Goal: Information Seeking & Learning: Compare options

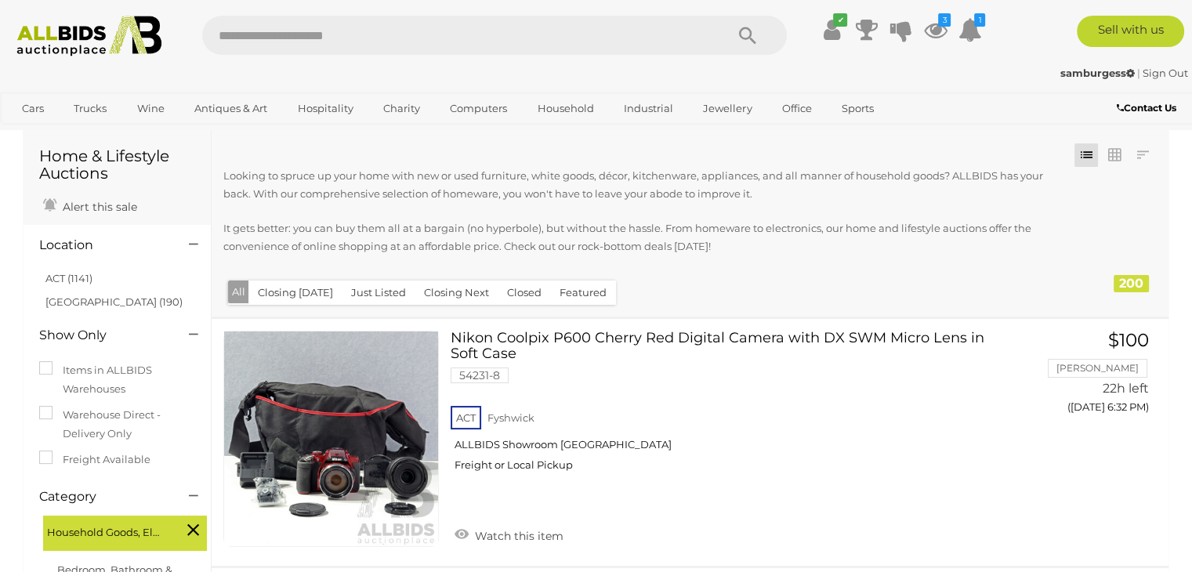
scroll to position [78, 0]
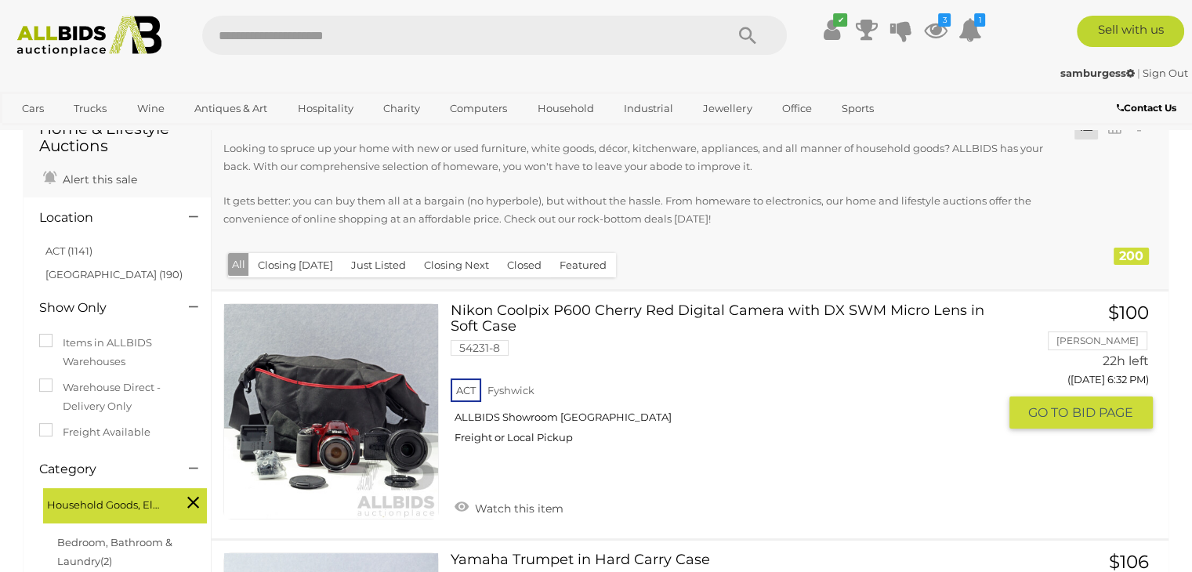
click at [365, 390] on link at bounding box center [331, 411] width 216 height 216
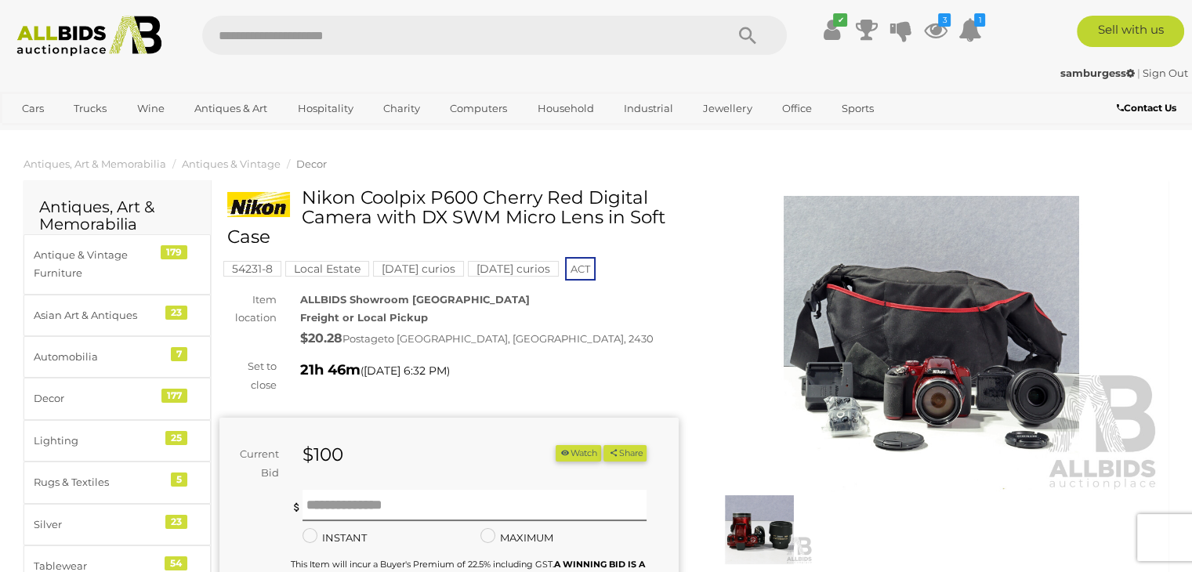
click at [934, 354] on img at bounding box center [931, 344] width 459 height 296
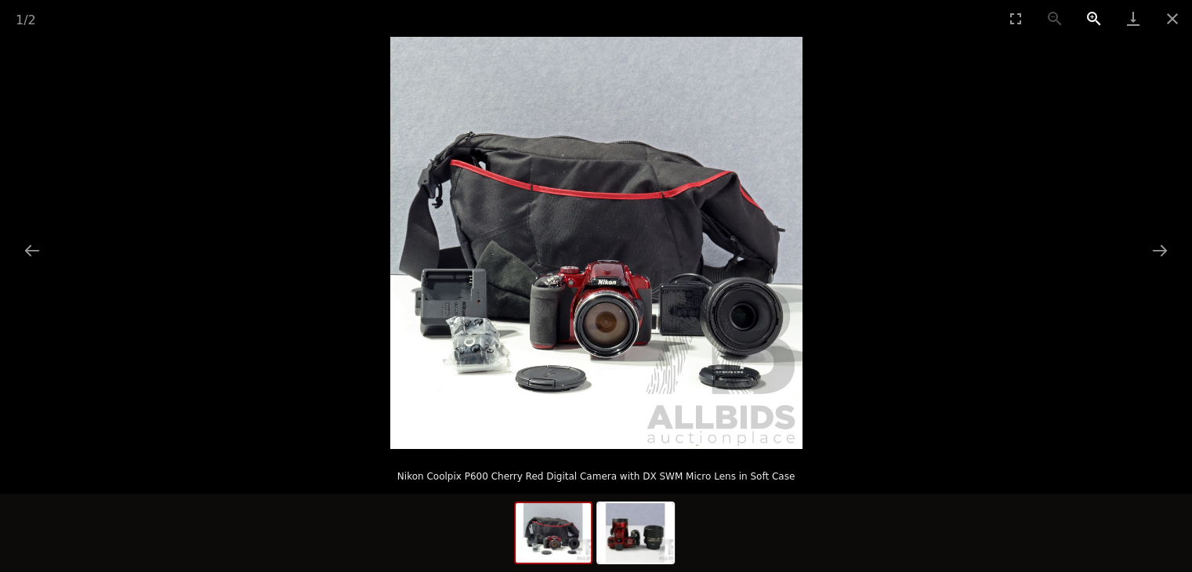
click at [1102, 18] on button "Zoom in" at bounding box center [1094, 18] width 39 height 37
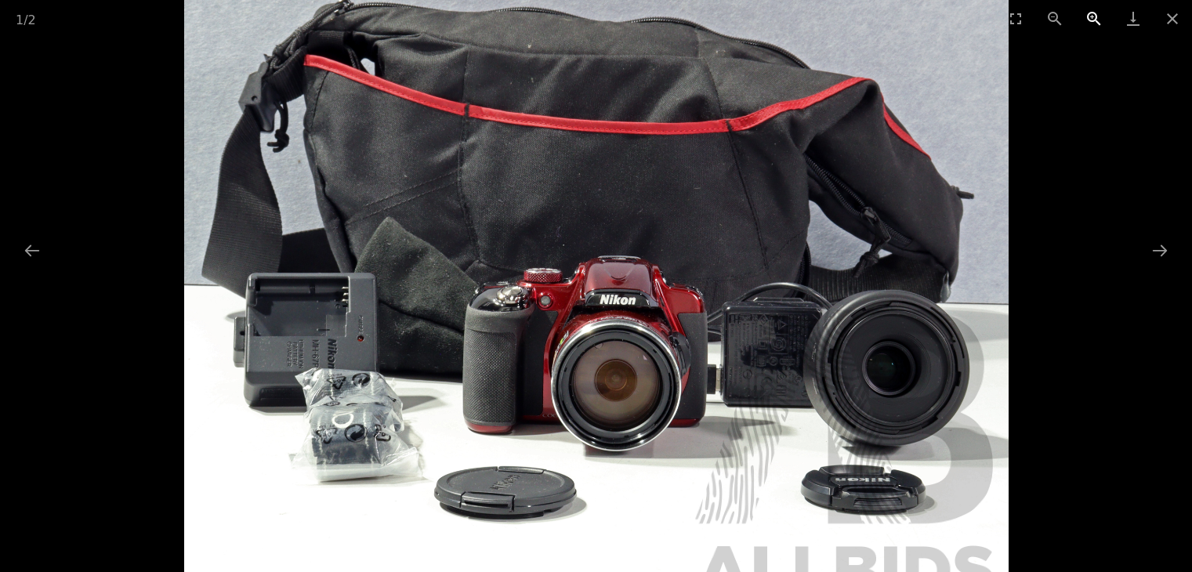
click at [1102, 18] on button "Zoom in" at bounding box center [1094, 18] width 39 height 37
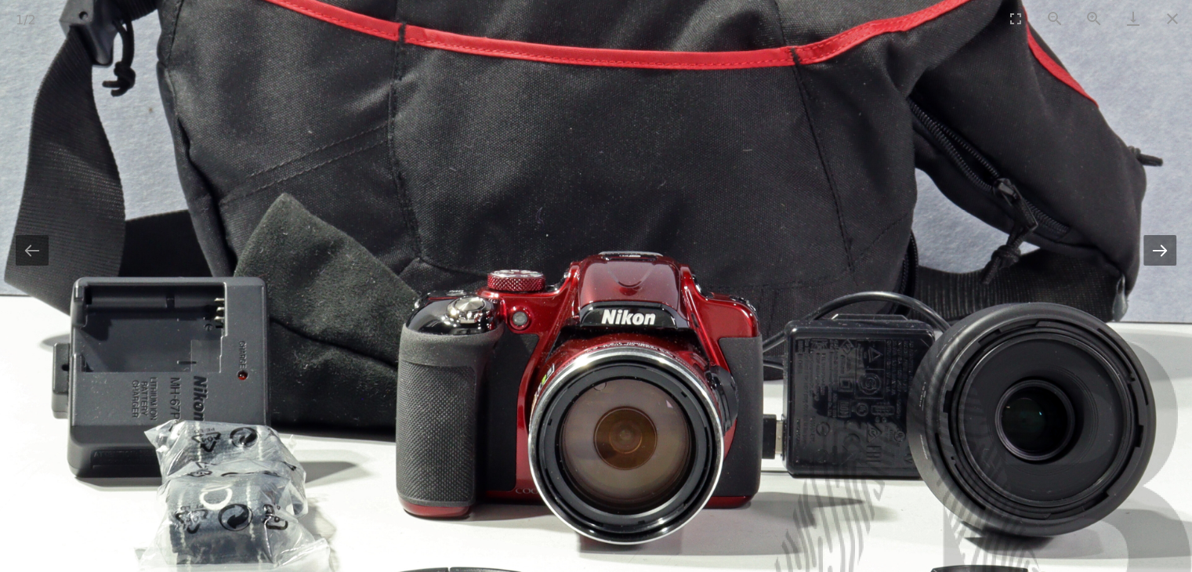
click at [1162, 251] on button "Next slide" at bounding box center [1160, 250] width 33 height 31
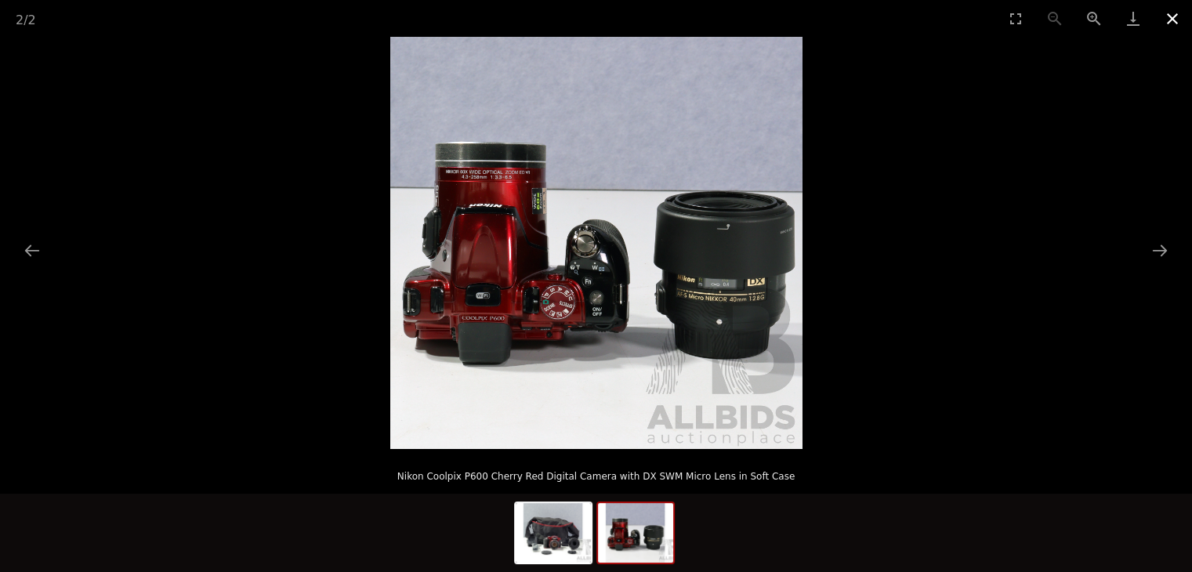
click at [1172, 21] on button "Close gallery" at bounding box center [1172, 18] width 39 height 37
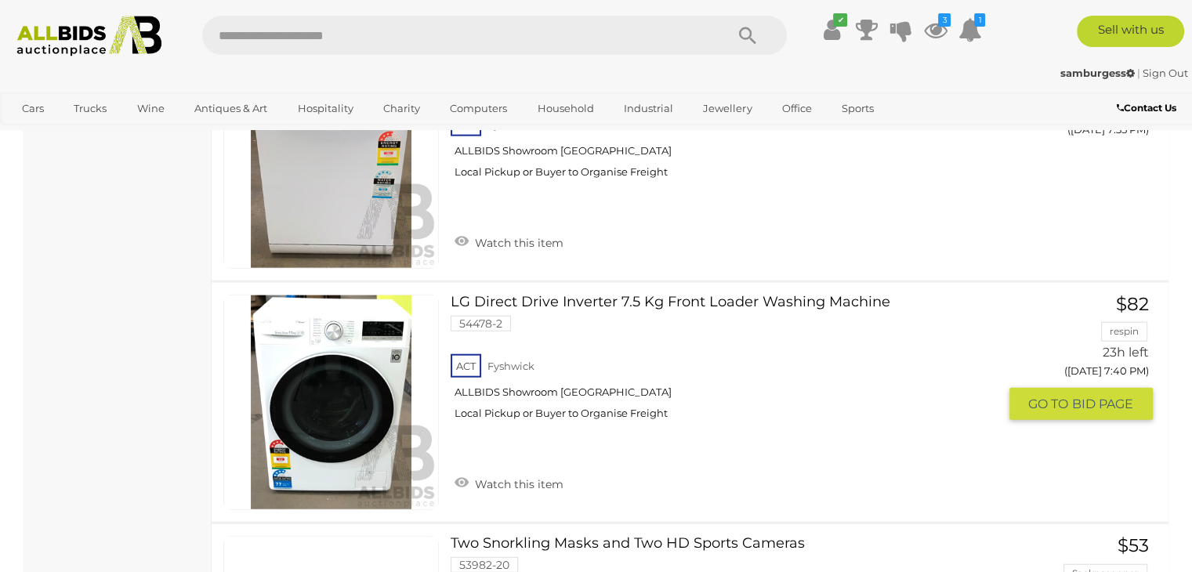
scroll to position [3972, 0]
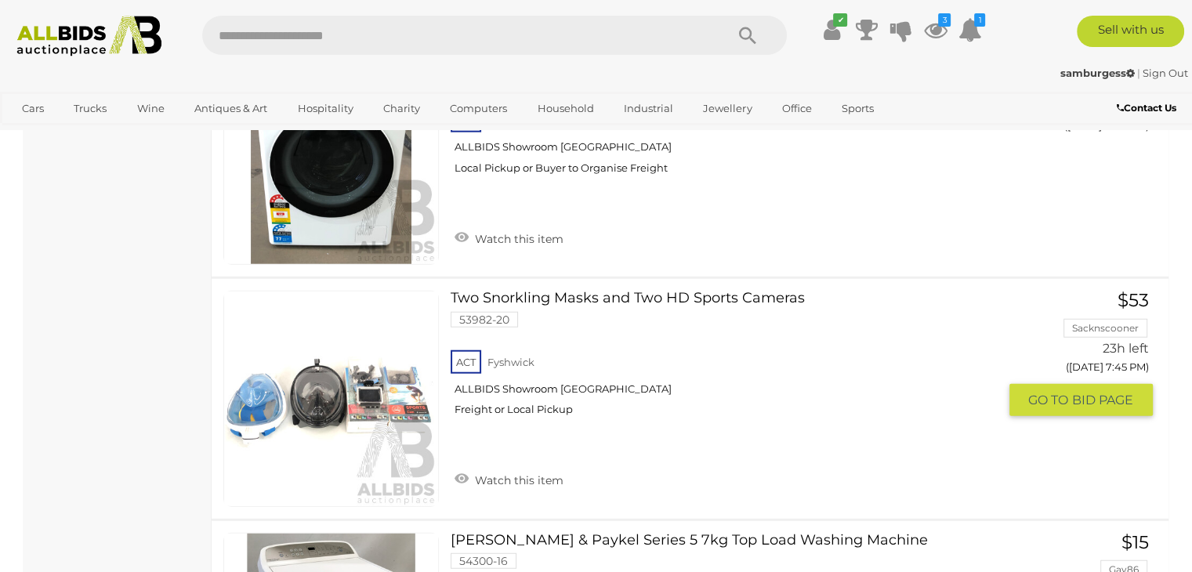
click at [637, 291] on link "Two Snorkling Masks and Two HD Sports Cameras 53982-20 ACT Fyshwick ALLBIDS Sho…" at bounding box center [729, 359] width 535 height 137
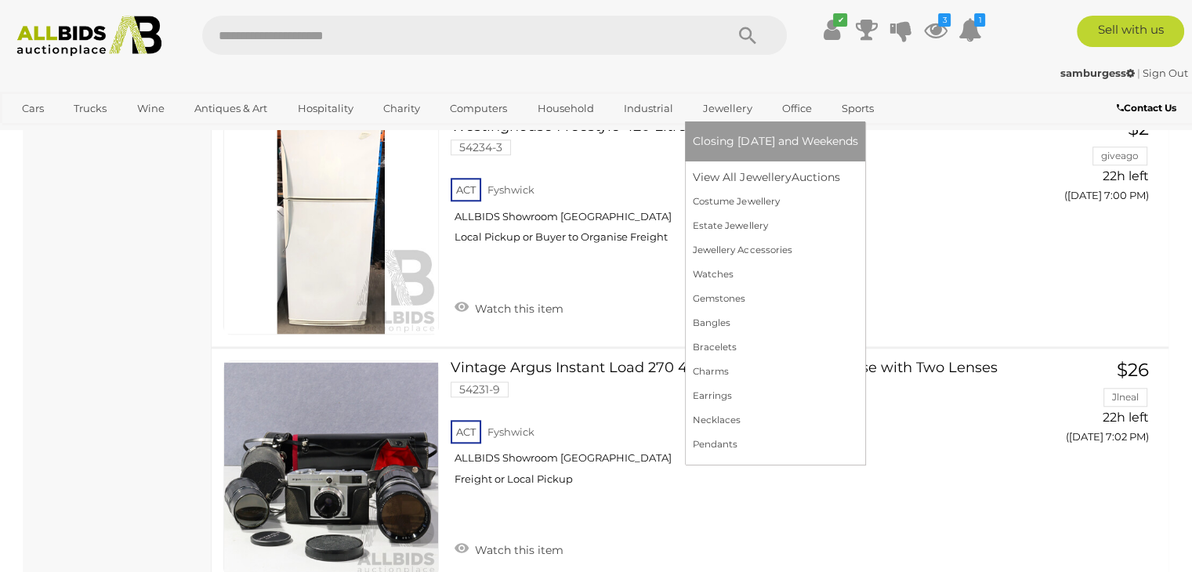
scroll to position [4161, 0]
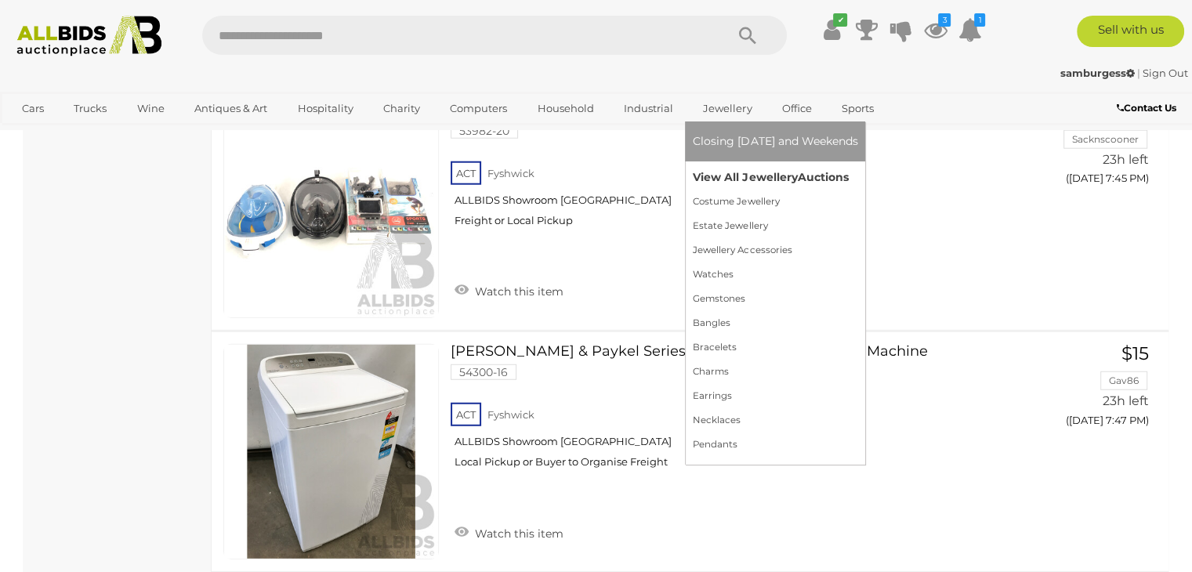
click at [712, 176] on link "View All Jewellery Auctions" at bounding box center [775, 177] width 165 height 24
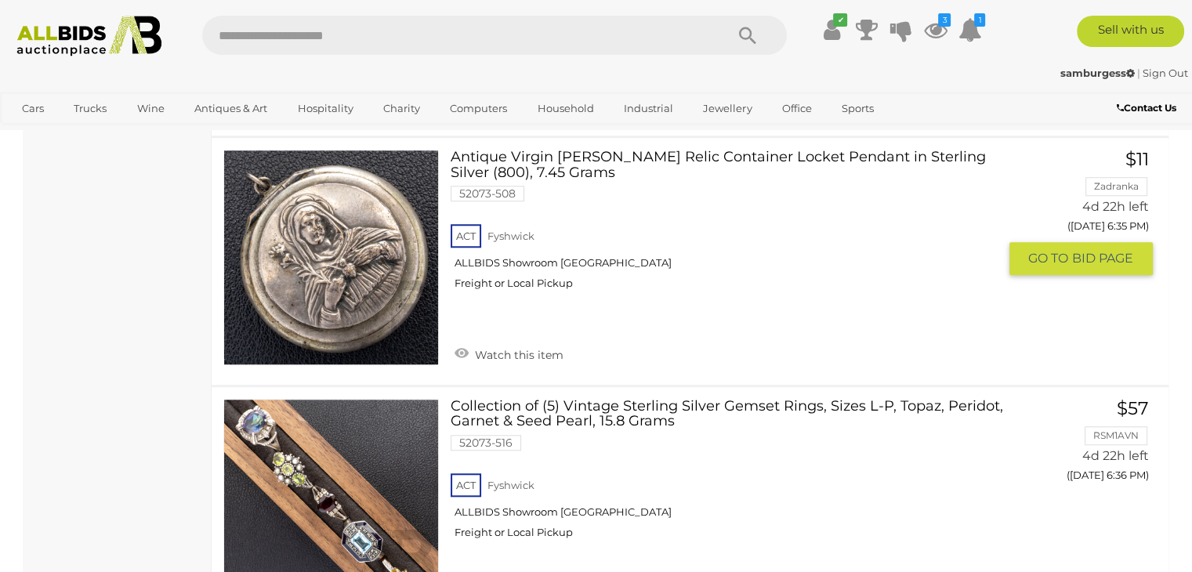
scroll to position [1489, 0]
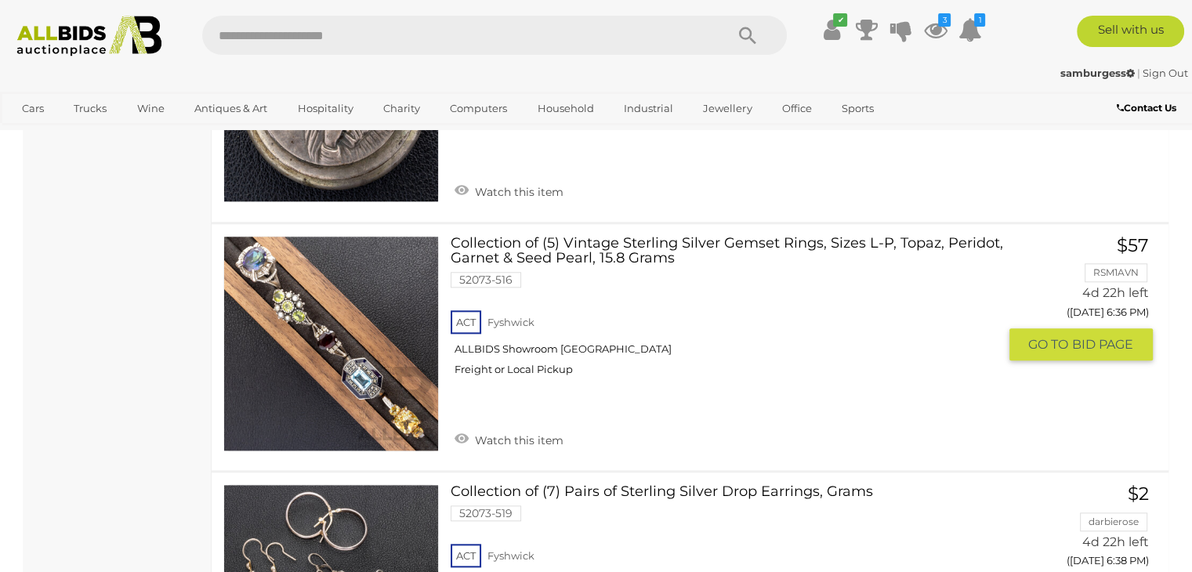
click at [609, 248] on link "Collection of (5) Vintage Sterling Silver Gemset Rings, Sizes L-P, Topaz, Perid…" at bounding box center [729, 312] width 535 height 153
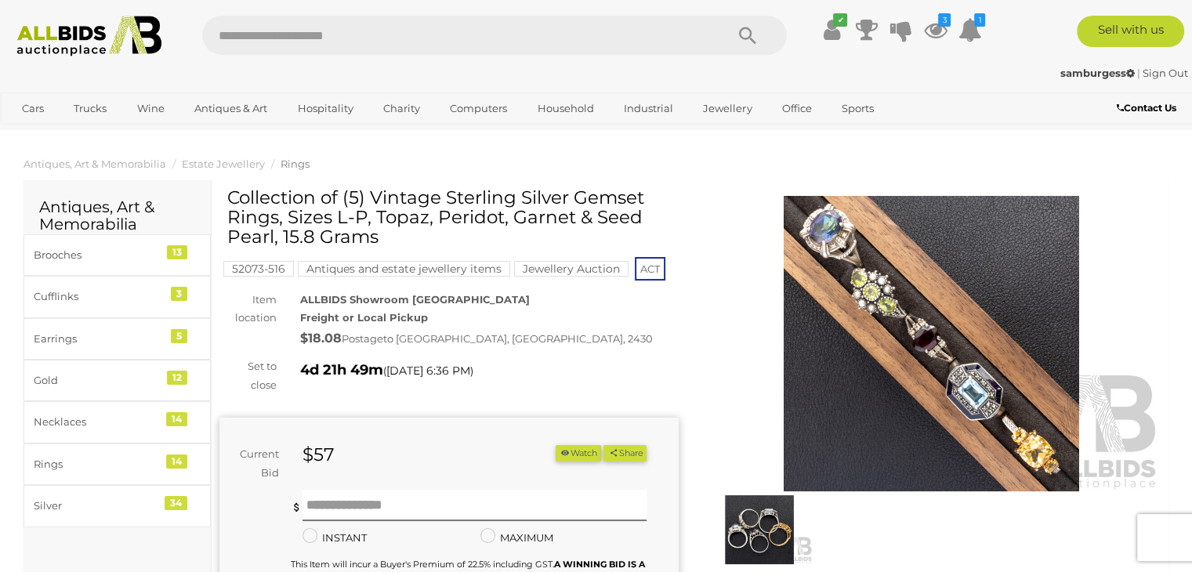
click at [903, 303] on img at bounding box center [931, 344] width 459 height 296
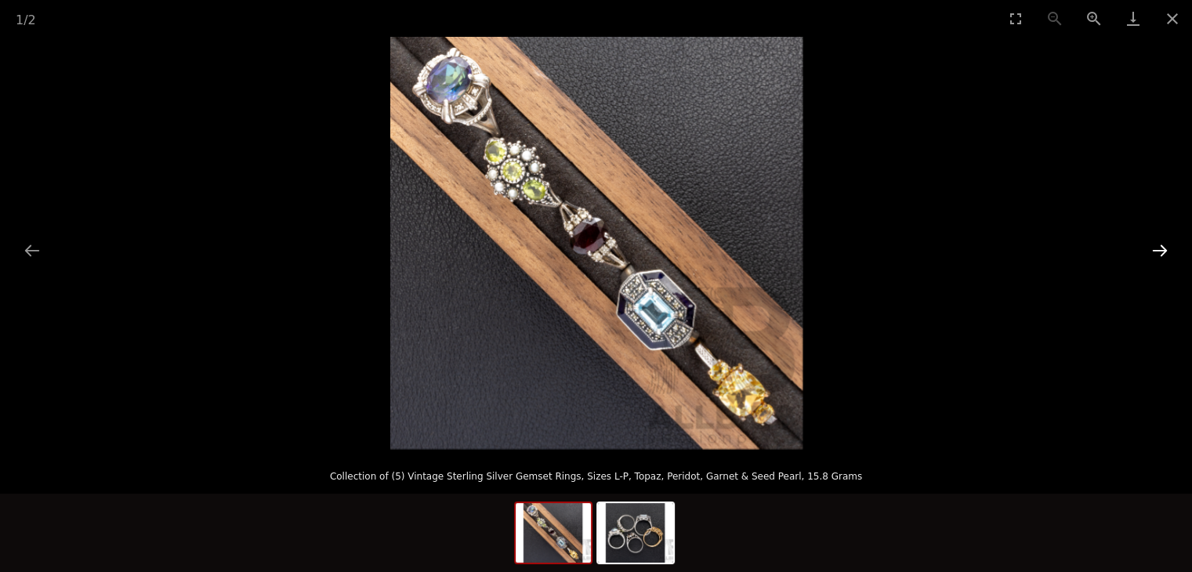
click at [1162, 245] on button "Next slide" at bounding box center [1160, 250] width 33 height 31
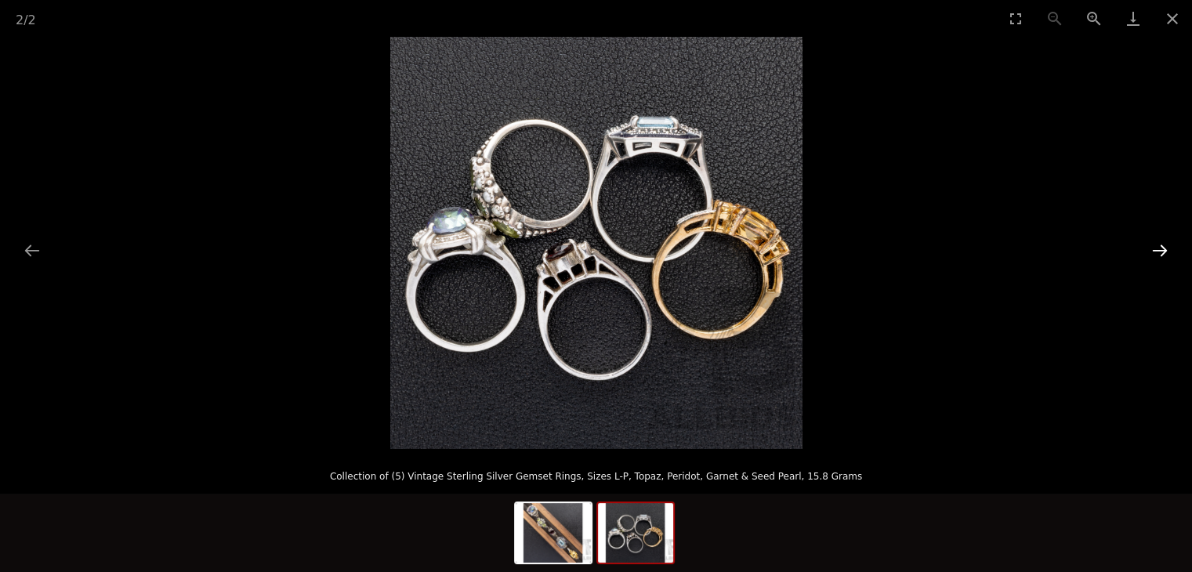
click at [1158, 248] on button "Next slide" at bounding box center [1160, 250] width 33 height 31
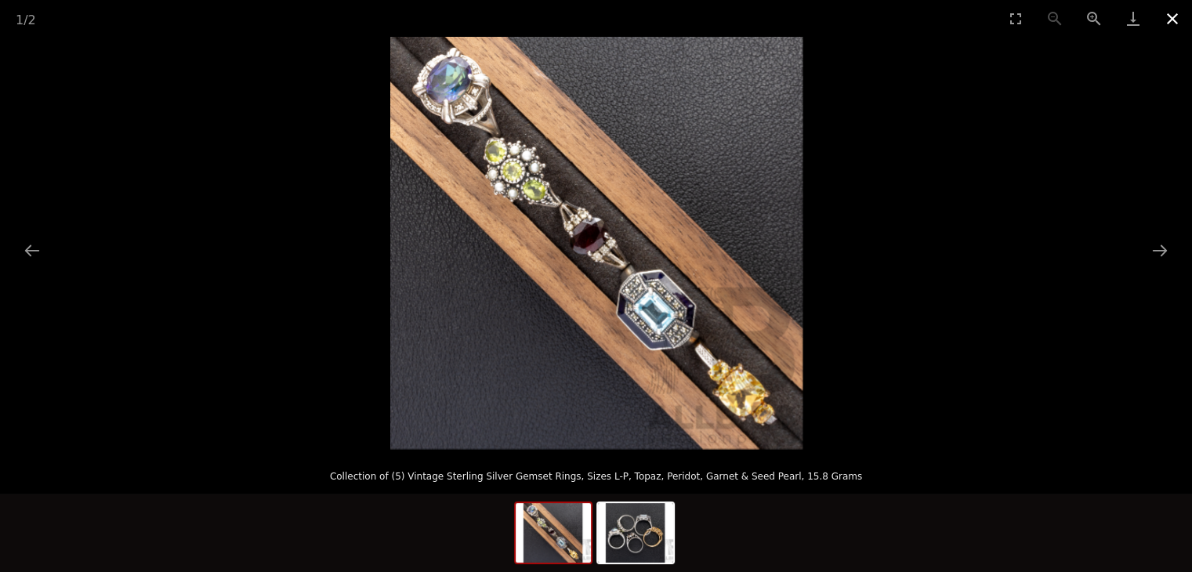
click at [1171, 25] on button "Close gallery" at bounding box center [1172, 18] width 39 height 37
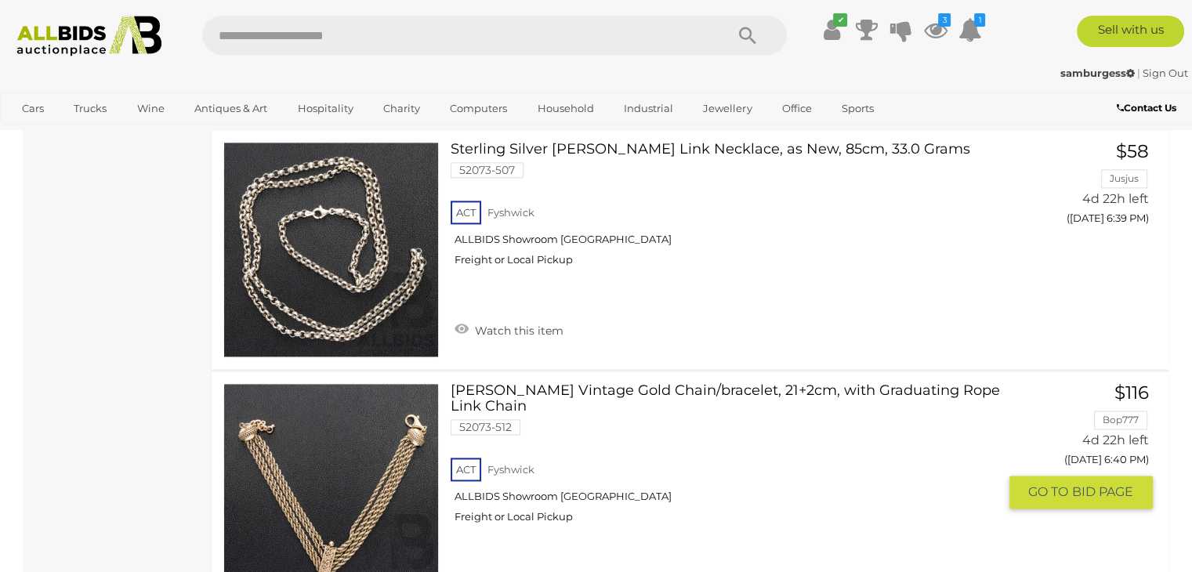
scroll to position [2176, 0]
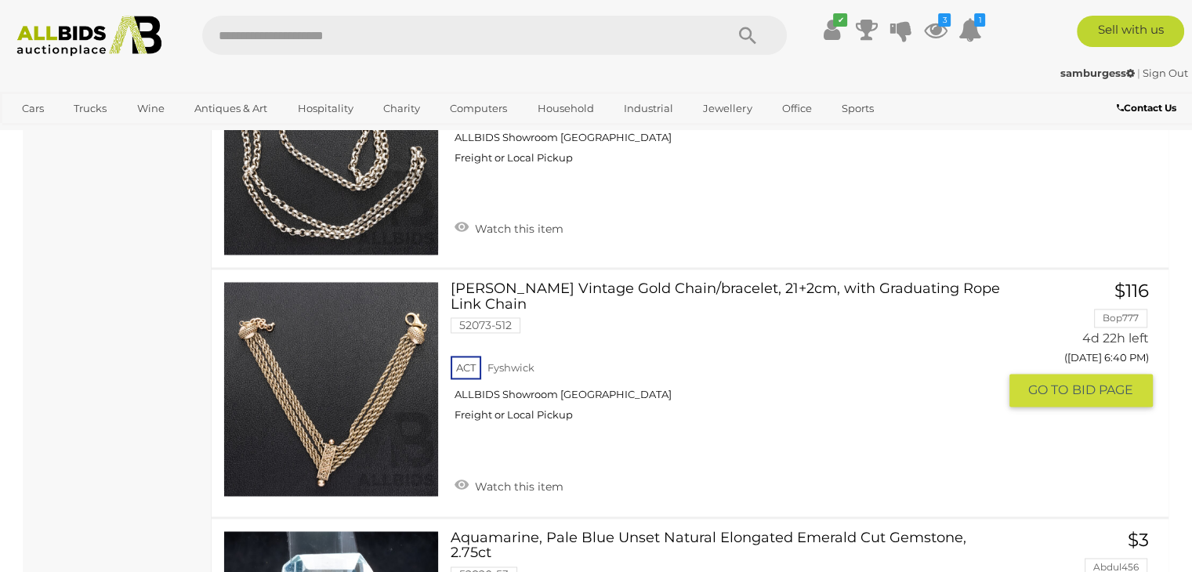
click at [615, 283] on link "[PERSON_NAME] Vintage Gold Chain/bracelet, 21+2cm, with Graduating Rope Link Ch…" at bounding box center [729, 357] width 535 height 153
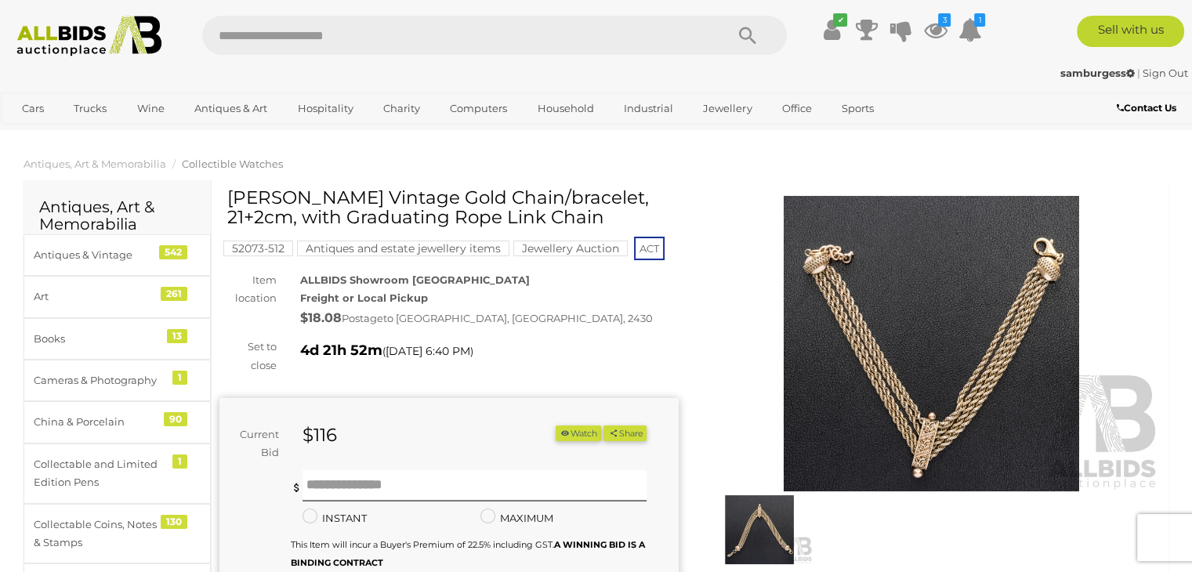
click at [959, 349] on img at bounding box center [931, 344] width 459 height 296
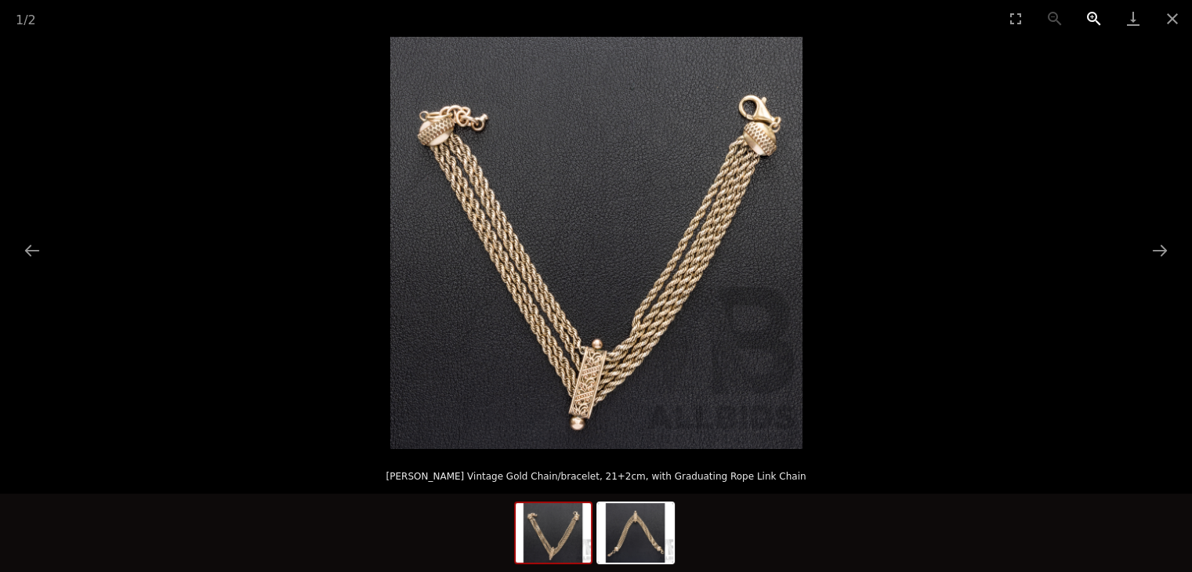
click at [1097, 15] on button "Zoom in" at bounding box center [1094, 18] width 39 height 37
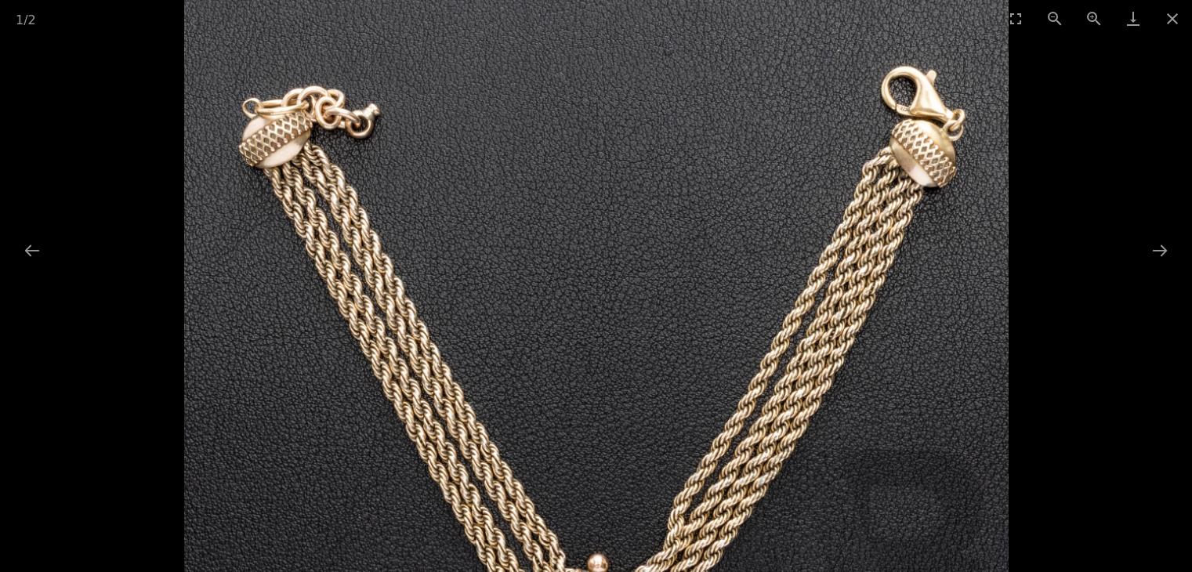
drag, startPoint x: 559, startPoint y: 194, endPoint x: 617, endPoint y: 309, distance: 128.3
click at [617, 309] on img at bounding box center [596, 362] width 825 height 825
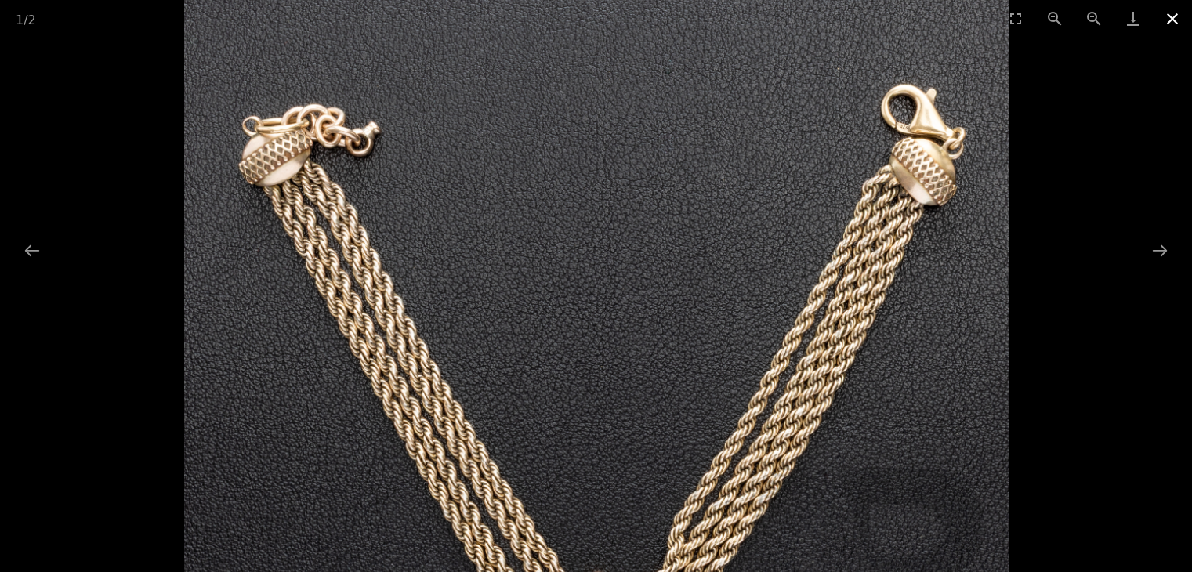
click at [1170, 15] on button "Close gallery" at bounding box center [1172, 18] width 39 height 37
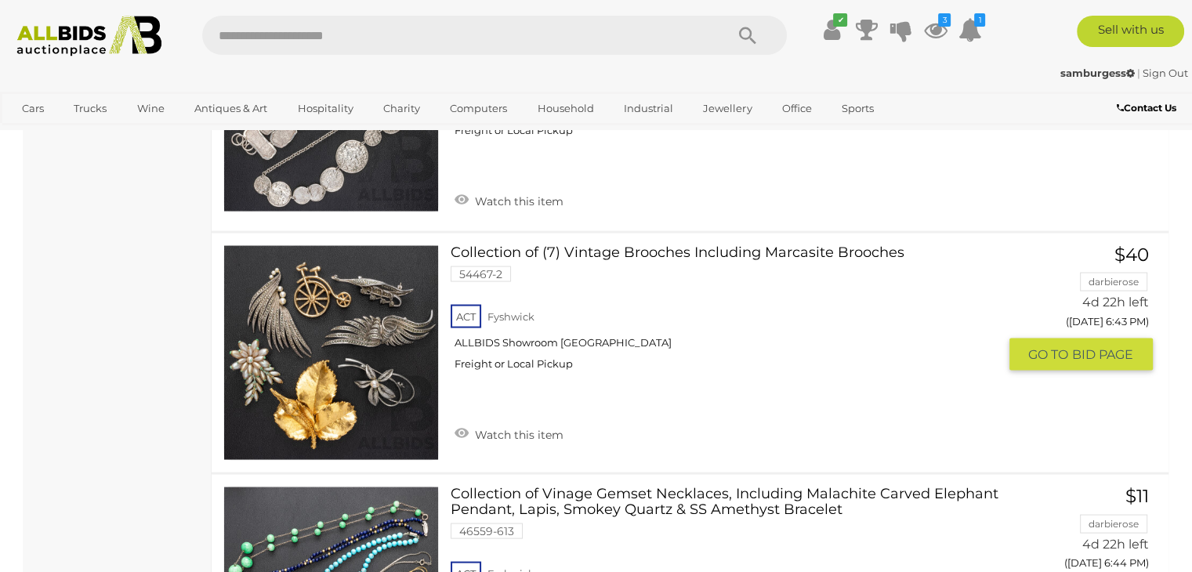
scroll to position [3117, 0]
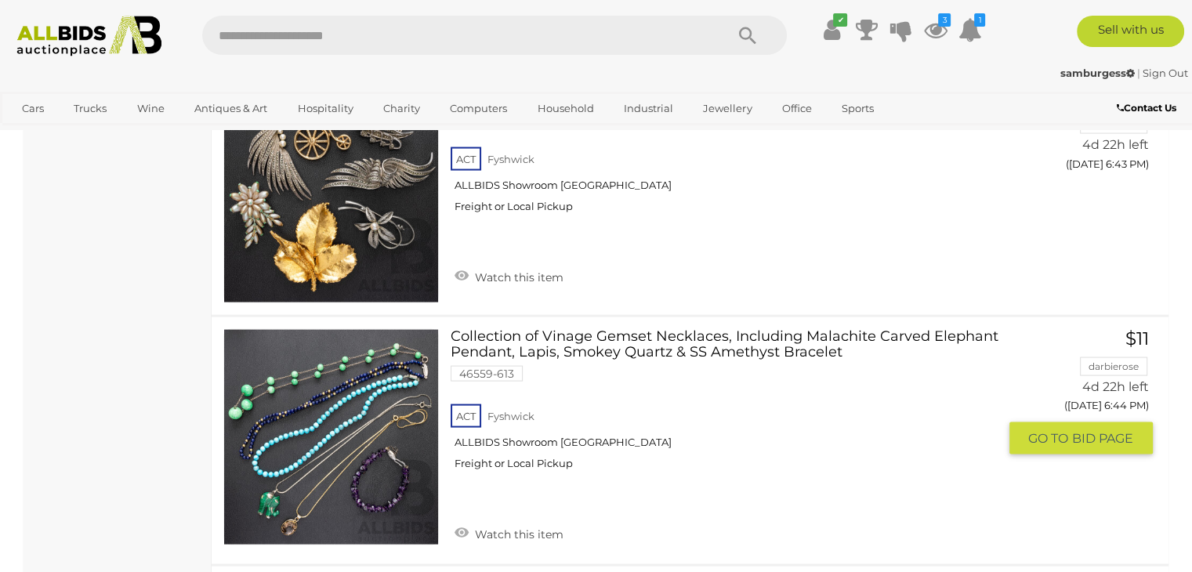
click at [662, 329] on link "Collection of Vinage Gemset Necklaces, Including Malachite Carved Elephant Pend…" at bounding box center [729, 405] width 535 height 153
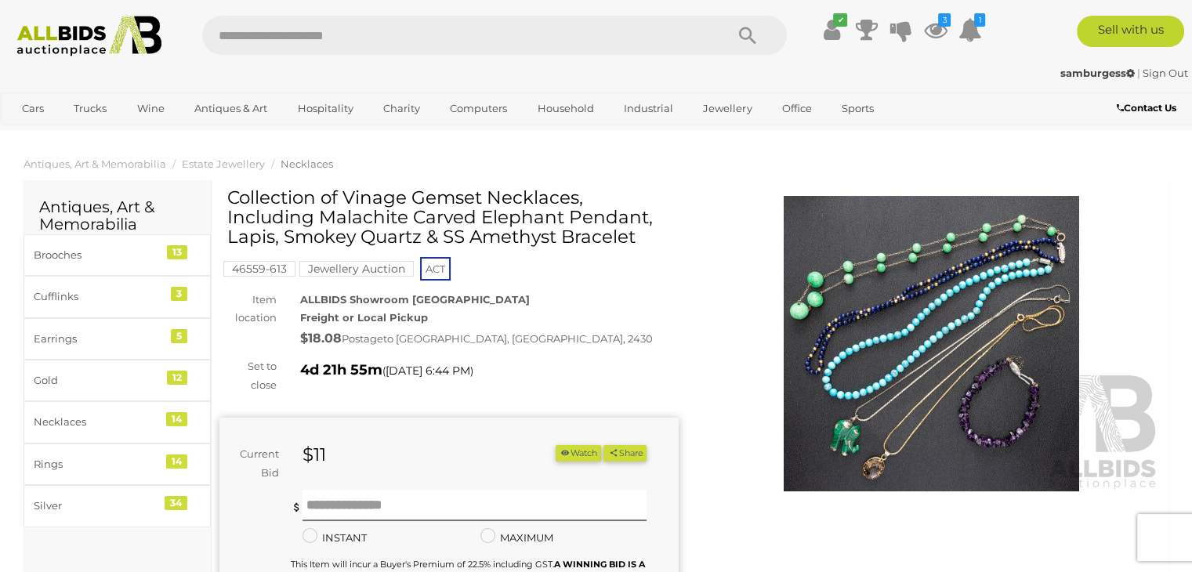
click at [922, 298] on img at bounding box center [931, 344] width 459 height 296
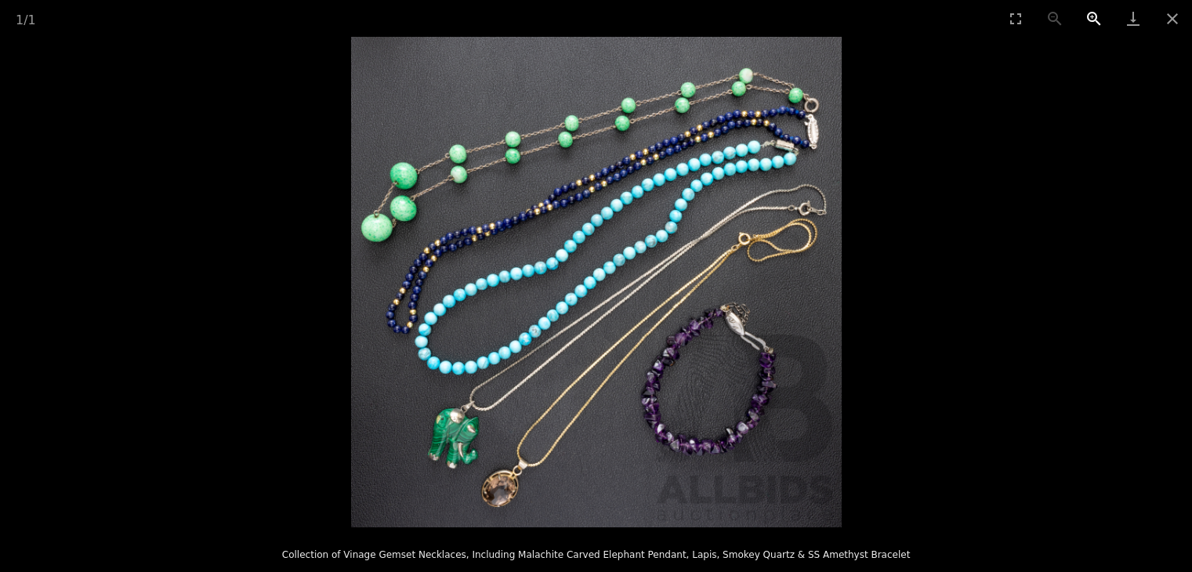
click at [1088, 19] on button "Zoom in" at bounding box center [1094, 18] width 39 height 37
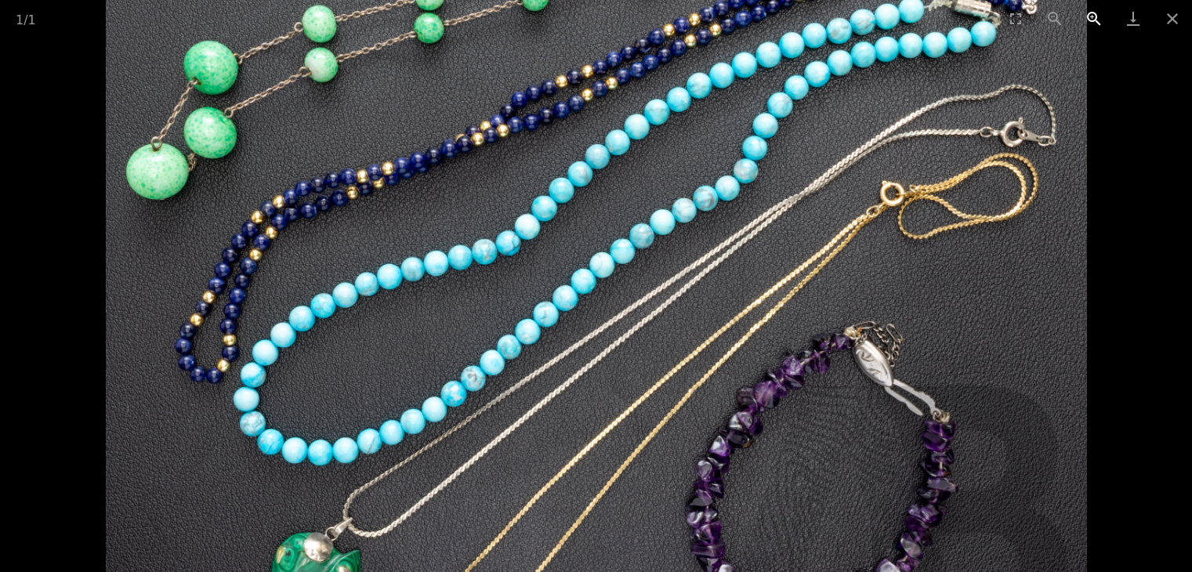
click at [1088, 19] on button "Zoom in" at bounding box center [1094, 18] width 39 height 37
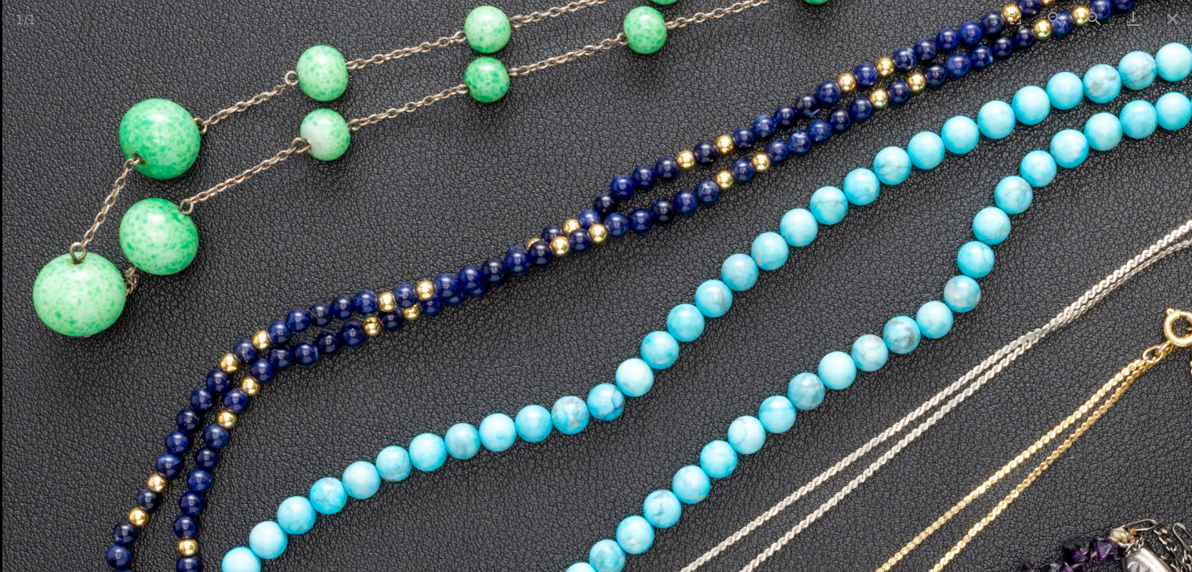
click at [760, 423] on img at bounding box center [738, 458] width 1472 height 1472
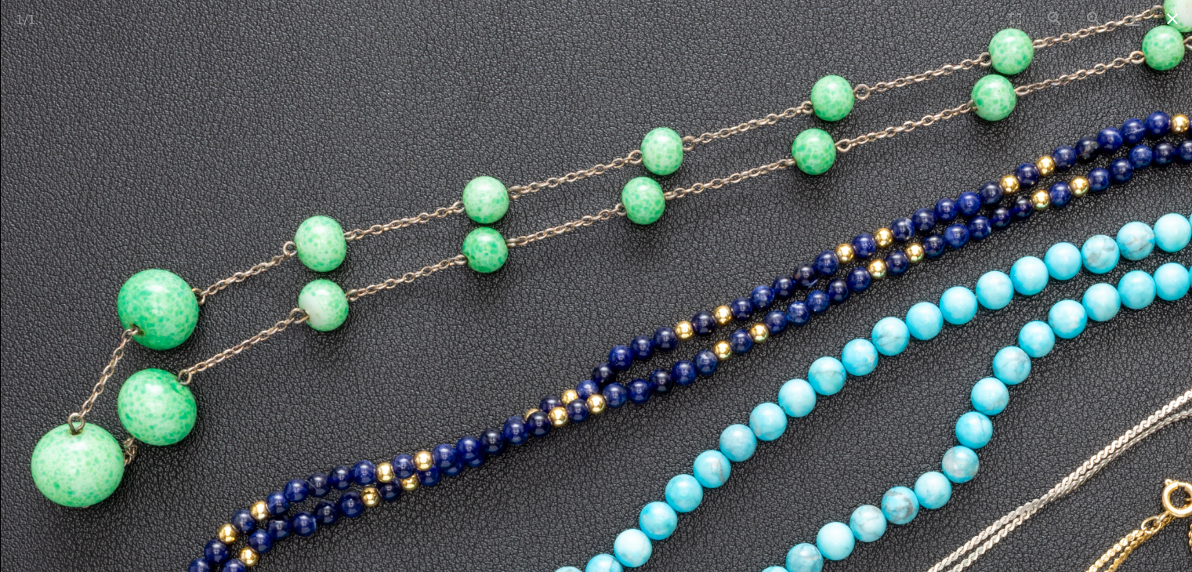
click at [1173, 16] on button "Close gallery" at bounding box center [1172, 18] width 39 height 37
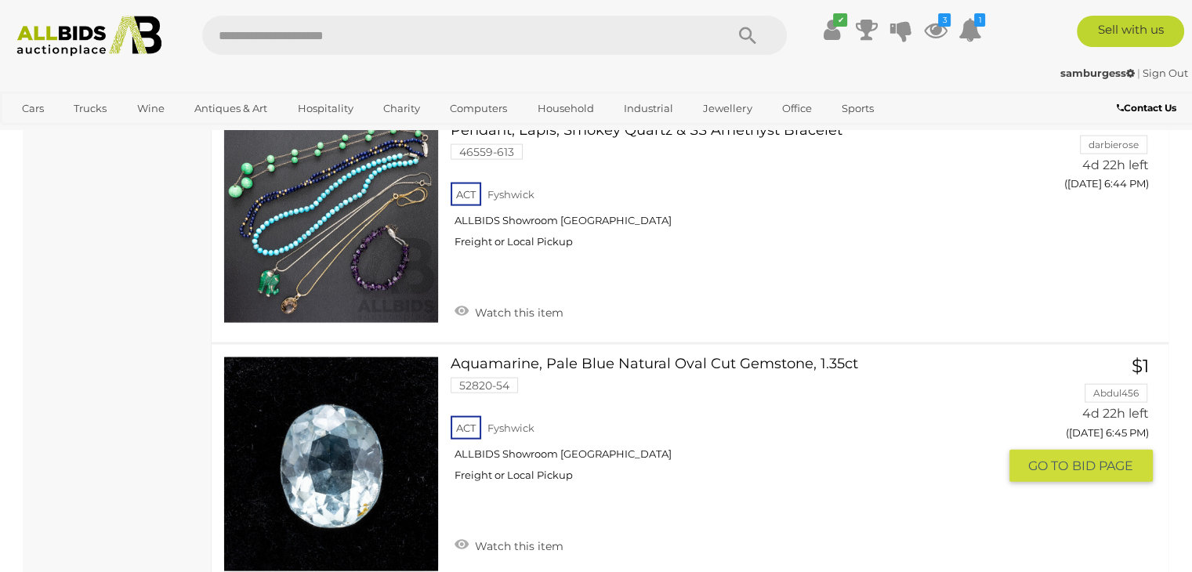
scroll to position [3495, 0]
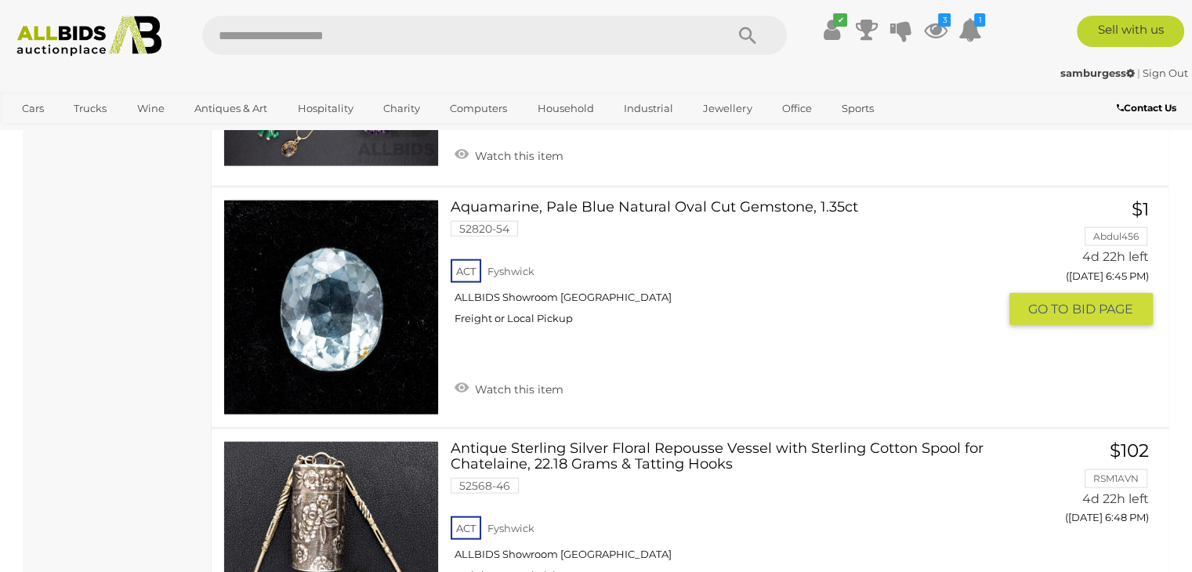
click at [323, 289] on link at bounding box center [331, 308] width 216 height 216
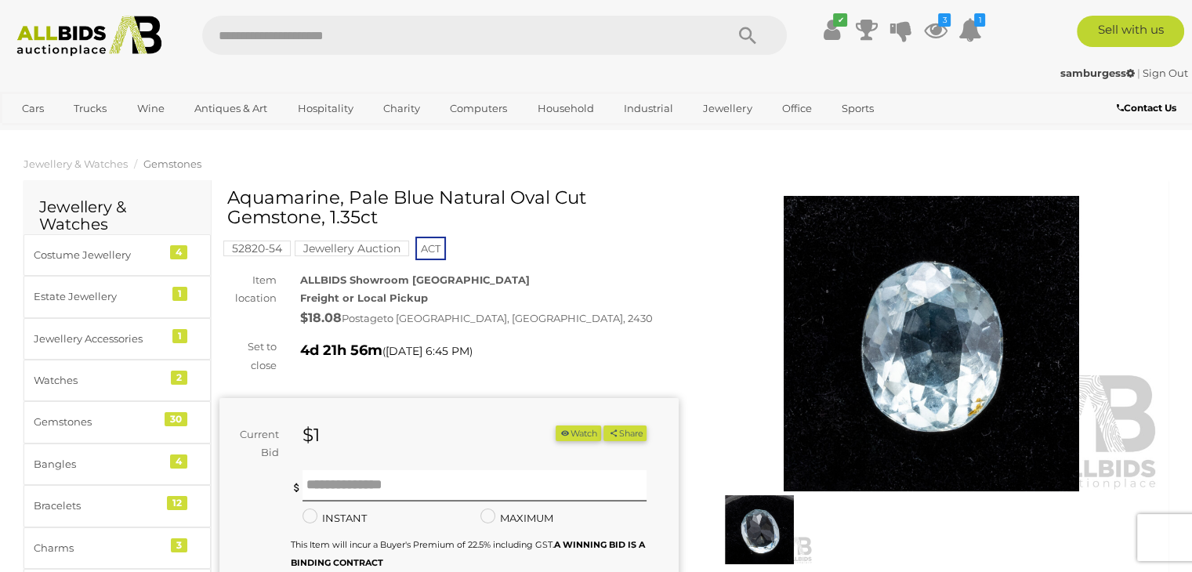
click at [930, 266] on img at bounding box center [931, 344] width 459 height 296
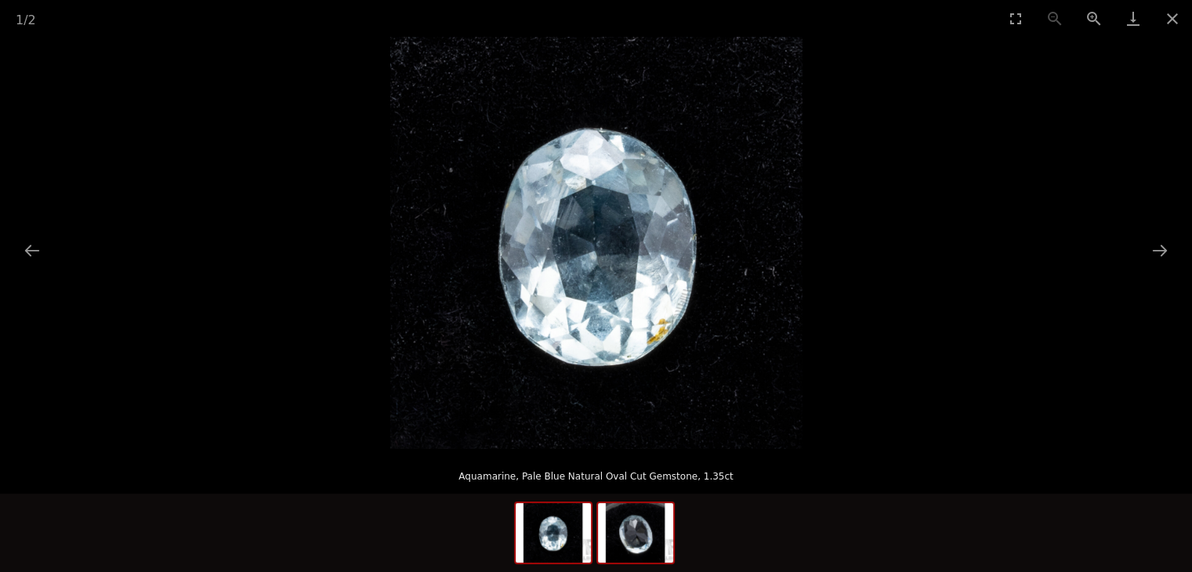
click at [641, 544] on img at bounding box center [635, 533] width 75 height 60
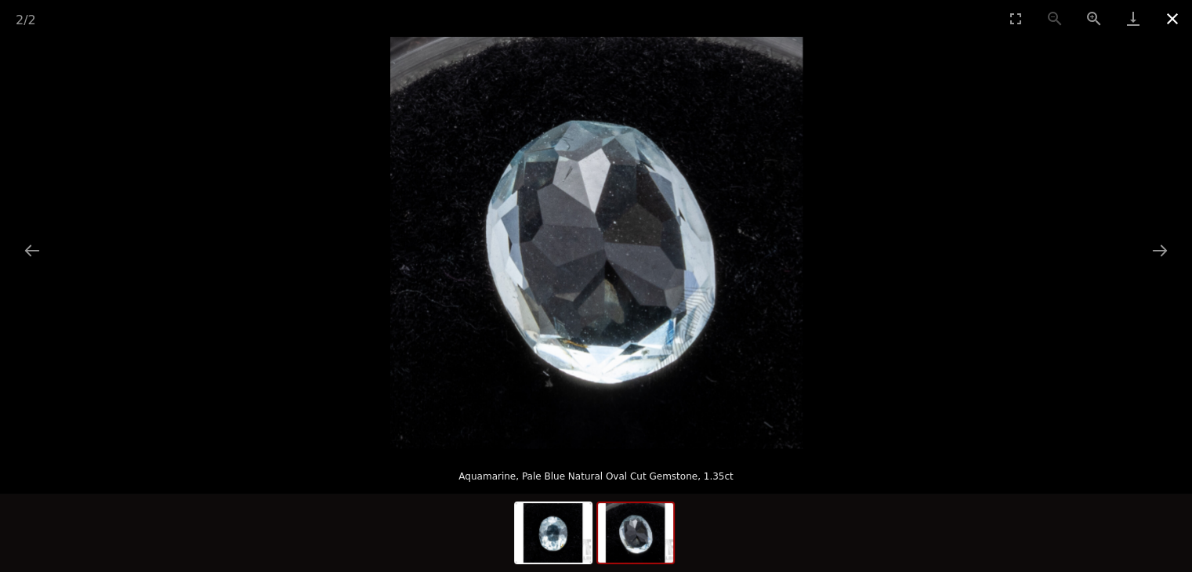
click at [1176, 23] on button "Close gallery" at bounding box center [1172, 18] width 39 height 37
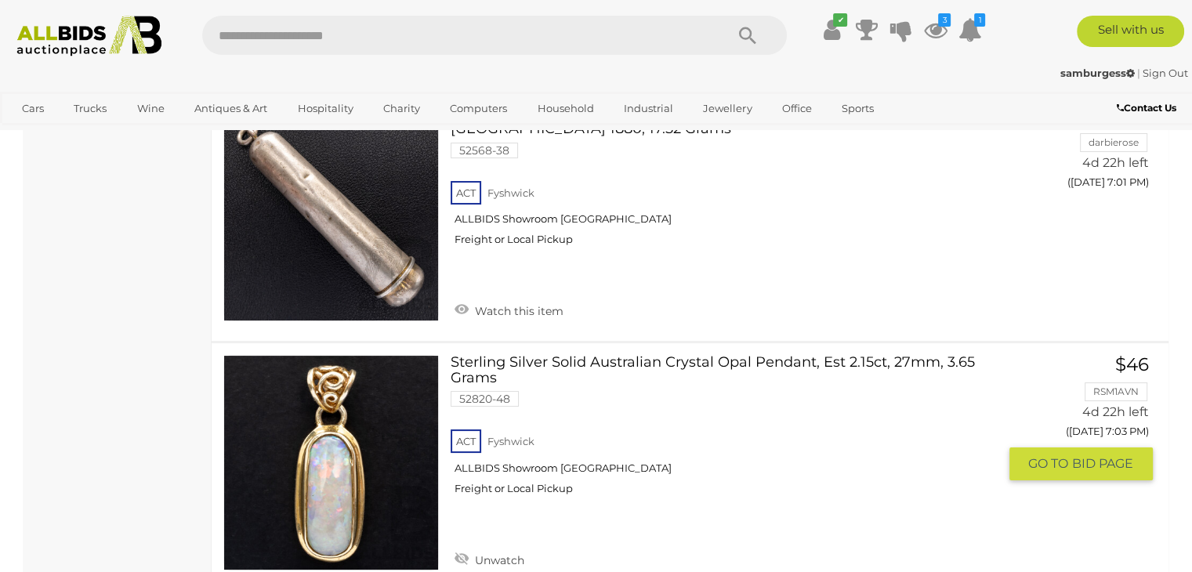
scroll to position [6174, 0]
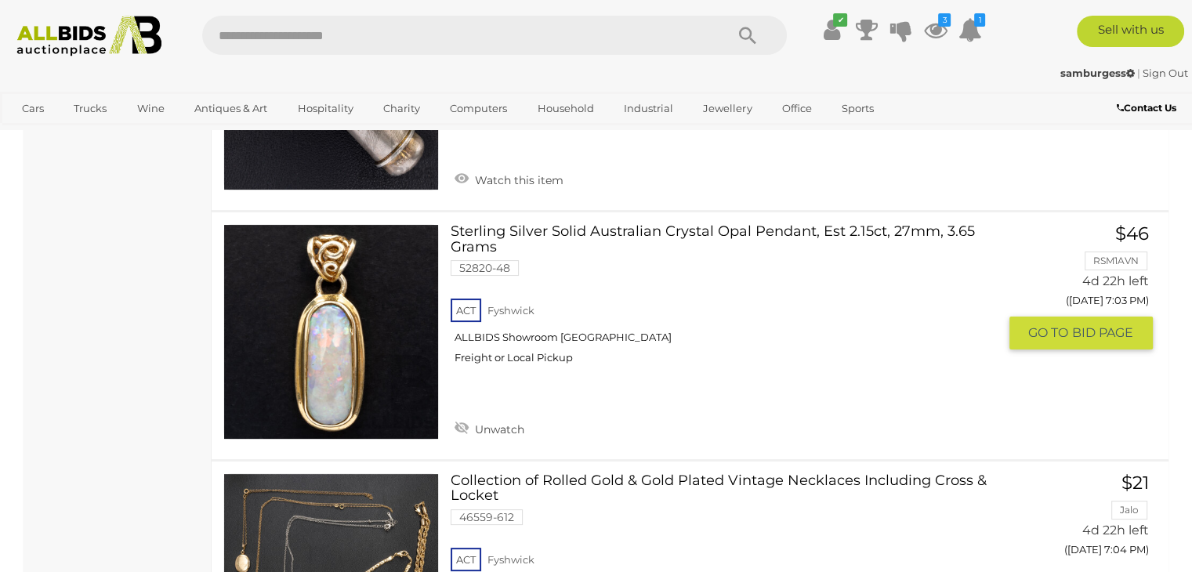
click at [640, 224] on link "Sterling Silver Solid Australian Crystal Opal Pendant, Est 2.15ct, 27mm, 3.65 G…" at bounding box center [729, 300] width 535 height 153
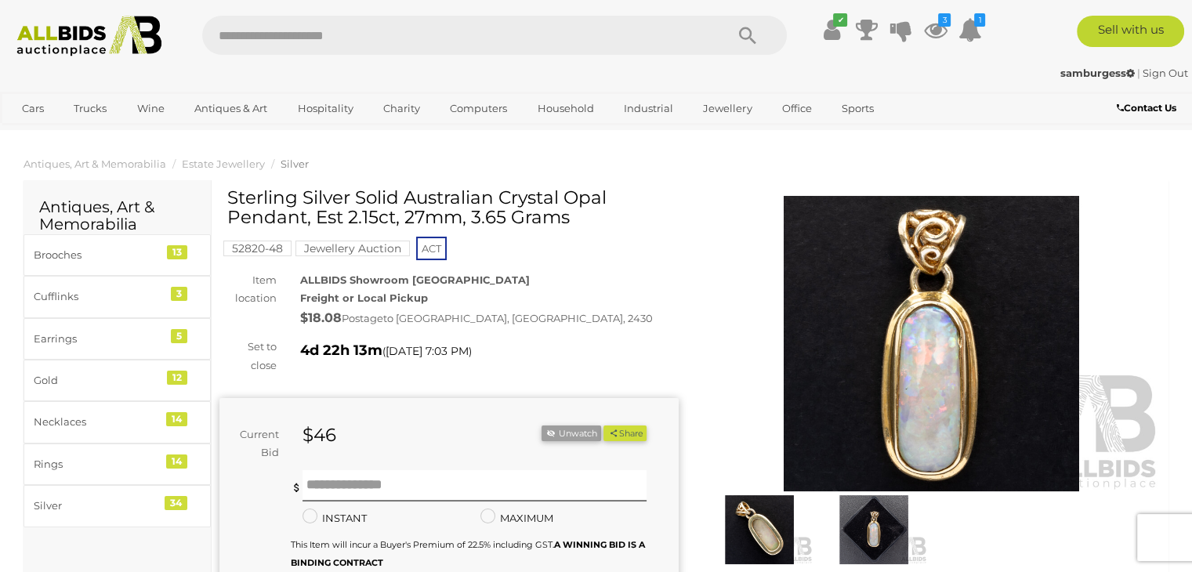
click at [887, 324] on img at bounding box center [931, 344] width 459 height 296
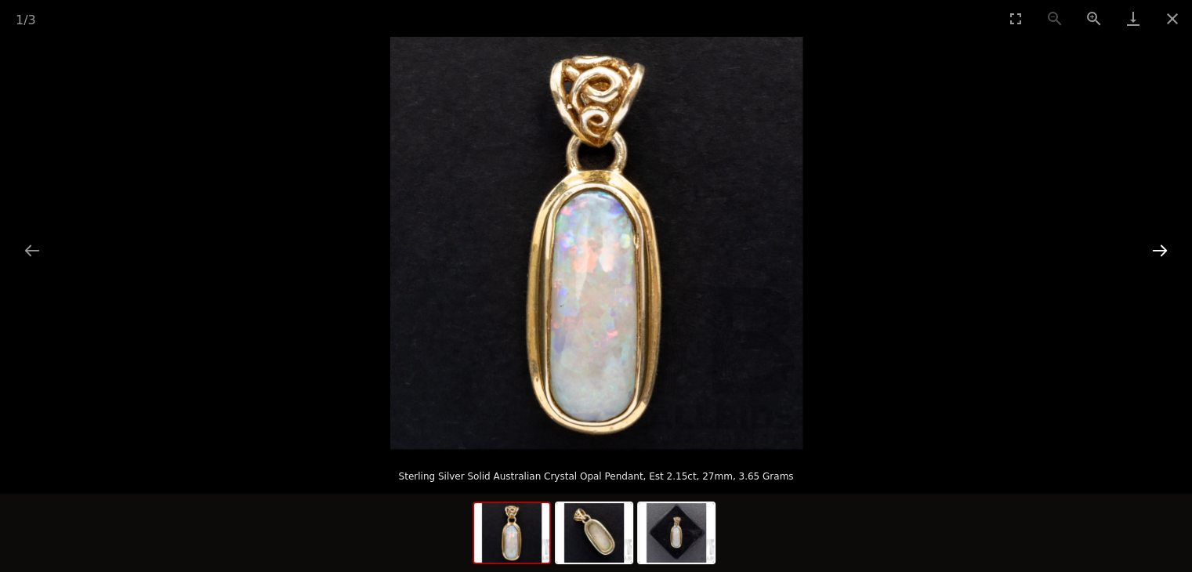
click at [1167, 252] on button "Next slide" at bounding box center [1160, 250] width 33 height 31
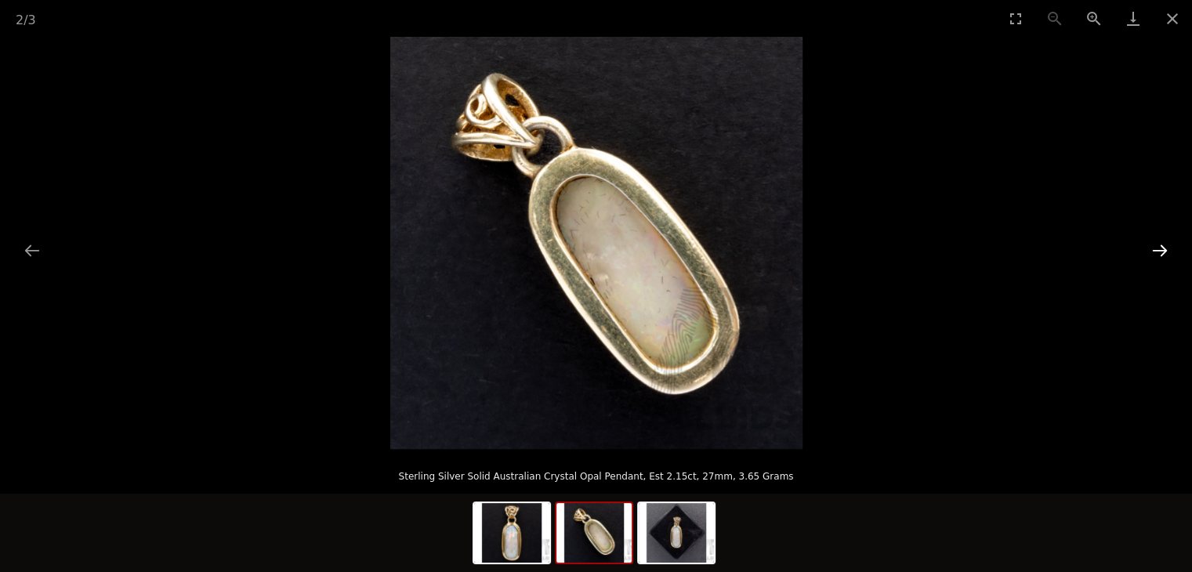
click at [1167, 252] on button "Next slide" at bounding box center [1160, 250] width 33 height 31
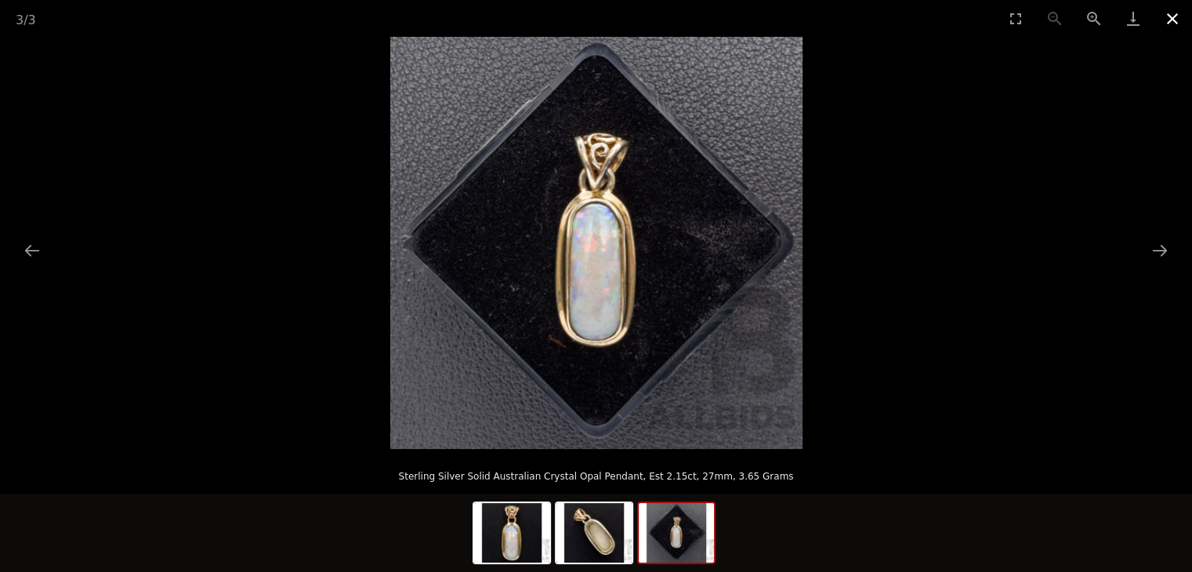
drag, startPoint x: 1174, startPoint y: 17, endPoint x: 948, endPoint y: 32, distance: 227.0
click at [1173, 18] on button "Close gallery" at bounding box center [1172, 18] width 39 height 37
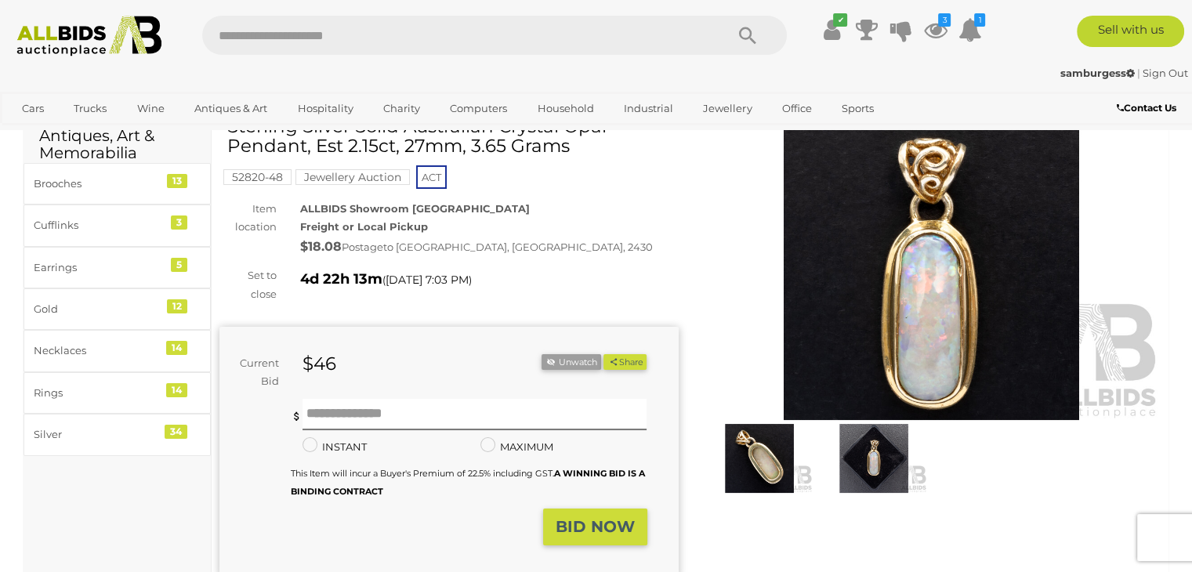
scroll to position [157, 0]
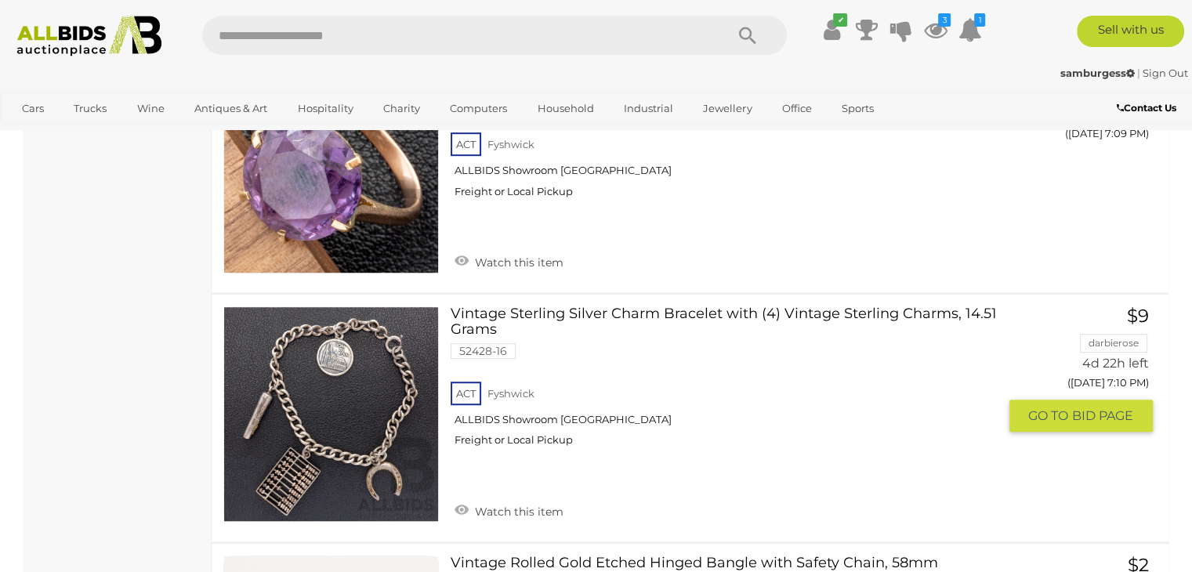
scroll to position [6677, 0]
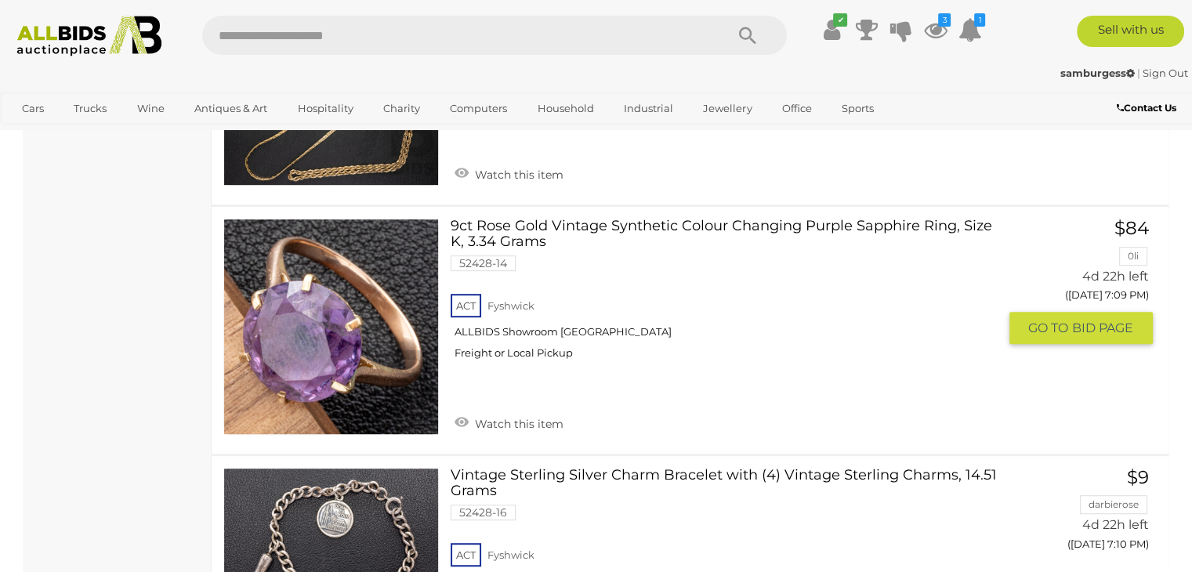
click at [587, 219] on link "9ct Rose Gold Vintage Synthetic Colour Changing Purple Sapphire Ring, Size K, 3…" at bounding box center [729, 295] width 535 height 153
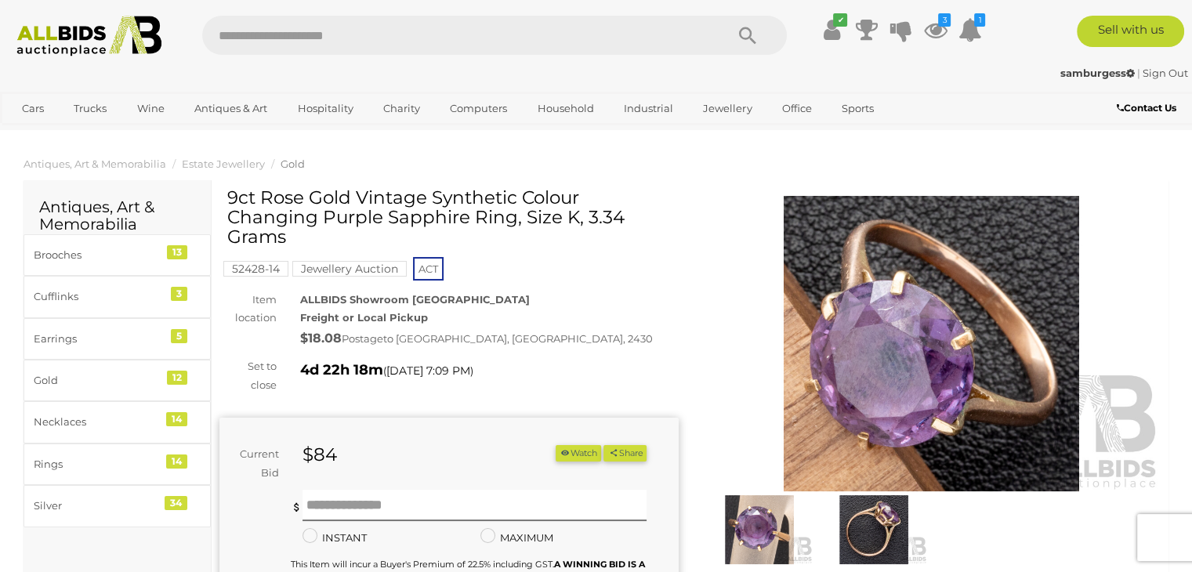
click at [883, 320] on img at bounding box center [931, 344] width 459 height 296
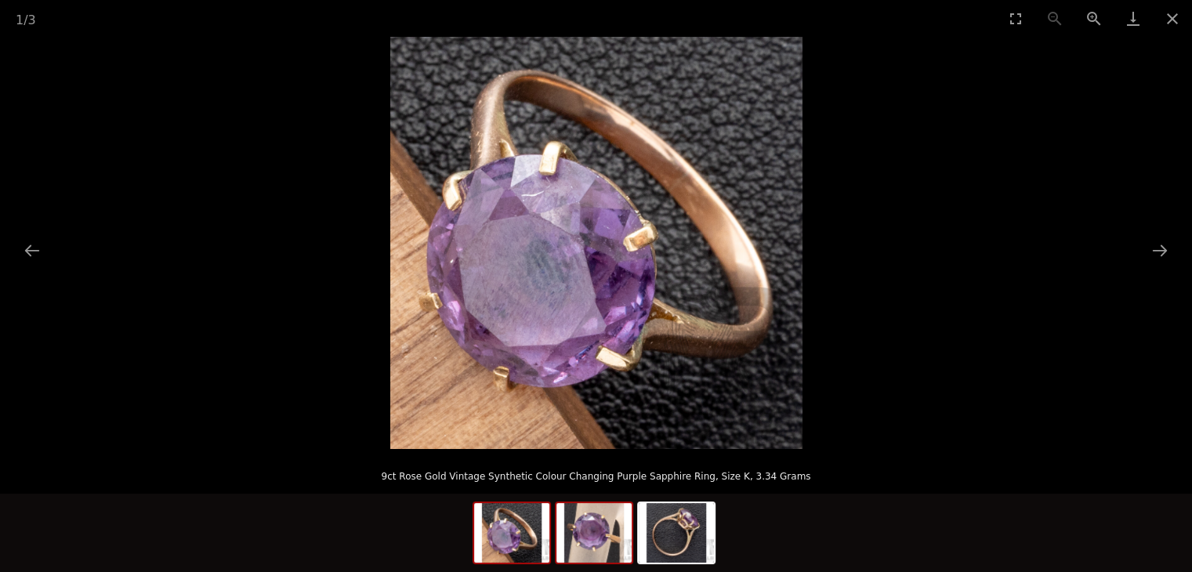
click at [622, 537] on img at bounding box center [594, 533] width 75 height 60
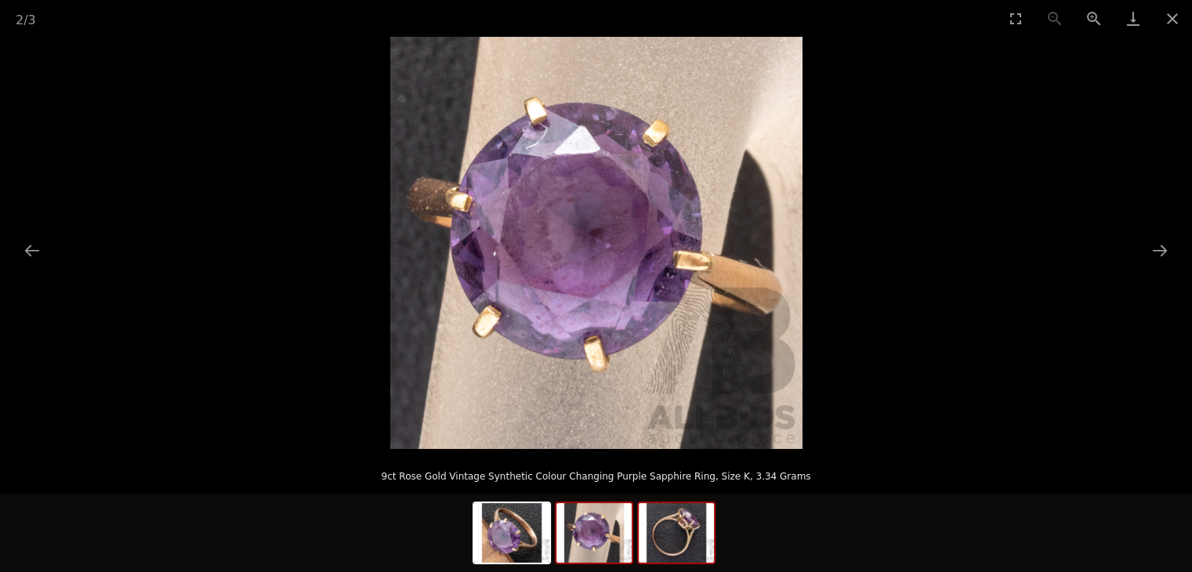
click at [699, 531] on img at bounding box center [676, 533] width 75 height 60
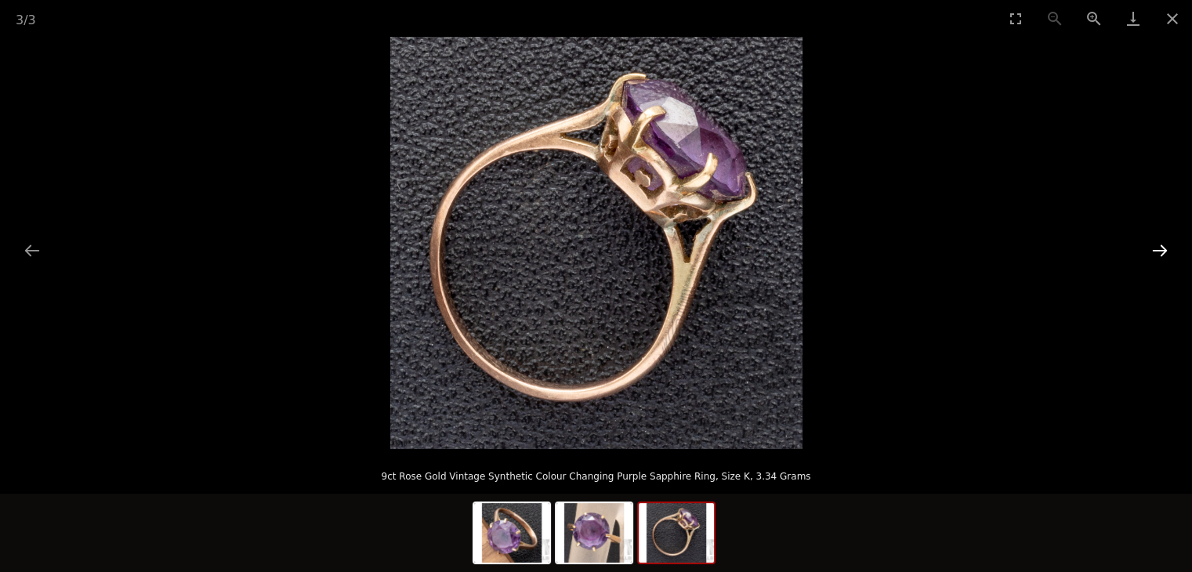
click at [1170, 248] on button "Next slide" at bounding box center [1160, 250] width 33 height 31
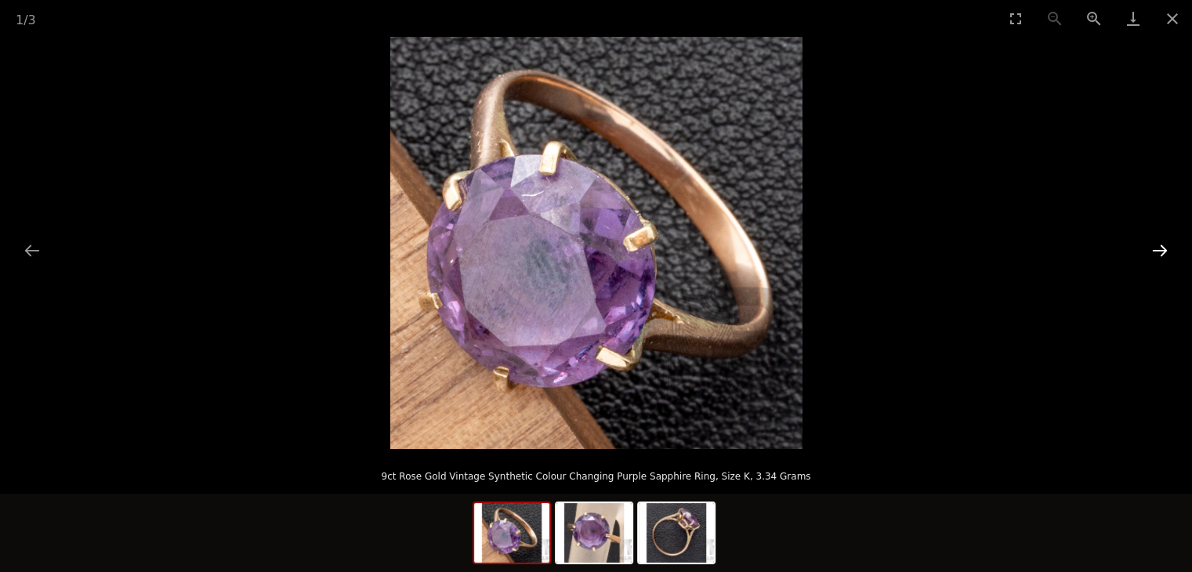
click at [1165, 245] on button "Next slide" at bounding box center [1160, 250] width 33 height 31
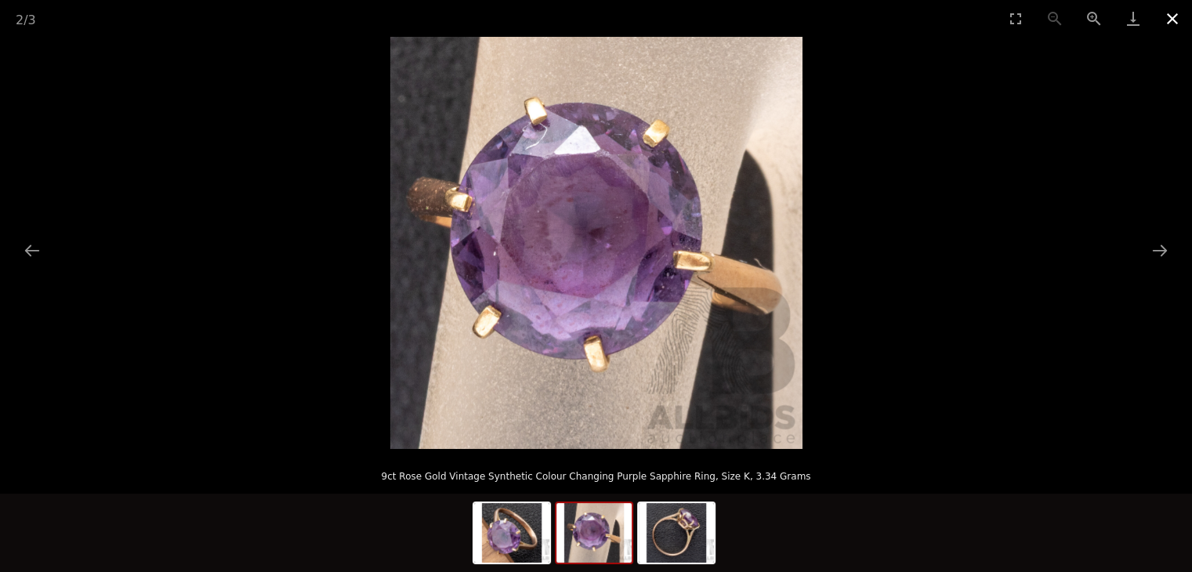
click at [1165, 20] on button "Close gallery" at bounding box center [1172, 18] width 39 height 37
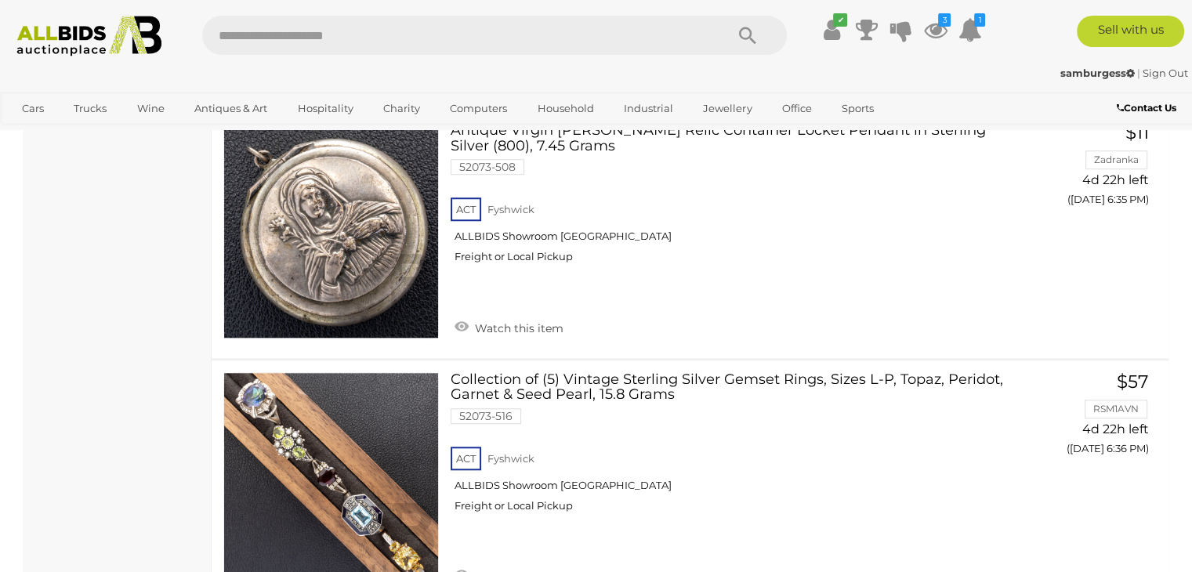
scroll to position [6783, 0]
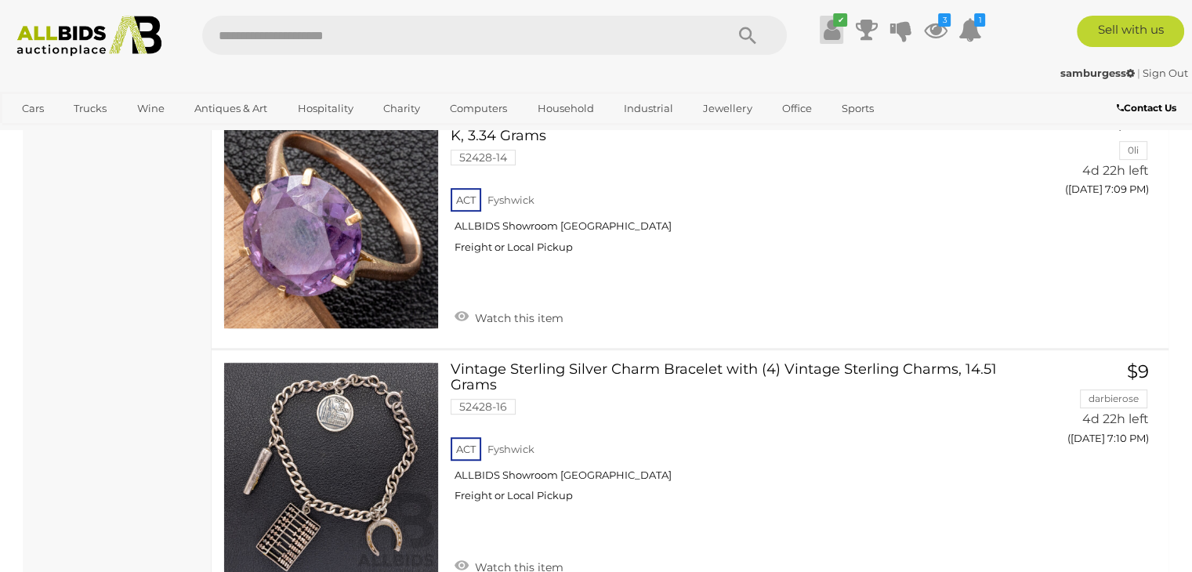
click at [833, 24] on icon "✔" at bounding box center [840, 19] width 14 height 13
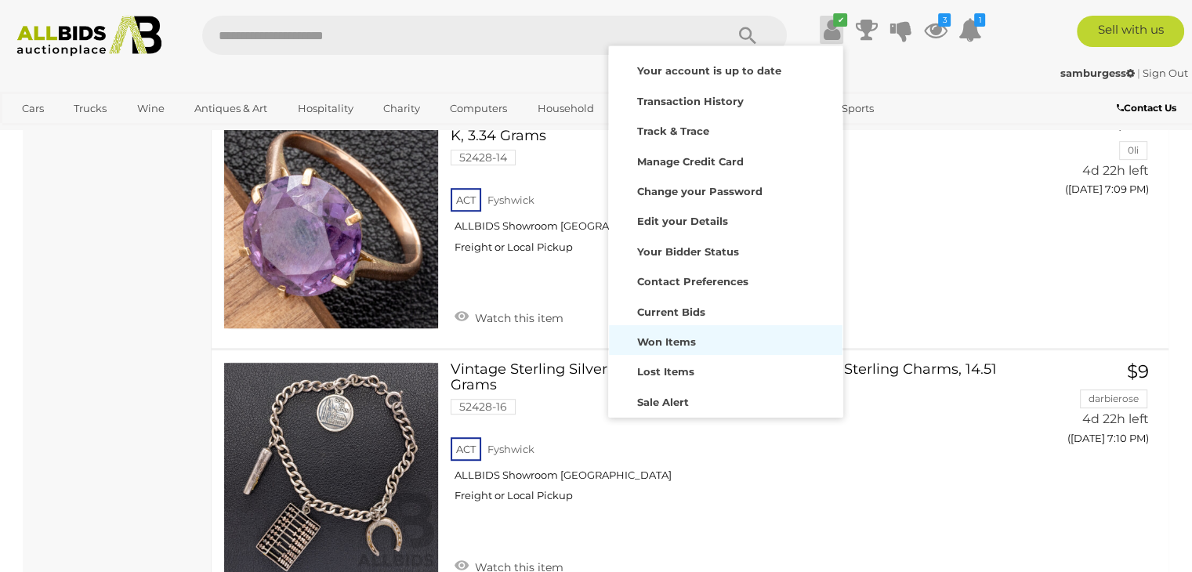
click at [678, 344] on strong "Won Items" at bounding box center [666, 341] width 59 height 13
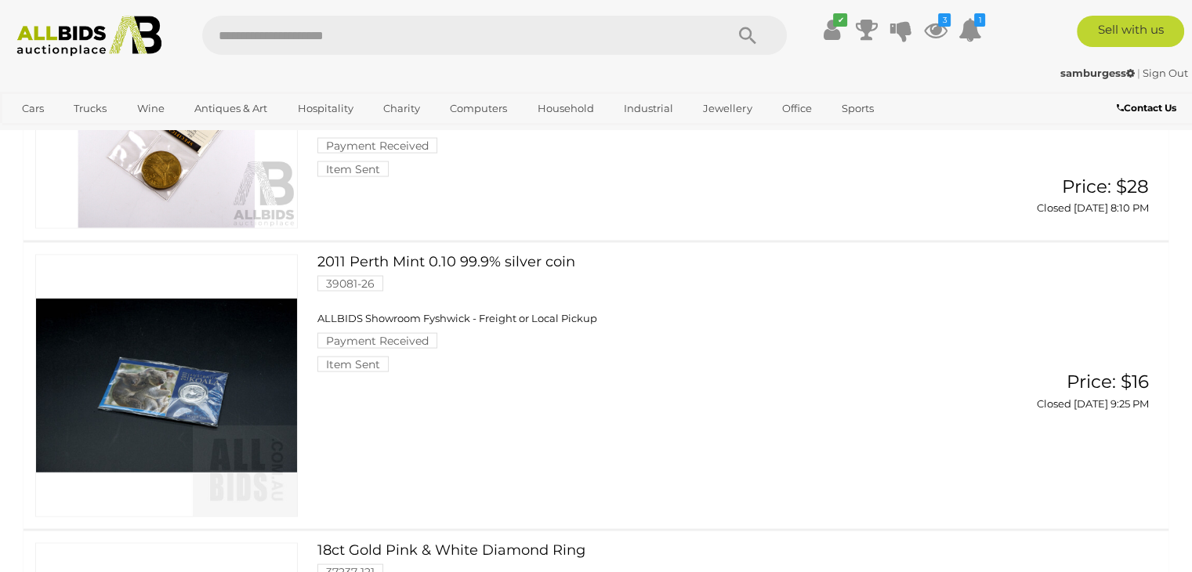
scroll to position [2665, 0]
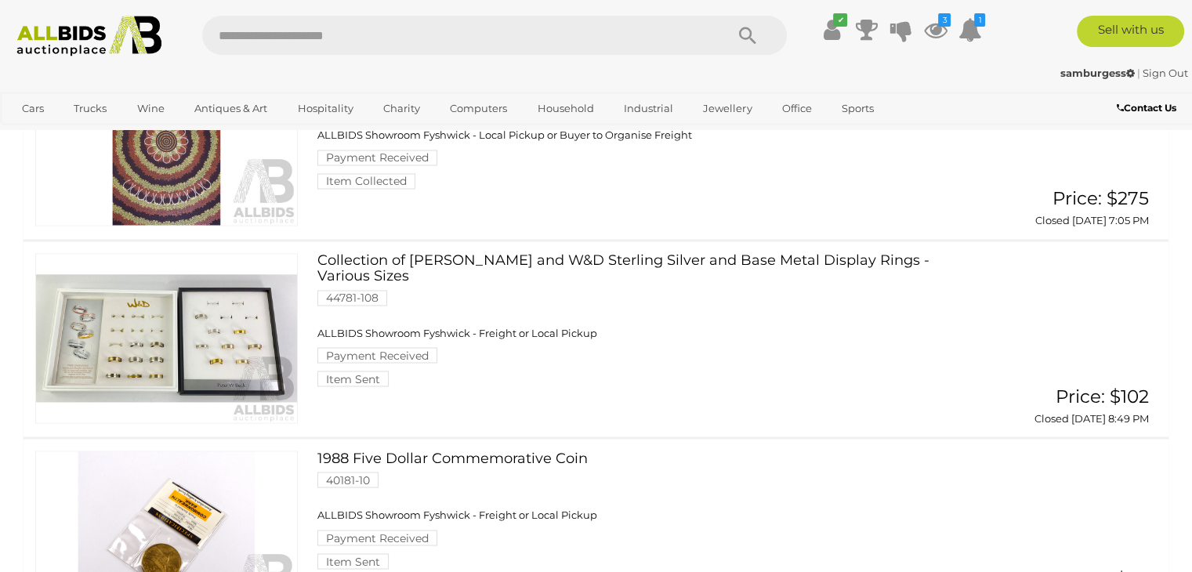
click at [206, 226] on link at bounding box center [166, 141] width 263 height 170
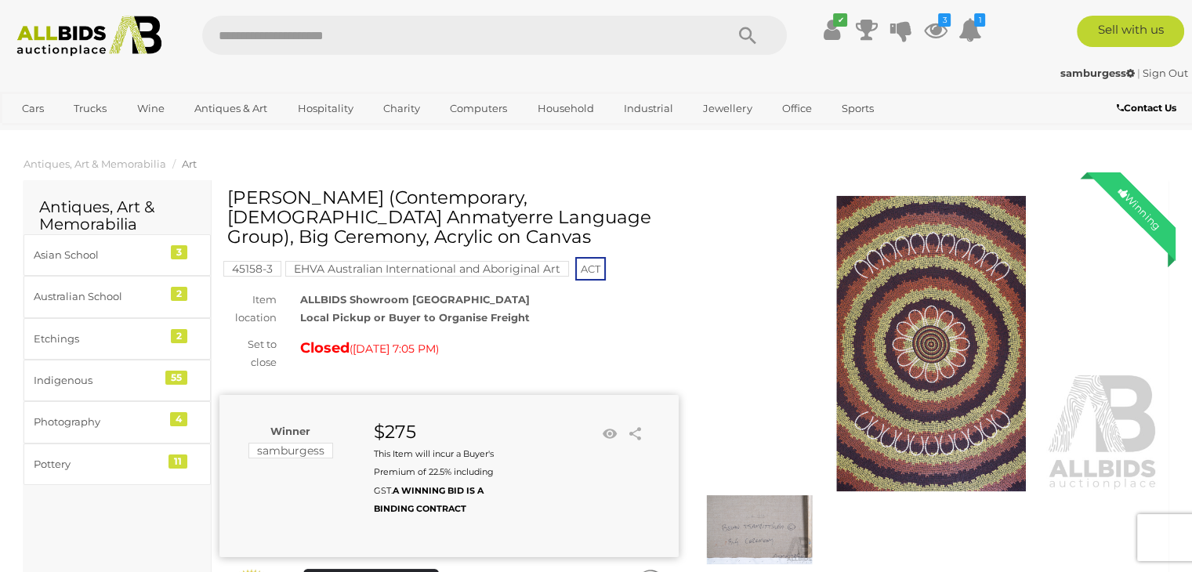
click at [965, 289] on img at bounding box center [931, 344] width 459 height 296
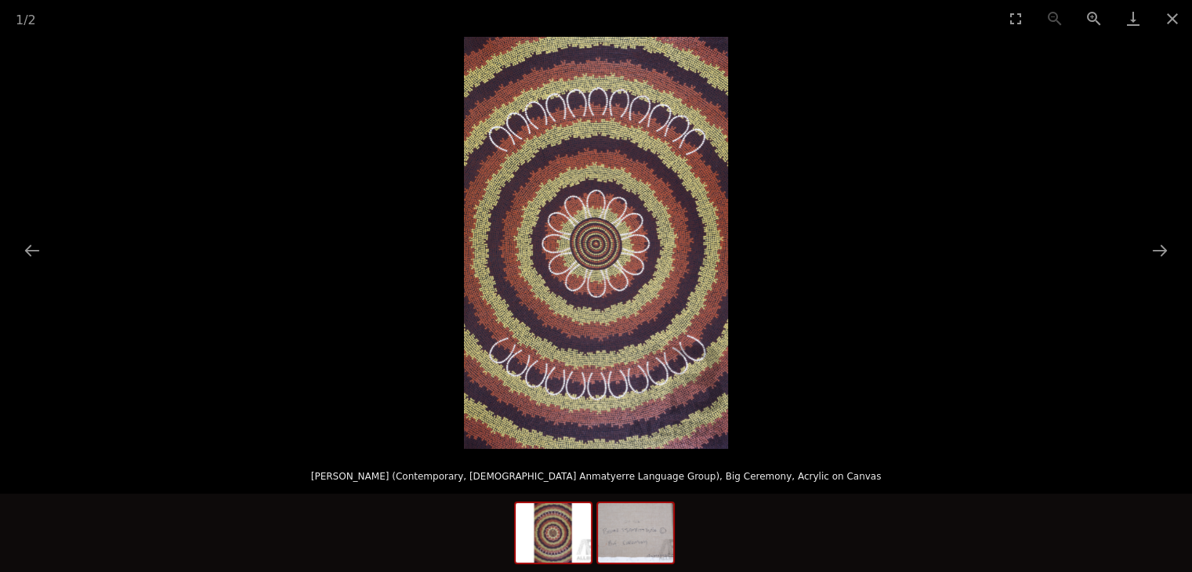
click at [632, 539] on img at bounding box center [635, 533] width 75 height 60
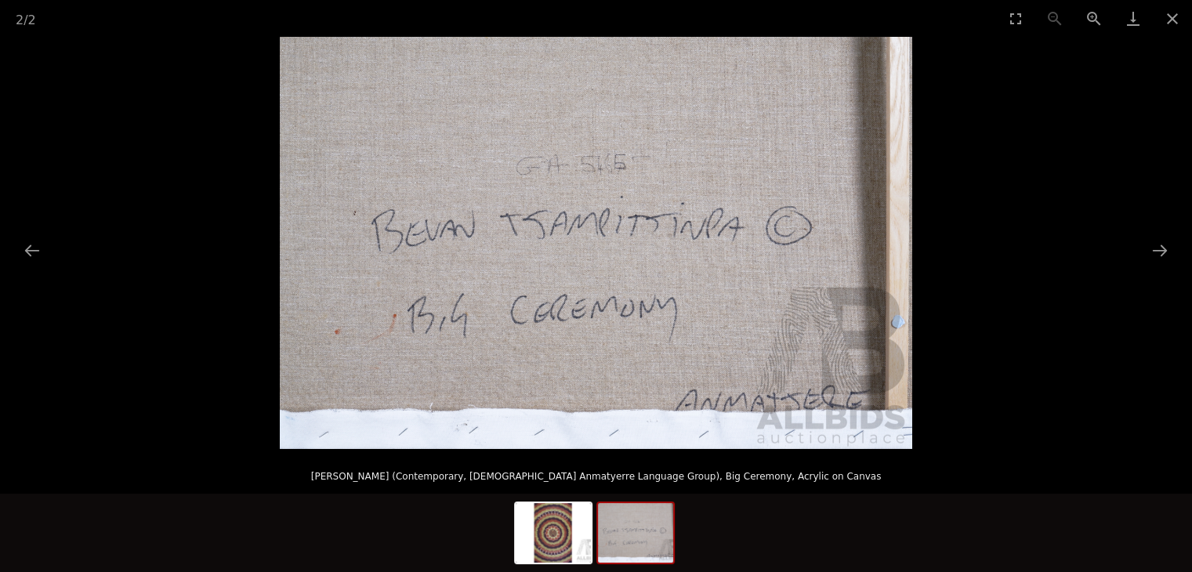
drag, startPoint x: 1157, startPoint y: 251, endPoint x: 1135, endPoint y: 261, distance: 24.2
click at [1157, 250] on button "Next slide" at bounding box center [1160, 250] width 33 height 31
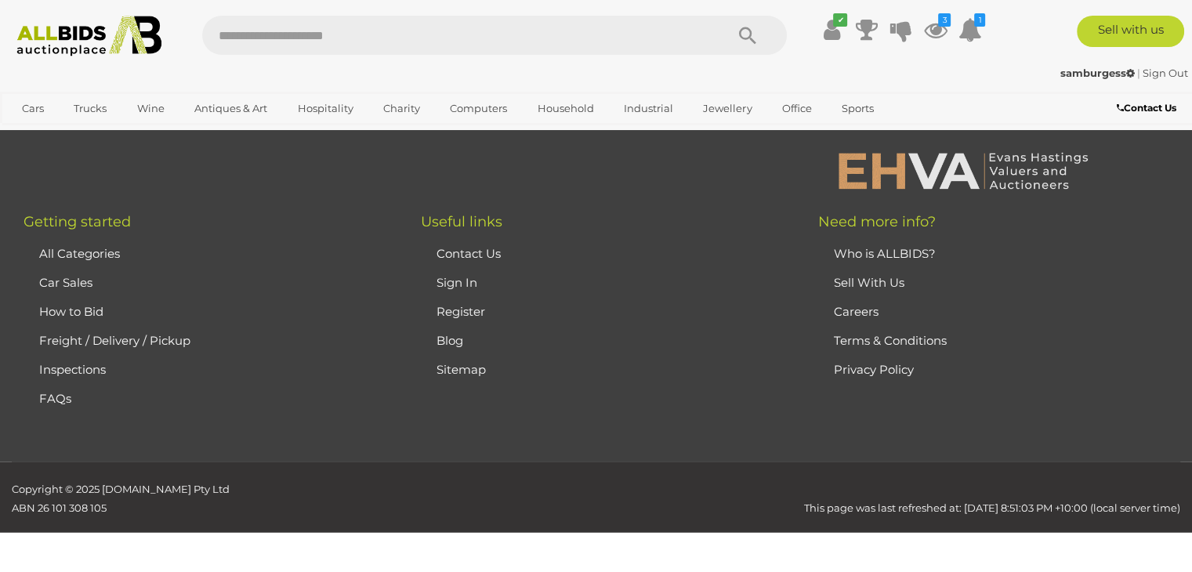
scroll to position [12307, 0]
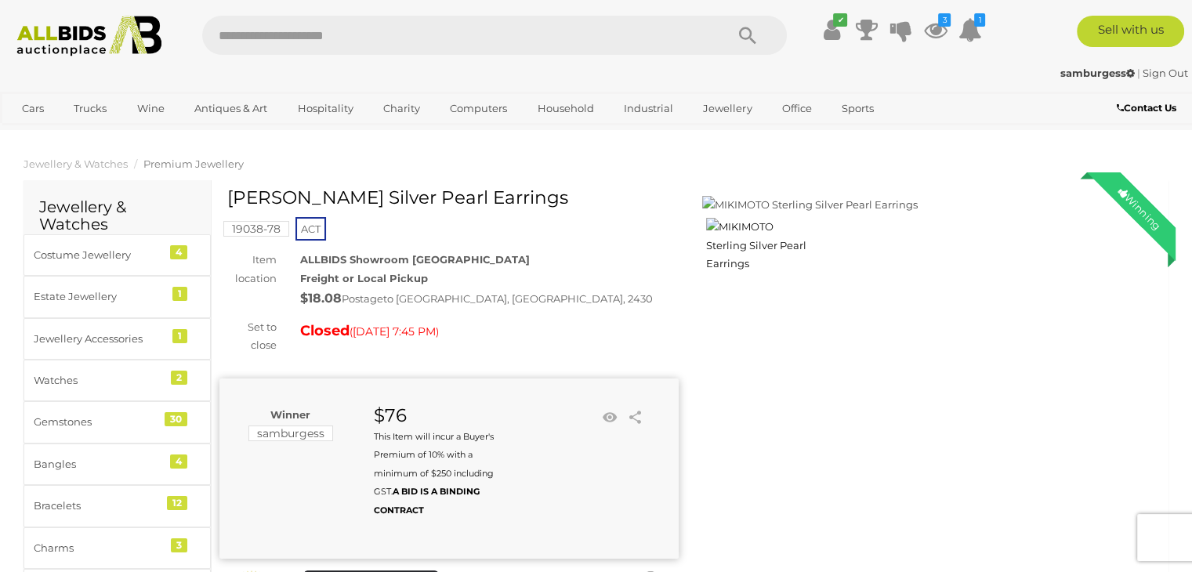
click at [787, 205] on img at bounding box center [931, 205] width 459 height 18
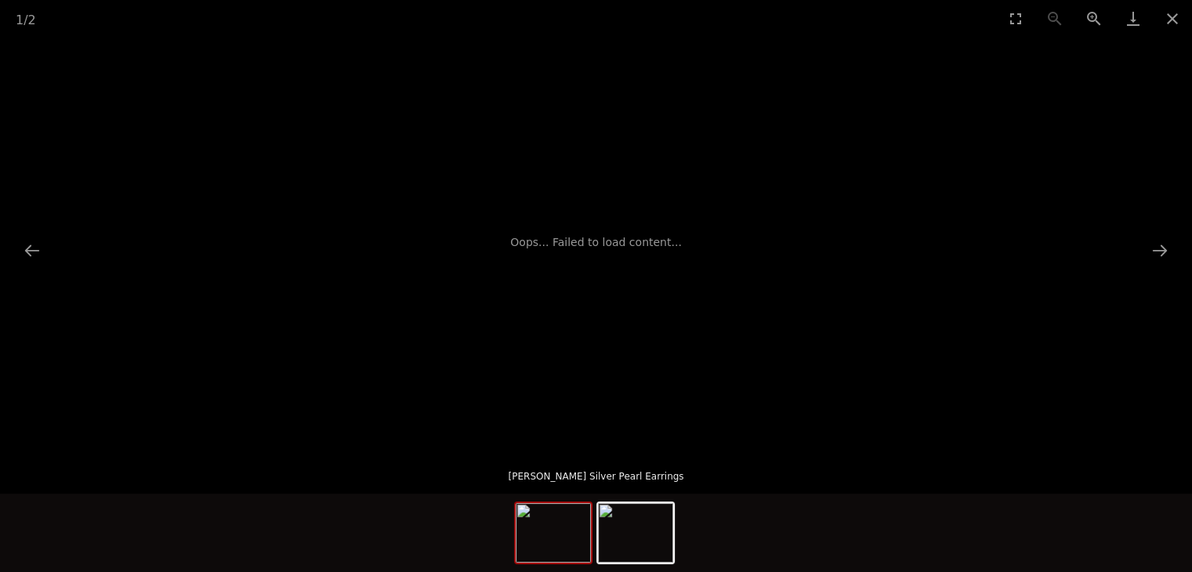
click at [619, 245] on span "Oops... Failed to load content..." at bounding box center [595, 242] width 171 height 13
click at [535, 538] on img at bounding box center [553, 533] width 75 height 60
click at [636, 527] on img at bounding box center [635, 533] width 75 height 60
click at [614, 515] on img at bounding box center [635, 533] width 75 height 60
click at [611, 518] on img at bounding box center [635, 533] width 75 height 60
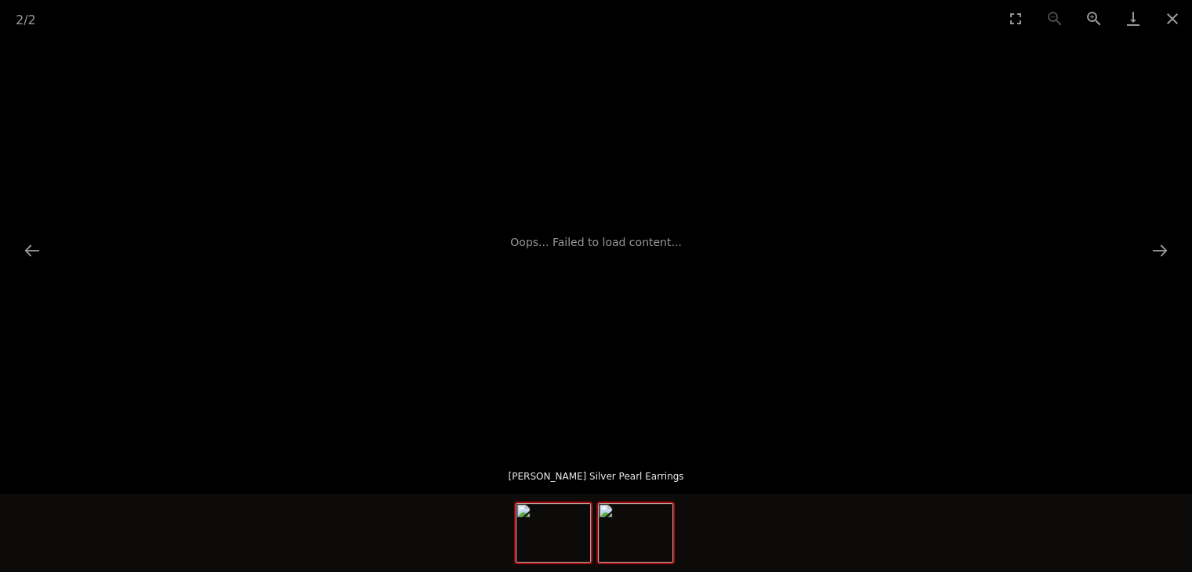
click at [561, 519] on img at bounding box center [553, 533] width 75 height 60
click at [561, 518] on img at bounding box center [553, 533] width 75 height 60
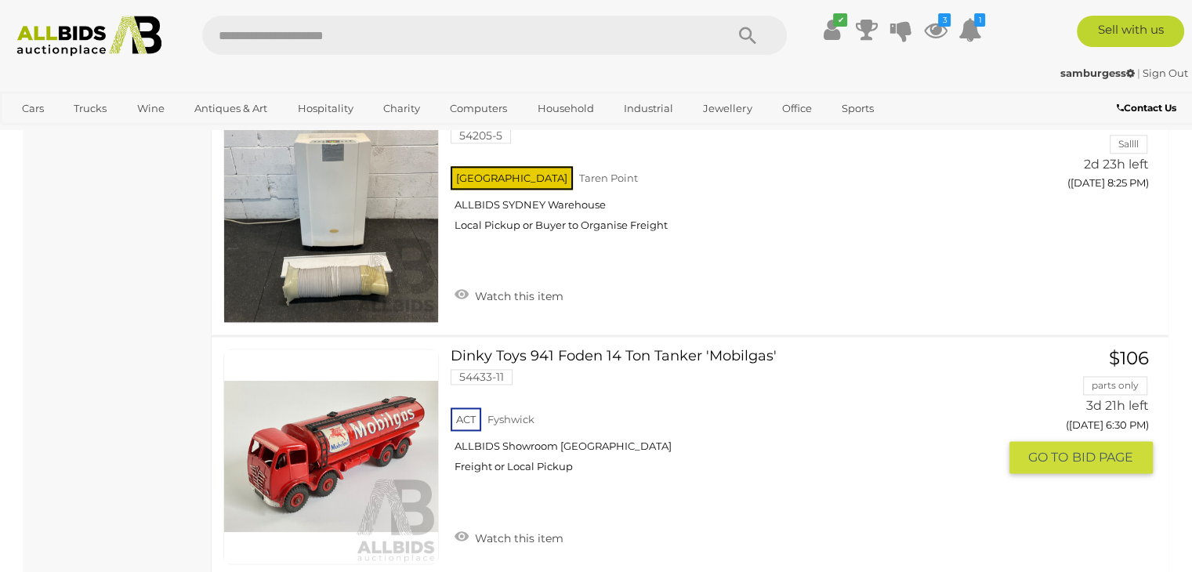
scroll to position [8152, 0]
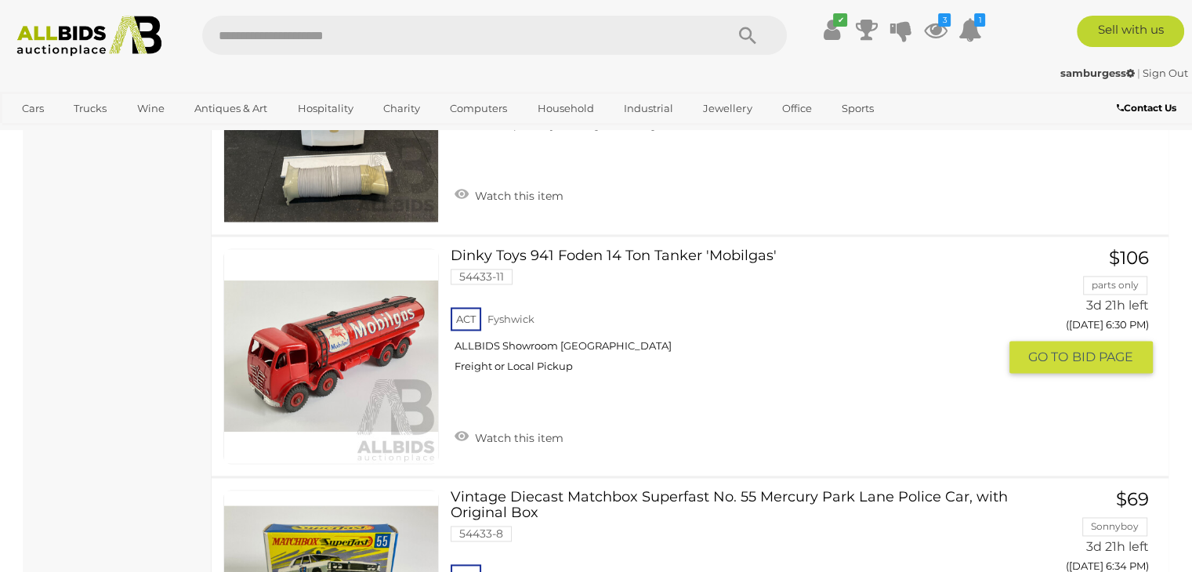
click at [615, 248] on link "Dinky Toys 941 Foden 14 Ton Tanker 'Mobilgas' 54433-11 ACT Fyshwick ALLBIDS Sho…" at bounding box center [729, 316] width 535 height 137
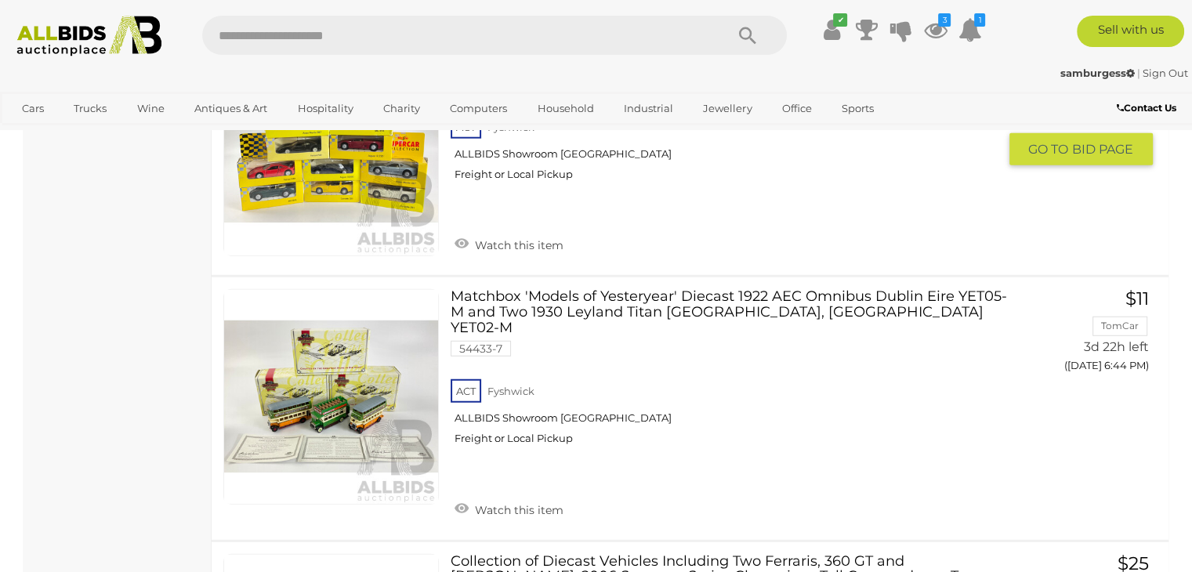
scroll to position [10250, 0]
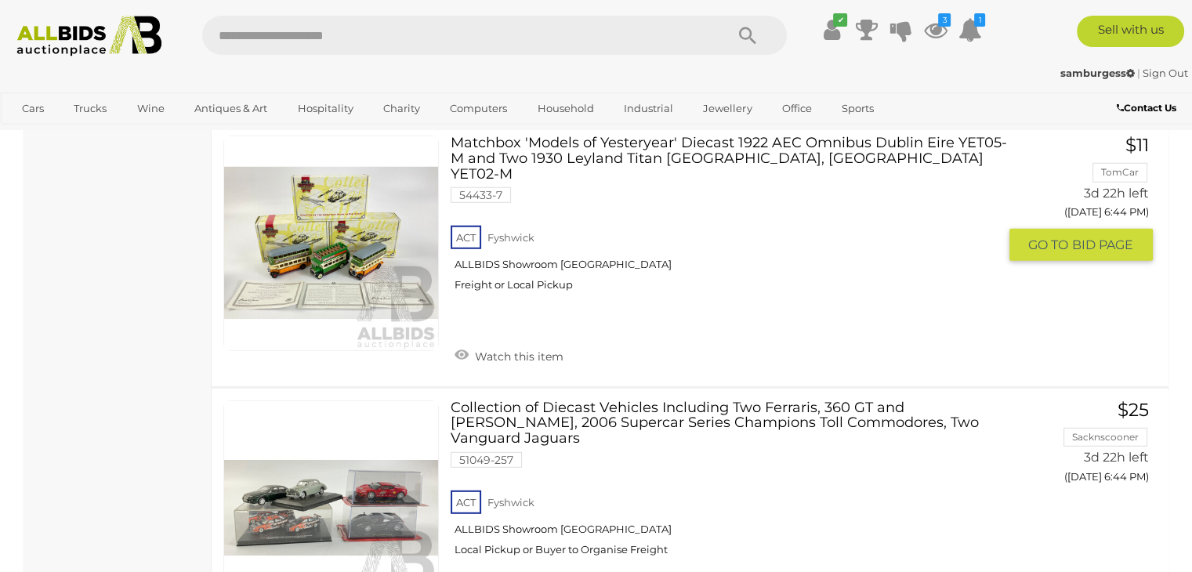
click at [576, 139] on link "Matchbox 'Models of Yesteryear' Diecast 1922 AEC Omnibus Dublin Eire YET05-M an…" at bounding box center [729, 220] width 535 height 169
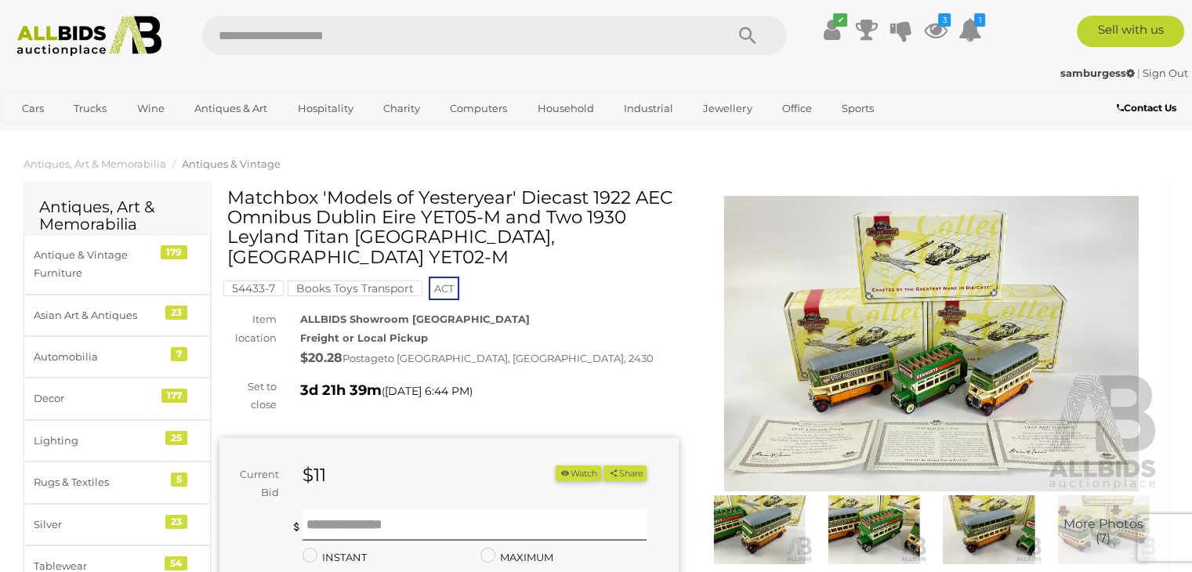
click at [896, 339] on img at bounding box center [931, 344] width 459 height 296
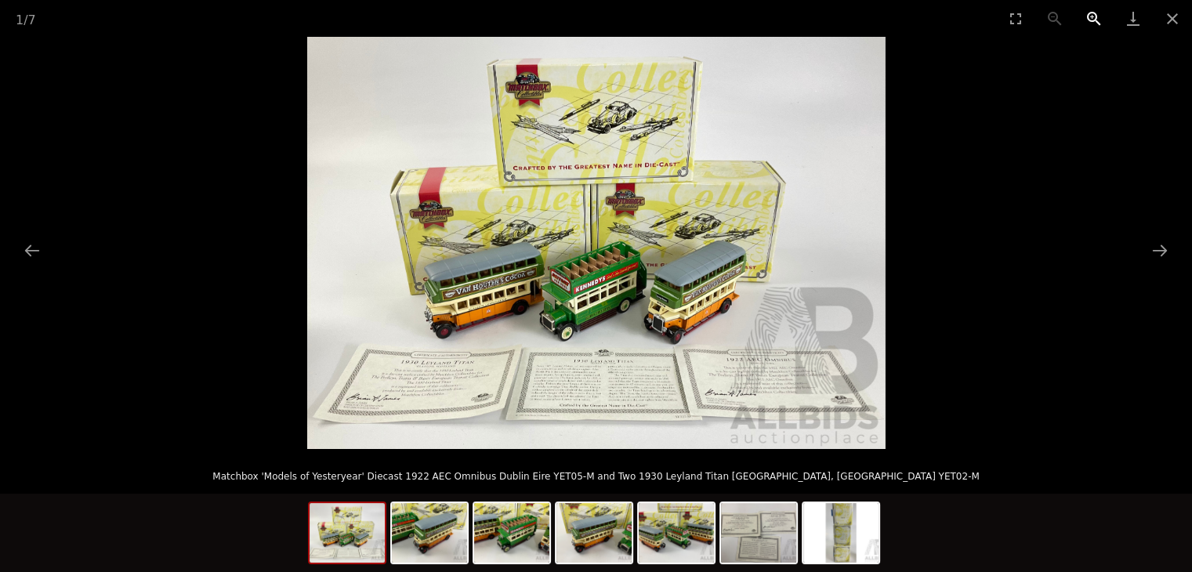
click at [1080, 16] on button "Zoom in" at bounding box center [1094, 18] width 39 height 37
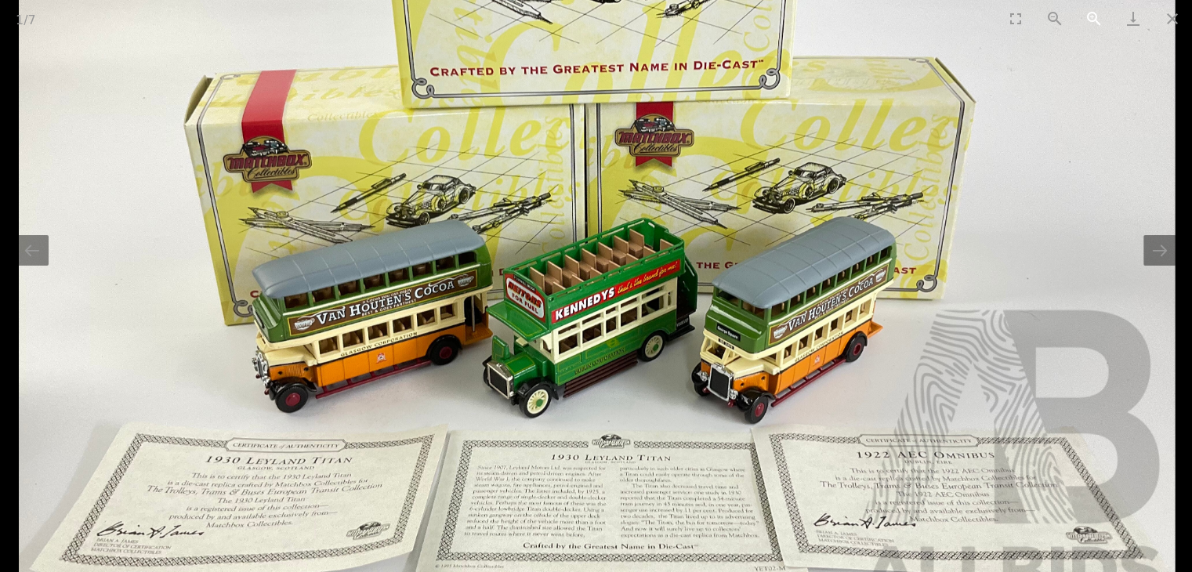
click at [1080, 16] on button "Zoom in" at bounding box center [1094, 18] width 39 height 37
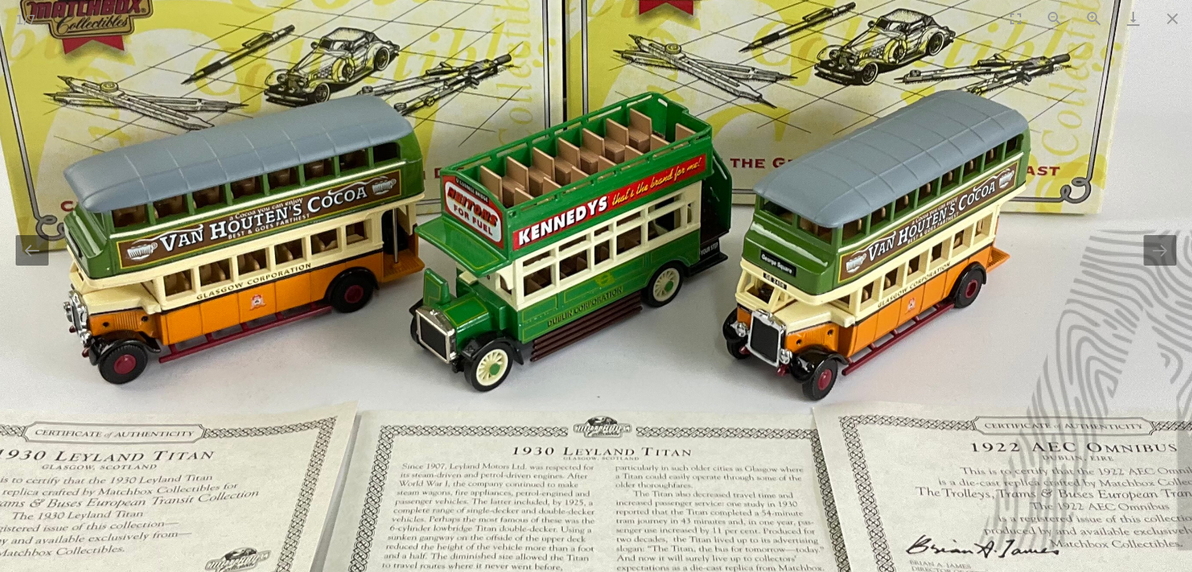
drag, startPoint x: 517, startPoint y: 205, endPoint x: 501, endPoint y: 103, distance: 104.0
click at [501, 103] on img at bounding box center [580, 97] width 1735 height 1237
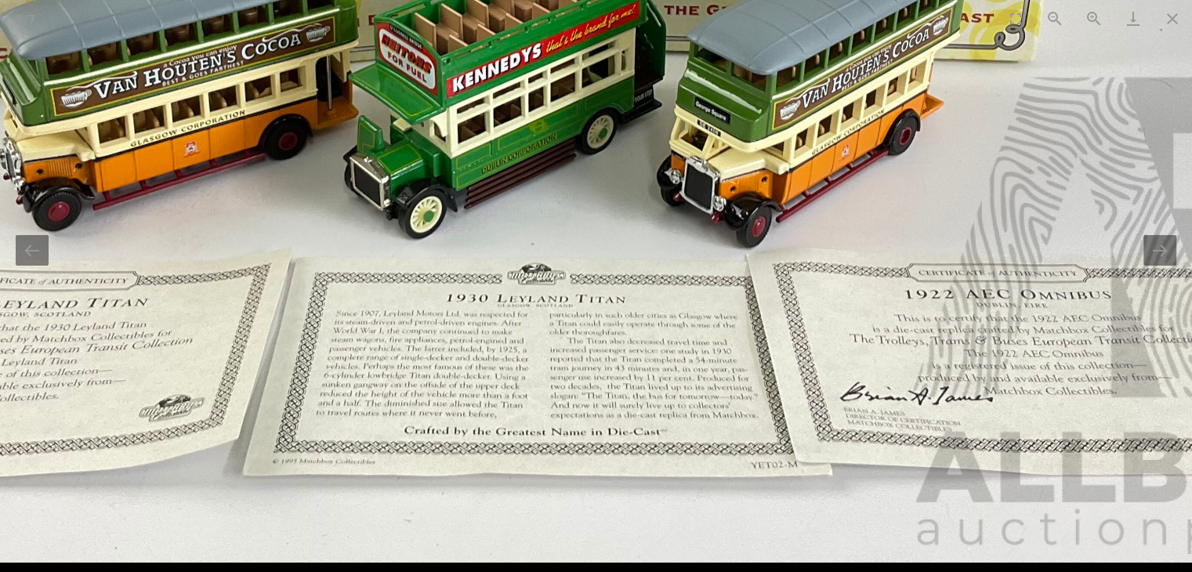
drag, startPoint x: 689, startPoint y: 310, endPoint x: 674, endPoint y: 118, distance: 192.6
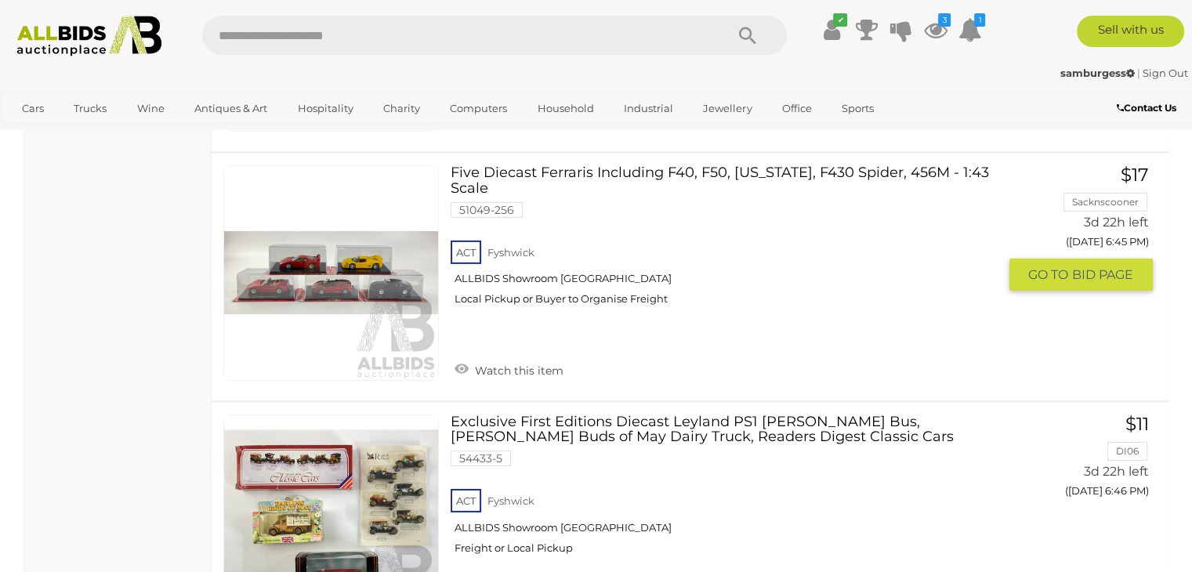
scroll to position [11134, 0]
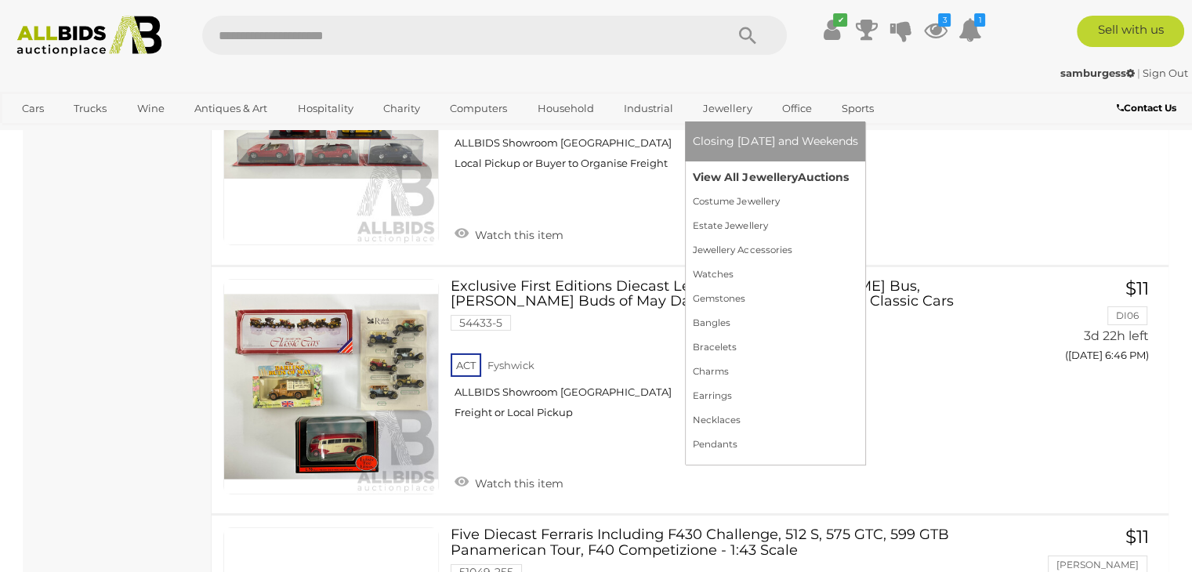
click at [735, 176] on link "View All Jewellery Auctions" at bounding box center [775, 177] width 165 height 24
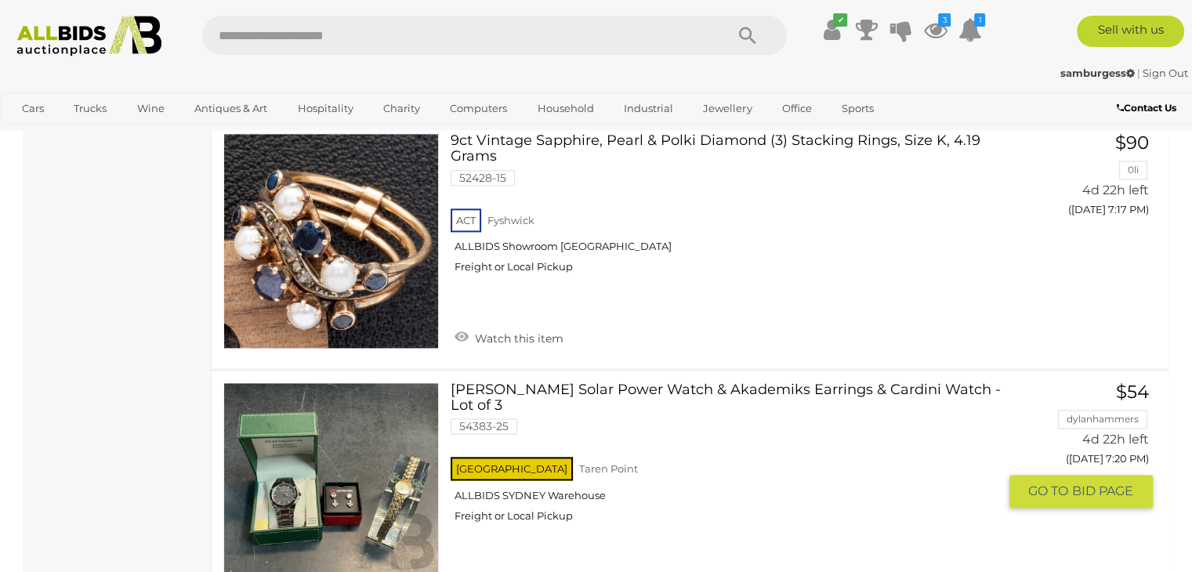
scroll to position [7917, 0]
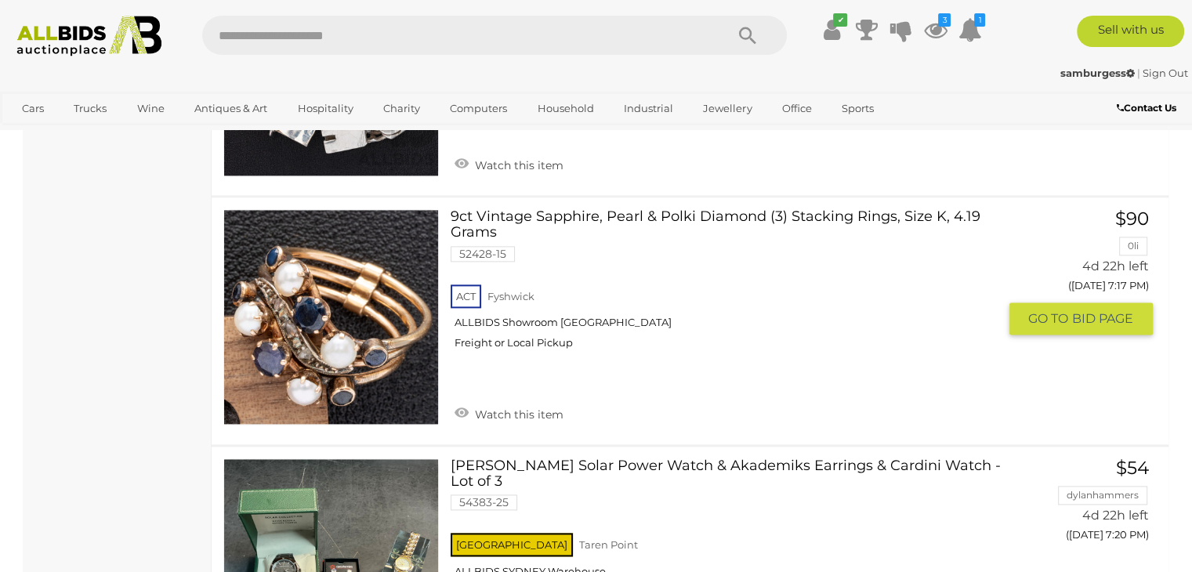
click at [687, 209] on link "9ct Vintage Sapphire, Pearl & Polki Diamond (3) Stacking Rings, Size K, 4.19 Gr…" at bounding box center [729, 285] width 535 height 153
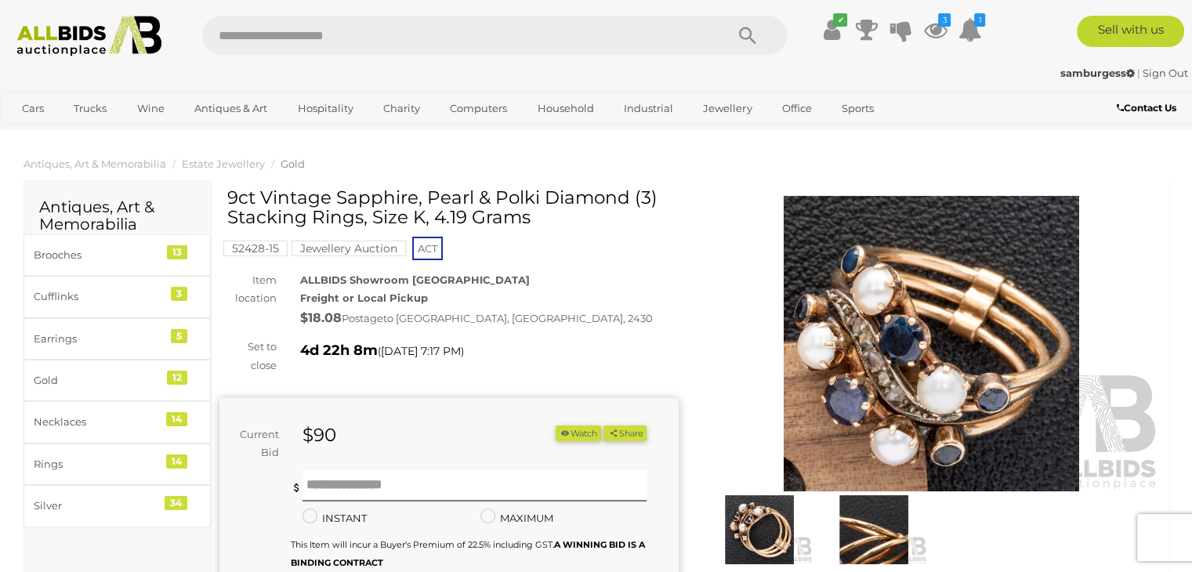
click at [869, 331] on img at bounding box center [931, 344] width 459 height 296
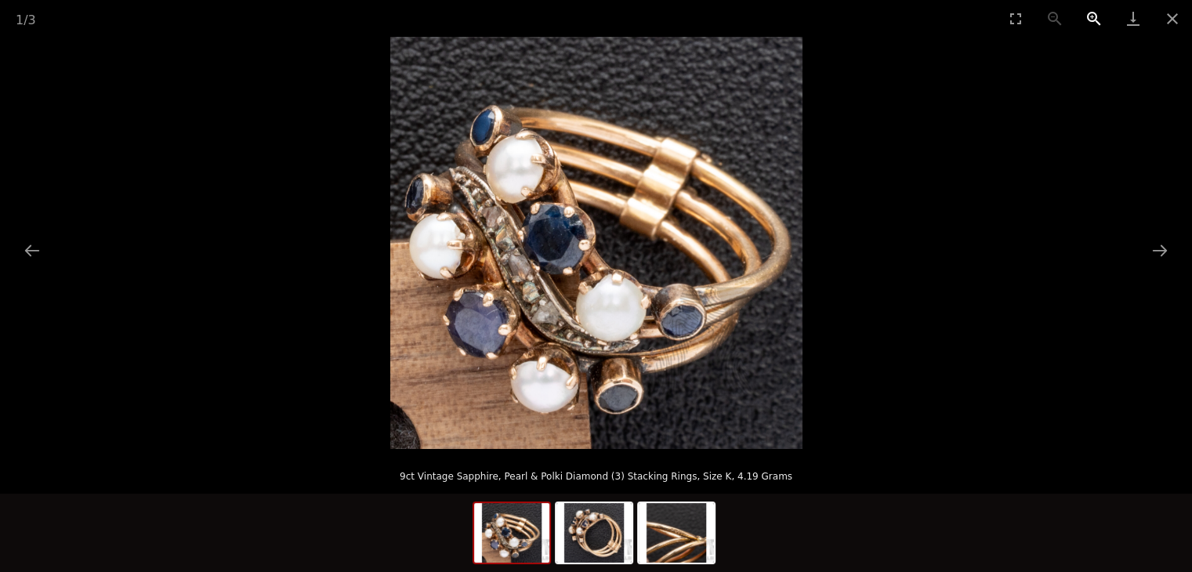
click at [1090, 16] on button "Zoom in" at bounding box center [1094, 18] width 39 height 37
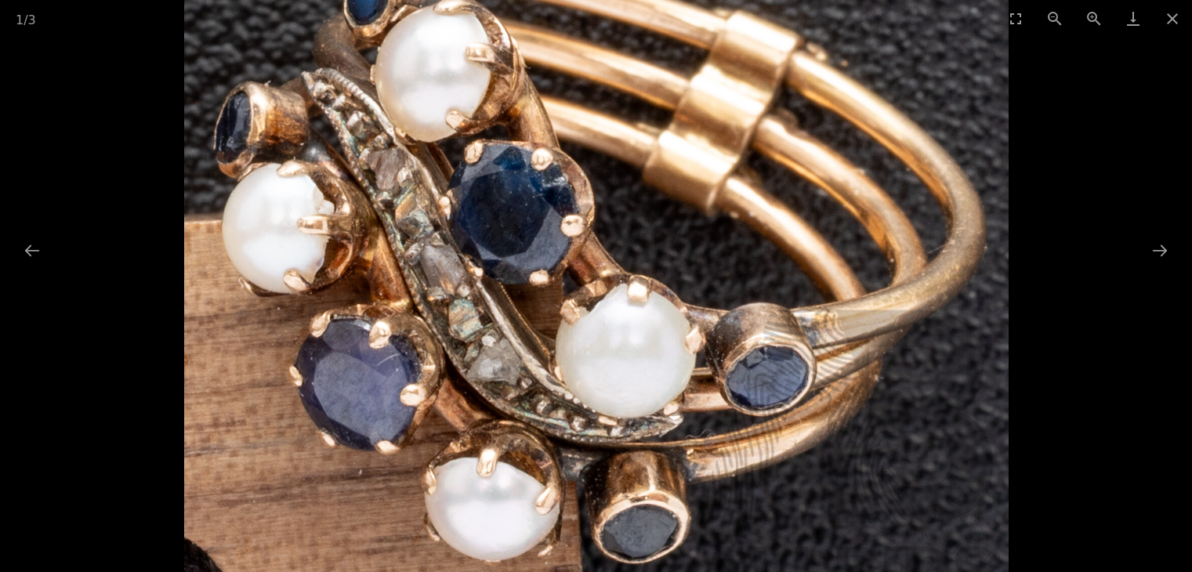
scroll to position [157, 0]
click at [1177, 11] on button "Close gallery" at bounding box center [1172, 18] width 39 height 37
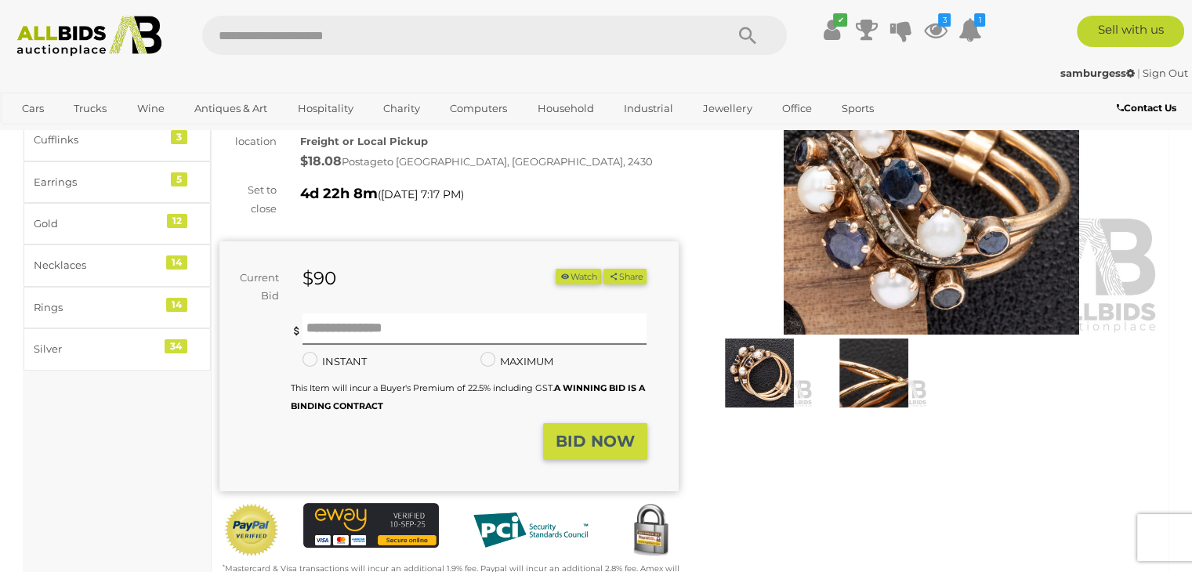
scroll to position [0, 0]
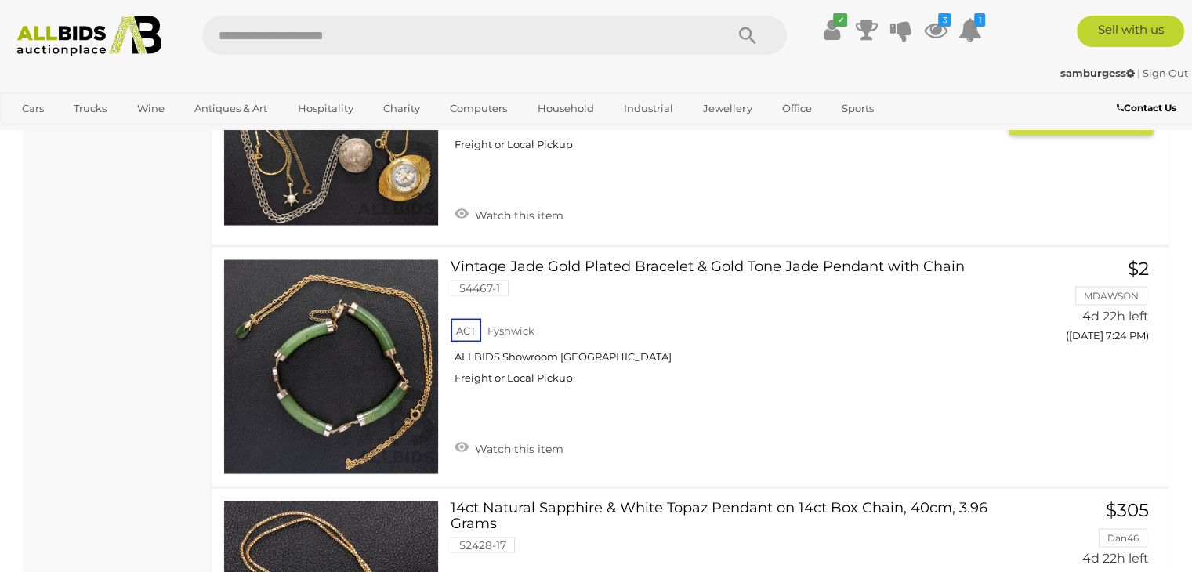
scroll to position [8873, 0]
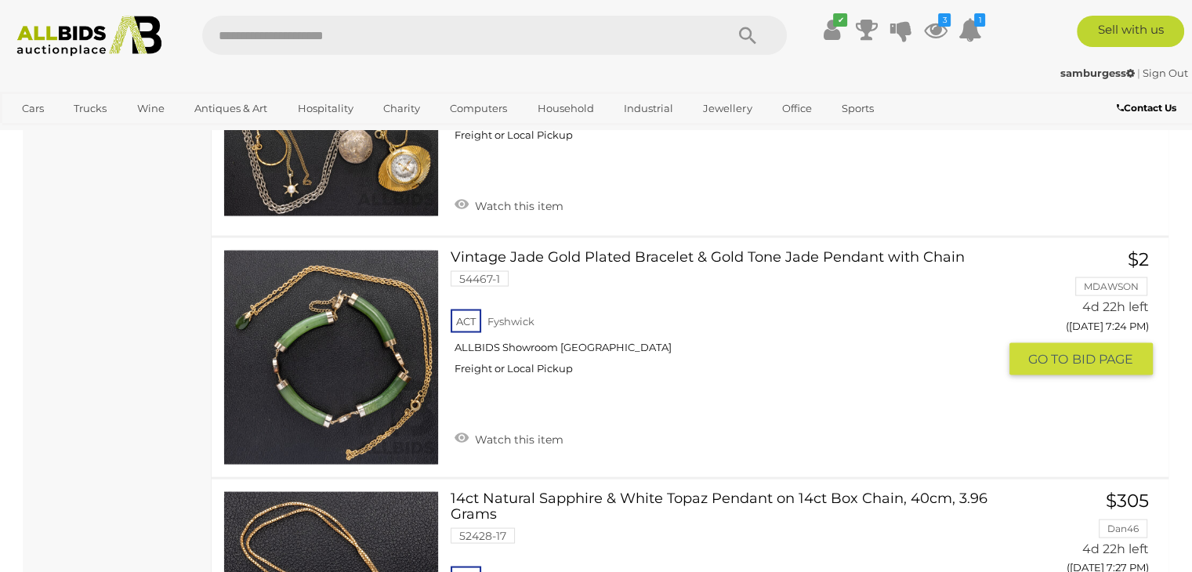
click link "Vintage Jade Gold Plated Bracelet & Gold Tone Jade Pendant with Chain 54467-1 A…"
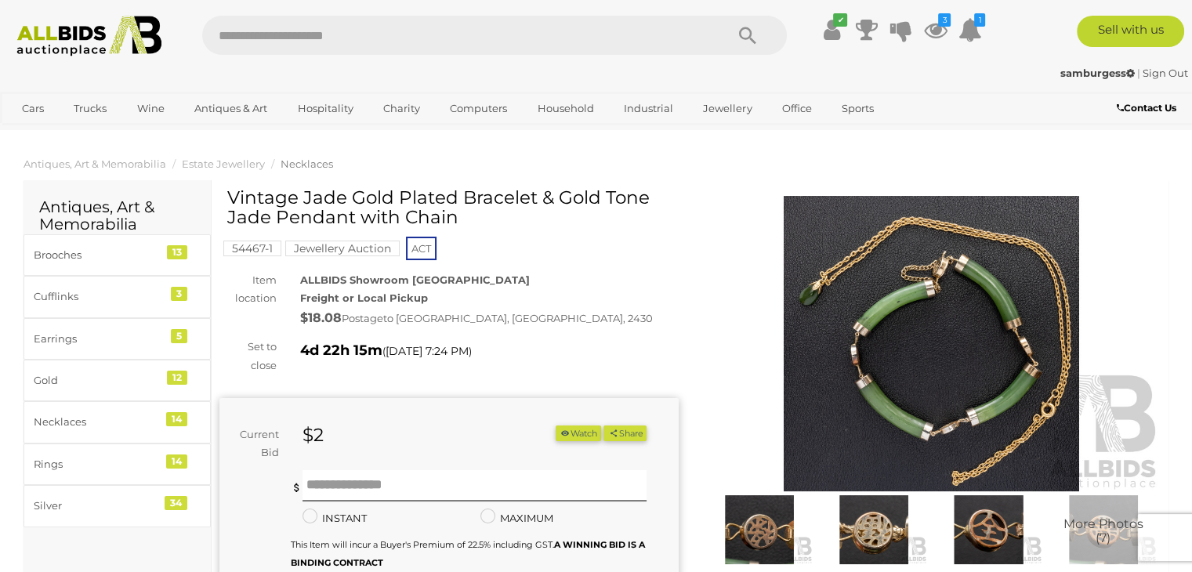
click at [958, 357] on img at bounding box center [931, 344] width 459 height 296
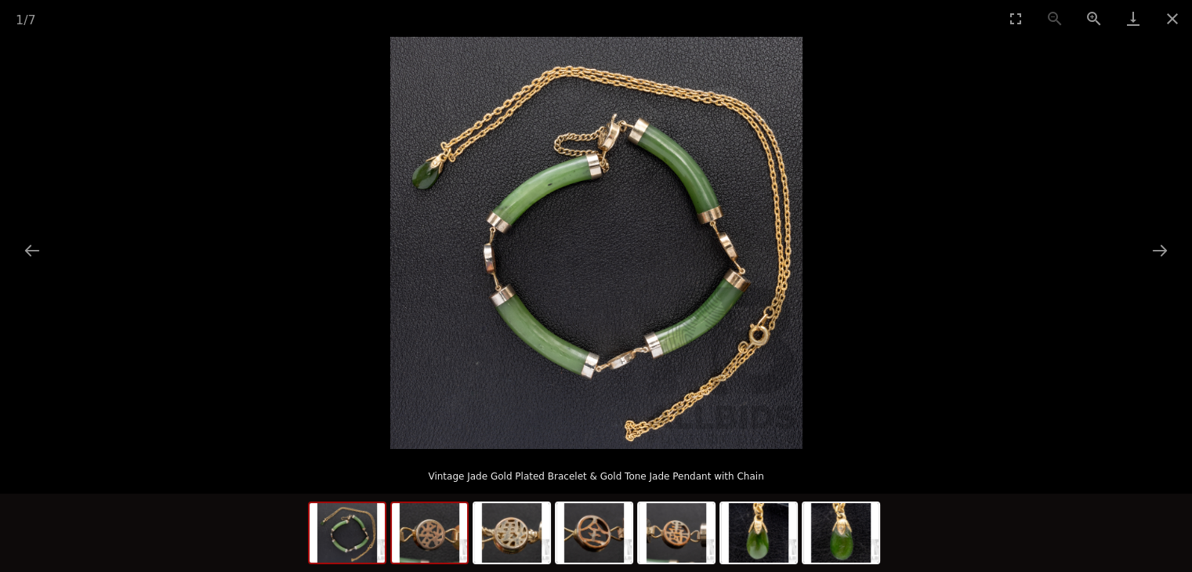
click at [436, 534] on img at bounding box center [429, 533] width 75 height 60
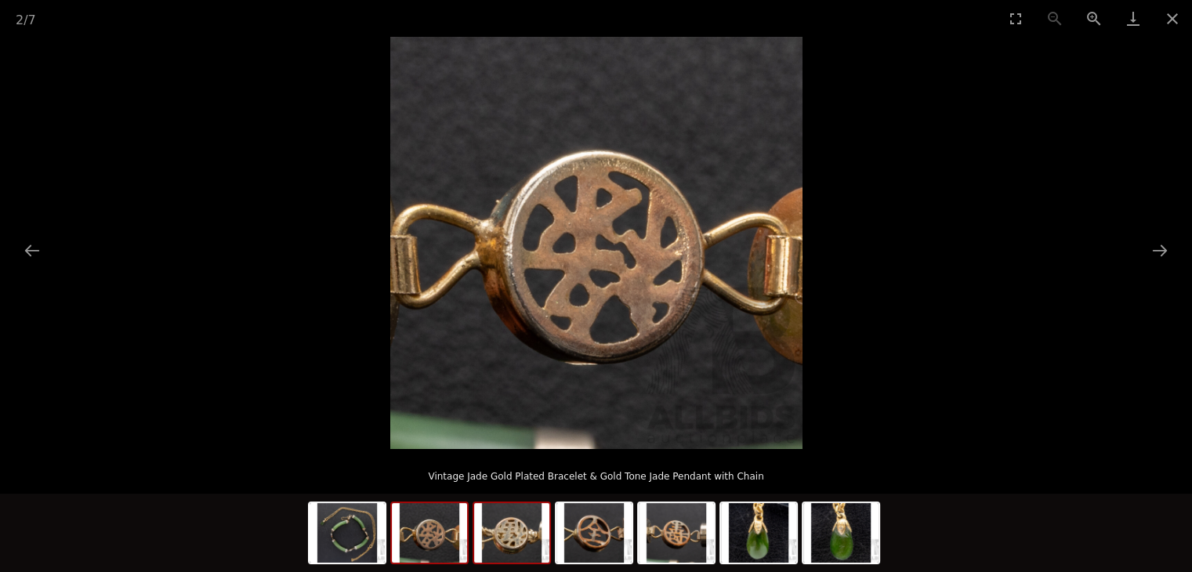
click at [484, 543] on img at bounding box center [511, 533] width 75 height 60
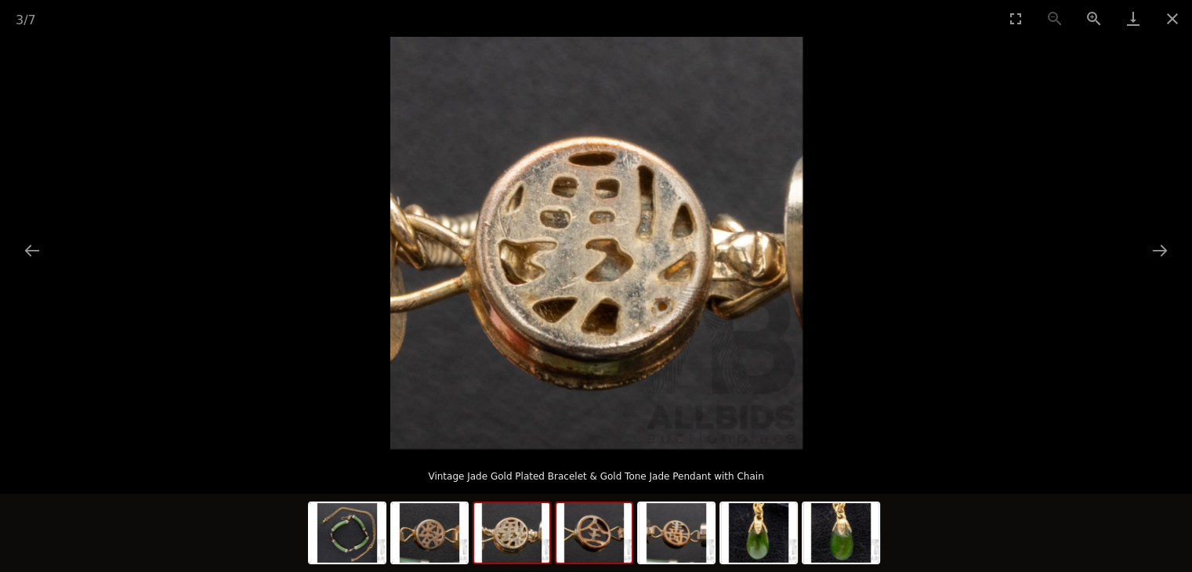
click at [599, 539] on img at bounding box center [594, 533] width 75 height 60
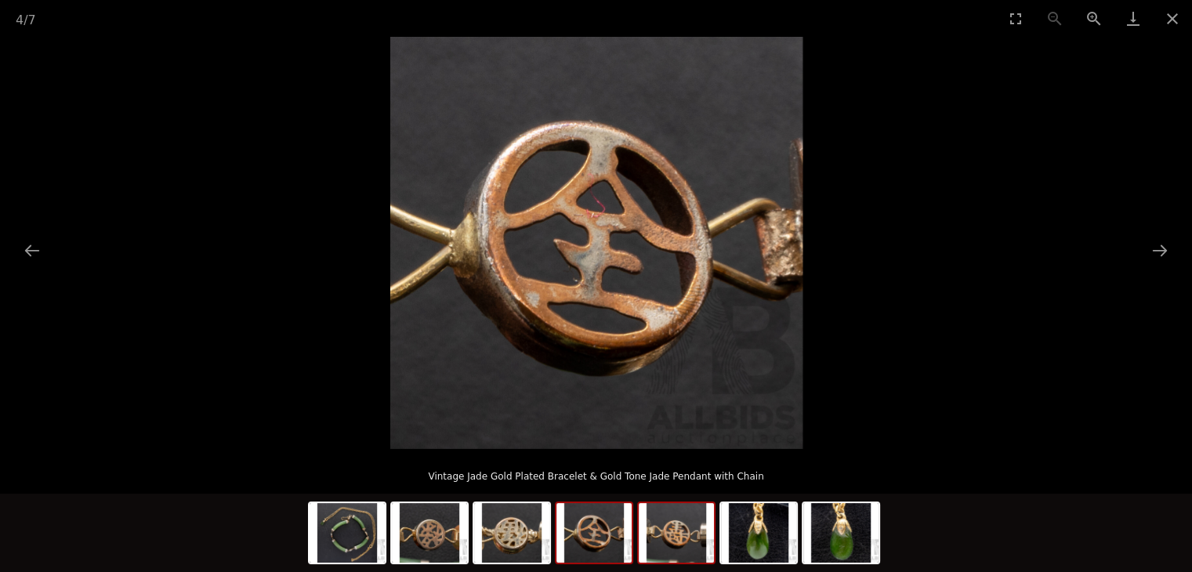
click at [669, 536] on img at bounding box center [676, 533] width 75 height 60
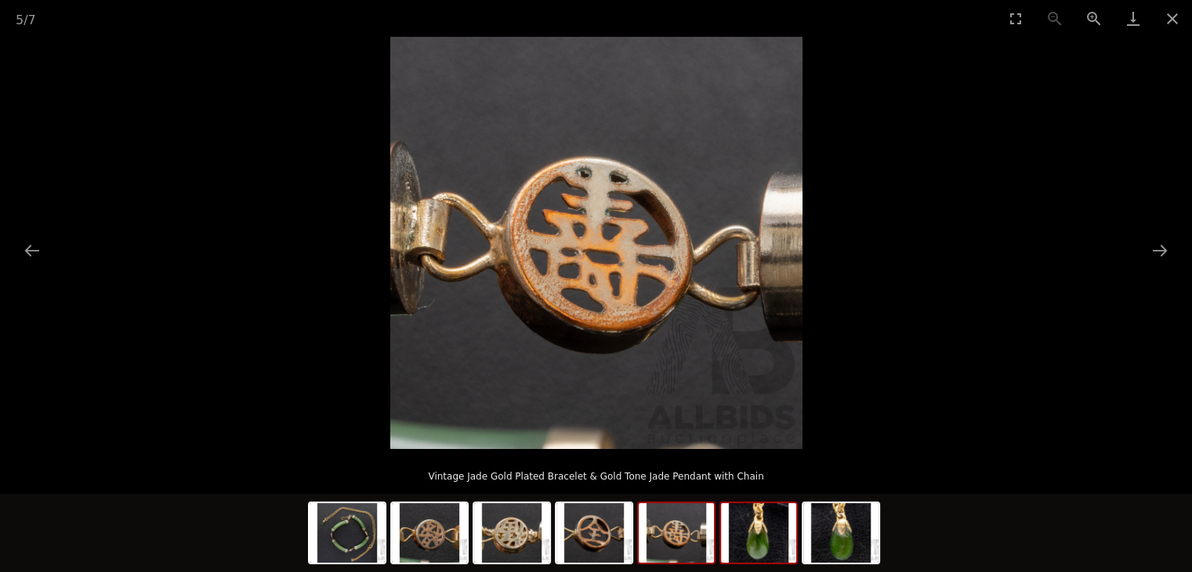
click at [752, 533] on img at bounding box center [758, 533] width 75 height 60
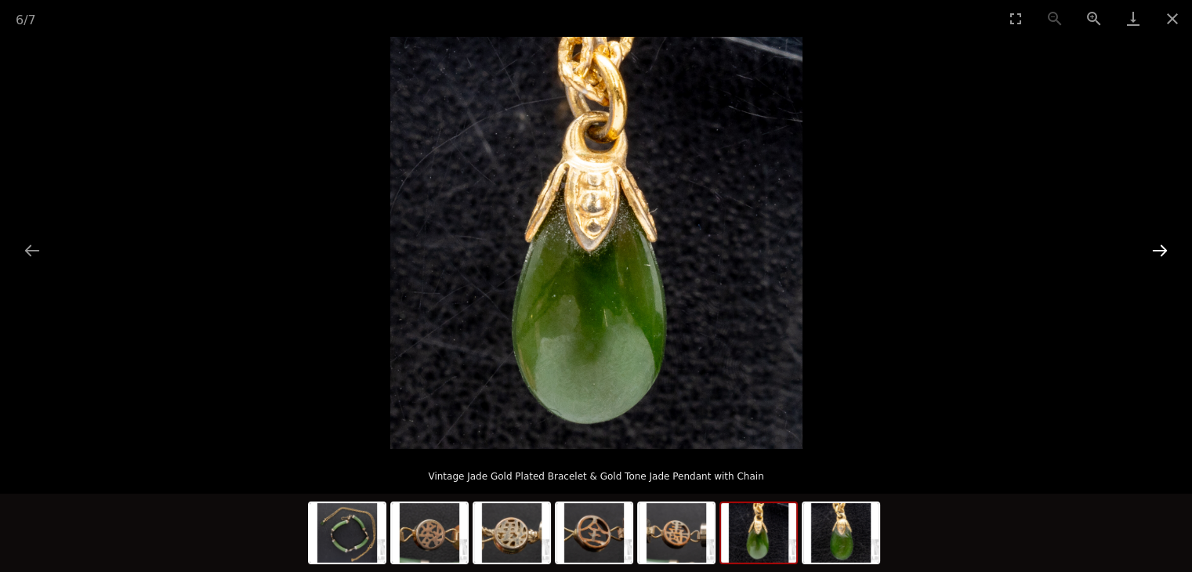
click at [1165, 244] on button "Next slide" at bounding box center [1160, 250] width 33 height 31
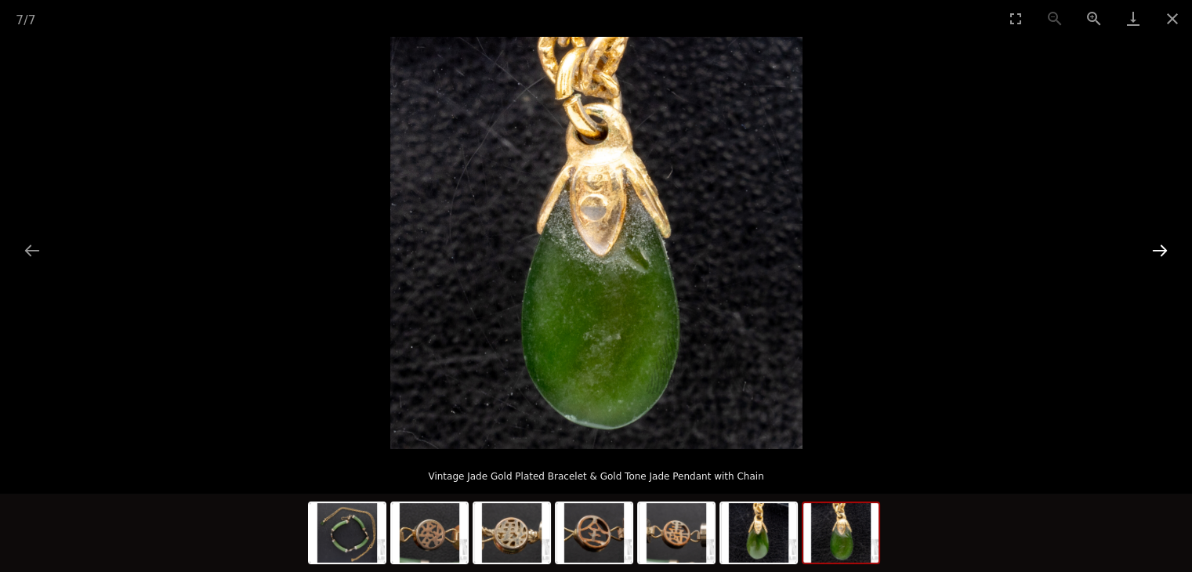
click at [1165, 244] on button "Next slide" at bounding box center [1160, 250] width 33 height 31
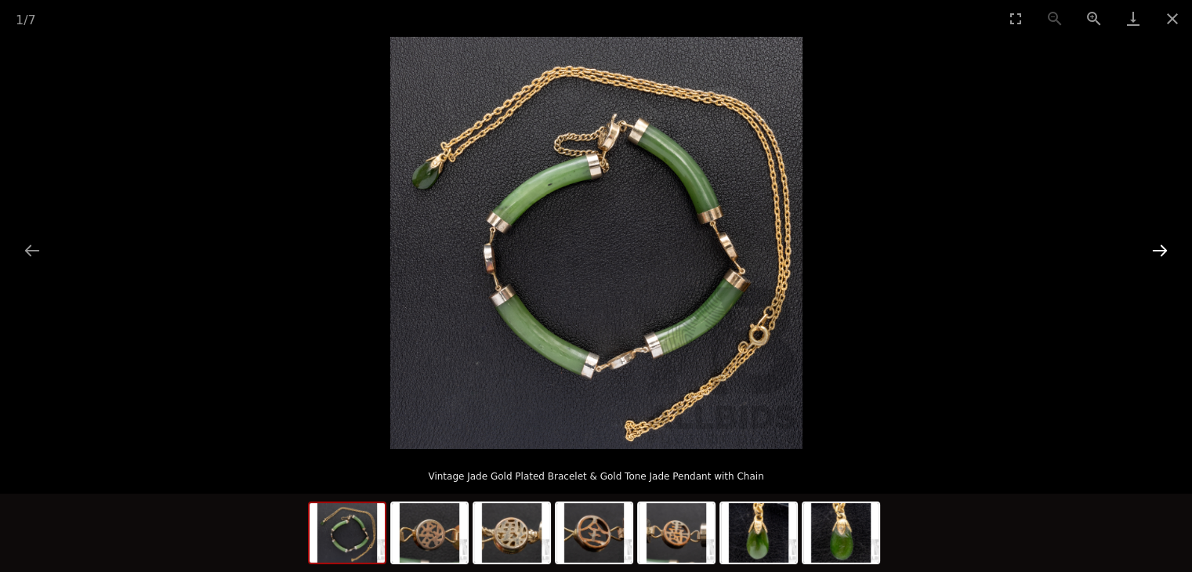
click at [1164, 245] on button "Next slide" at bounding box center [1160, 250] width 33 height 31
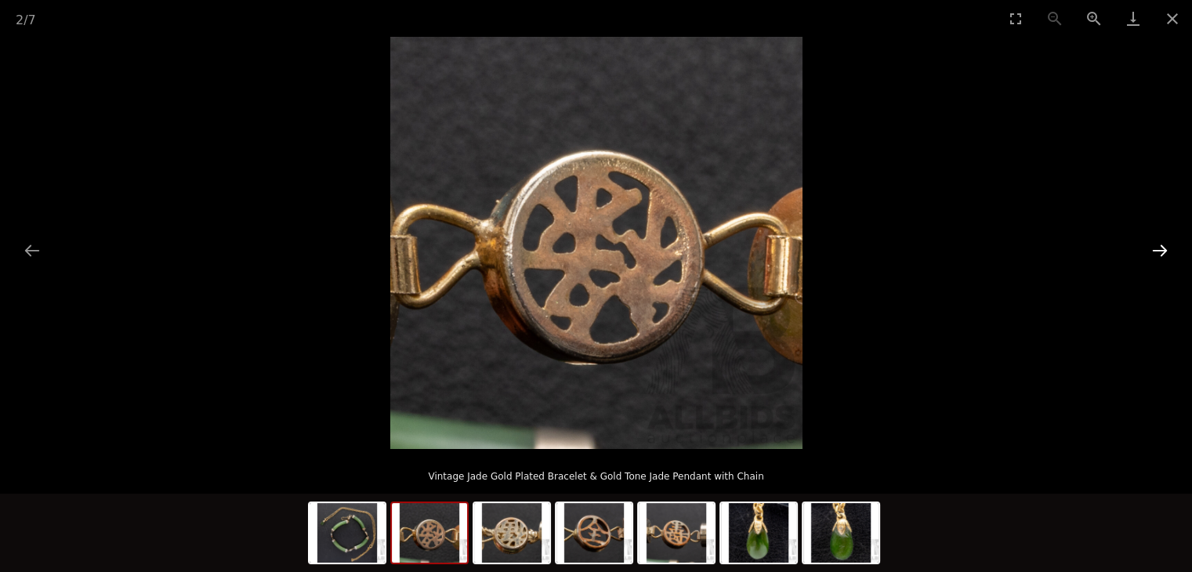
click at [1164, 245] on button "Next slide" at bounding box center [1160, 250] width 33 height 31
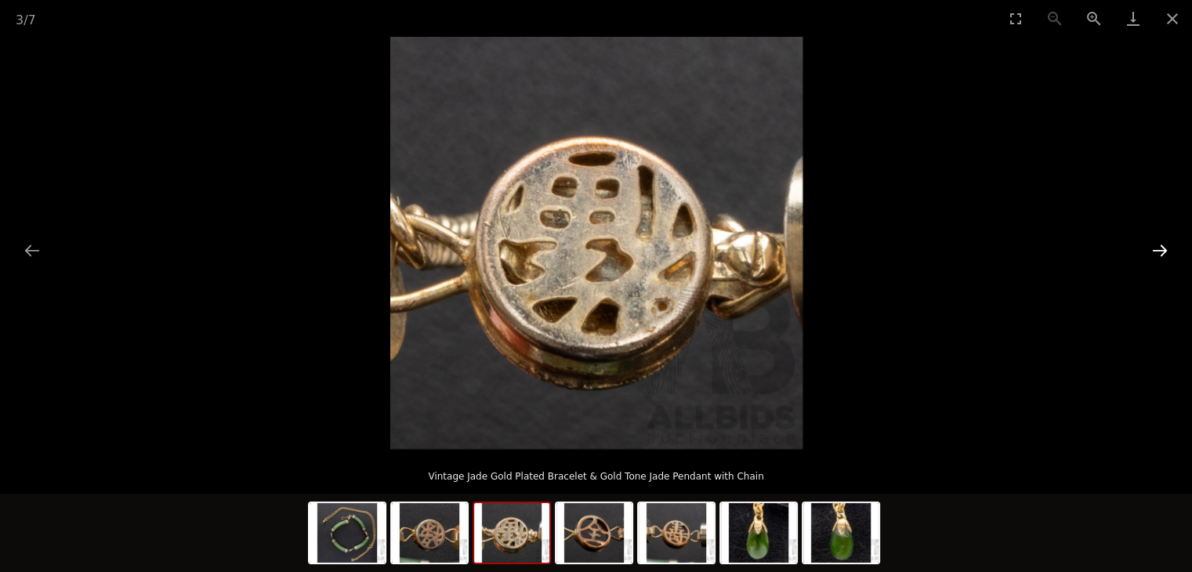
click at [1164, 245] on button "Next slide" at bounding box center [1160, 250] width 33 height 31
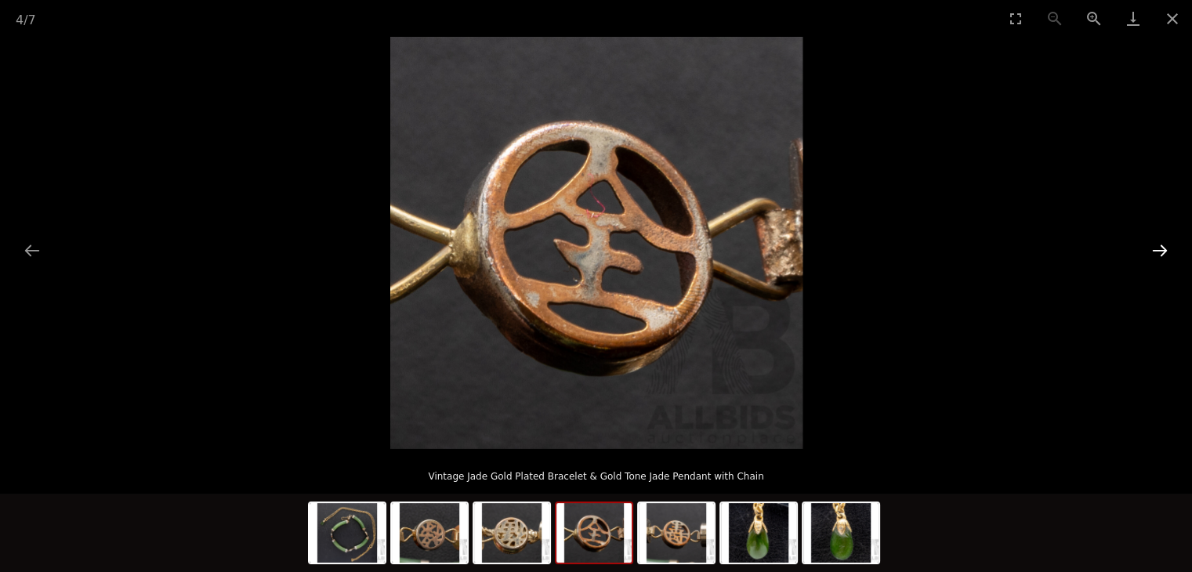
click at [1164, 245] on button "Next slide" at bounding box center [1160, 250] width 33 height 31
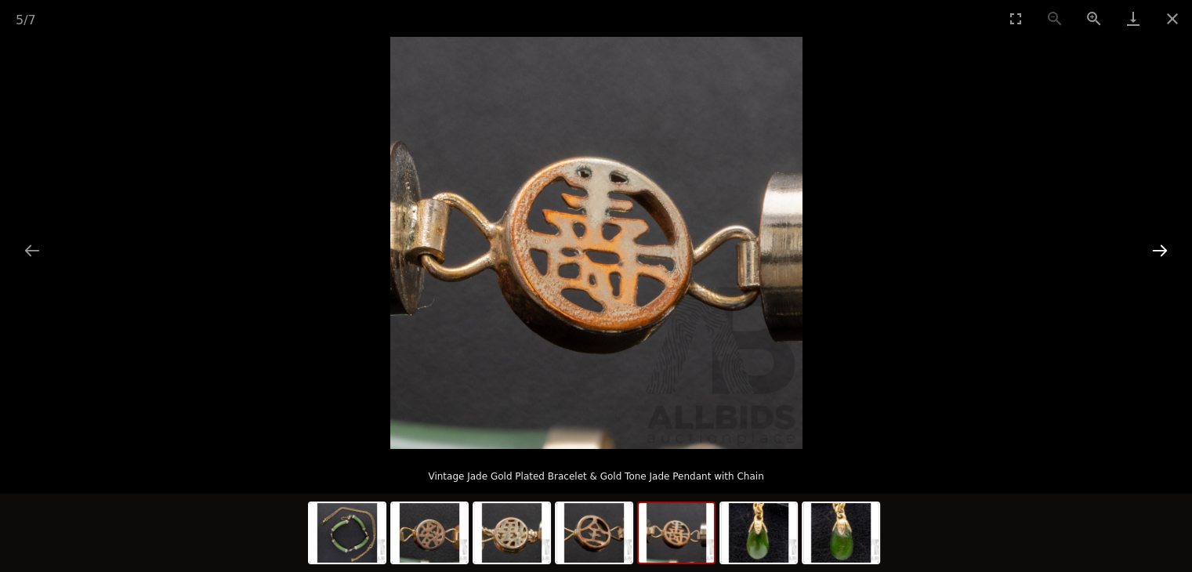
click at [1164, 246] on button "Next slide" at bounding box center [1160, 250] width 33 height 31
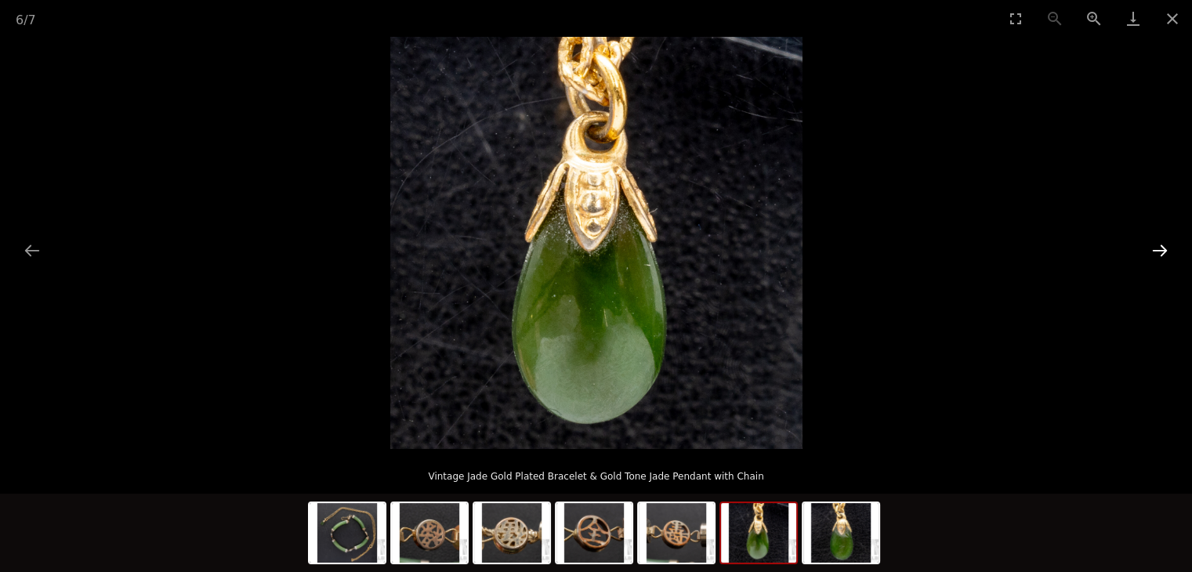
click at [1164, 246] on button "Next slide" at bounding box center [1160, 250] width 33 height 31
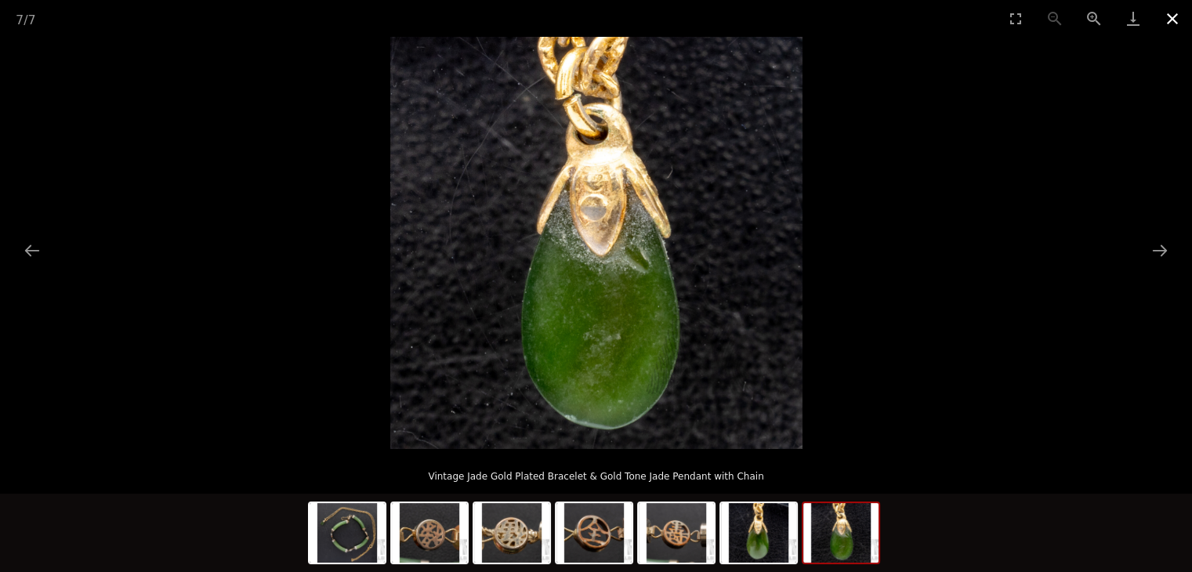
click at [1167, 23] on button "Close gallery" at bounding box center [1172, 18] width 39 height 37
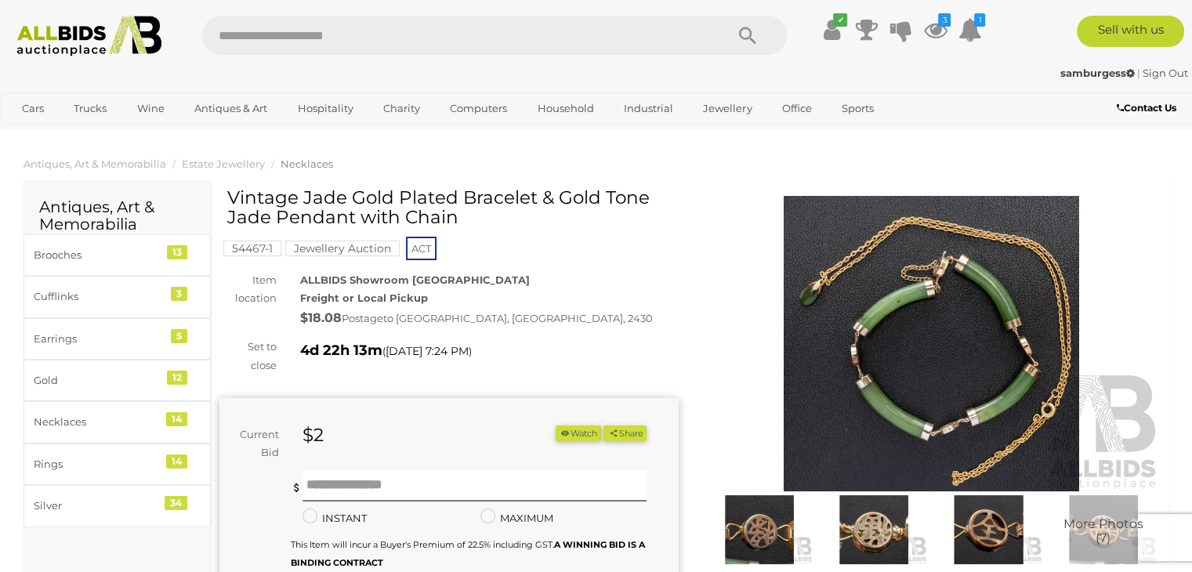
click at [577, 430] on button "Watch" at bounding box center [578, 434] width 45 height 16
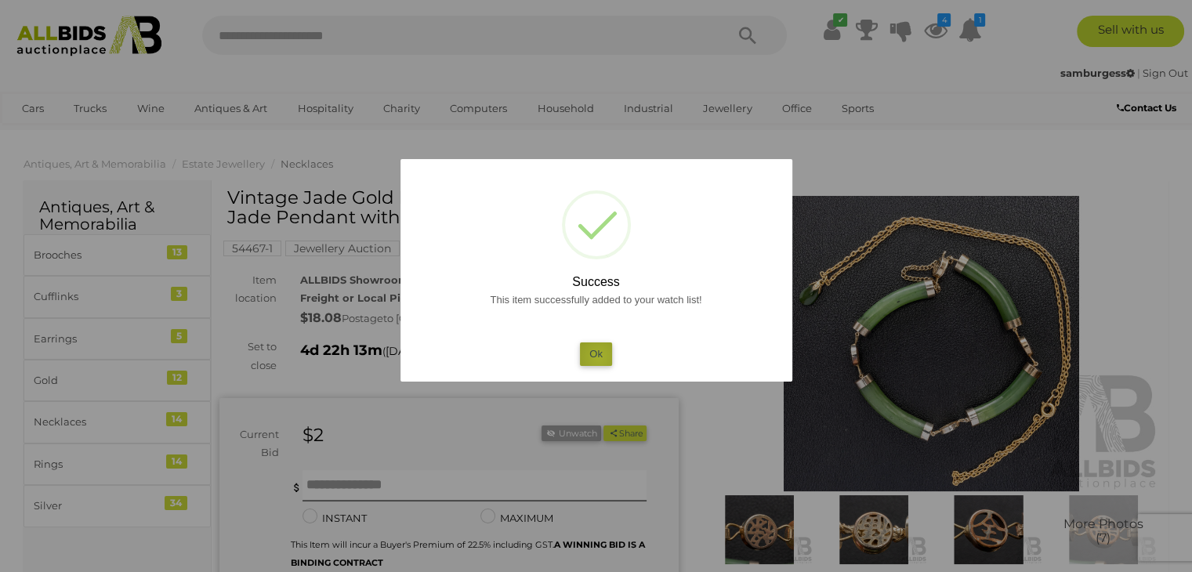
click at [599, 357] on button "Ok" at bounding box center [596, 354] width 32 height 23
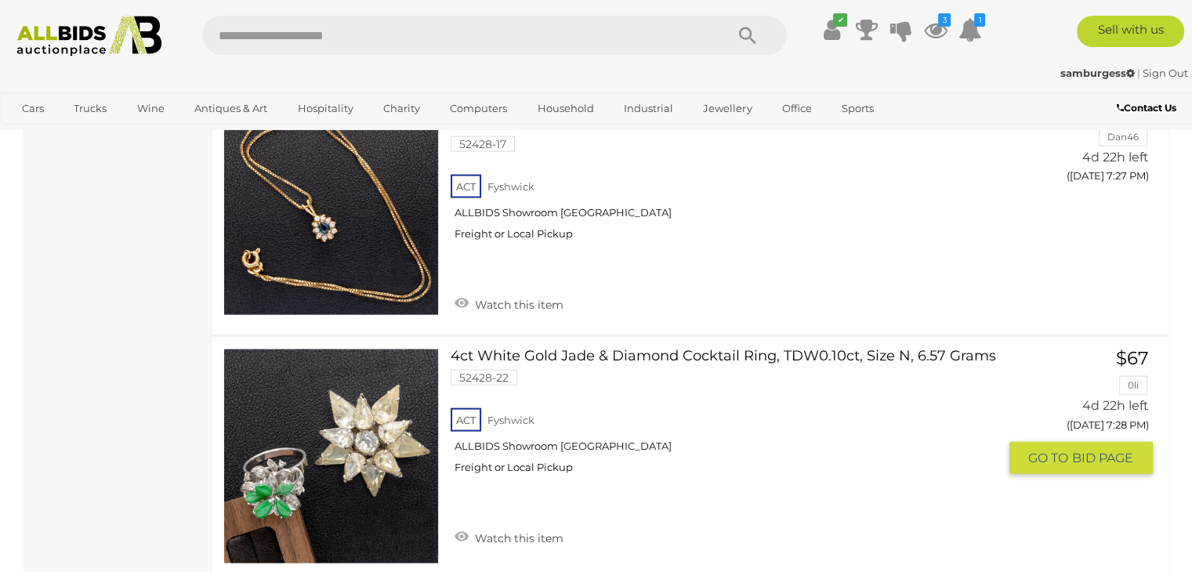
scroll to position [9398, 0]
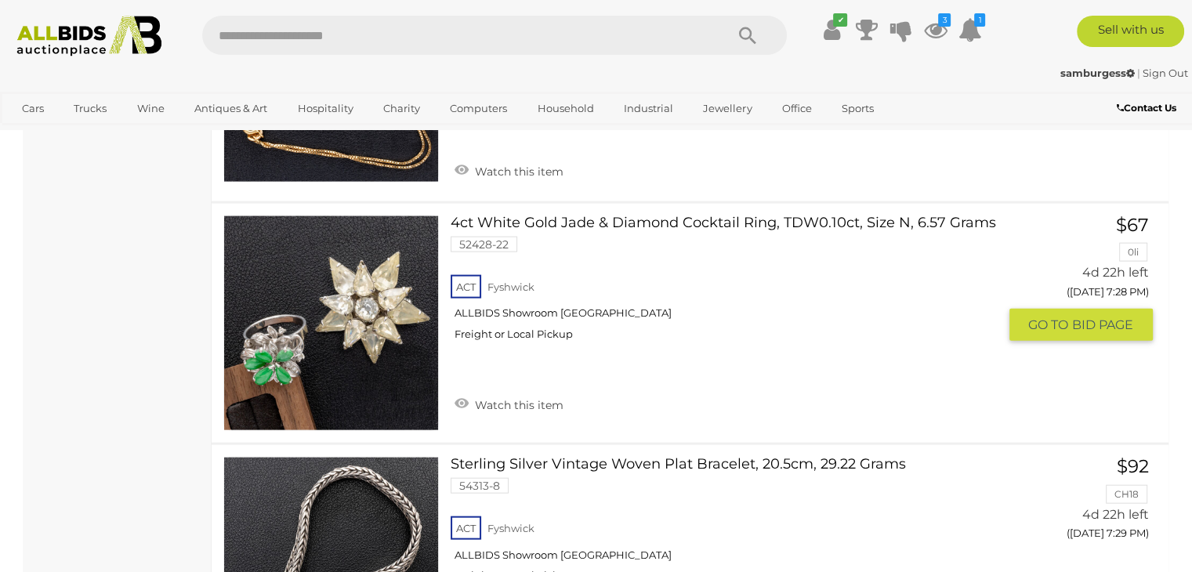
click at [622, 216] on link "4ct White Gold Jade & Diamond Cocktail Ring, TDW0.10ct, Size N, 6.57 Grams 5242…" at bounding box center [729, 284] width 535 height 137
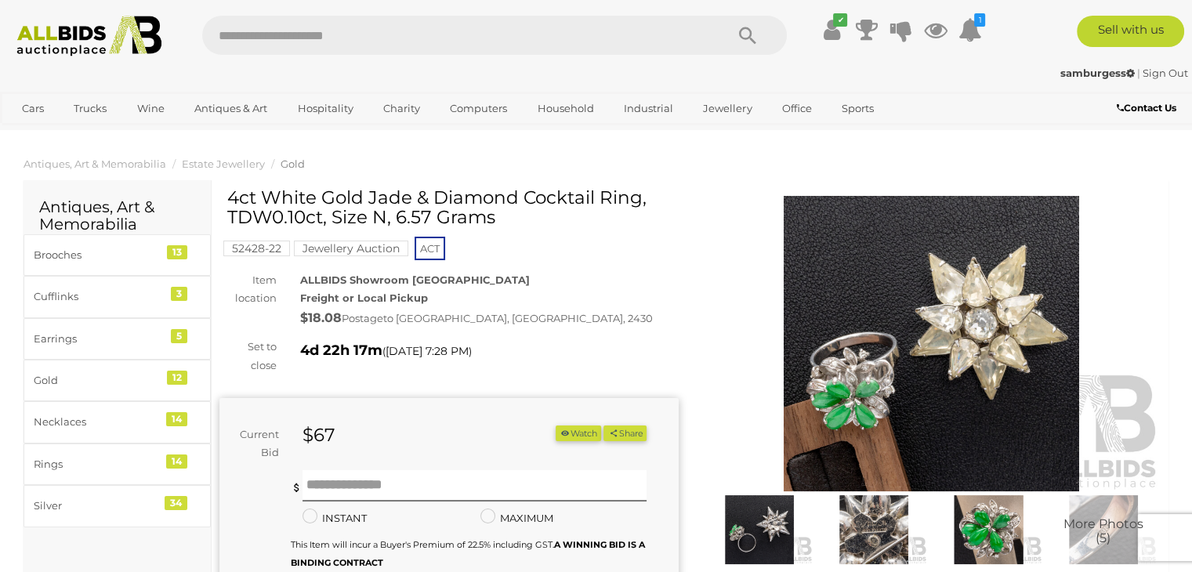
click at [972, 350] on img at bounding box center [931, 344] width 459 height 296
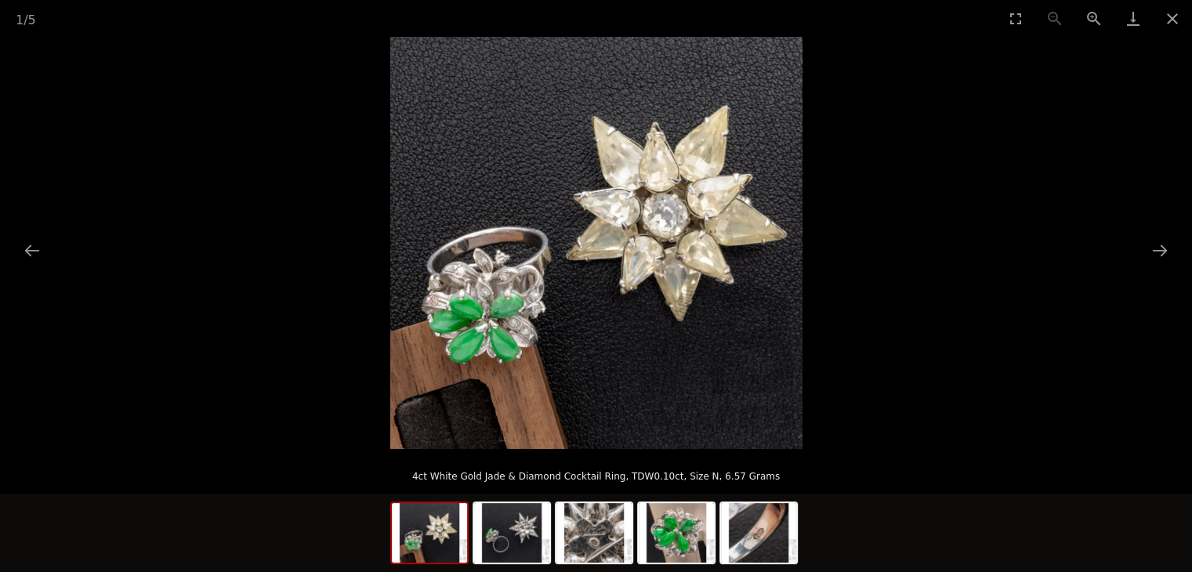
scroll to position [157, 0]
click at [595, 540] on img at bounding box center [594, 533] width 75 height 60
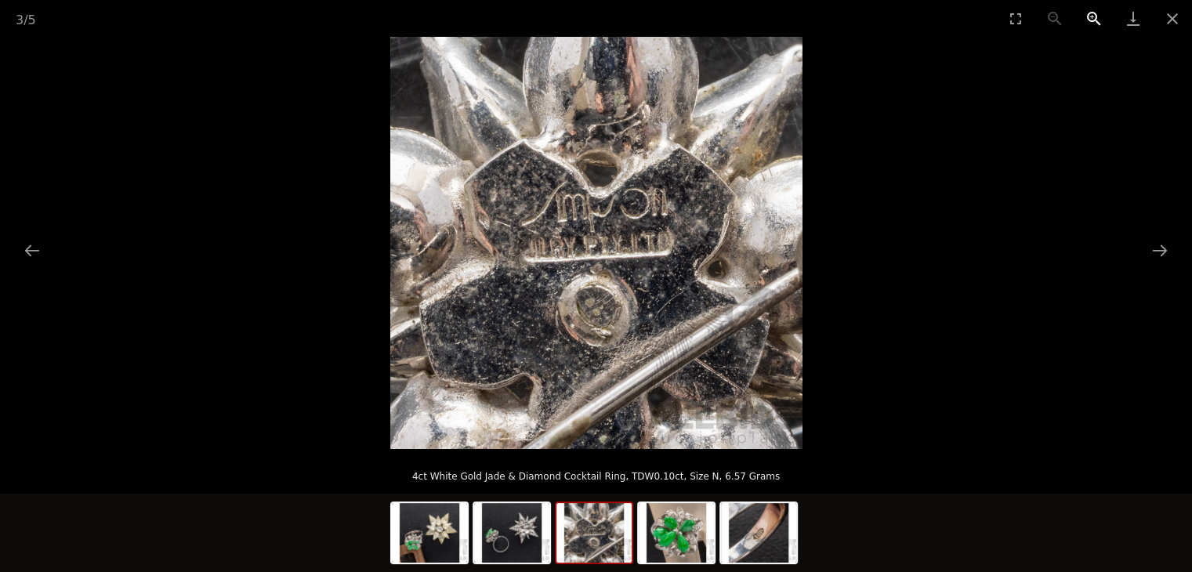
click at [1097, 16] on button "Zoom in" at bounding box center [1094, 18] width 39 height 37
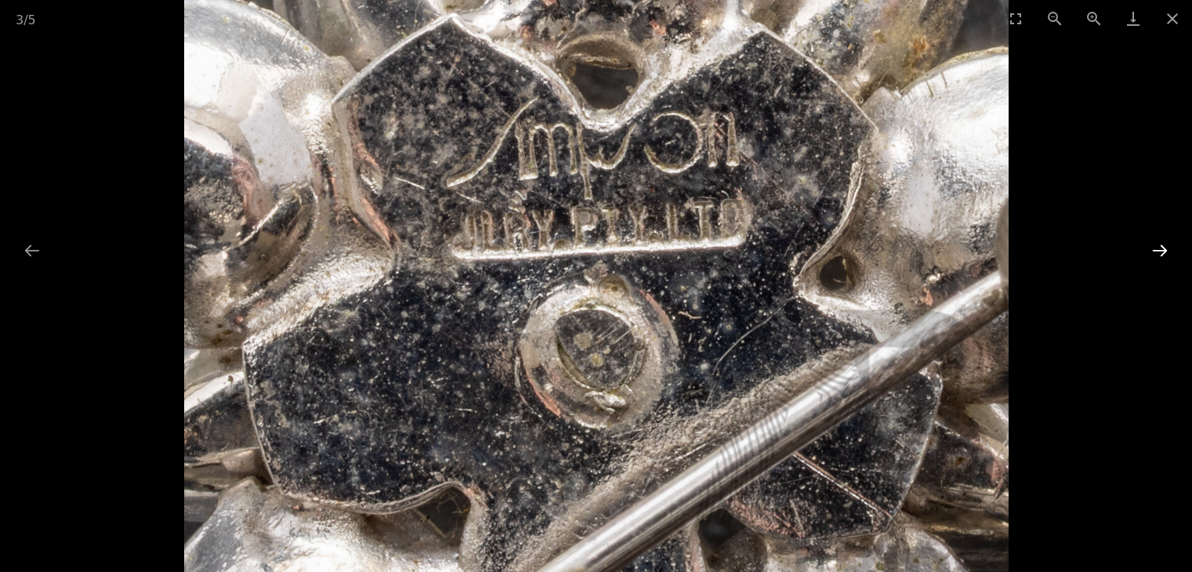
click at [1148, 252] on button "Next slide" at bounding box center [1160, 250] width 33 height 31
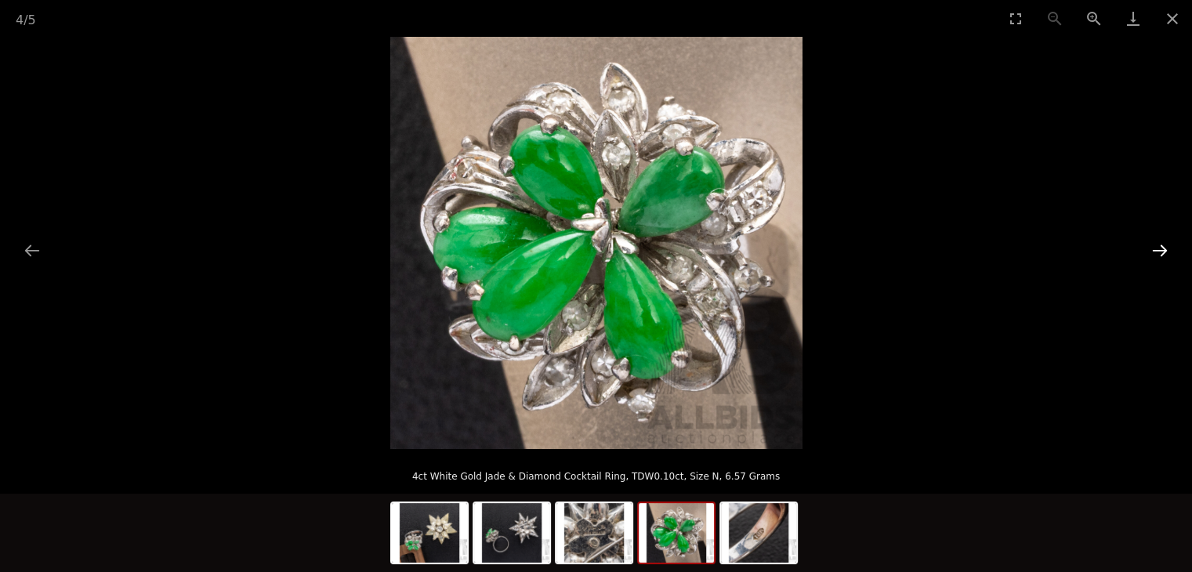
click at [1148, 252] on button "Next slide" at bounding box center [1160, 250] width 33 height 31
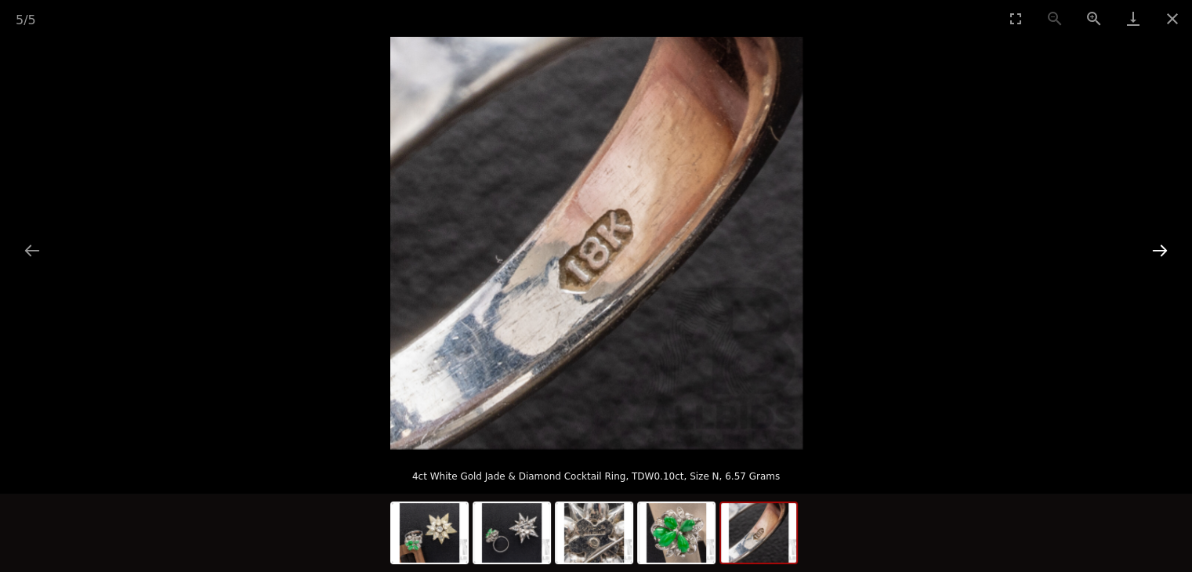
click at [1148, 252] on button "Next slide" at bounding box center [1160, 250] width 33 height 31
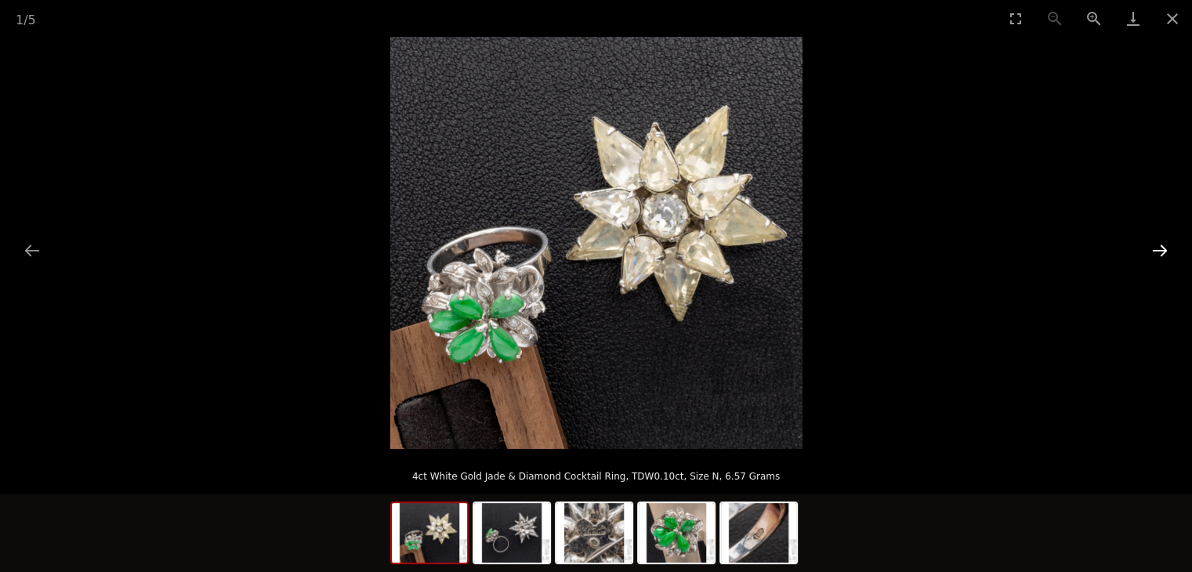
click at [1162, 246] on button "Next slide" at bounding box center [1160, 250] width 33 height 31
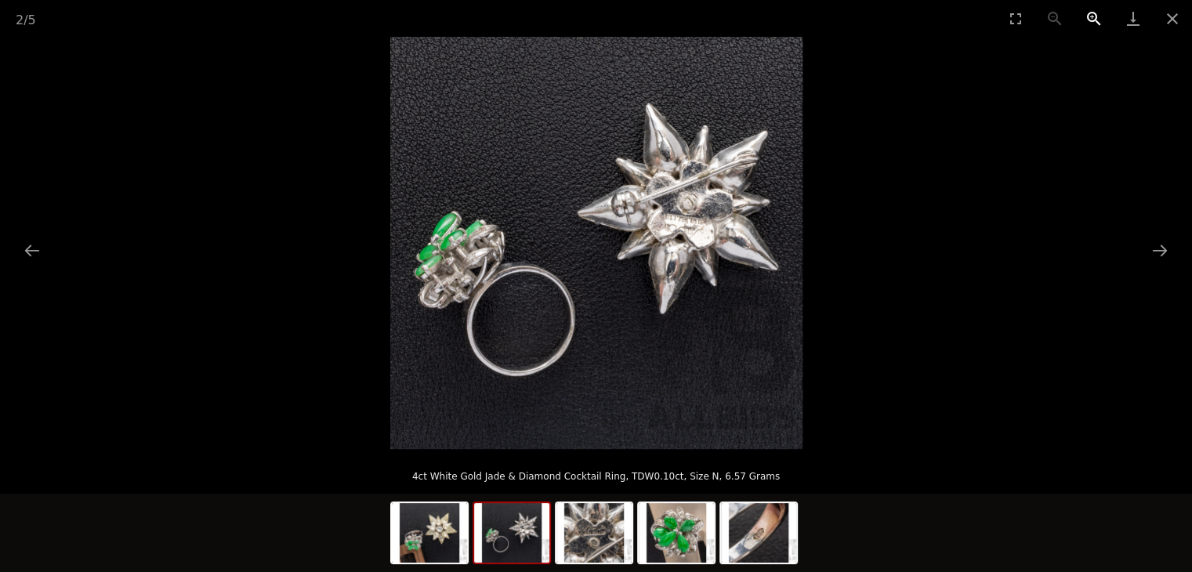
click at [1097, 11] on button "Zoom in" at bounding box center [1094, 18] width 39 height 37
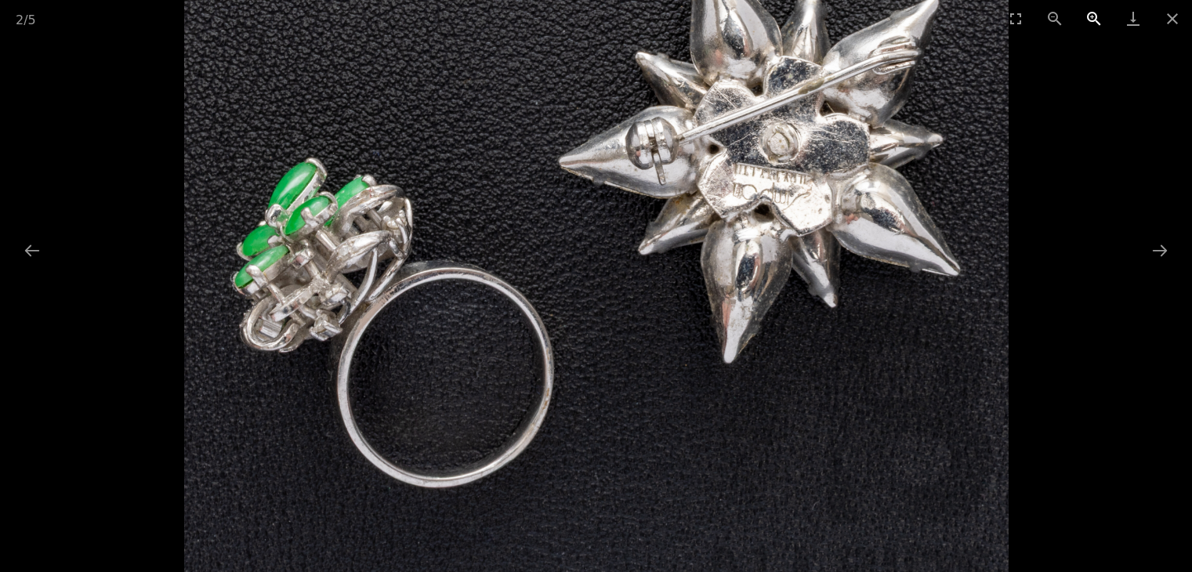
click at [1097, 11] on button "Zoom in" at bounding box center [1094, 18] width 39 height 37
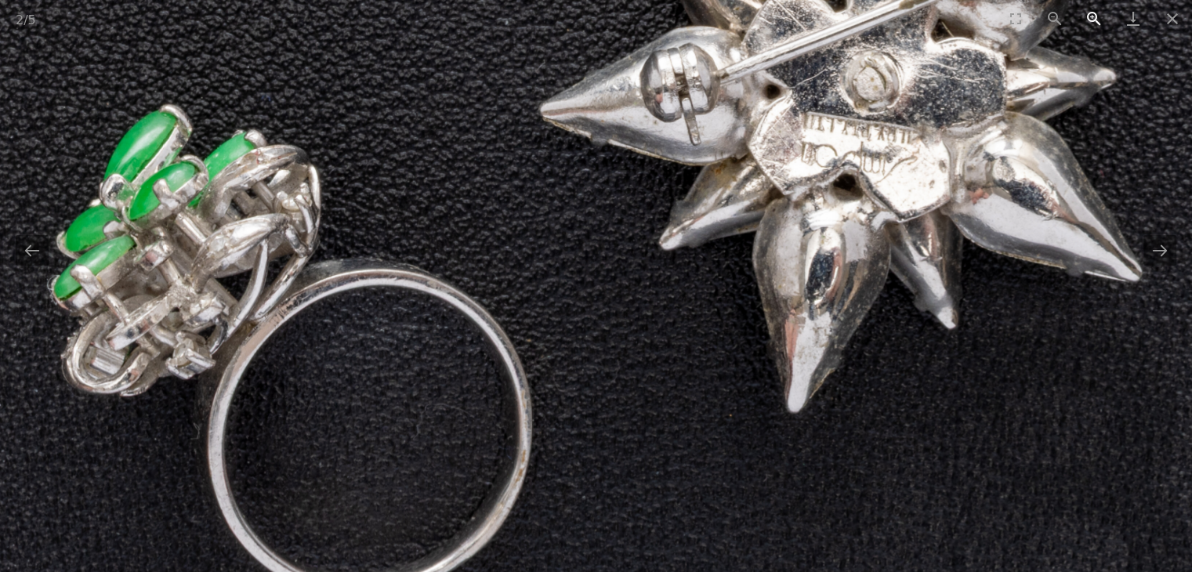
click at [1097, 11] on button "Zoom in" at bounding box center [1094, 18] width 39 height 37
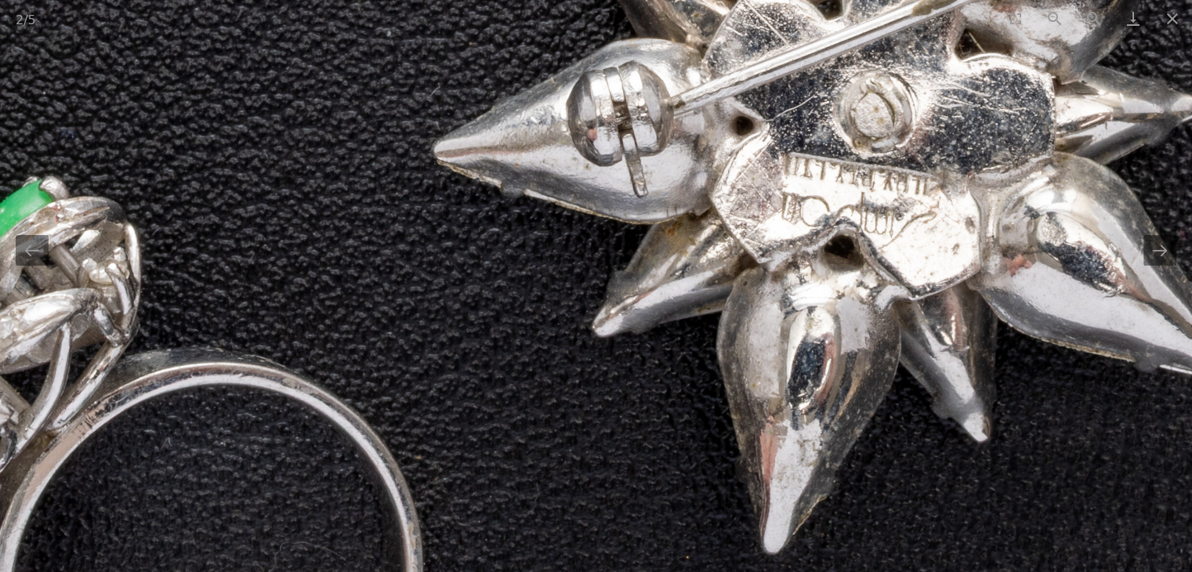
drag, startPoint x: 1050, startPoint y: 176, endPoint x: 959, endPoint y: 270, distance: 130.9
click at [961, 268] on img at bounding box center [508, 270] width 1649 height 1649
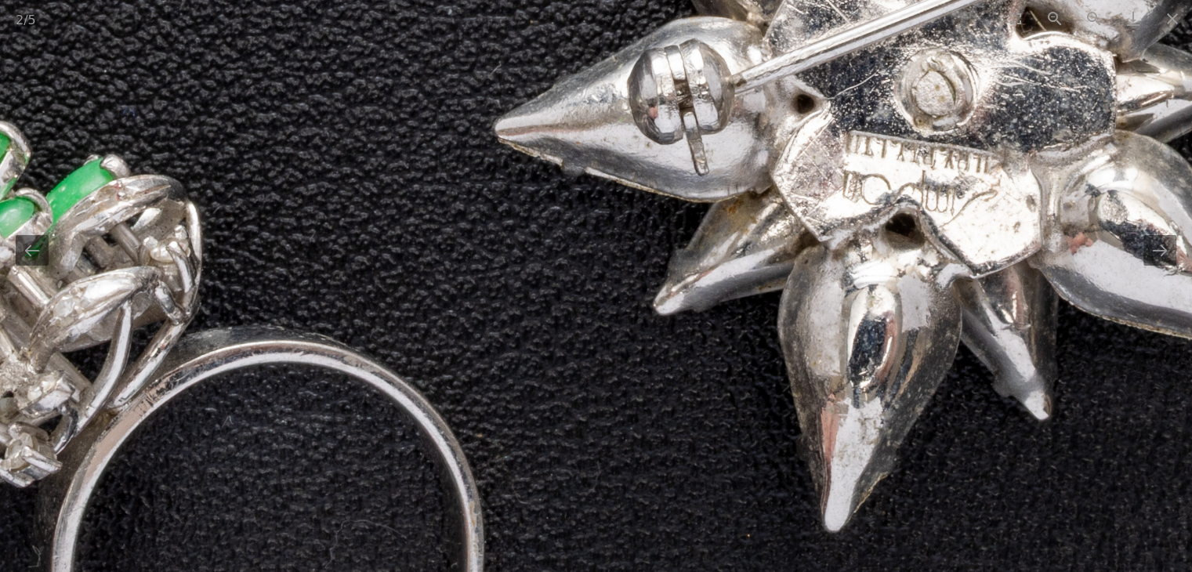
drag, startPoint x: 995, startPoint y: 321, endPoint x: 1074, endPoint y: 280, distance: 89.4
click at [1074, 280] on img at bounding box center [568, 248] width 1649 height 1649
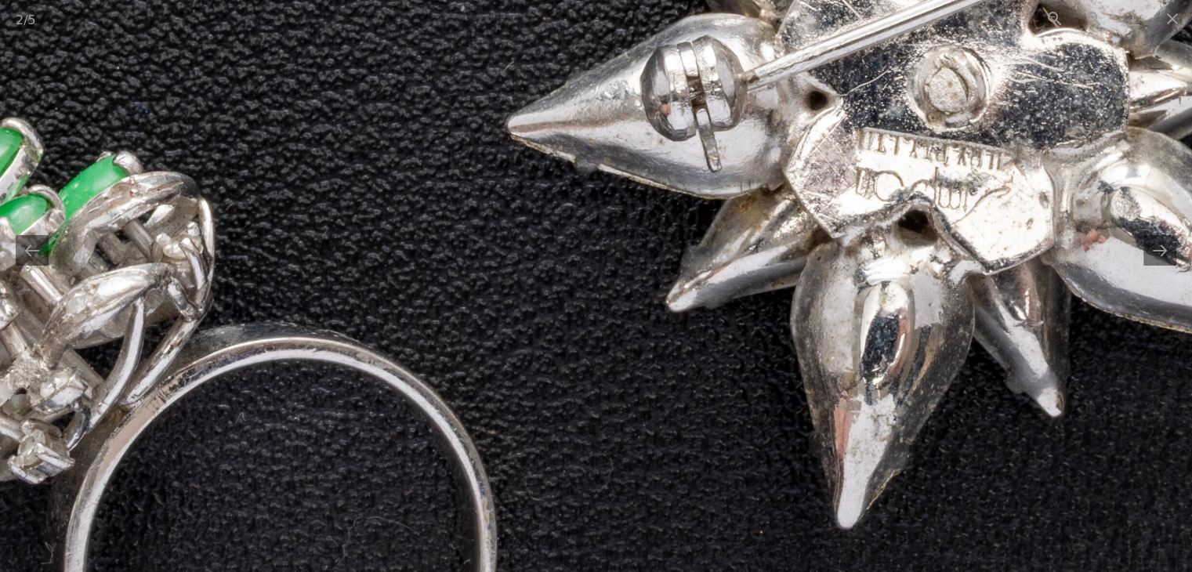
click at [966, 257] on img at bounding box center [582, 244] width 1649 height 1649
click at [1094, 16] on button "Zoom in" at bounding box center [1094, 18] width 39 height 37
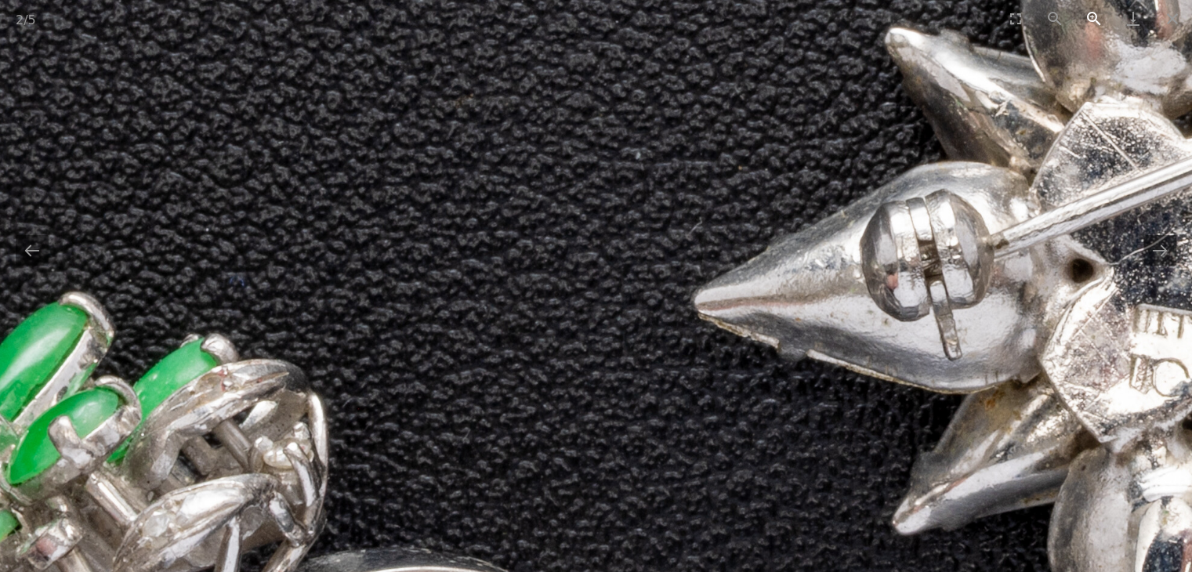
click at [1094, 16] on button "Zoom in" at bounding box center [1094, 18] width 39 height 37
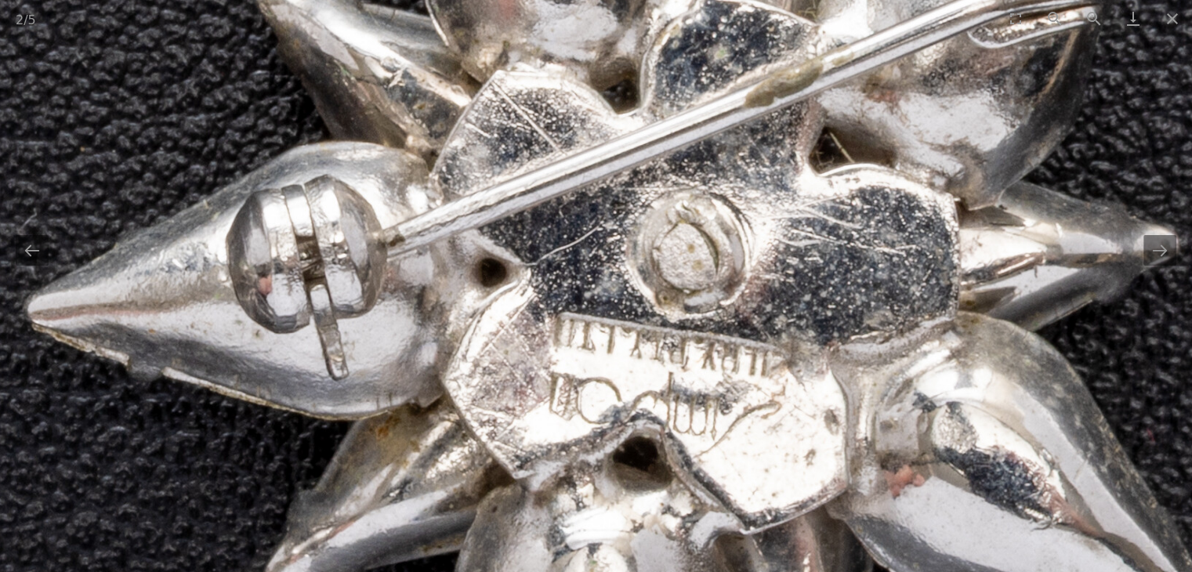
drag, startPoint x: 1025, startPoint y: 299, endPoint x: 325, endPoint y: 285, distance: 700.2
click at [325, 285] on img at bounding box center [140, 489] width 2474 height 2474
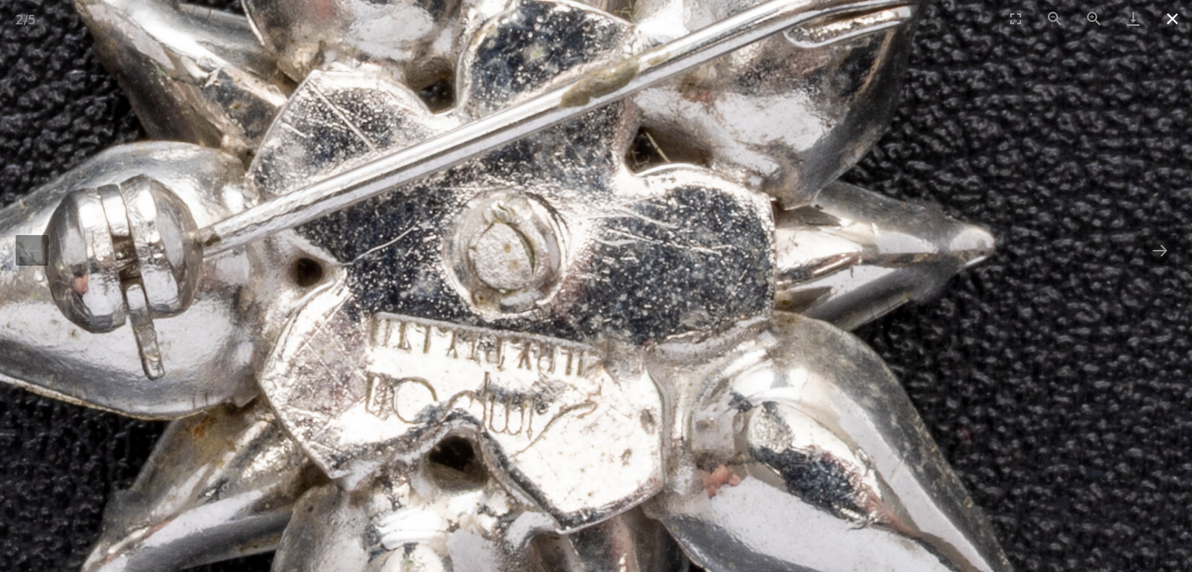
click at [1182, 17] on button "Close gallery" at bounding box center [1172, 18] width 39 height 37
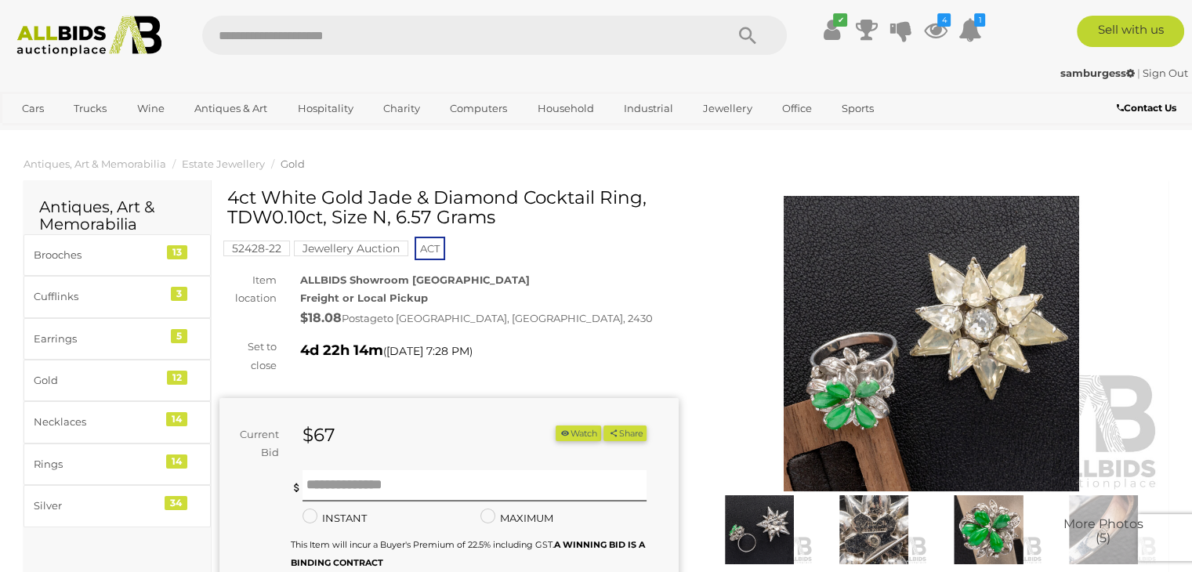
click at [867, 525] on img at bounding box center [874, 529] width 107 height 69
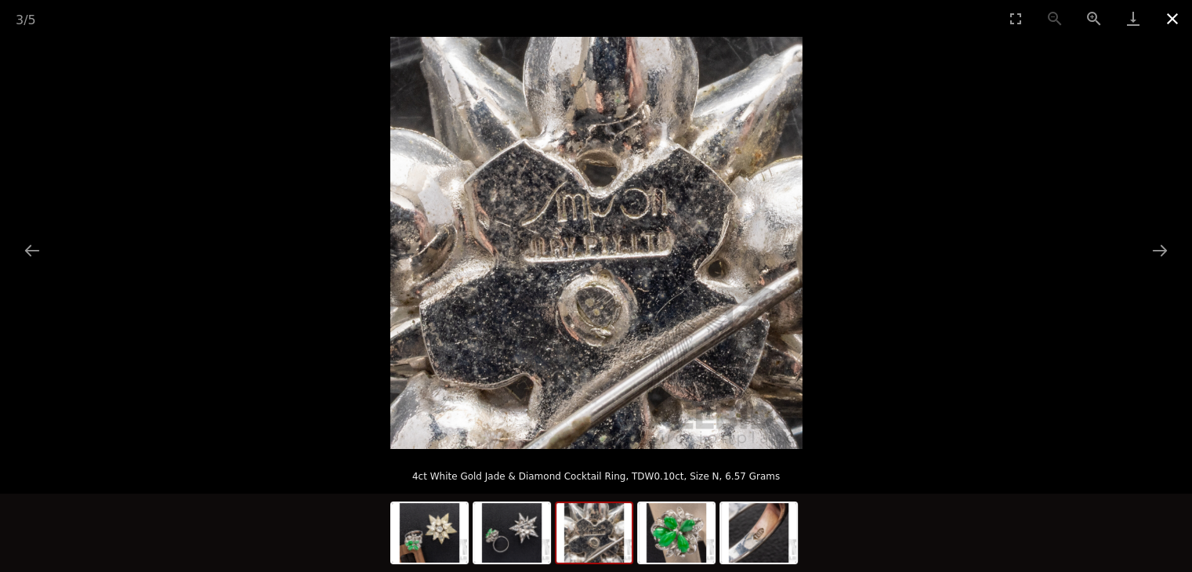
click at [1173, 21] on button "Close gallery" at bounding box center [1172, 18] width 39 height 37
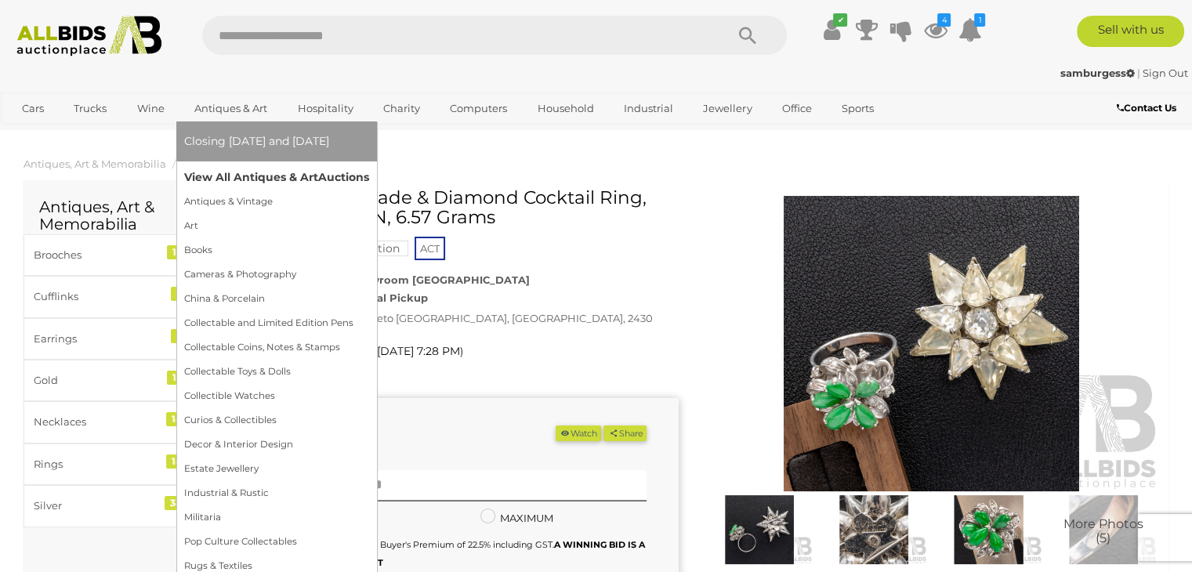
click at [247, 179] on link "View All Antiques & Art Auctions" at bounding box center [276, 177] width 185 height 24
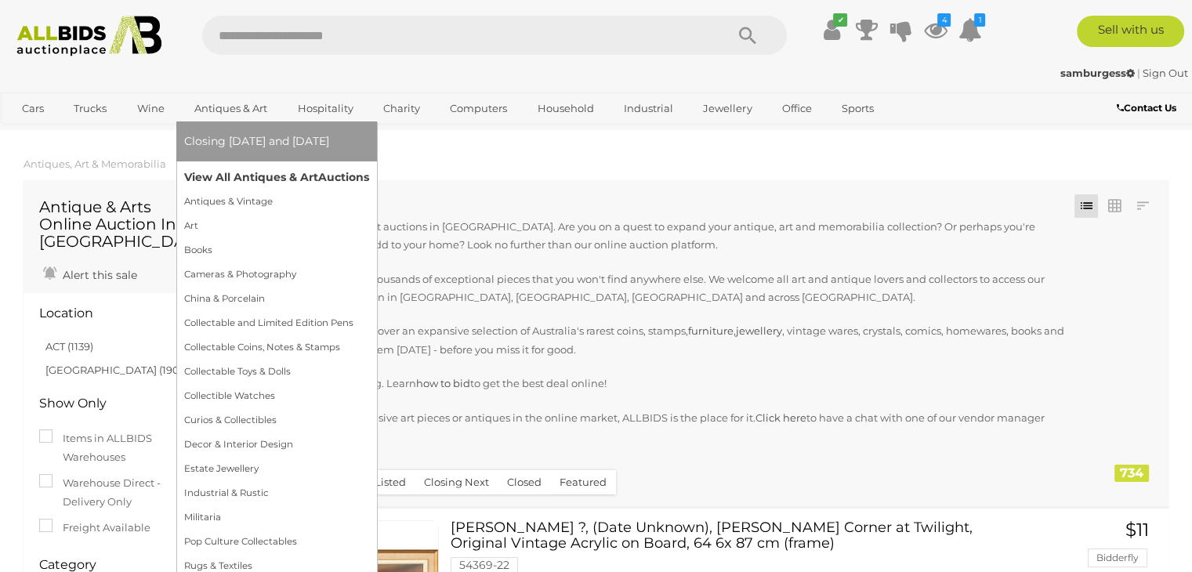
click at [252, 176] on link "View All Antiques & Art Auctions" at bounding box center [276, 177] width 185 height 24
click at [275, 173] on link "View All Antiques & Art Auctions" at bounding box center [276, 177] width 185 height 24
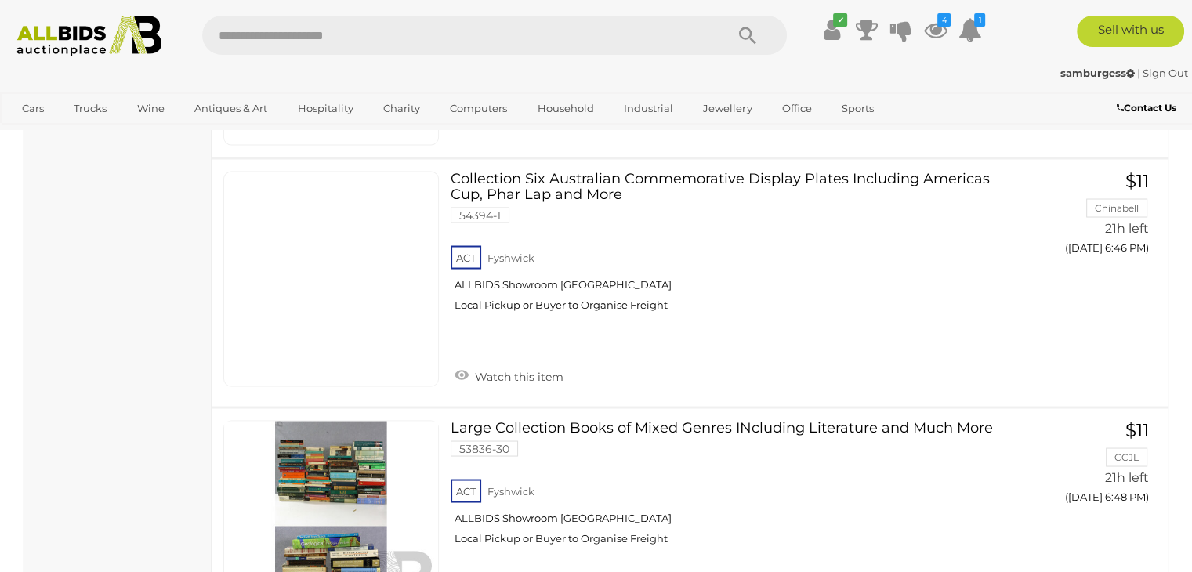
scroll to position [2822, 0]
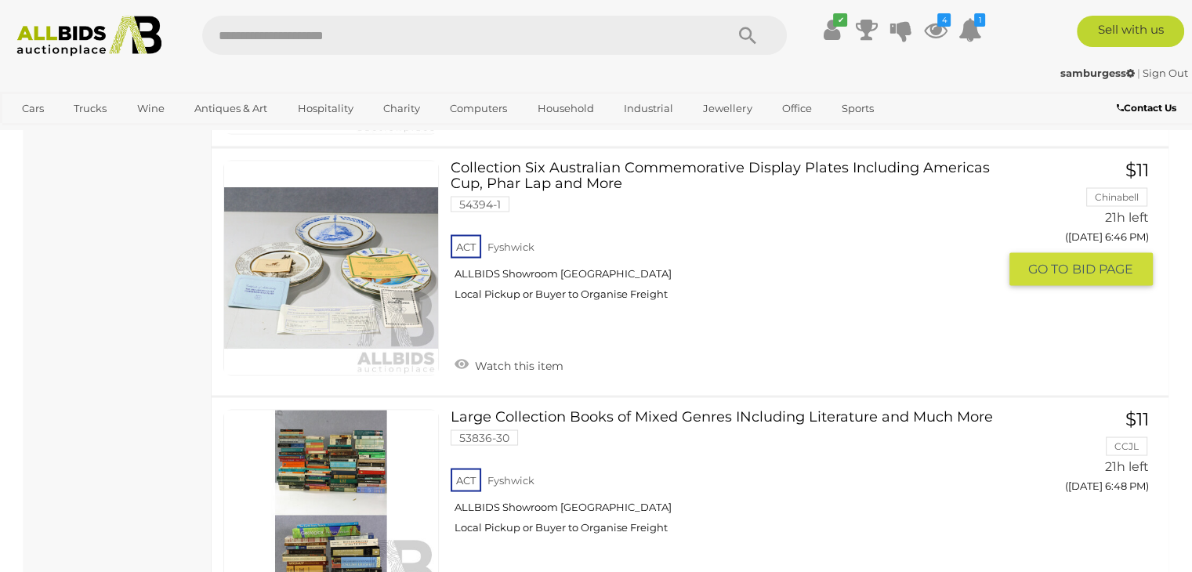
click at [569, 176] on link "Collection Six Australian Commemorative Display Plates Including Americas Cup, …" at bounding box center [729, 236] width 535 height 153
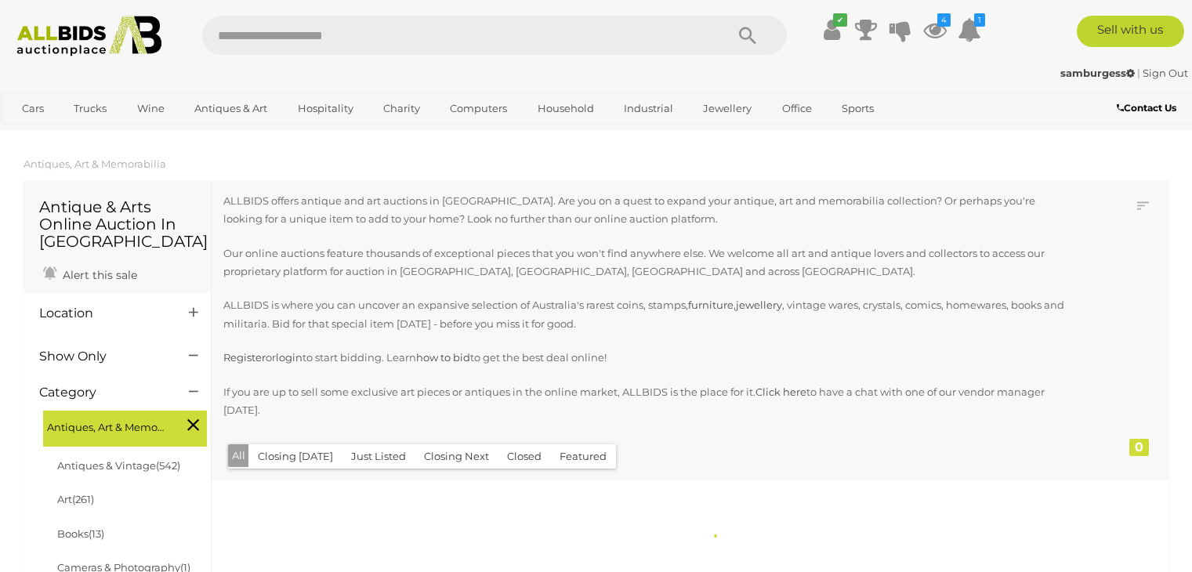
scroll to position [1906, 0]
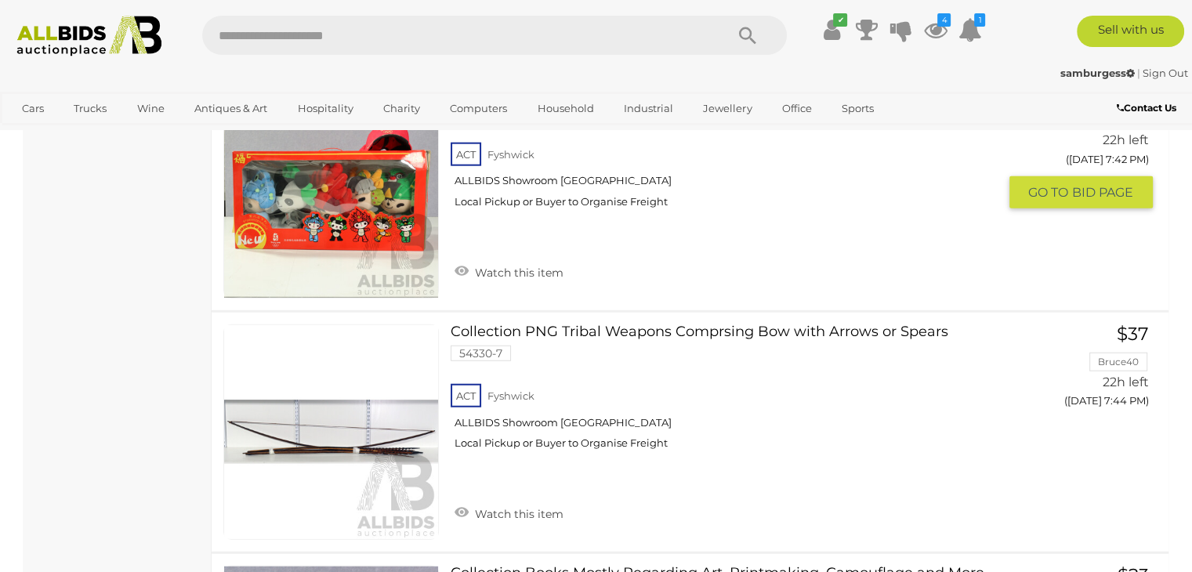
scroll to position [10016, 0]
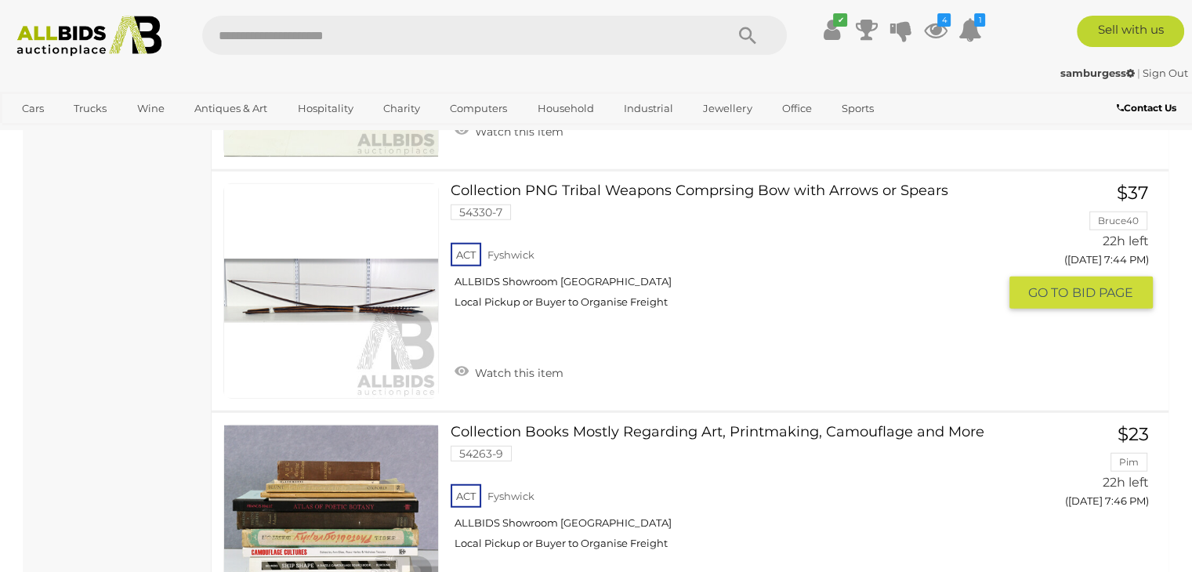
click at [646, 183] on link "Collection PNG Tribal Weapons Comprsing Bow with Arrows or Spears 54330-7 ACT […" at bounding box center [729, 251] width 535 height 137
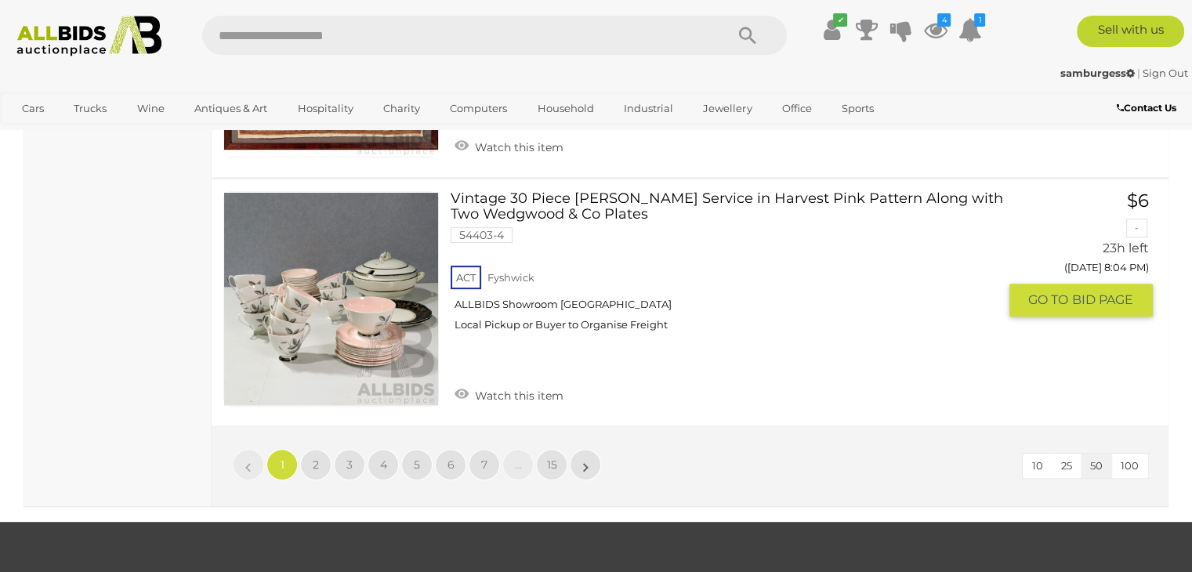
scroll to position [12583, 0]
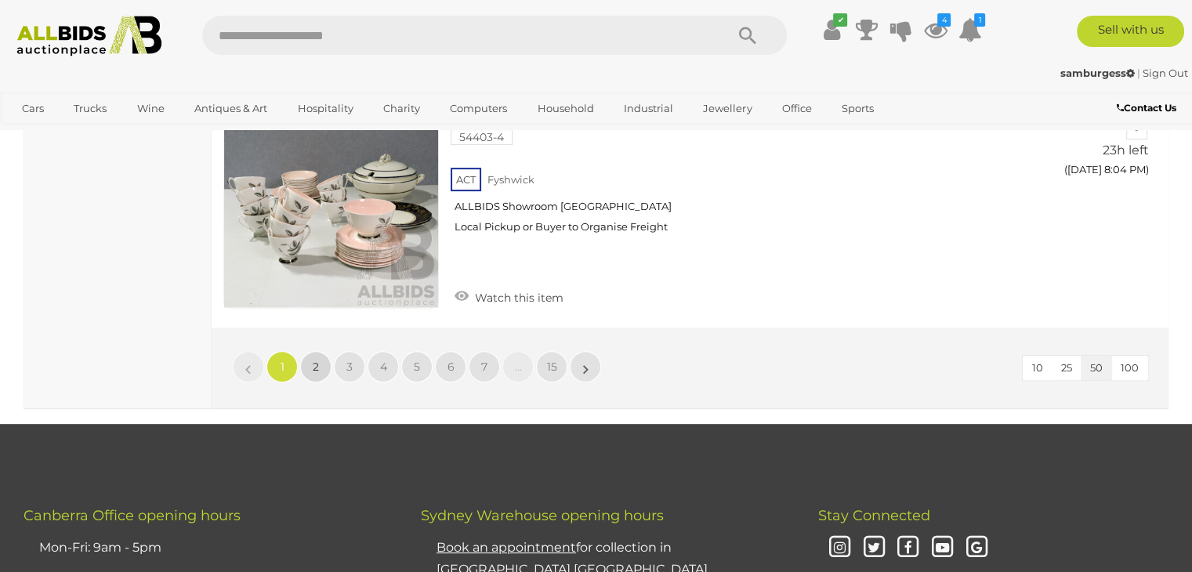
click at [314, 360] on span "2" at bounding box center [316, 367] width 6 height 14
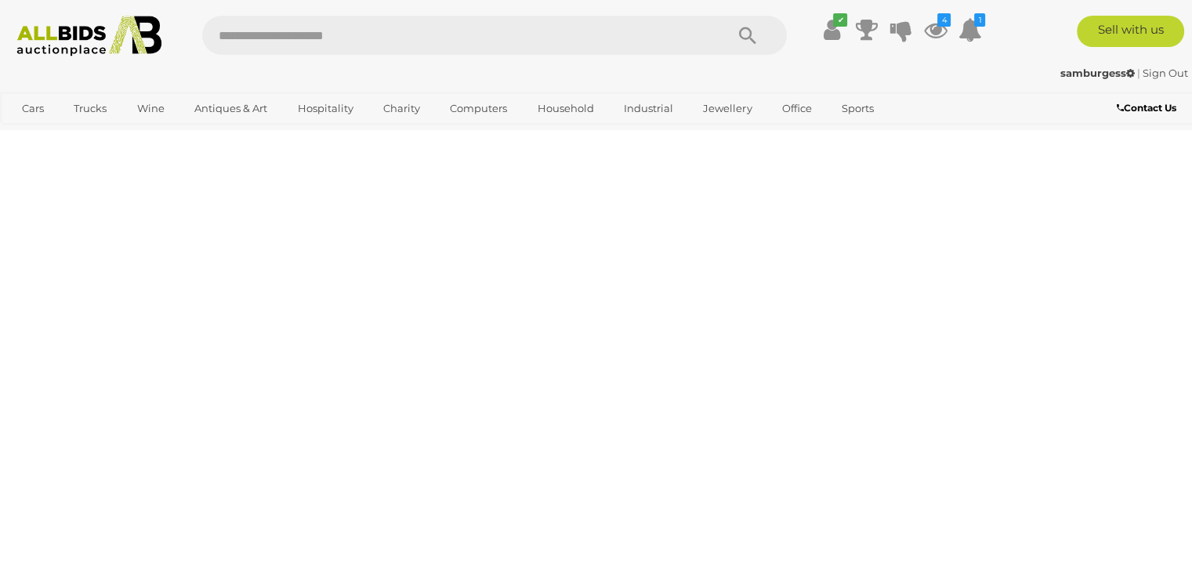
scroll to position [350, 0]
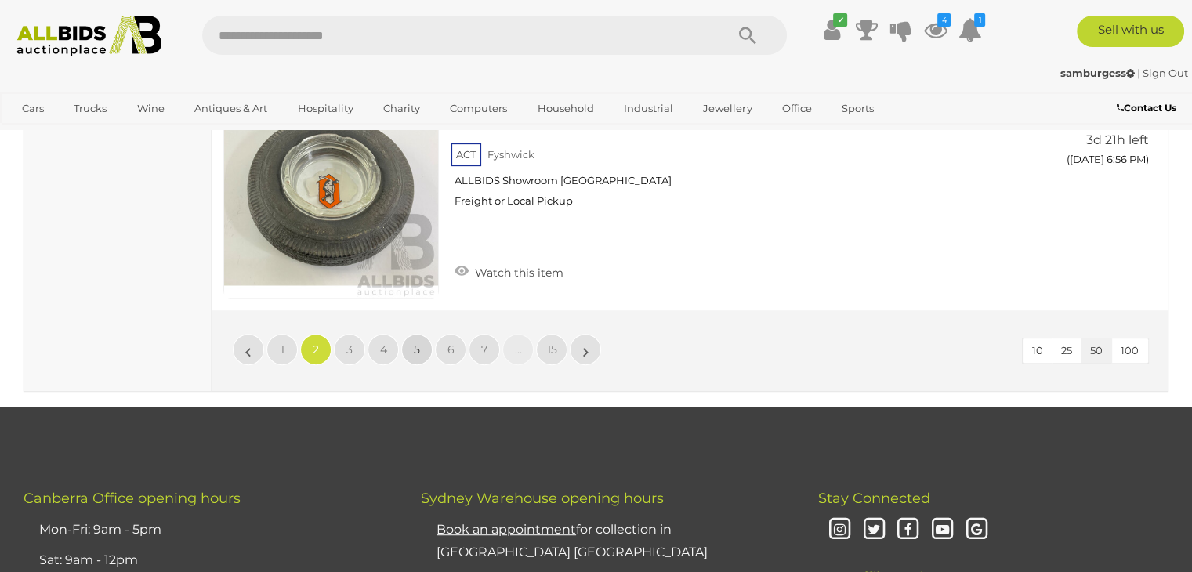
scroll to position [12656, 0]
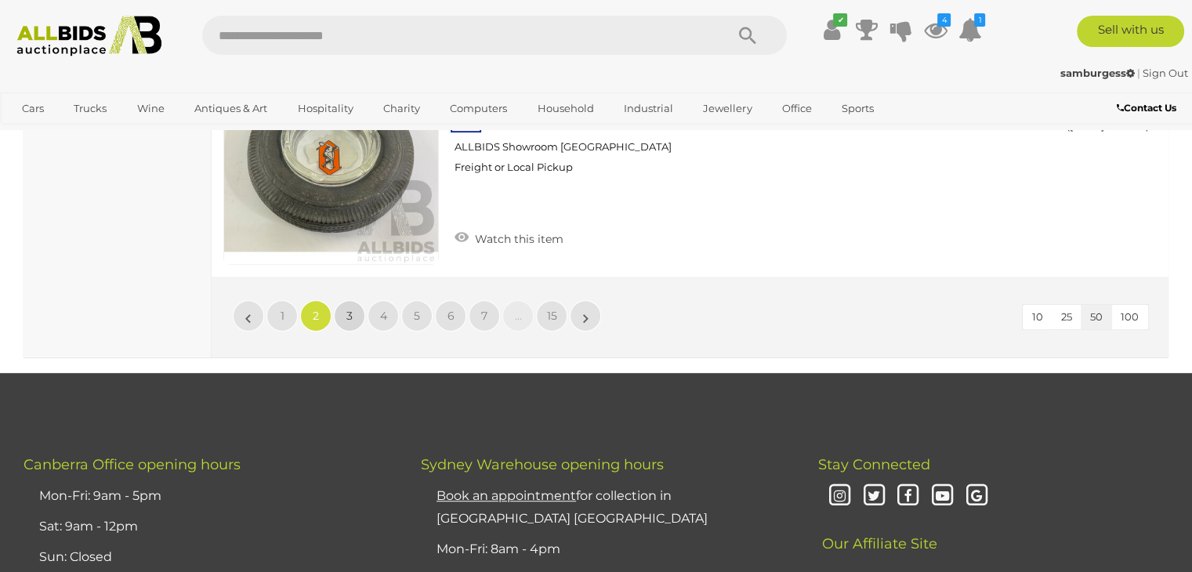
click at [357, 300] on link "3" at bounding box center [349, 315] width 31 height 31
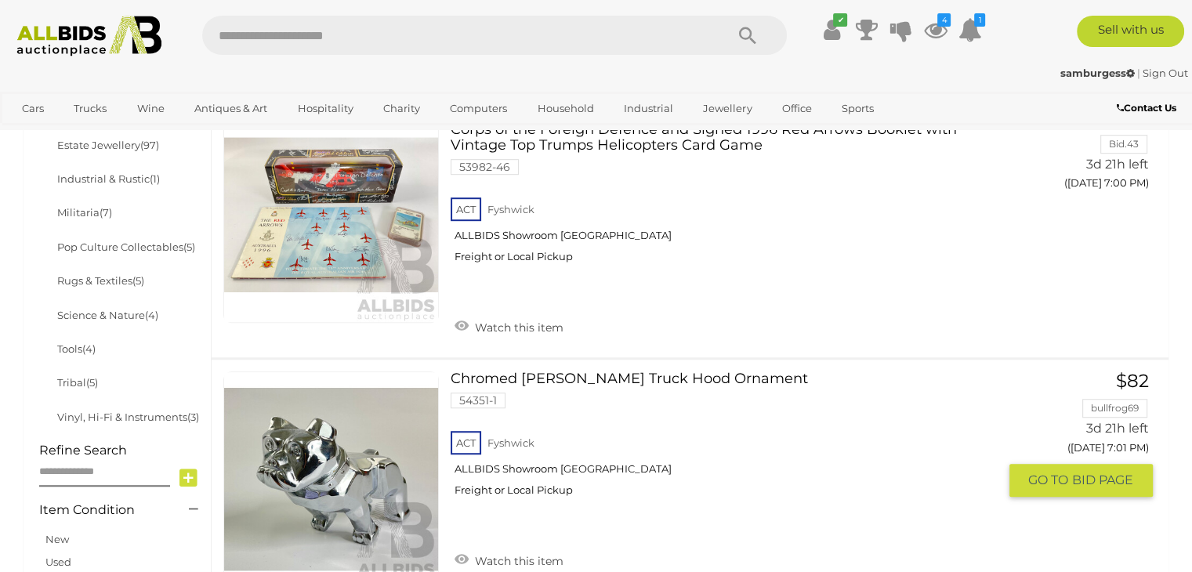
scroll to position [1055, 0]
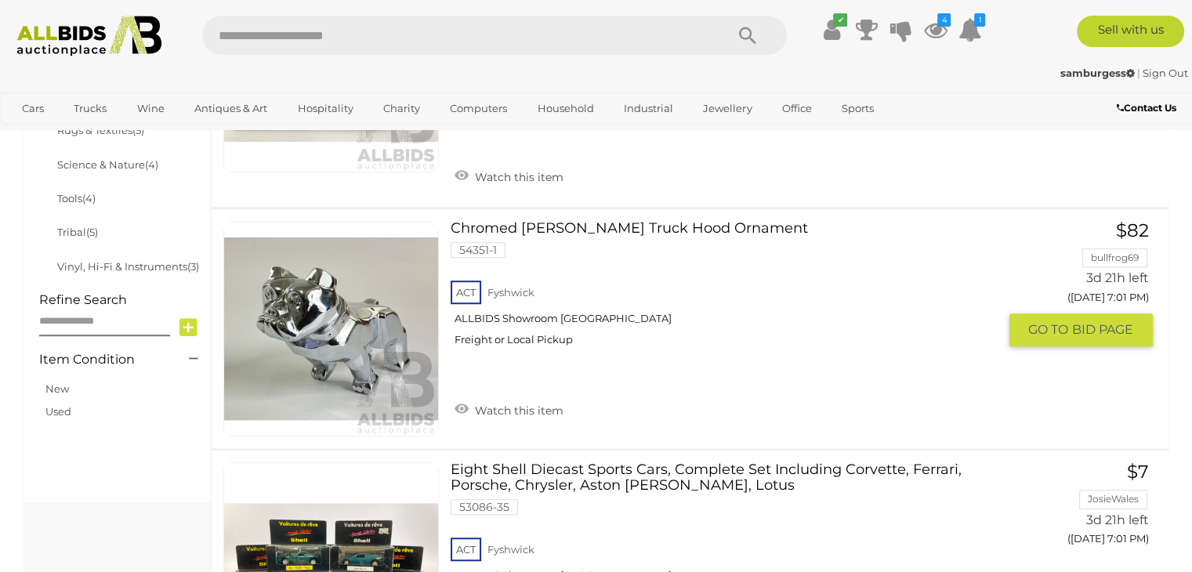
click at [355, 313] on link at bounding box center [331, 329] width 216 height 216
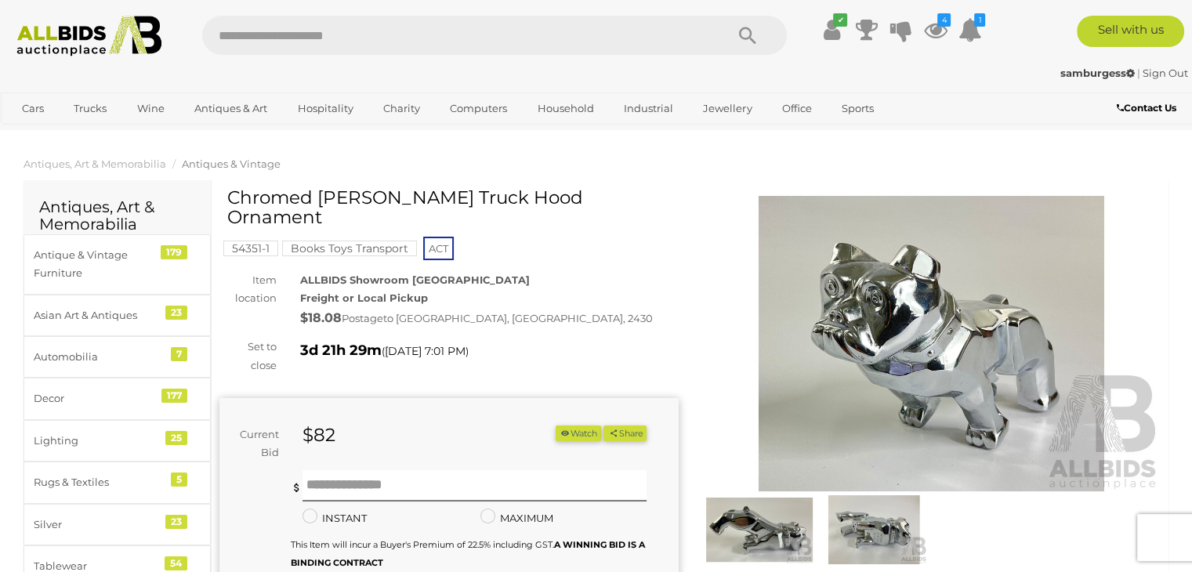
click at [909, 359] on img at bounding box center [931, 344] width 459 height 296
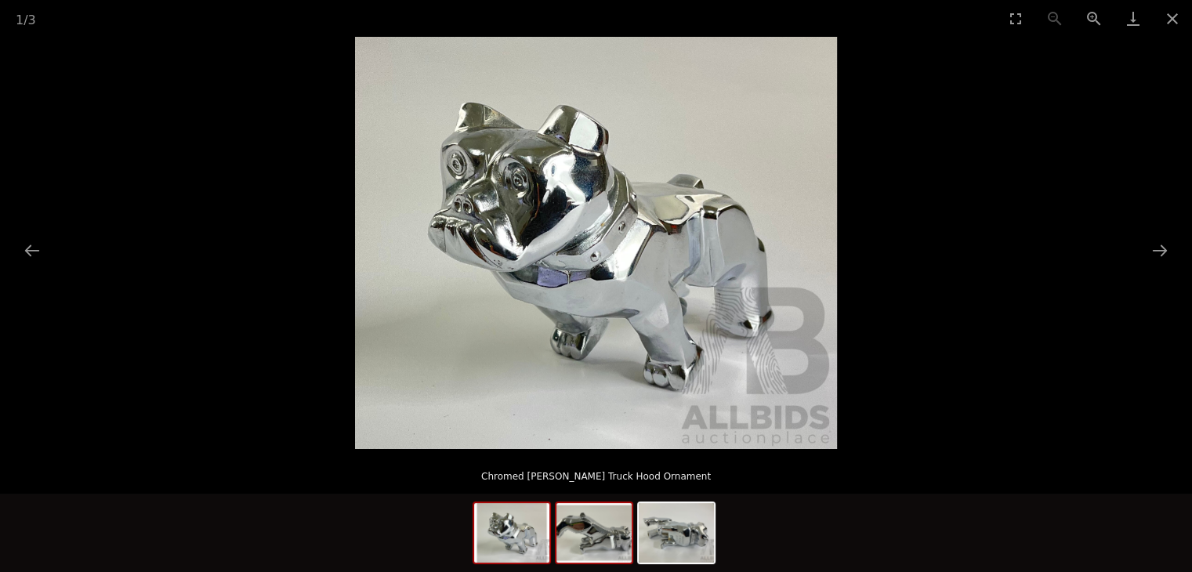
click at [607, 548] on img at bounding box center [594, 533] width 75 height 60
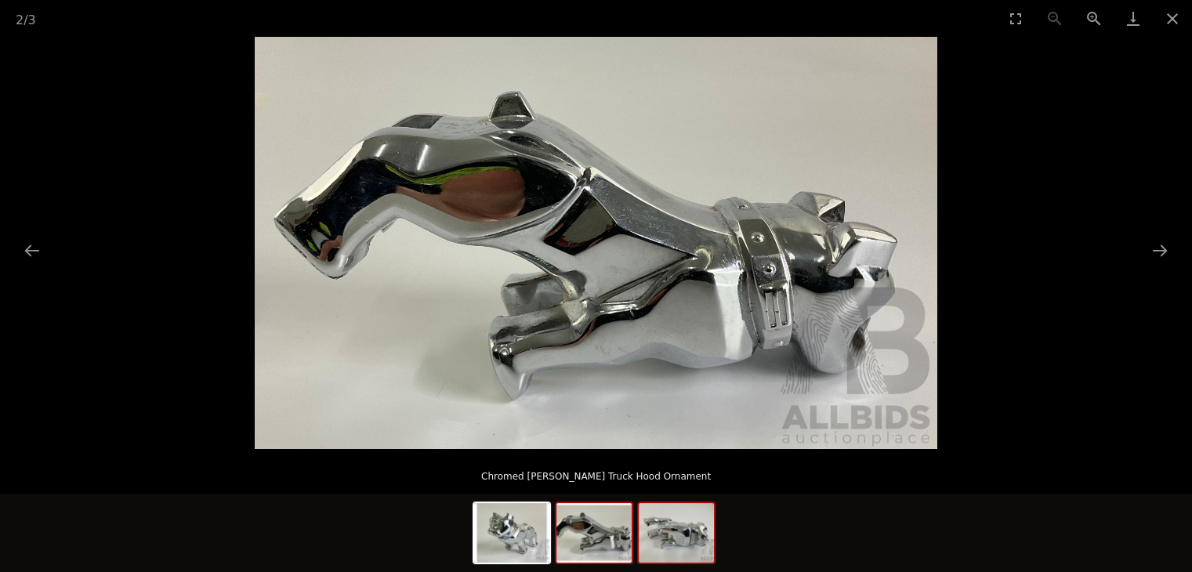
click at [678, 540] on img at bounding box center [676, 533] width 75 height 60
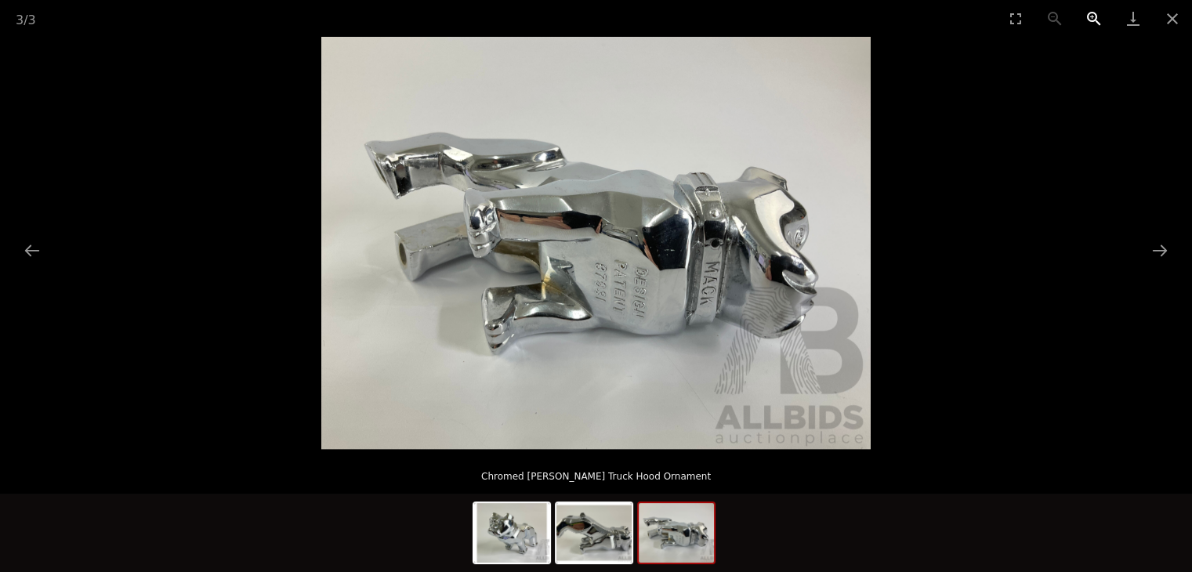
click at [1099, 17] on button "Zoom in" at bounding box center [1094, 18] width 39 height 37
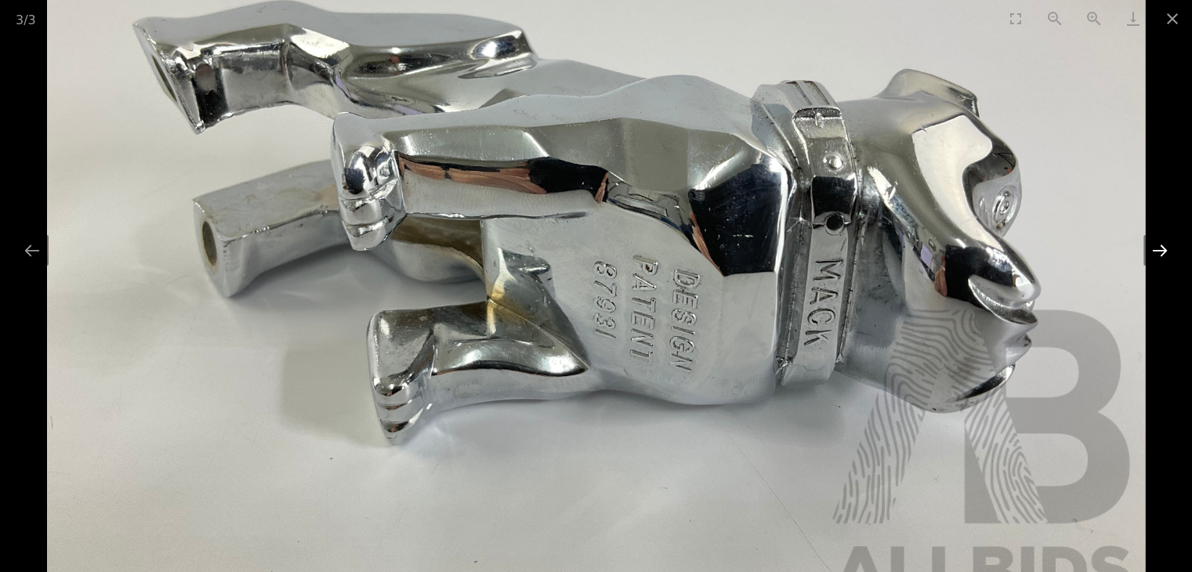
click at [1162, 247] on button "Next slide" at bounding box center [1160, 250] width 33 height 31
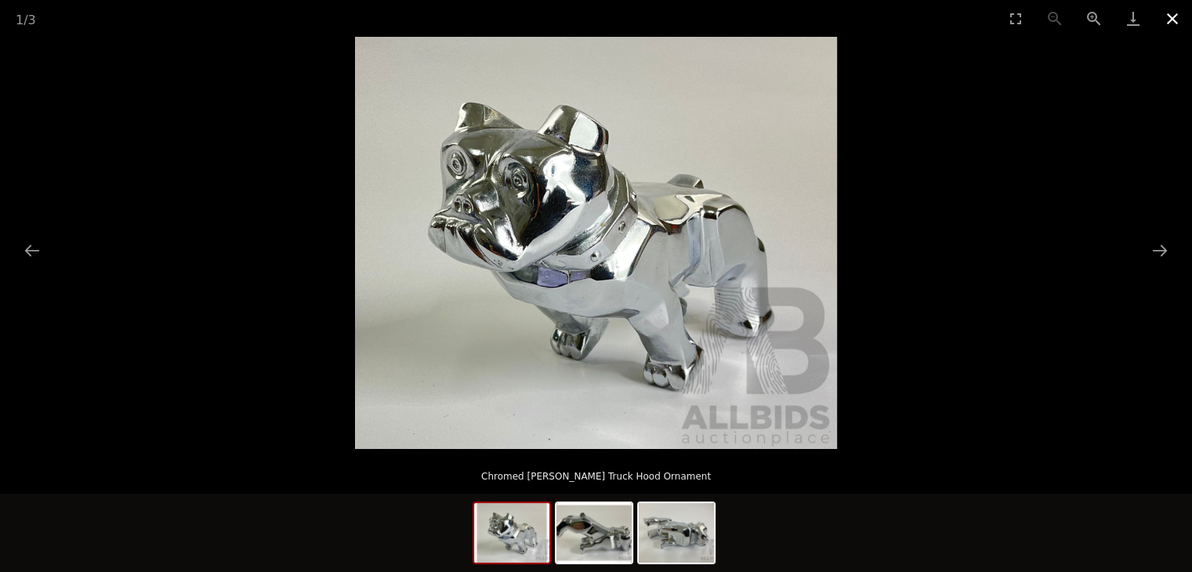
click at [1174, 11] on button "Close gallery" at bounding box center [1172, 18] width 39 height 37
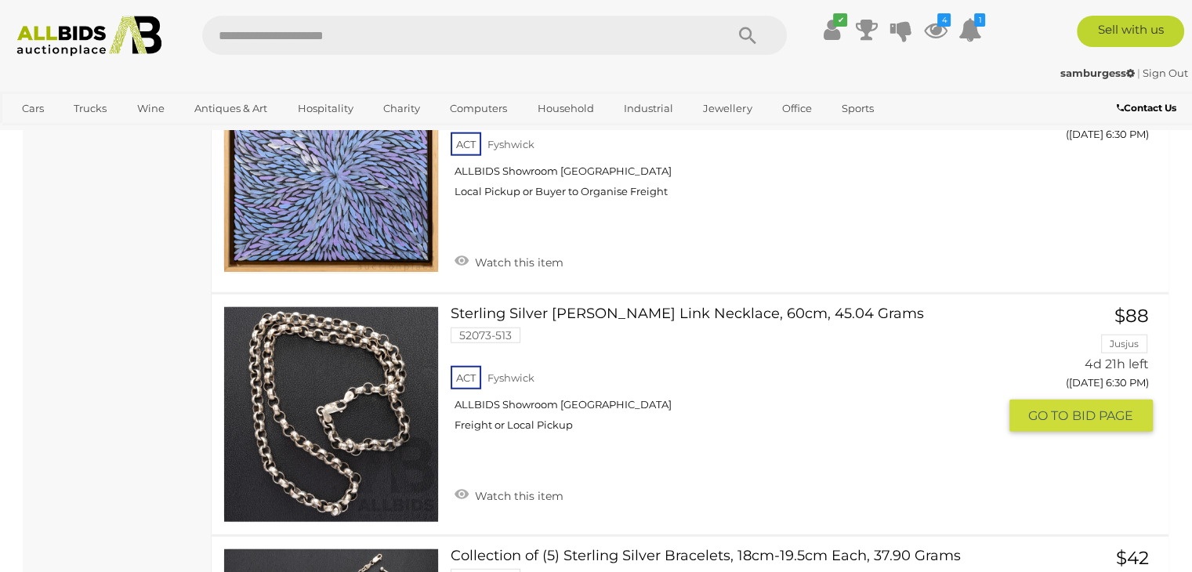
scroll to position [3862, 0]
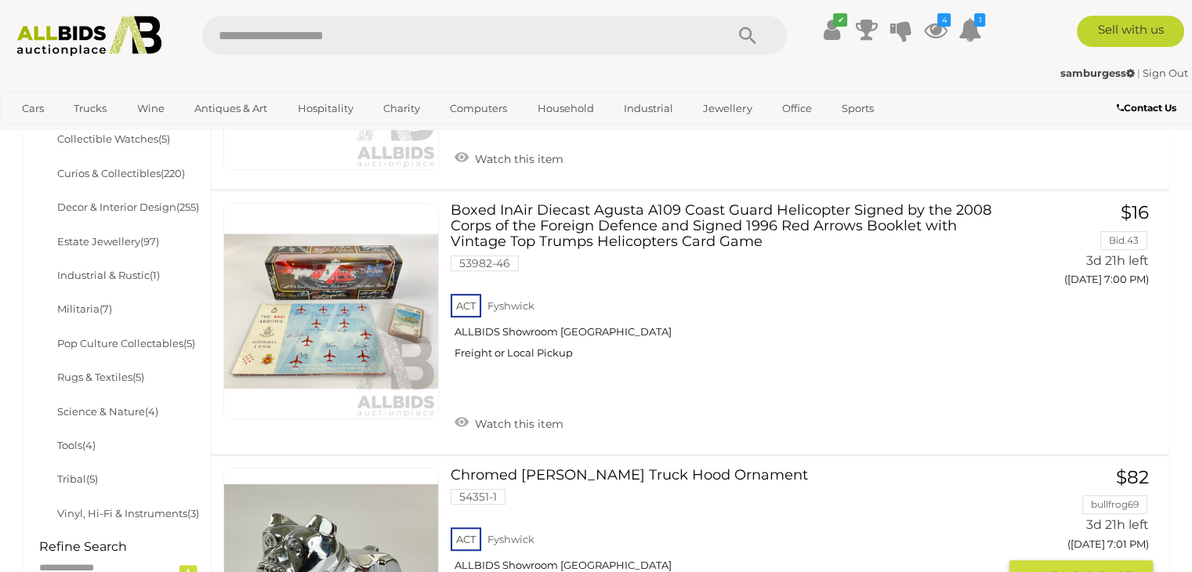
scroll to position [742, 0]
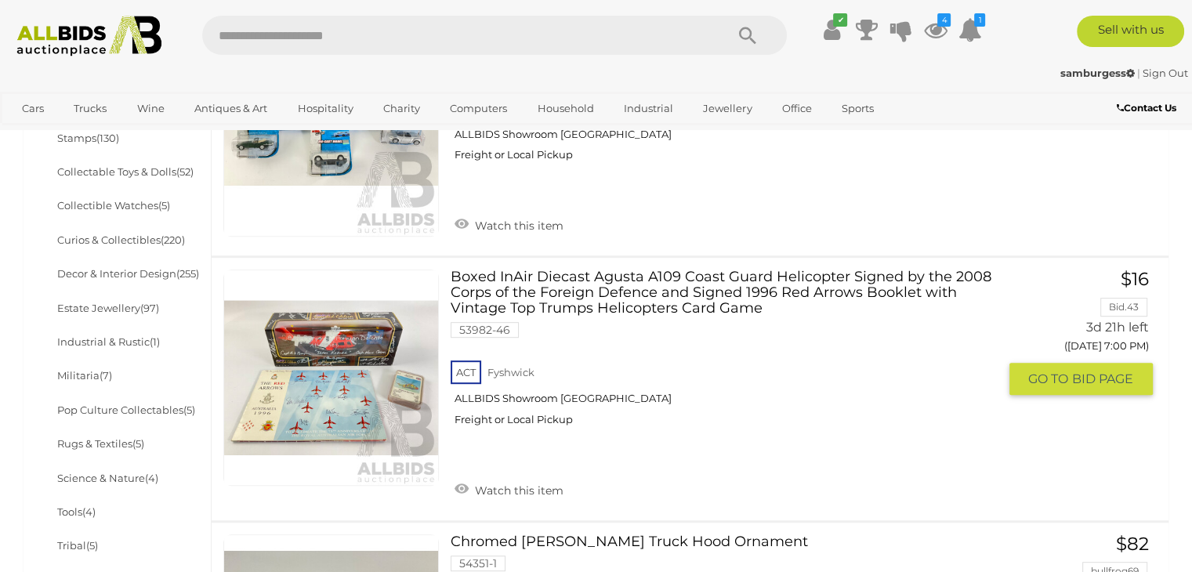
drag, startPoint x: 647, startPoint y: 297, endPoint x: 657, endPoint y: 289, distance: 12.2
click at [647, 297] on link "Boxed InAir Diecast Agusta A109 Coast Guard Helicopter Signed by the 2008 Corps…" at bounding box center [729, 354] width 535 height 169
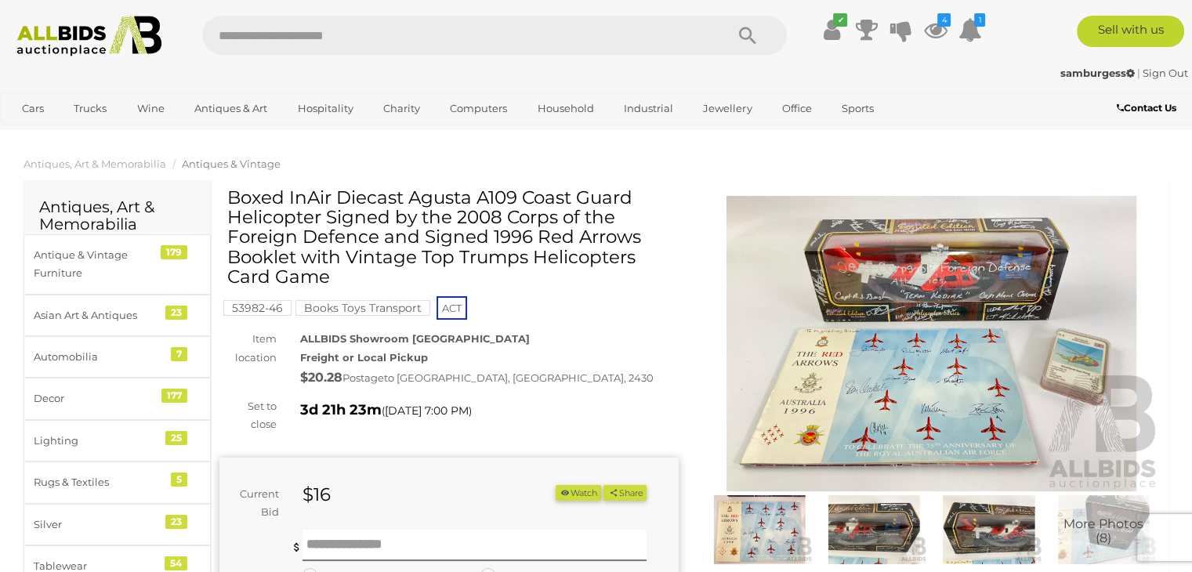
click at [917, 341] on img at bounding box center [931, 344] width 459 height 296
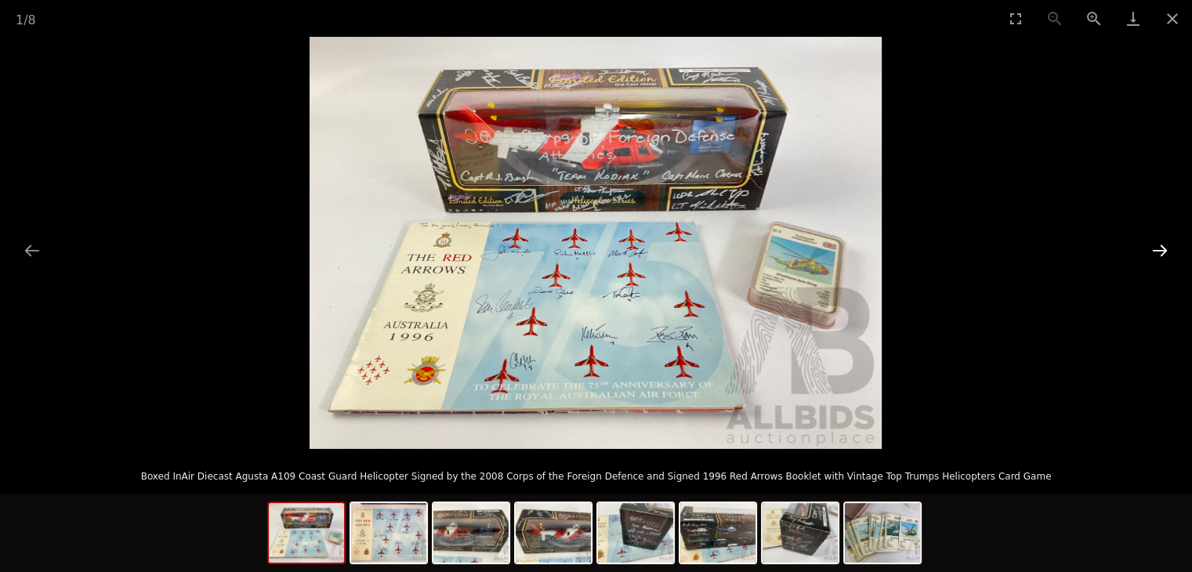
click at [1163, 245] on button "Next slide" at bounding box center [1160, 250] width 33 height 31
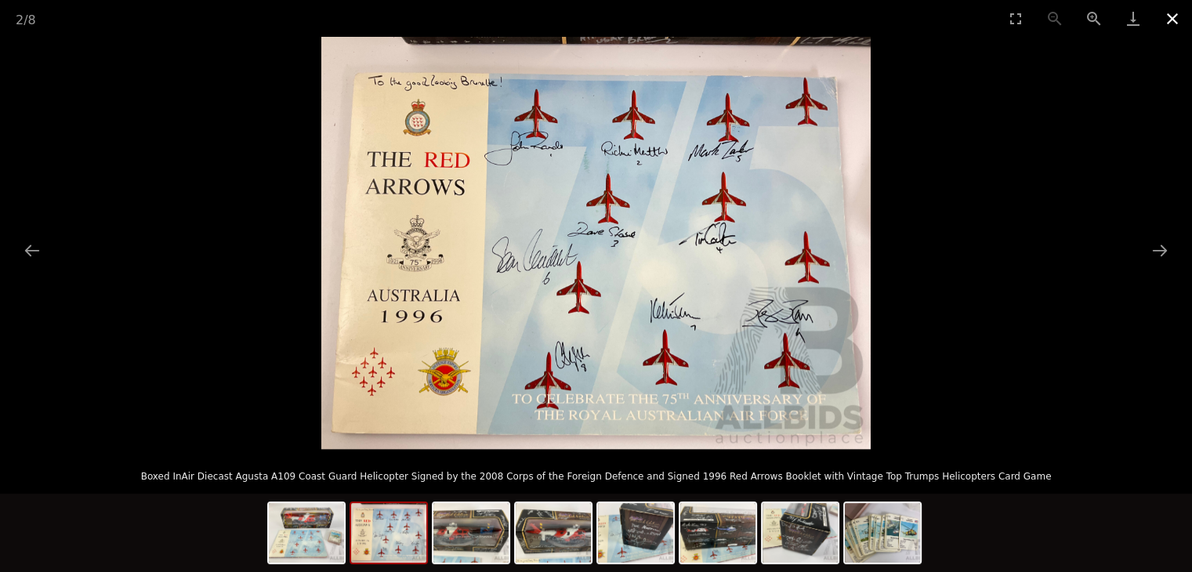
click at [1171, 16] on button "Close gallery" at bounding box center [1172, 18] width 39 height 37
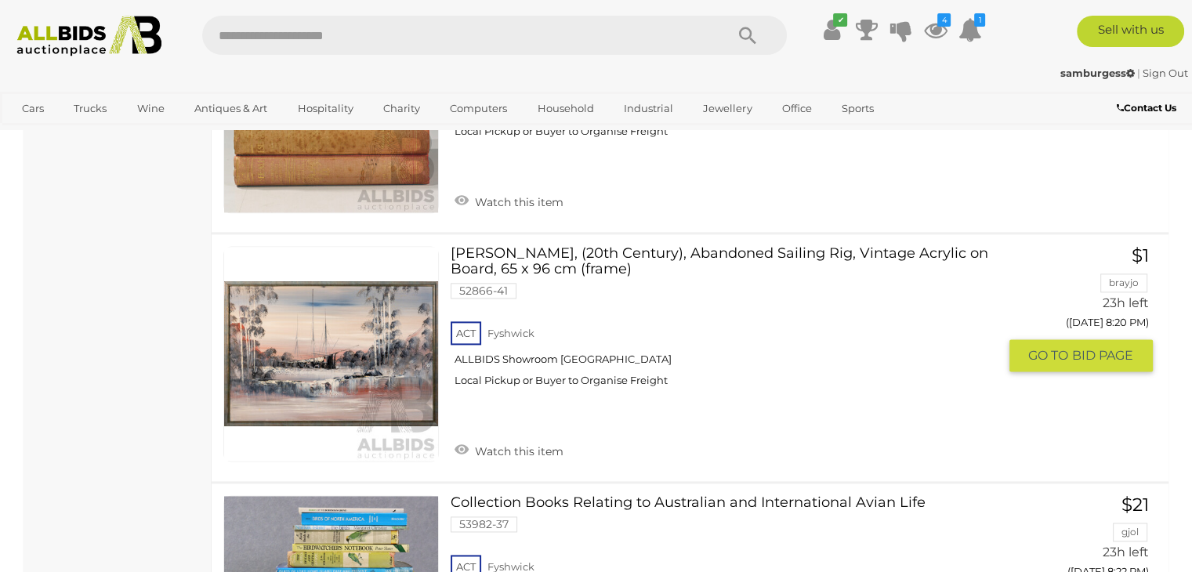
scroll to position [2388, 0]
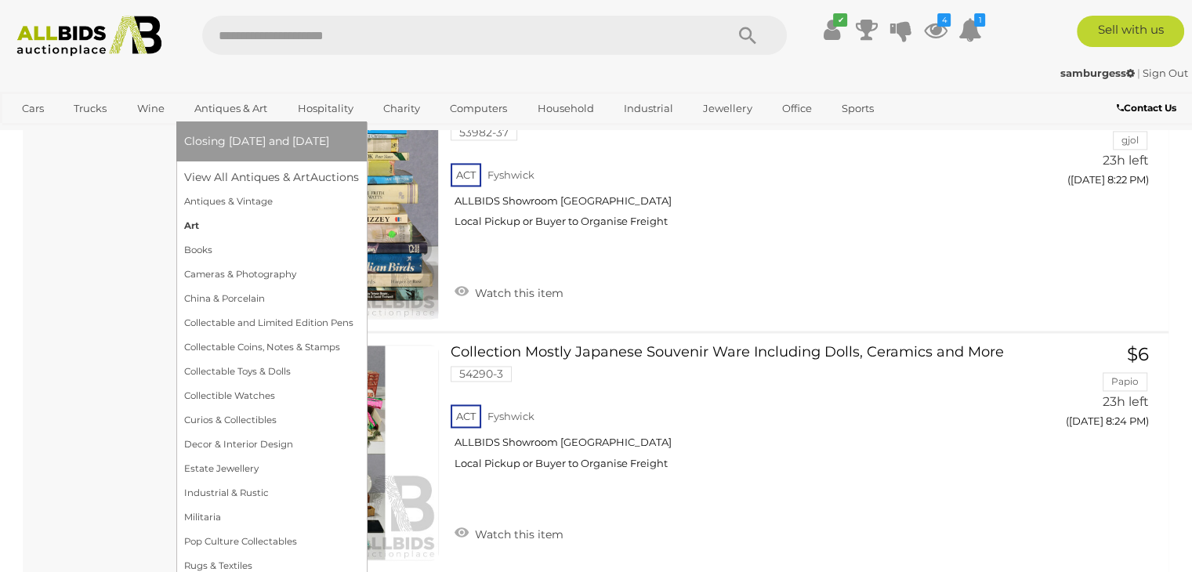
click at [216, 223] on link "Art" at bounding box center [271, 226] width 175 height 24
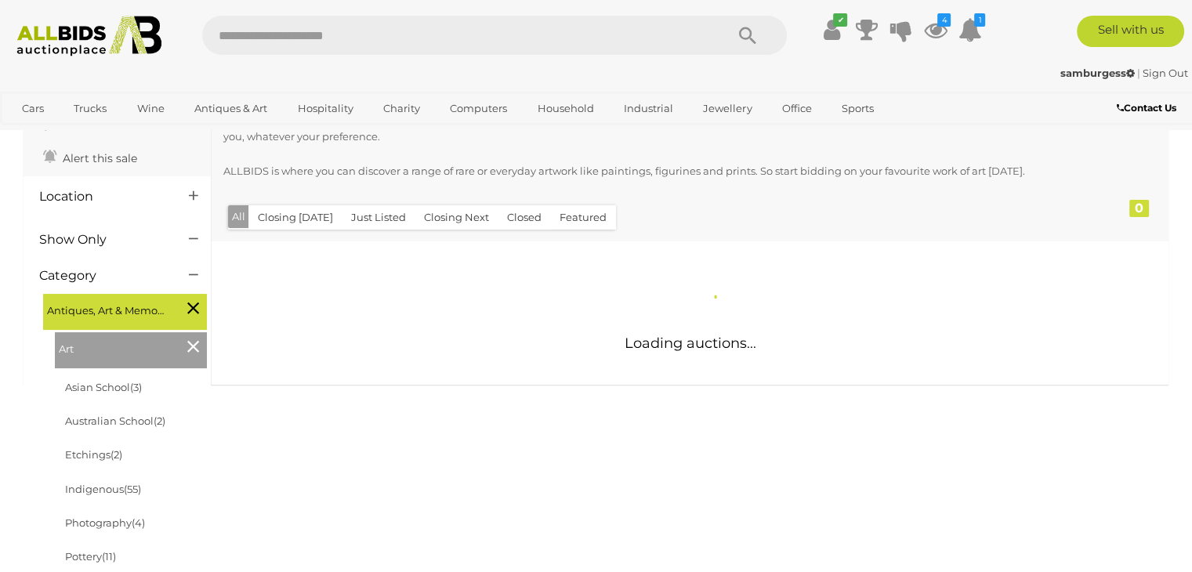
scroll to position [235, 0]
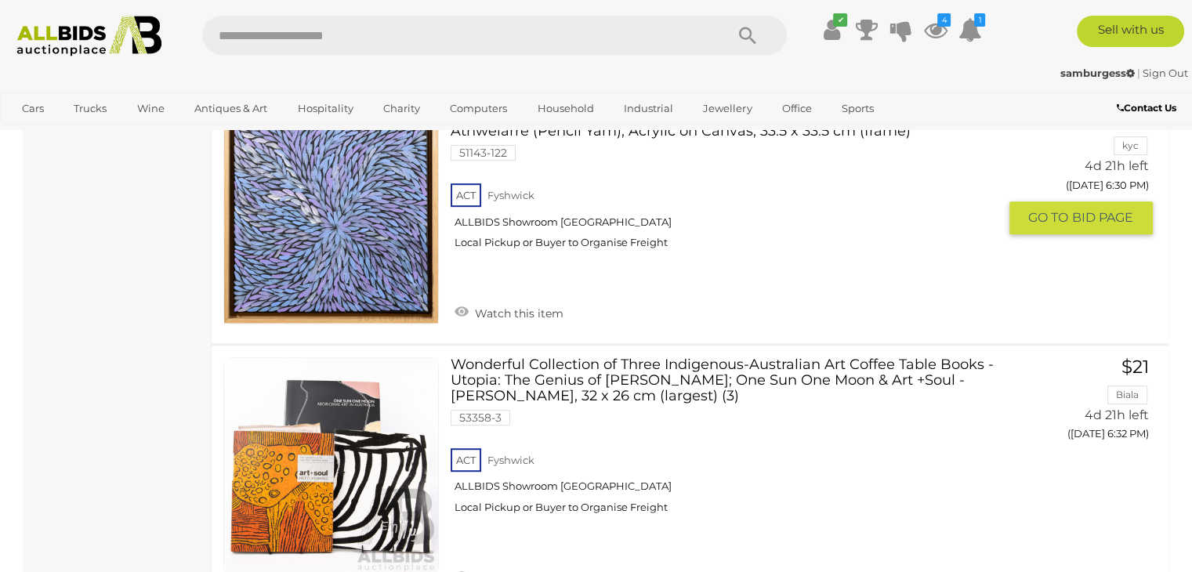
scroll to position [6898, 0]
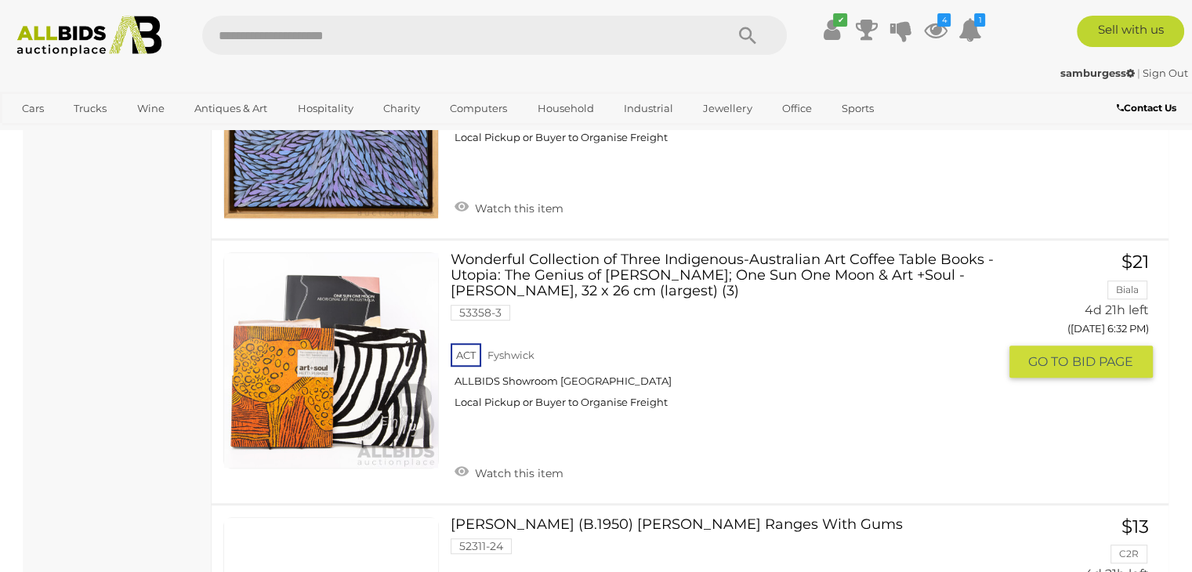
click at [591, 252] on link "Wonderful Collection of Three Indigenous-Australian Art Coffee Table Books - Ut…" at bounding box center [729, 336] width 535 height 169
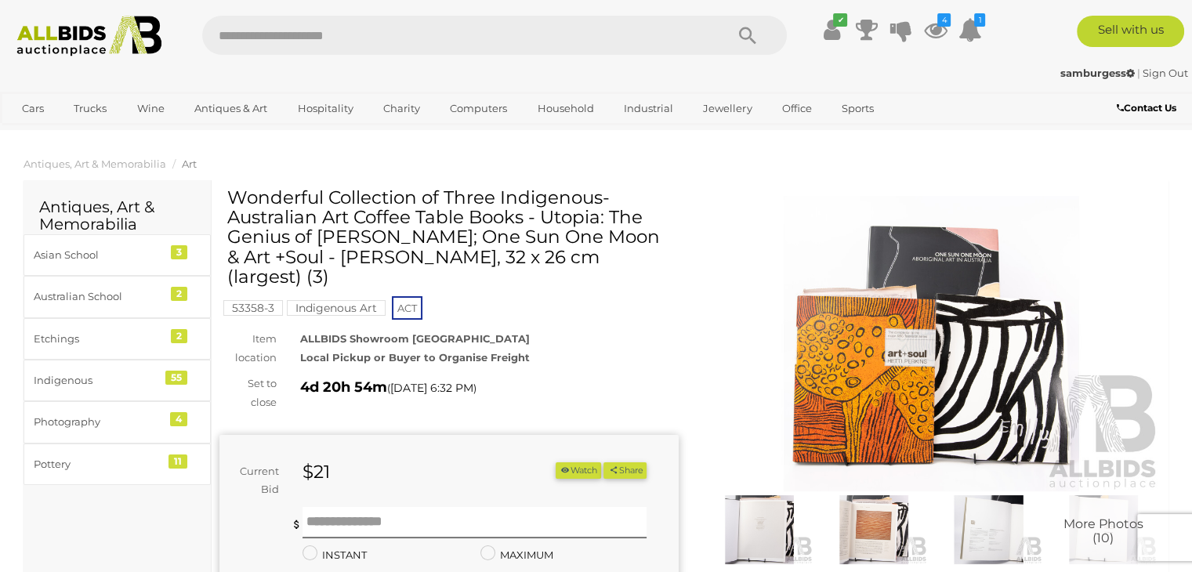
click at [928, 404] on img at bounding box center [931, 344] width 459 height 296
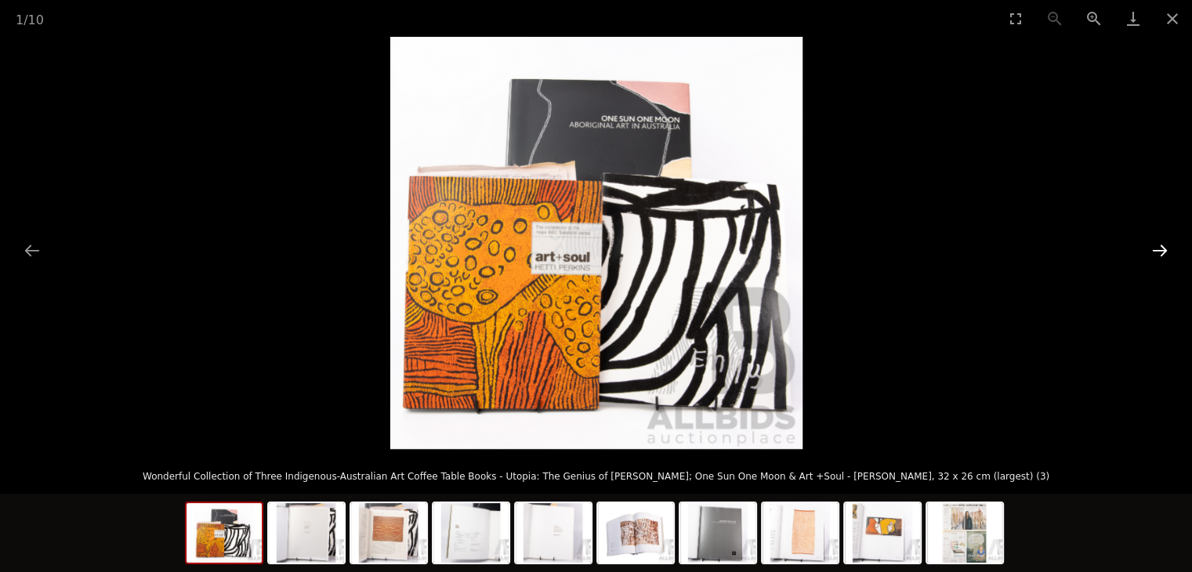
click at [1170, 240] on button "Next slide" at bounding box center [1160, 250] width 33 height 31
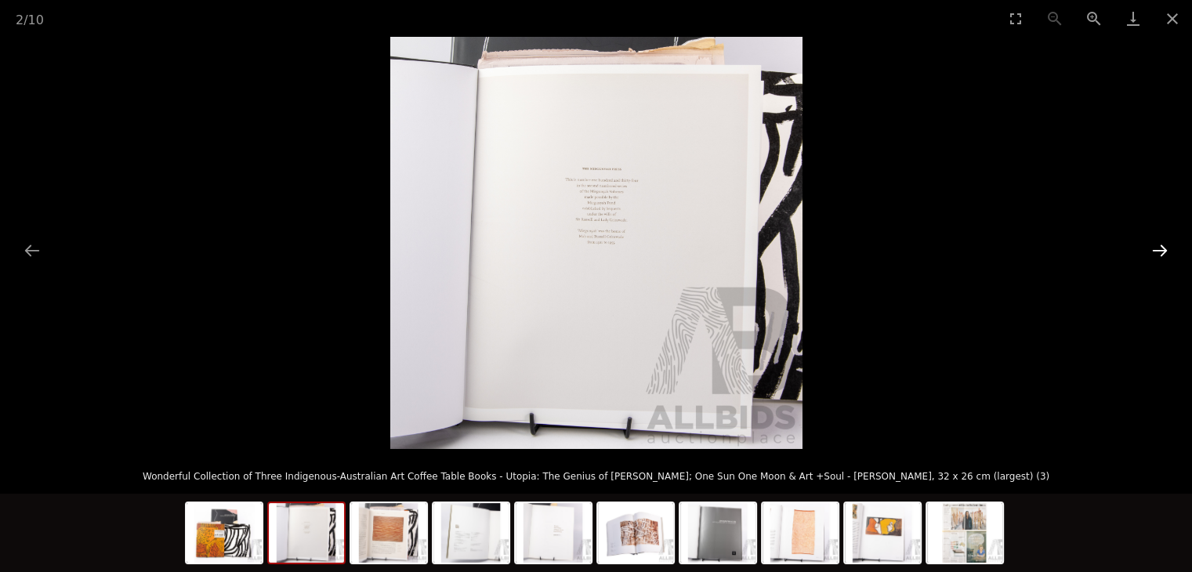
click at [1169, 241] on button "Next slide" at bounding box center [1160, 250] width 33 height 31
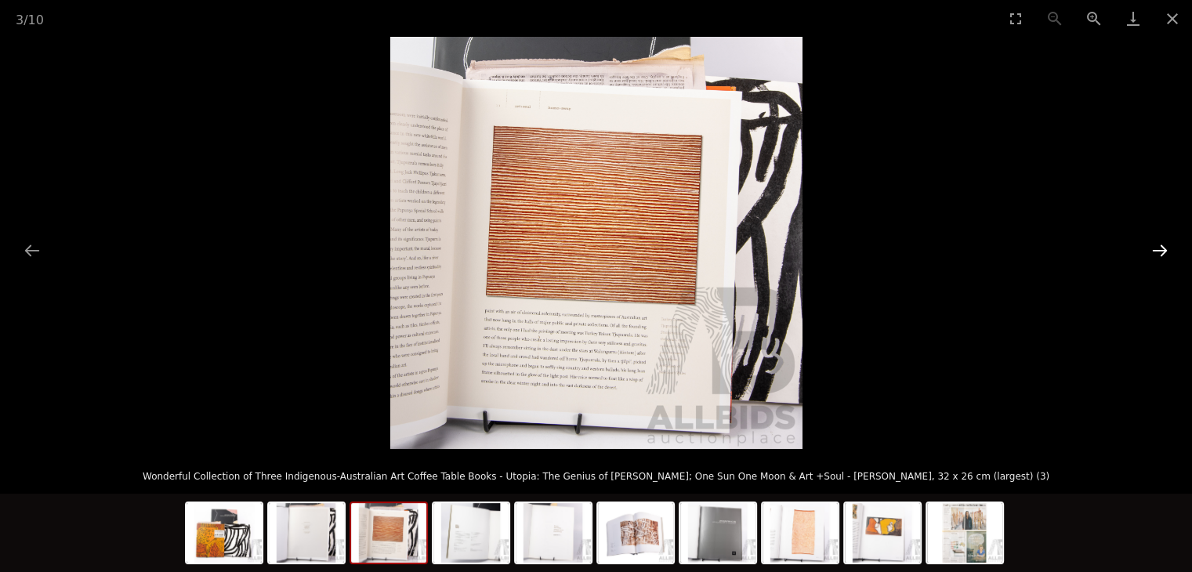
click at [1169, 241] on button "Next slide" at bounding box center [1160, 250] width 33 height 31
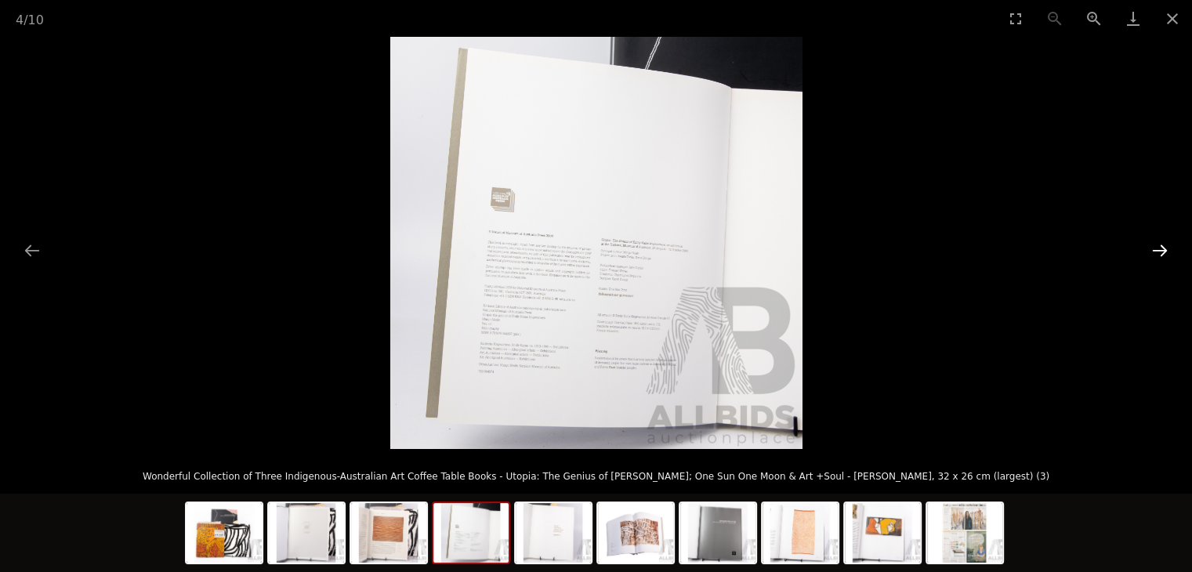
click at [1169, 241] on button "Next slide" at bounding box center [1160, 250] width 33 height 31
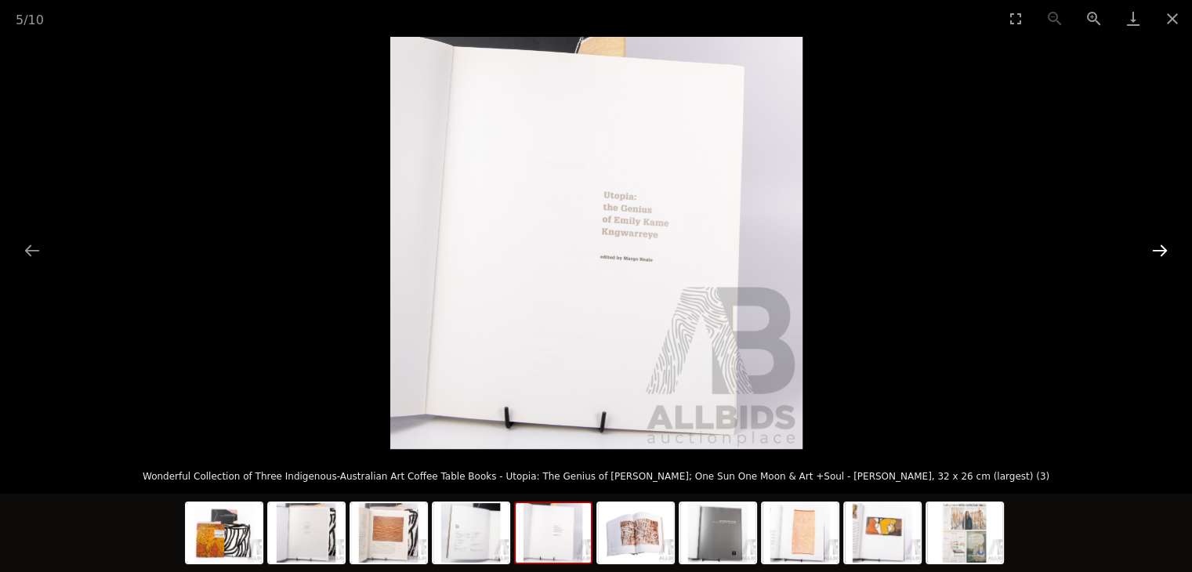
click at [1169, 241] on button "Next slide" at bounding box center [1160, 250] width 33 height 31
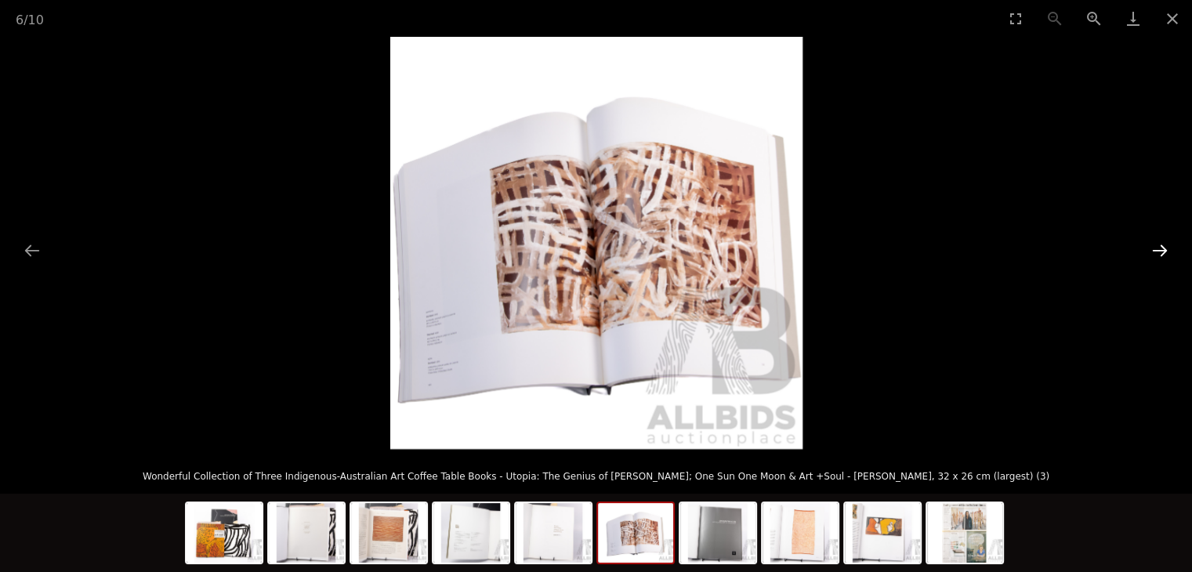
click at [1169, 241] on button "Next slide" at bounding box center [1160, 250] width 33 height 31
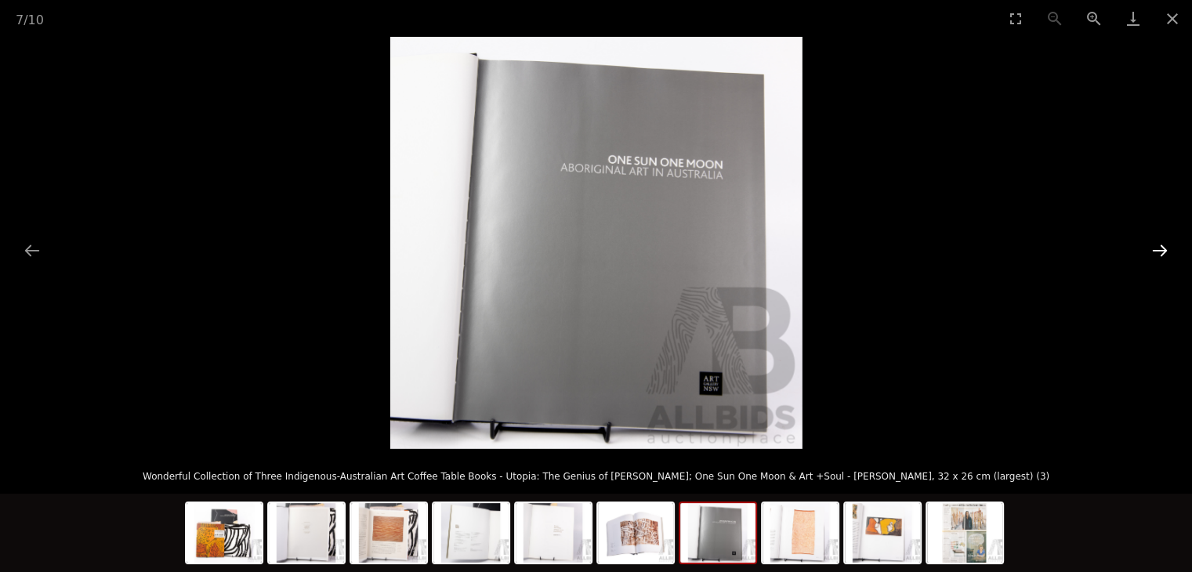
click at [1169, 241] on button "Next slide" at bounding box center [1160, 250] width 33 height 31
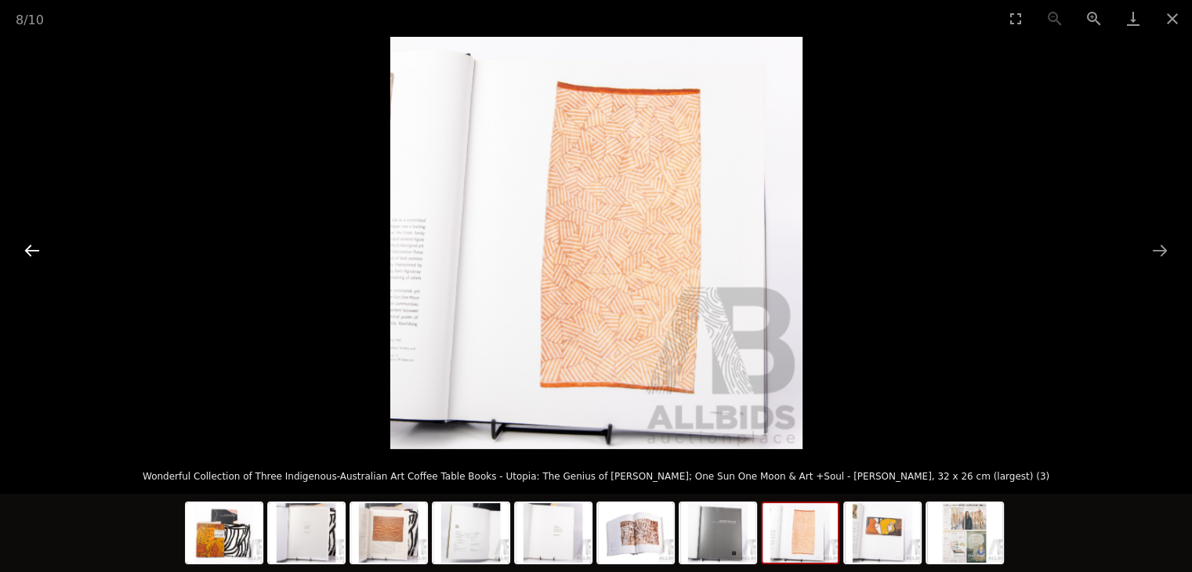
click at [23, 252] on button "Previous slide" at bounding box center [32, 250] width 33 height 31
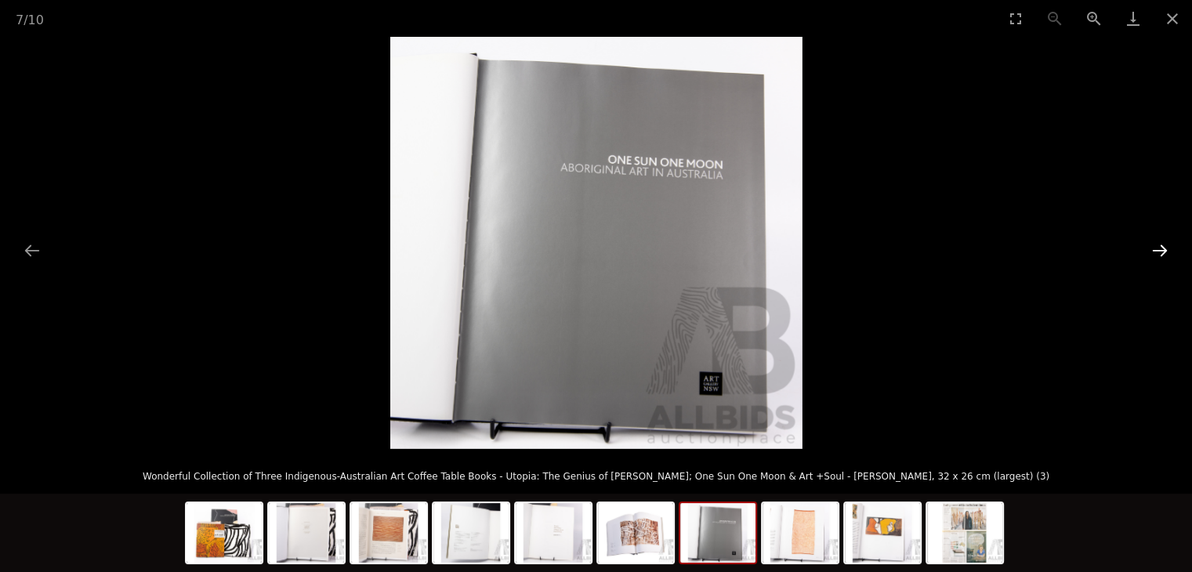
click at [1164, 248] on button "Next slide" at bounding box center [1160, 250] width 33 height 31
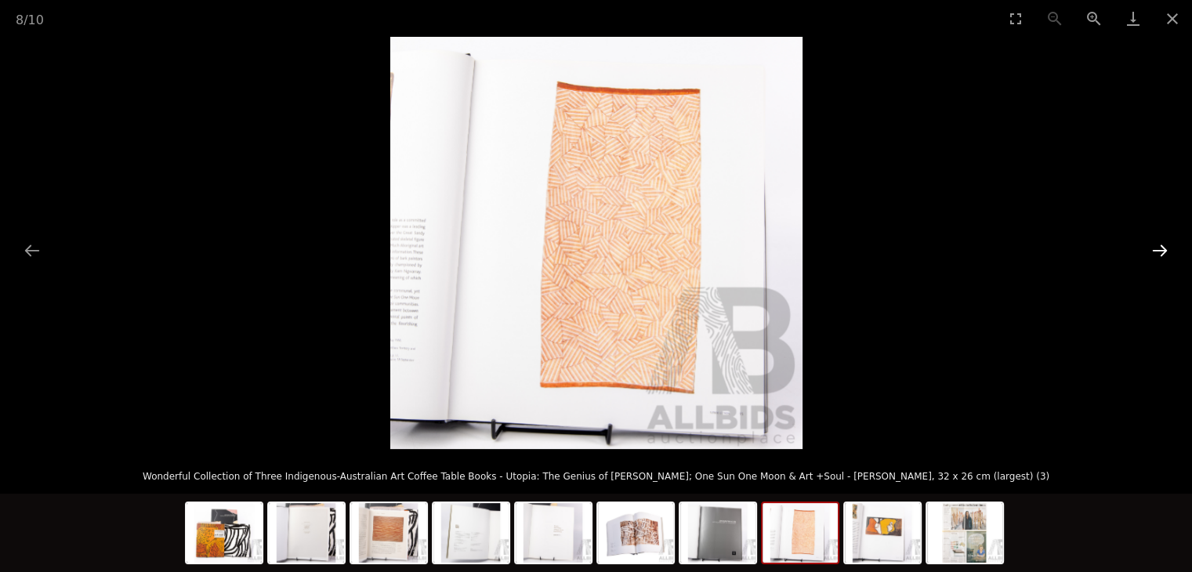
click at [1164, 248] on button "Next slide" at bounding box center [1160, 250] width 33 height 31
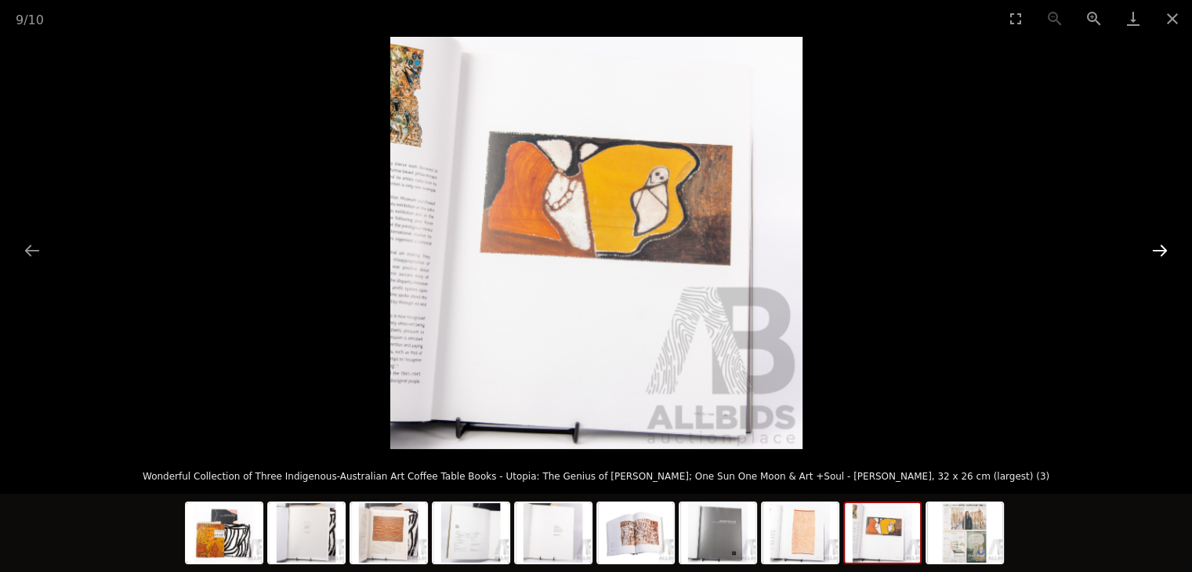
click at [1164, 248] on button "Next slide" at bounding box center [1160, 250] width 33 height 31
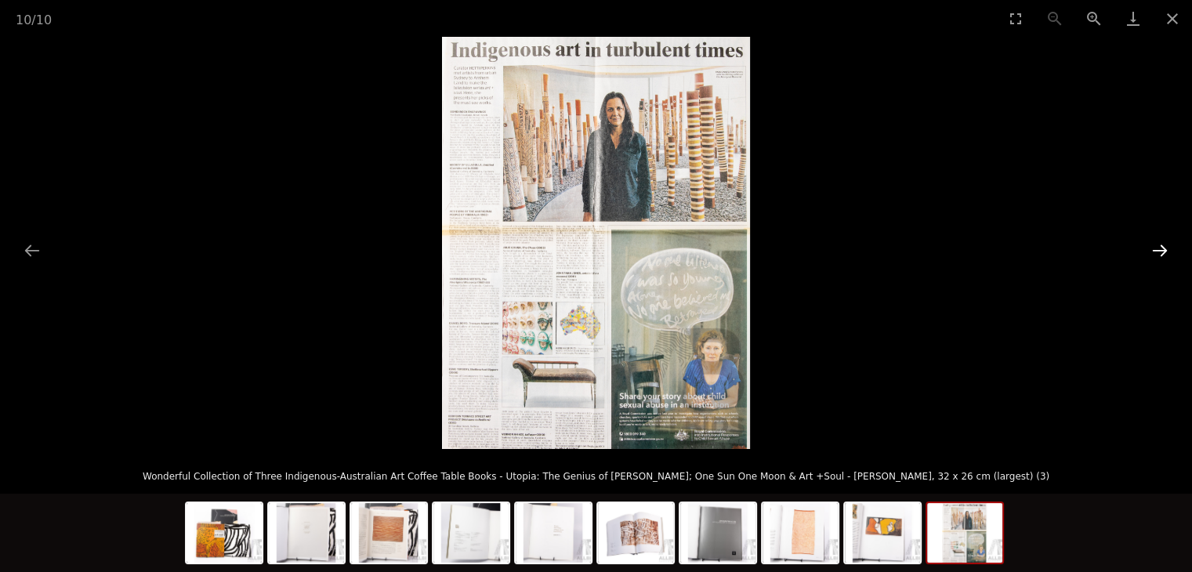
click at [1164, 248] on button "Next slide" at bounding box center [1160, 250] width 33 height 31
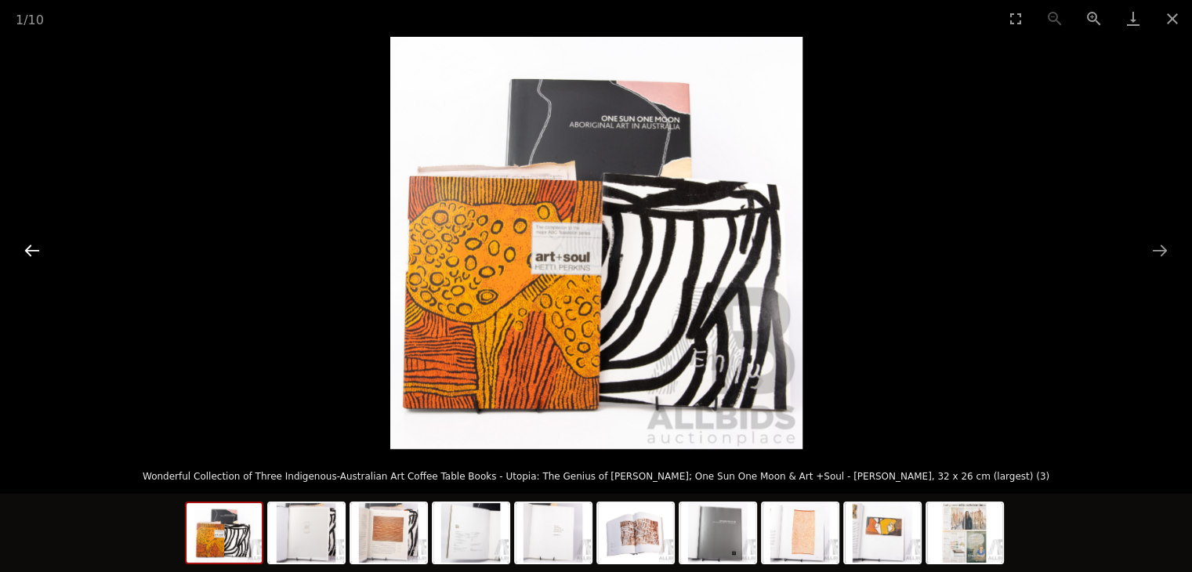
click at [37, 248] on button "Previous slide" at bounding box center [32, 250] width 33 height 31
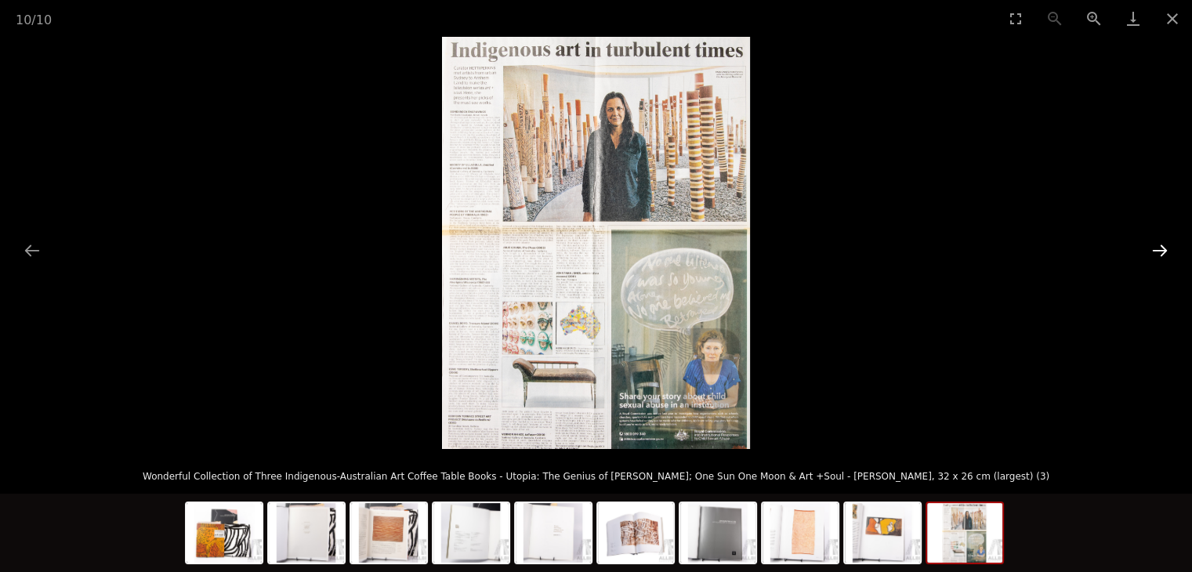
click at [1155, 248] on button "Next slide" at bounding box center [1160, 250] width 33 height 31
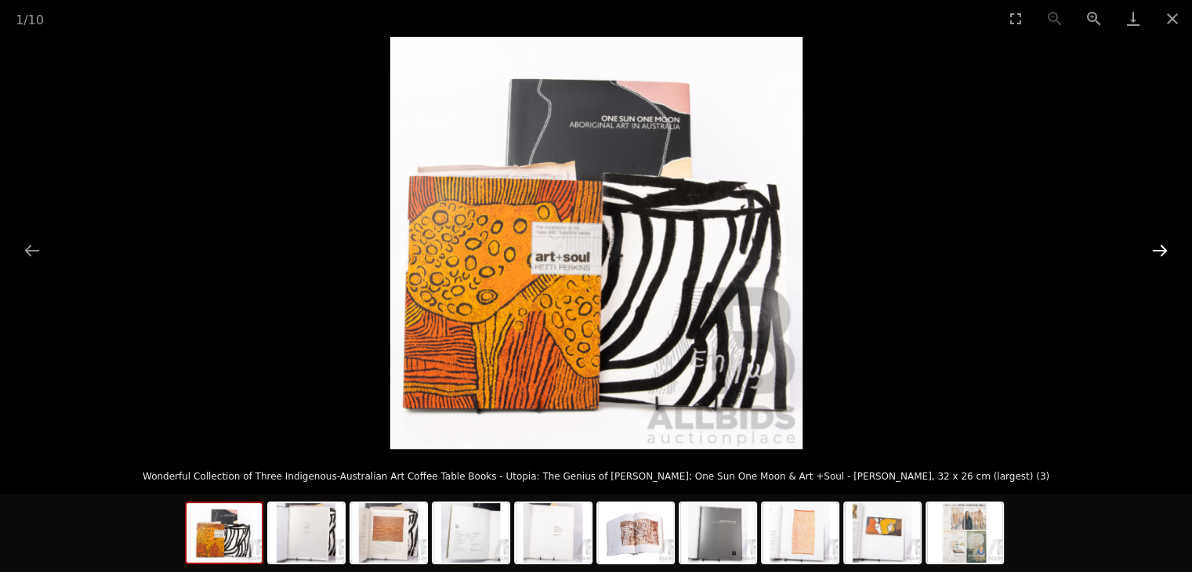
click at [1155, 248] on button "Next slide" at bounding box center [1160, 250] width 33 height 31
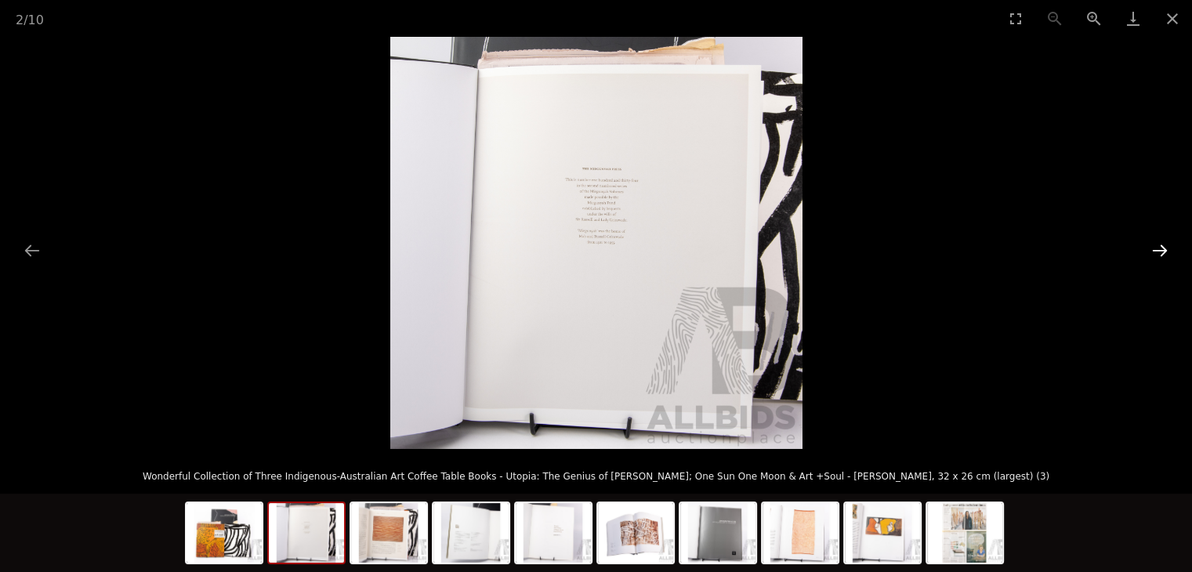
click at [1155, 248] on button "Next slide" at bounding box center [1160, 250] width 33 height 31
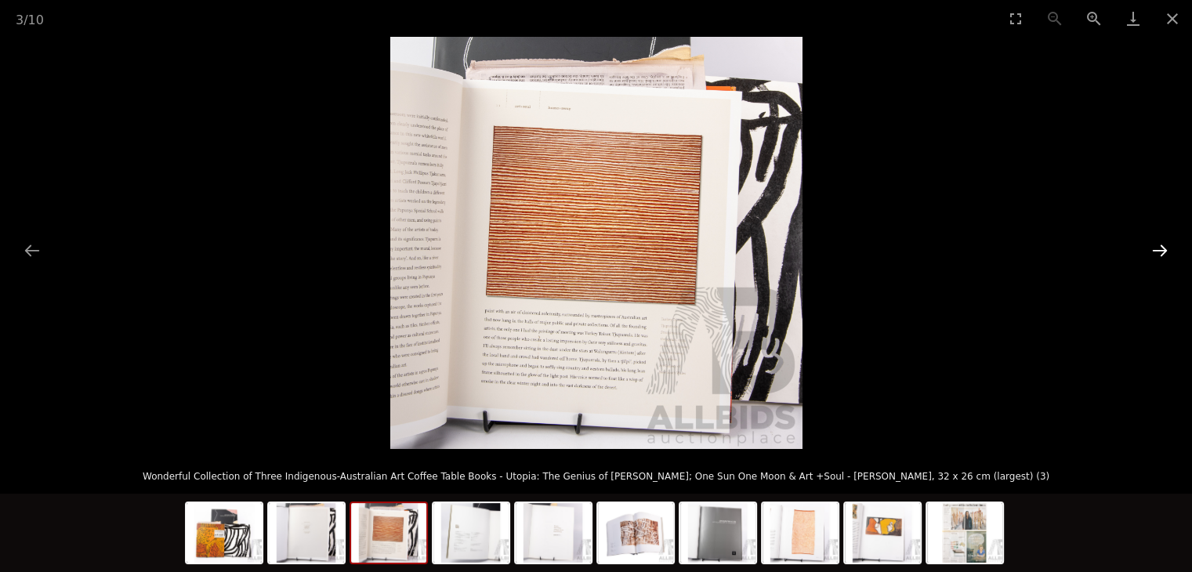
click at [1155, 248] on button "Next slide" at bounding box center [1160, 250] width 33 height 31
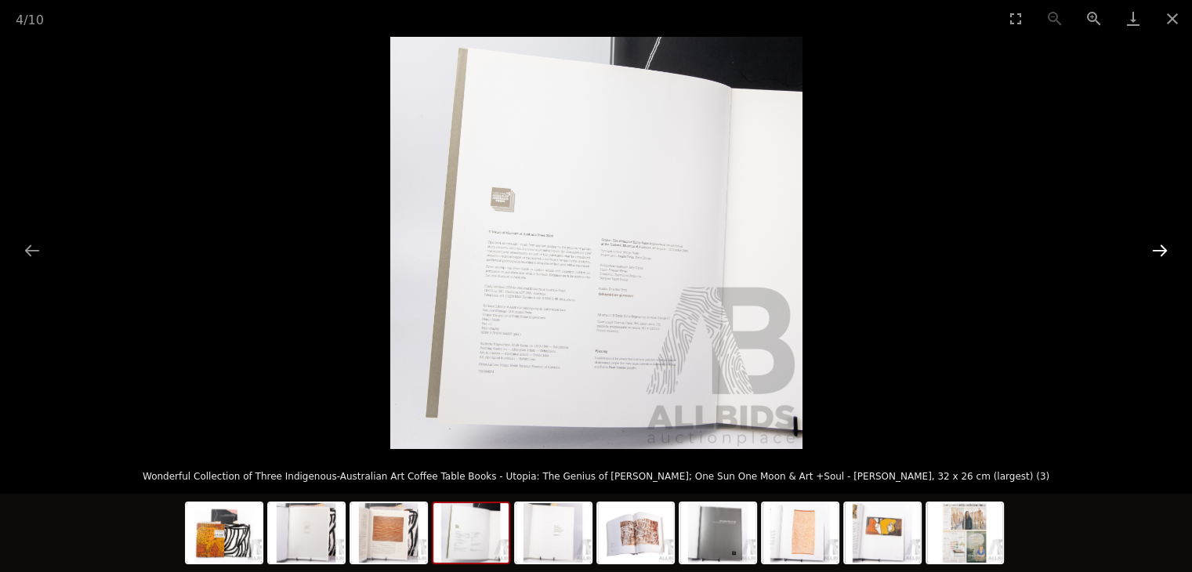
click at [1155, 248] on button "Next slide" at bounding box center [1160, 250] width 33 height 31
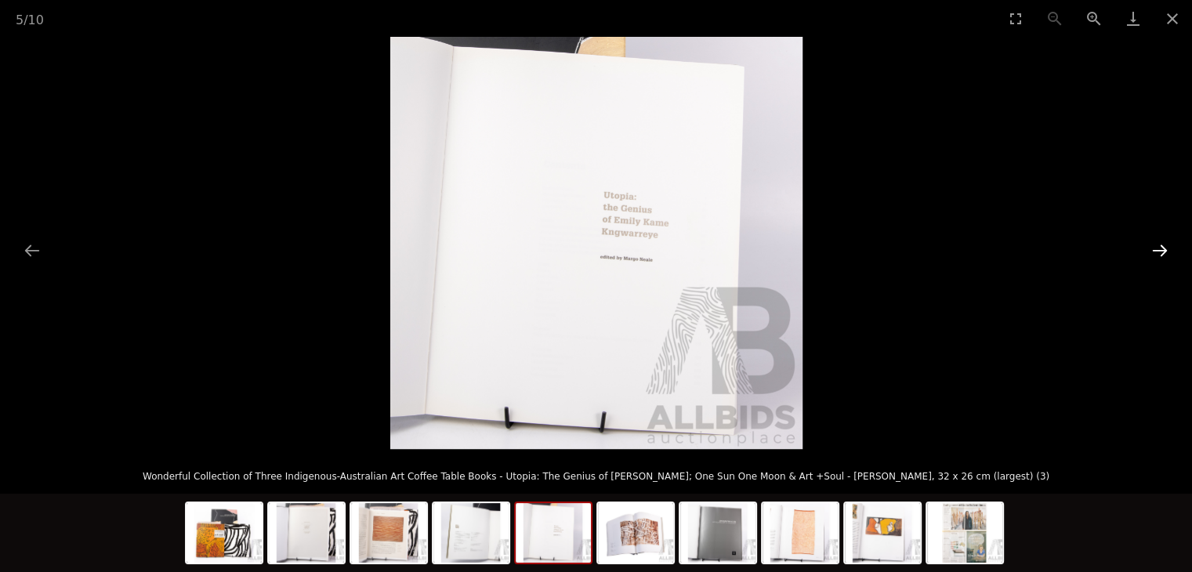
click at [1155, 248] on button "Next slide" at bounding box center [1160, 250] width 33 height 31
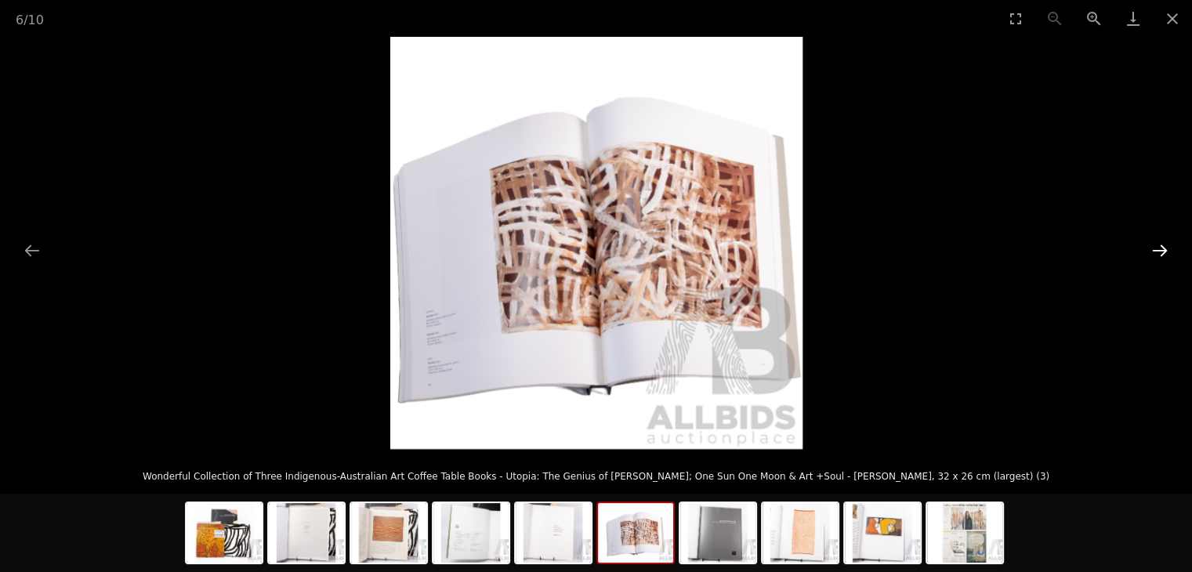
click at [1155, 248] on button "Next slide" at bounding box center [1160, 250] width 33 height 31
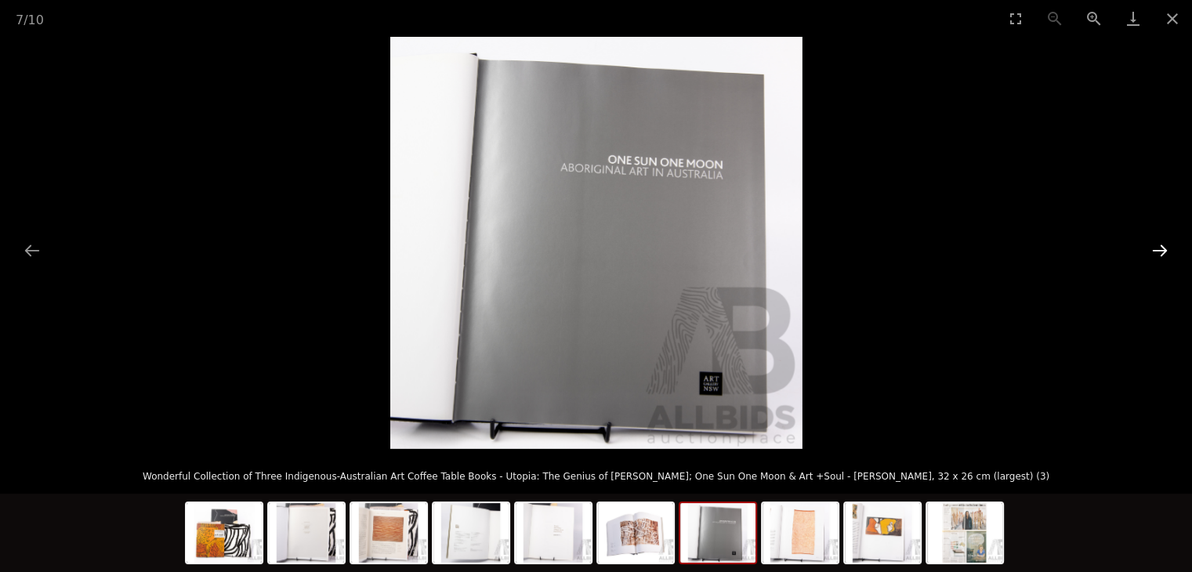
click at [1155, 248] on button "Next slide" at bounding box center [1160, 250] width 33 height 31
click at [1155, 247] on button "Next slide" at bounding box center [1160, 250] width 33 height 31
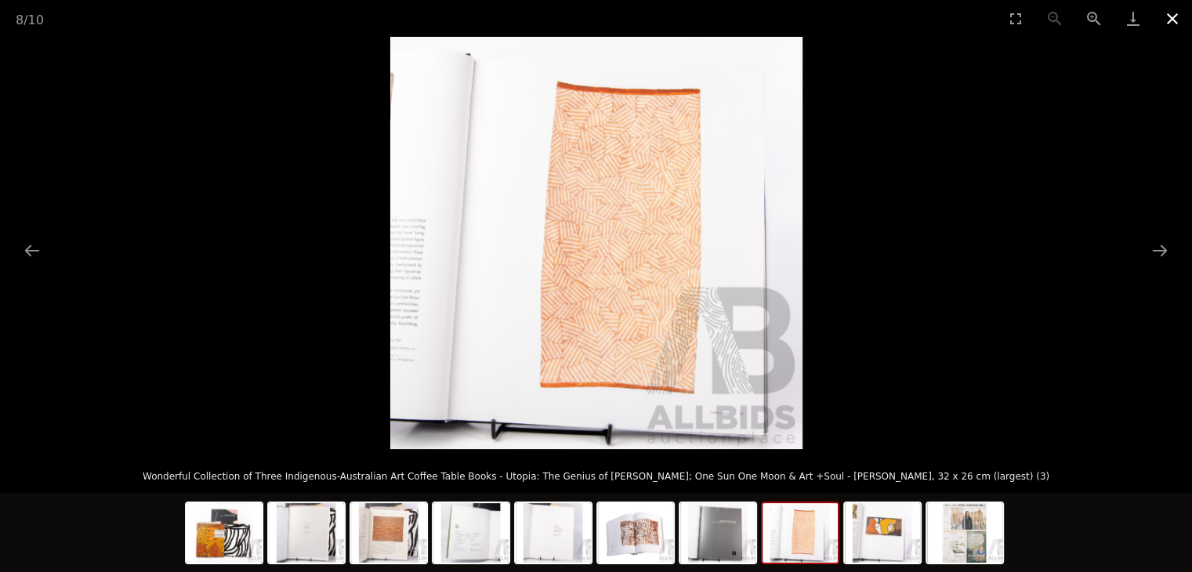
click at [1180, 16] on button "Close gallery" at bounding box center [1172, 18] width 39 height 37
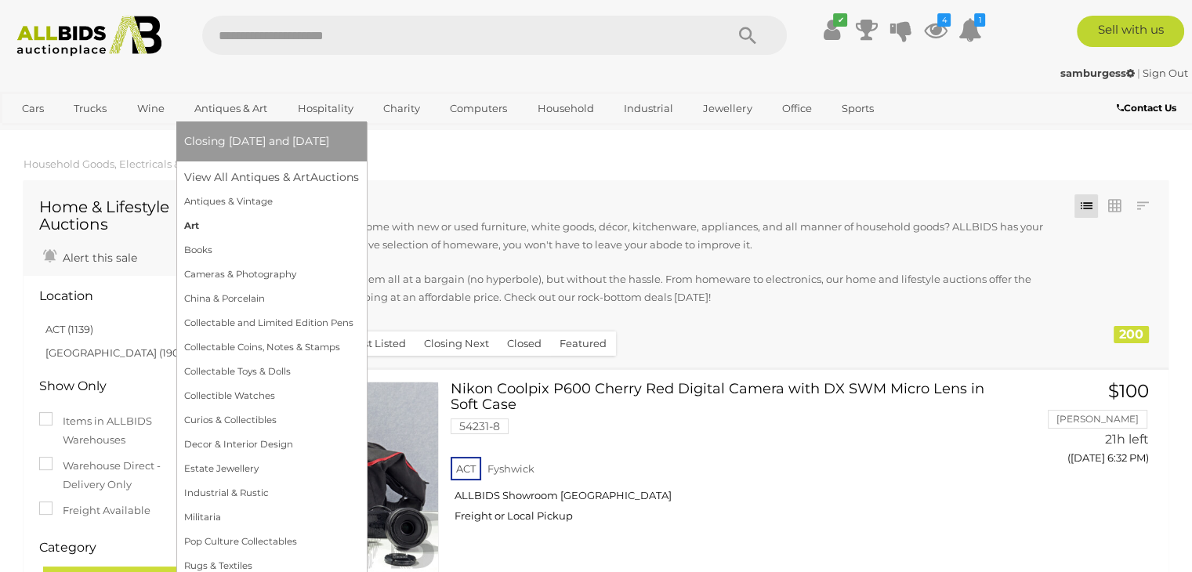
click at [230, 230] on link "Art" at bounding box center [271, 226] width 175 height 24
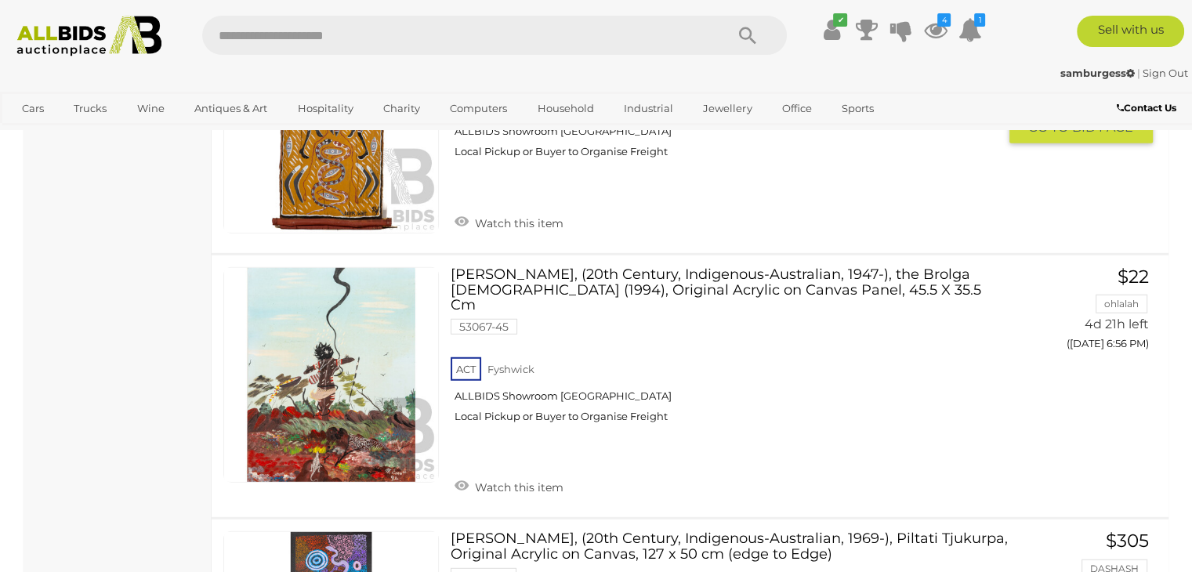
scroll to position [10230, 0]
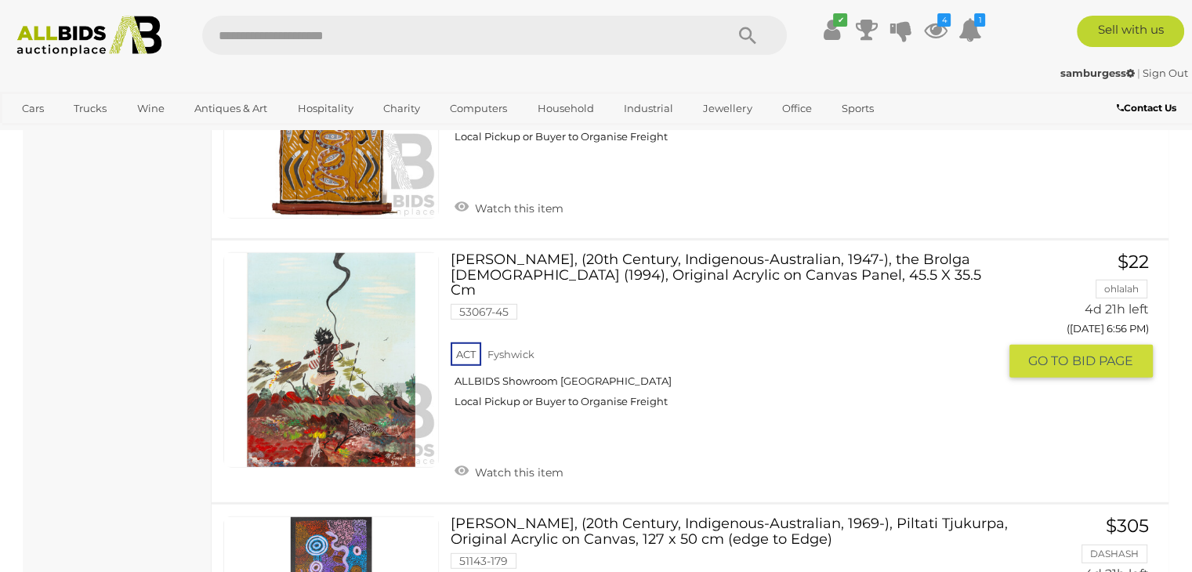
click at [368, 306] on link at bounding box center [331, 360] width 216 height 216
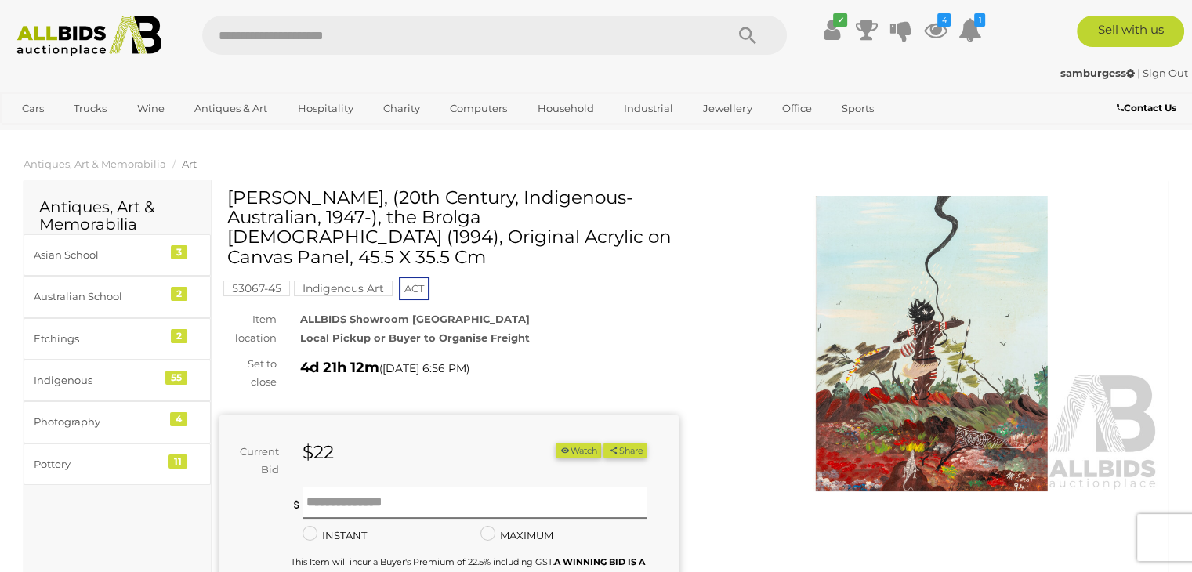
click at [879, 326] on img at bounding box center [931, 344] width 459 height 296
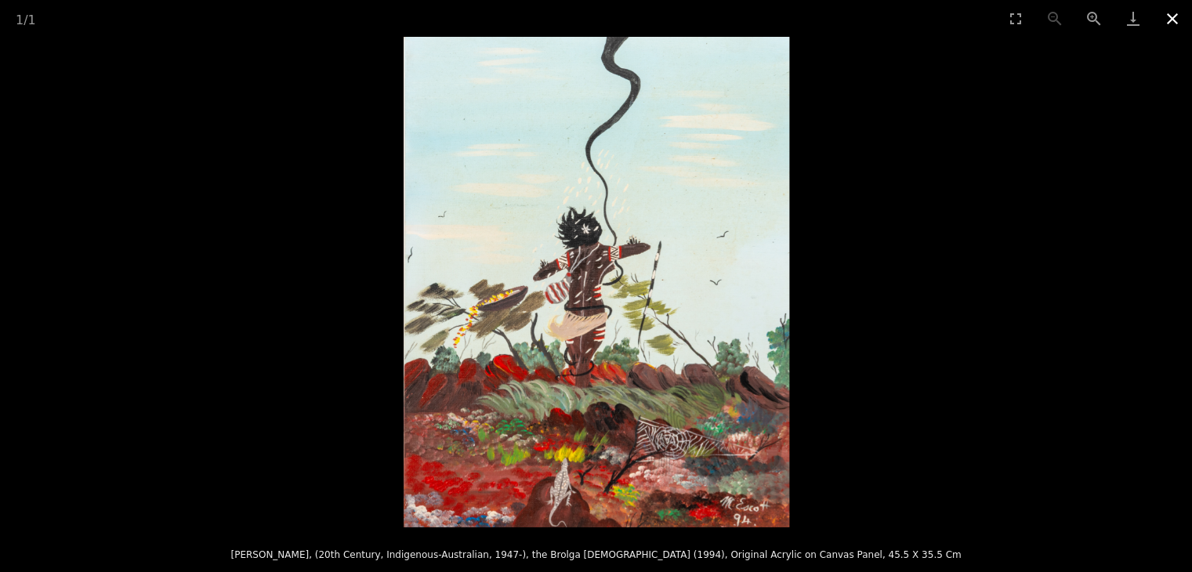
click at [1176, 19] on button "Close gallery" at bounding box center [1172, 18] width 39 height 37
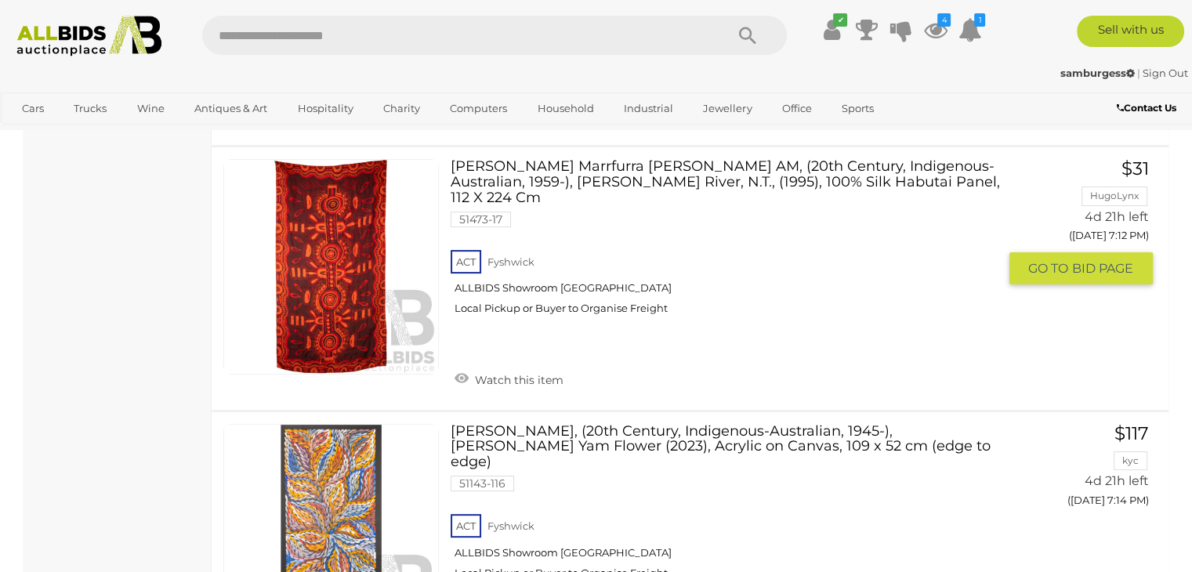
scroll to position [12351, 0]
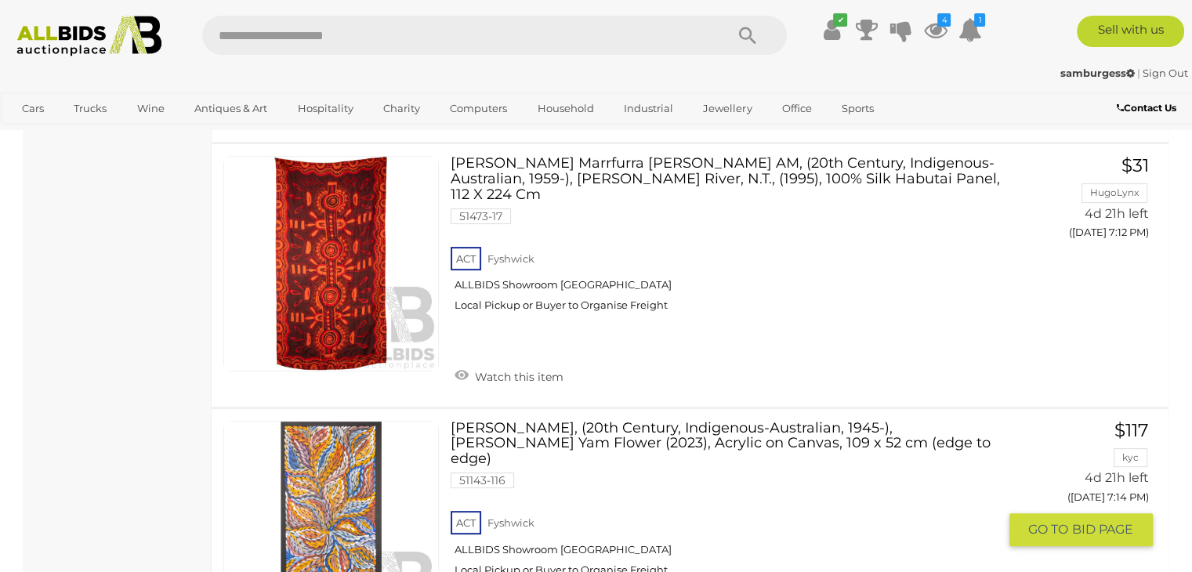
click at [557, 421] on link "[PERSON_NAME], (20th Century, Indigenous-Australian, 1945-), [PERSON_NAME] Yam …" at bounding box center [729, 505] width 535 height 169
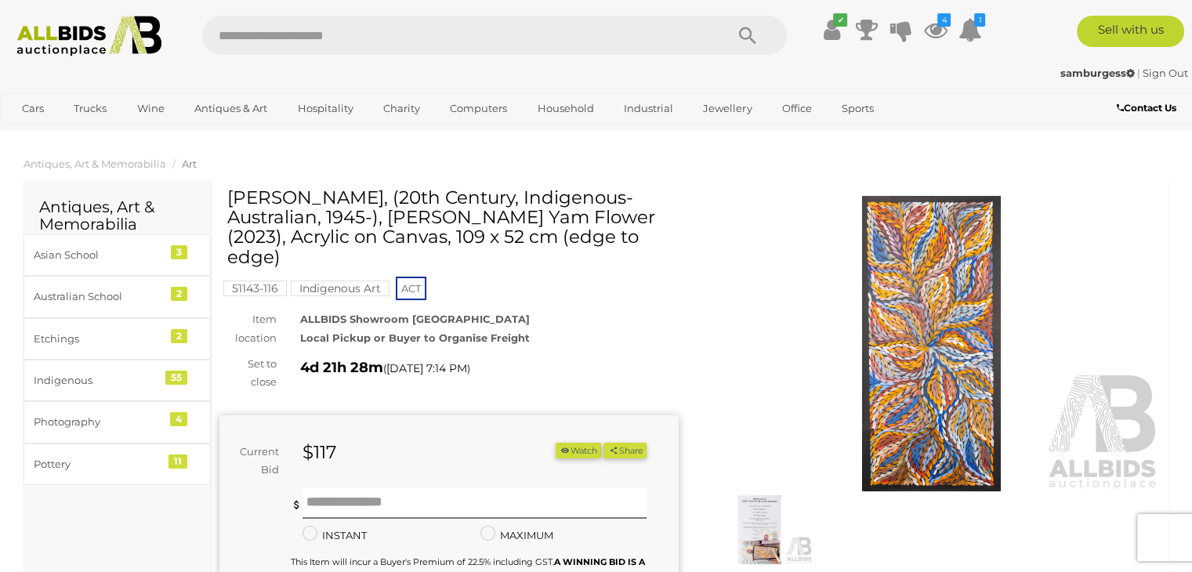
click at [919, 299] on img at bounding box center [931, 344] width 459 height 296
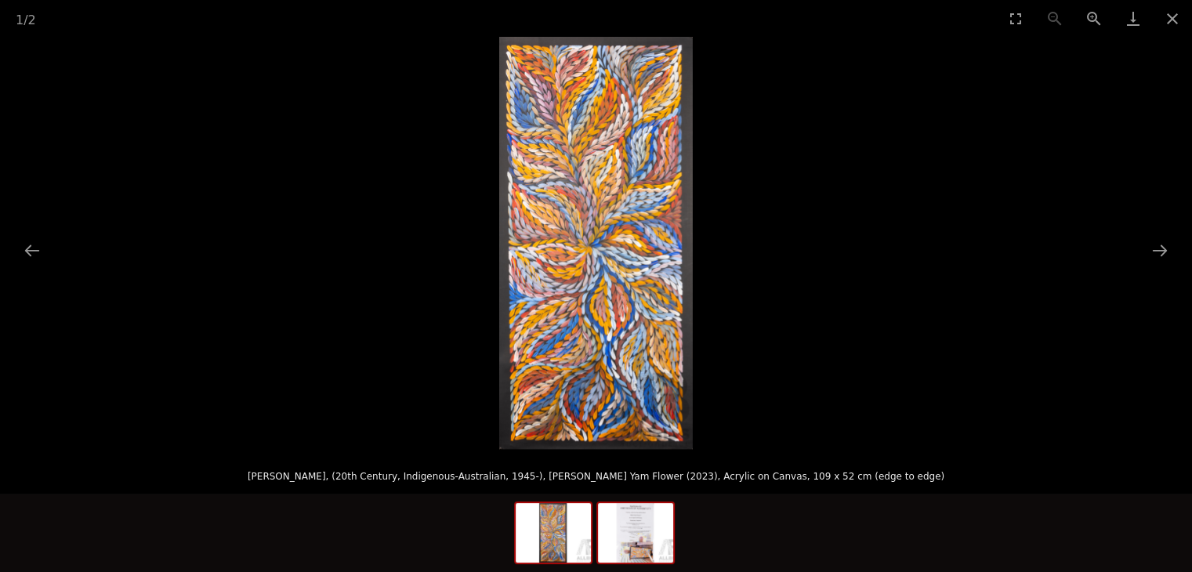
click at [634, 516] on img at bounding box center [635, 533] width 75 height 60
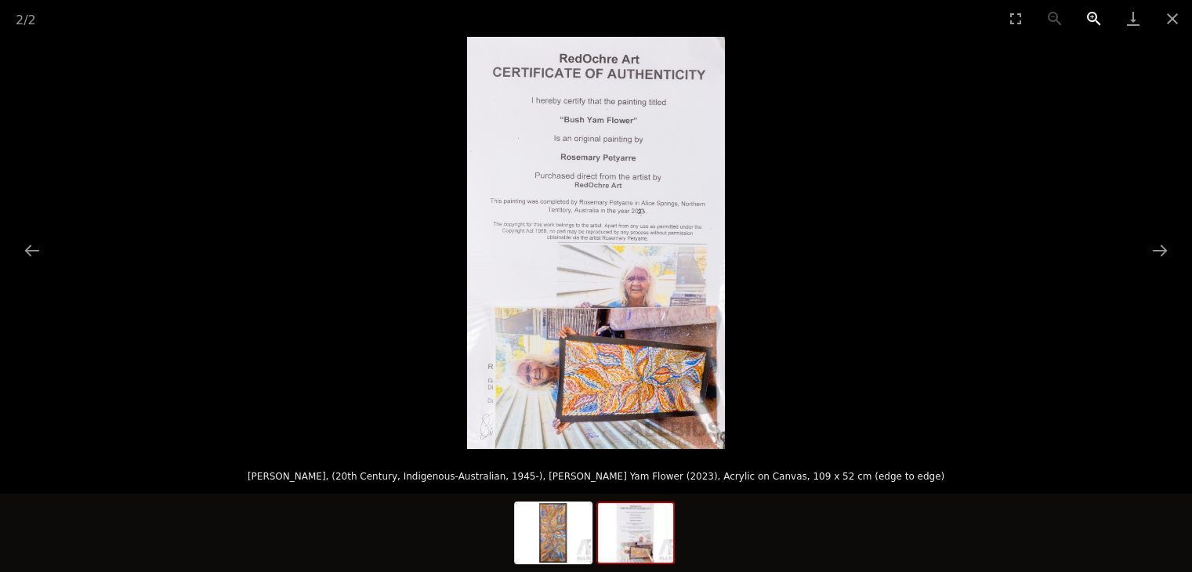
click at [1091, 13] on button "Zoom in" at bounding box center [1094, 18] width 39 height 37
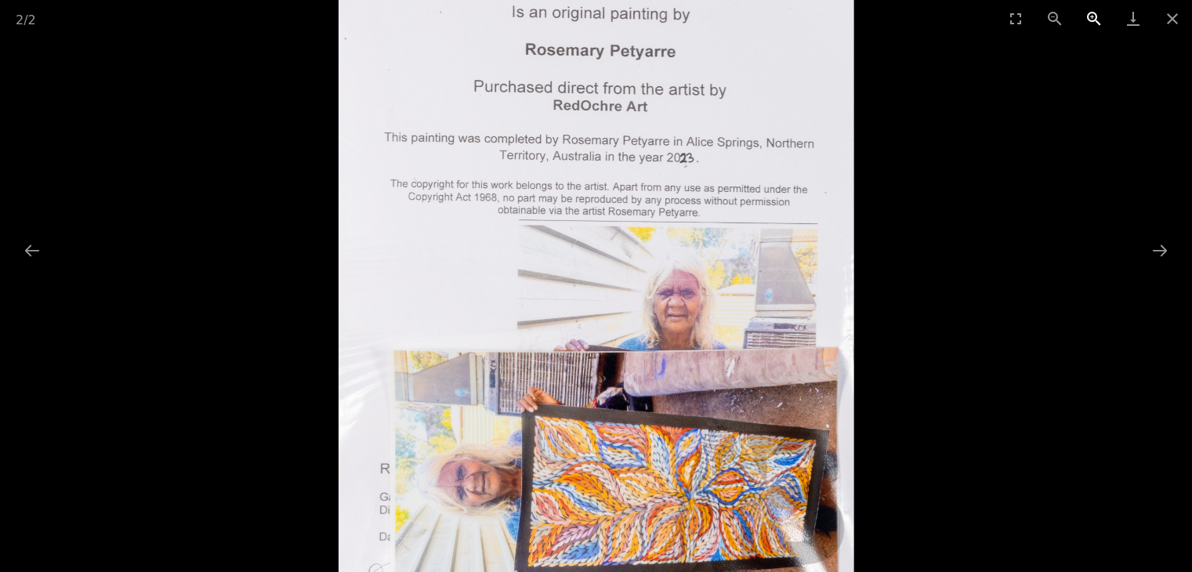
click at [1091, 13] on button "Zoom in" at bounding box center [1094, 18] width 39 height 37
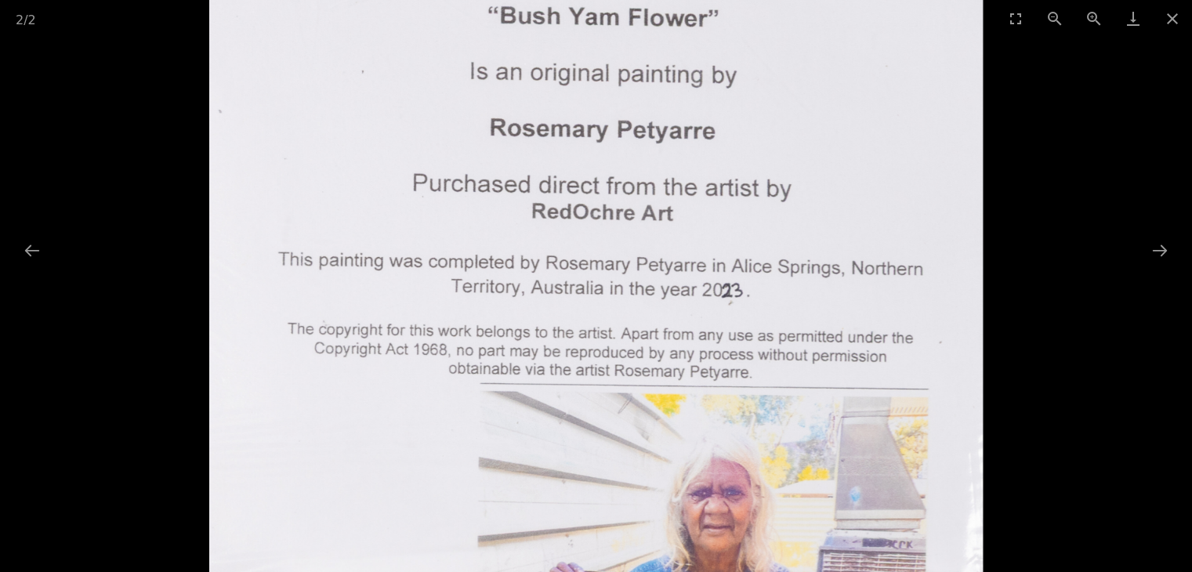
drag, startPoint x: 788, startPoint y: 179, endPoint x: 787, endPoint y: 365, distance: 185.8
click at [787, 365] on img at bounding box center [596, 385] width 774 height 1237
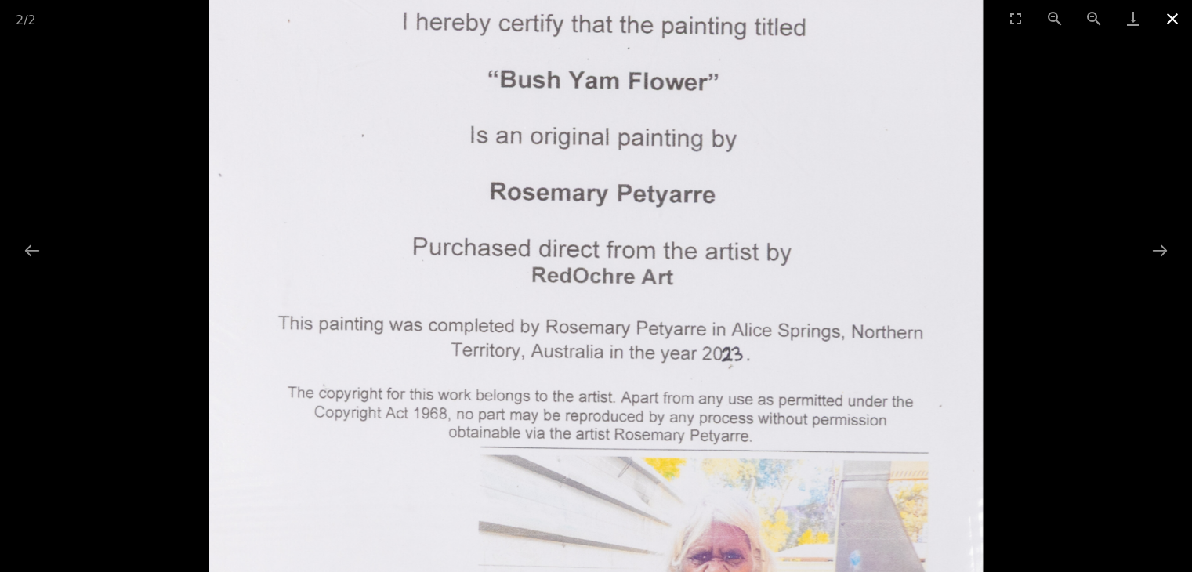
click at [1170, 16] on button "Close gallery" at bounding box center [1172, 18] width 39 height 37
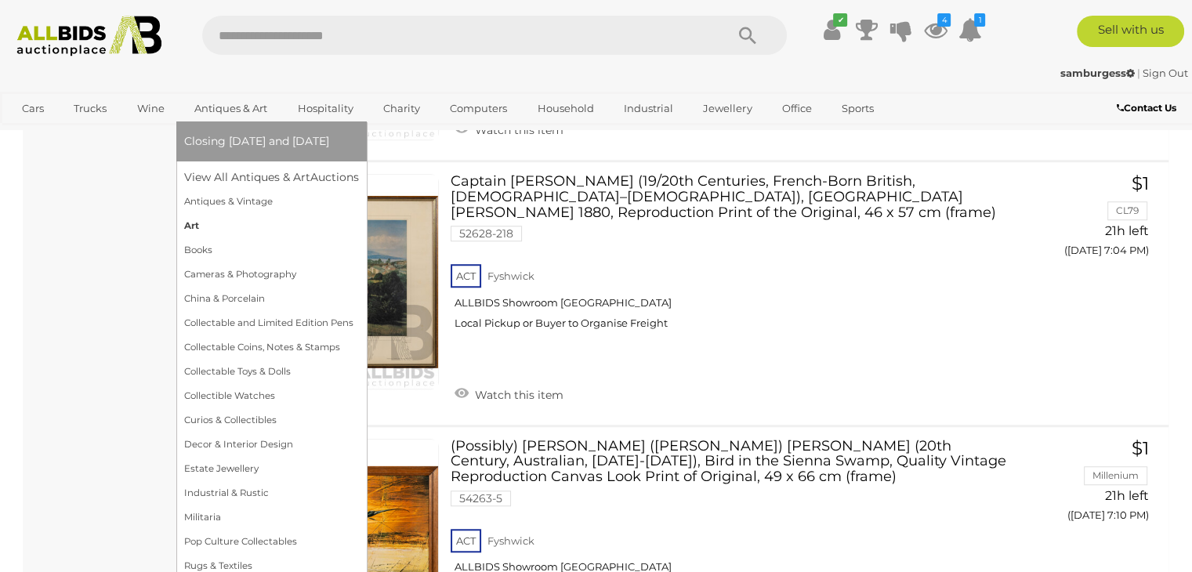
scroll to position [12551, 0]
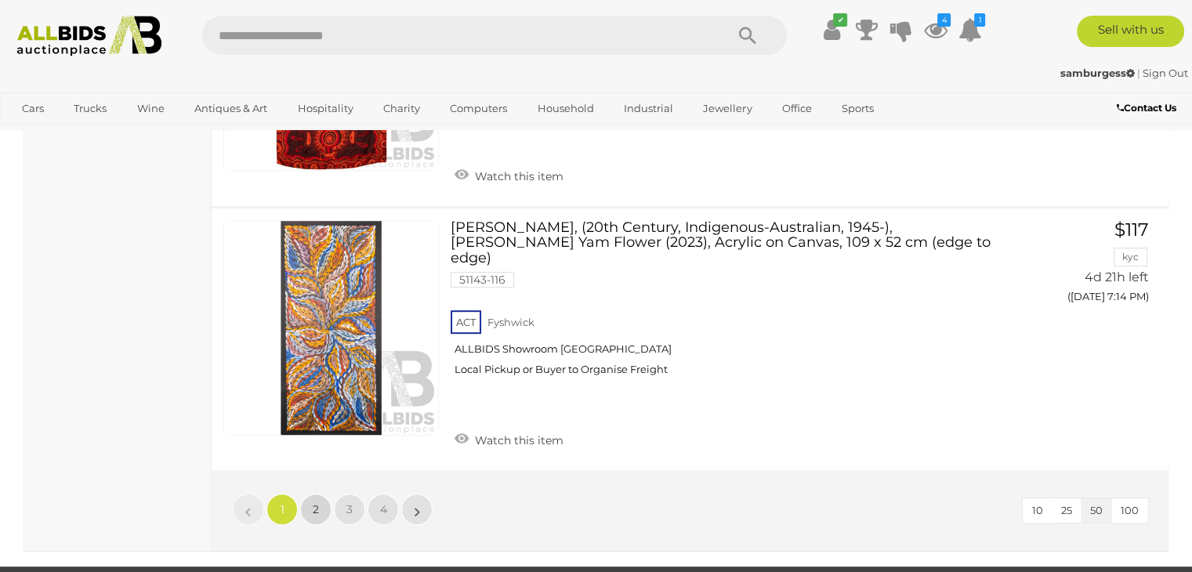
click at [312, 494] on link "2" at bounding box center [315, 509] width 31 height 31
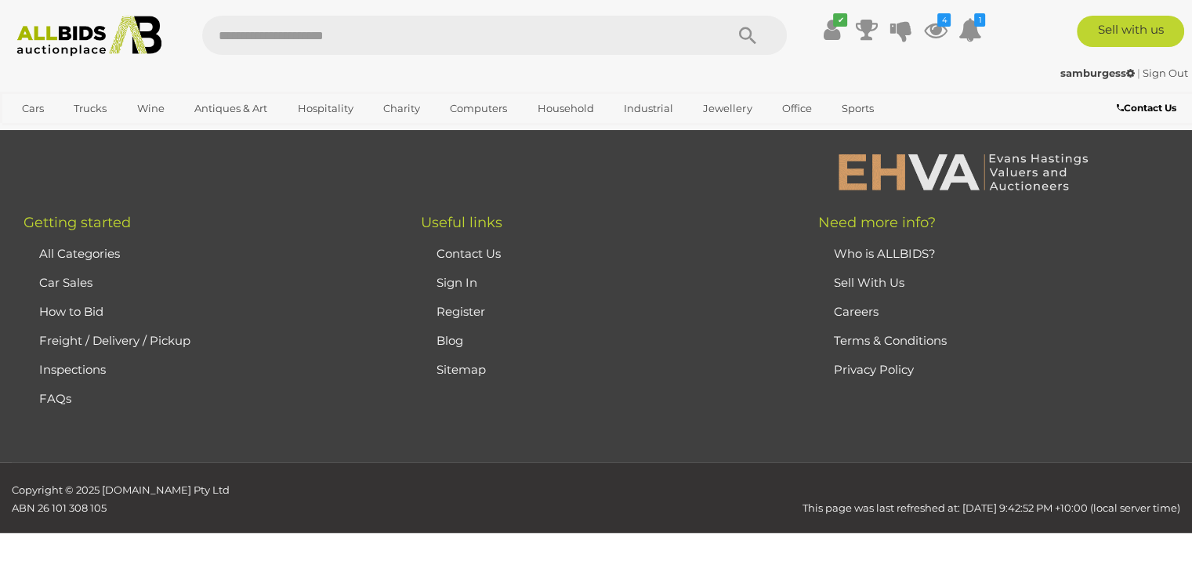
scroll to position [193, 0]
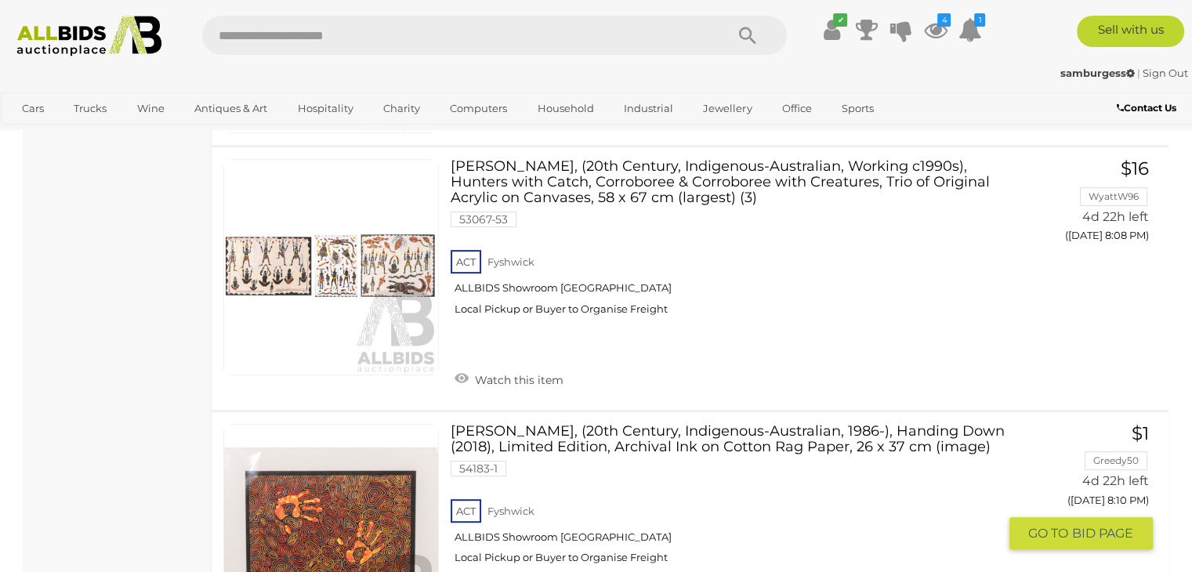
scroll to position [6699, 0]
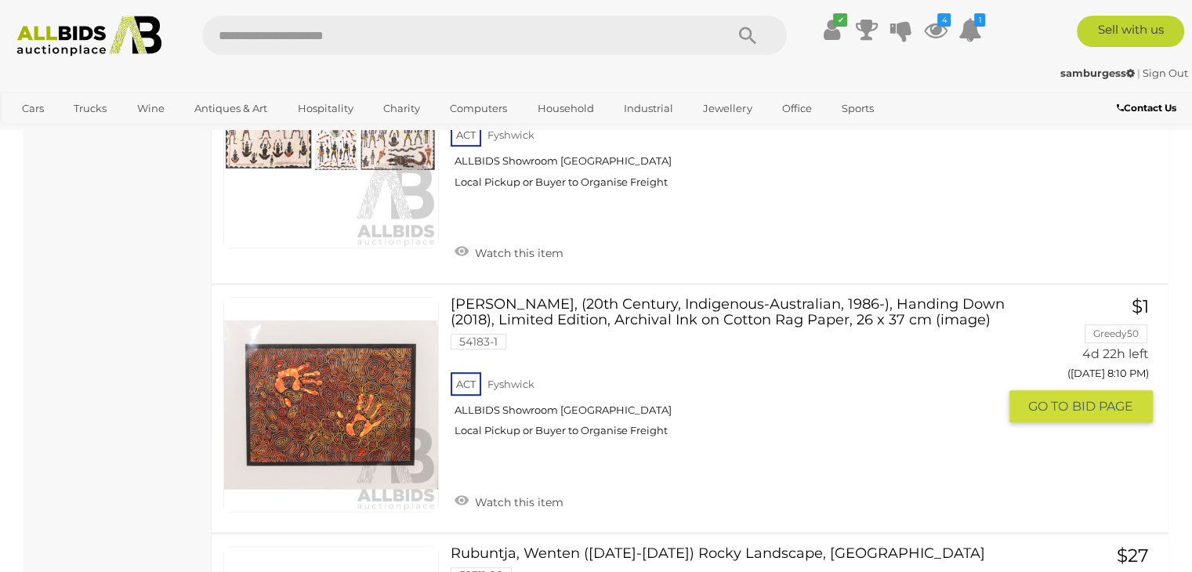
click at [568, 297] on link "Tarisse King, (20th Century, Indigenous-Australian, 1986-), Handing Down (2018)…" at bounding box center [729, 373] width 535 height 153
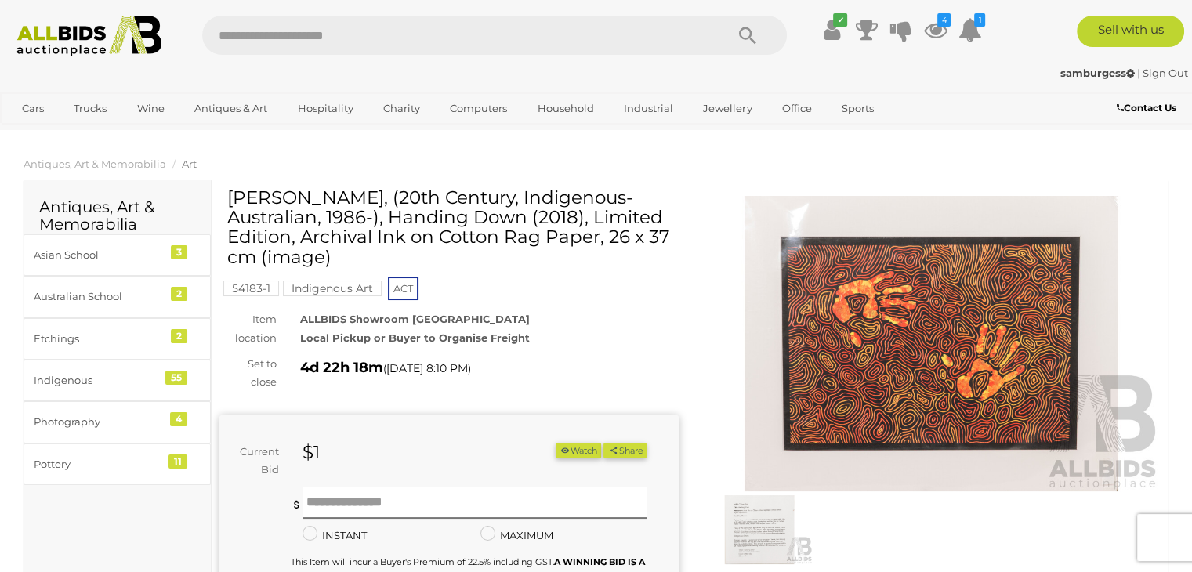
click at [973, 354] on img at bounding box center [931, 344] width 459 height 296
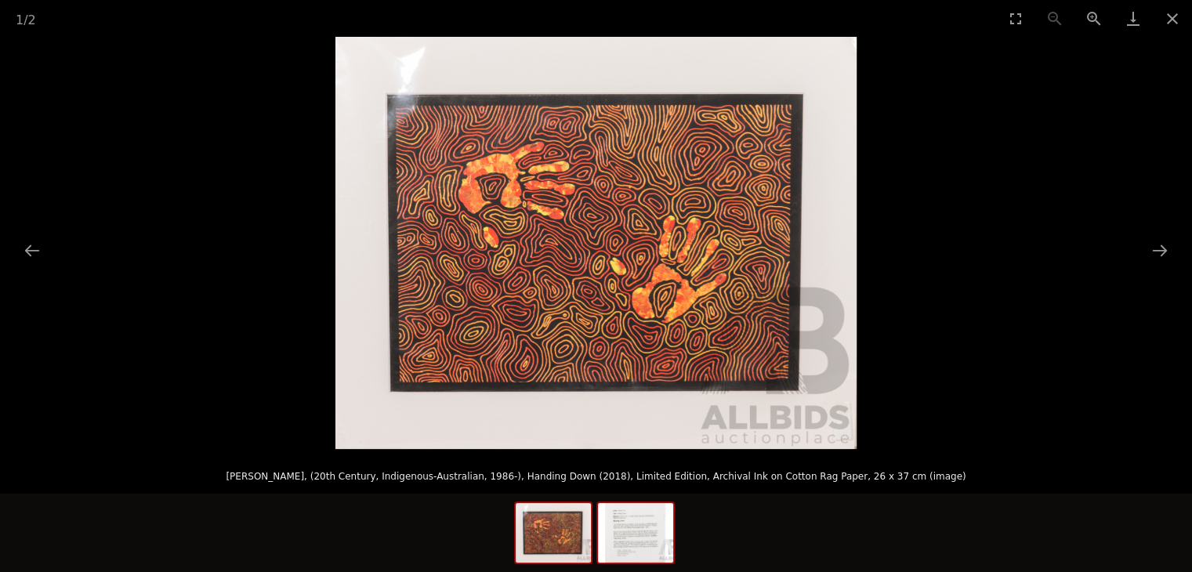
click at [632, 541] on img at bounding box center [635, 533] width 75 height 60
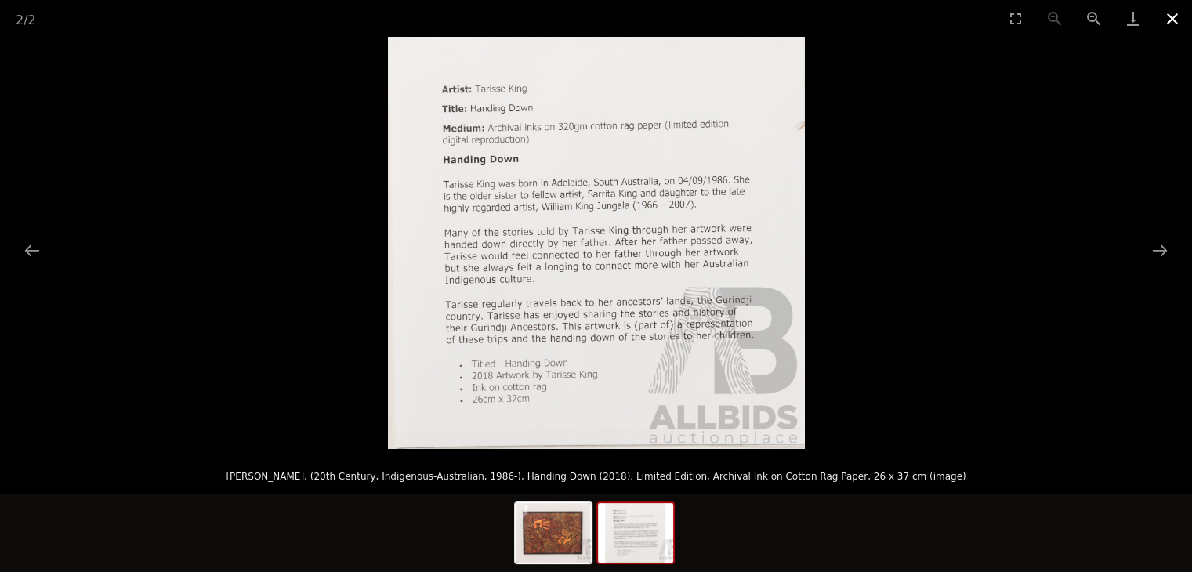
click at [1170, 20] on button "Close gallery" at bounding box center [1172, 18] width 39 height 37
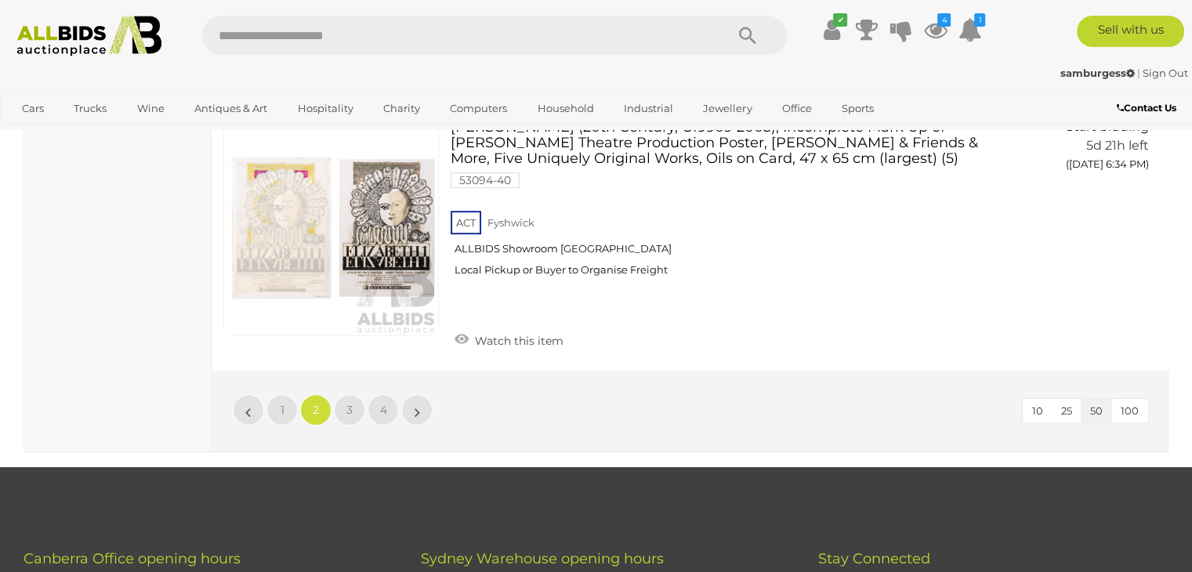
scroll to position [12670, 0]
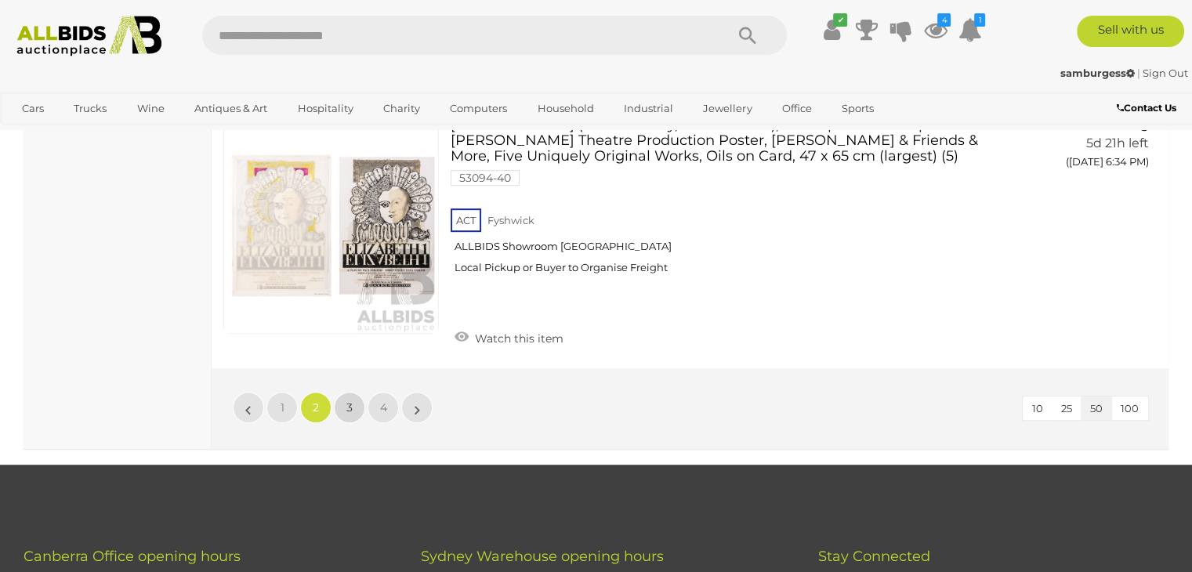
click at [361, 392] on link "3" at bounding box center [349, 407] width 31 height 31
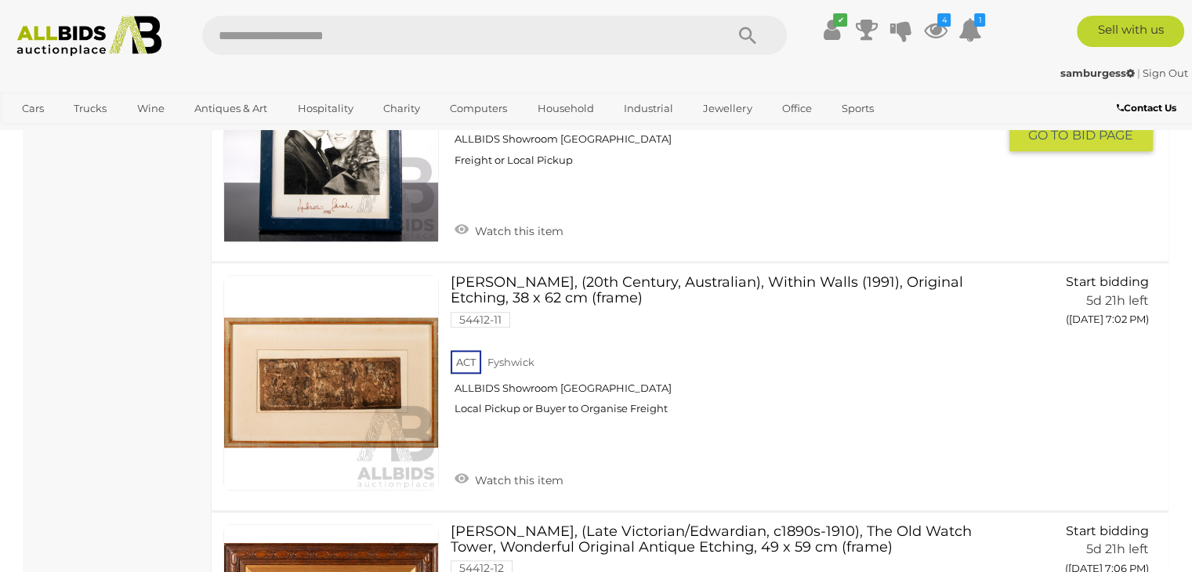
scroll to position [1369, 0]
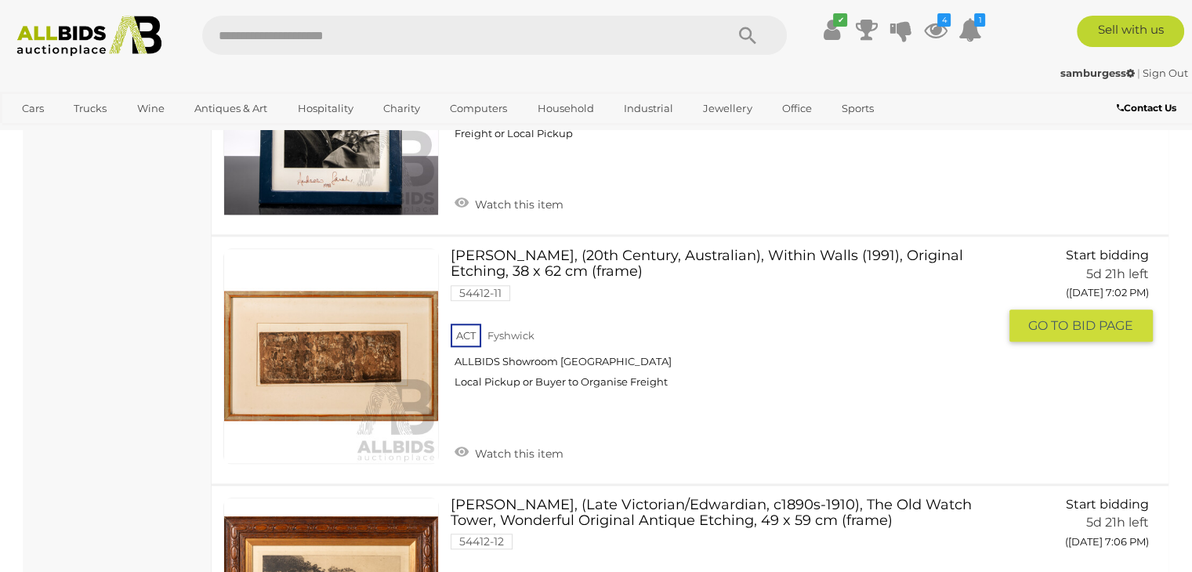
click at [632, 251] on link "[PERSON_NAME], (20th Century, Australian), Within Walls (1991), Original Etchin…" at bounding box center [729, 324] width 535 height 153
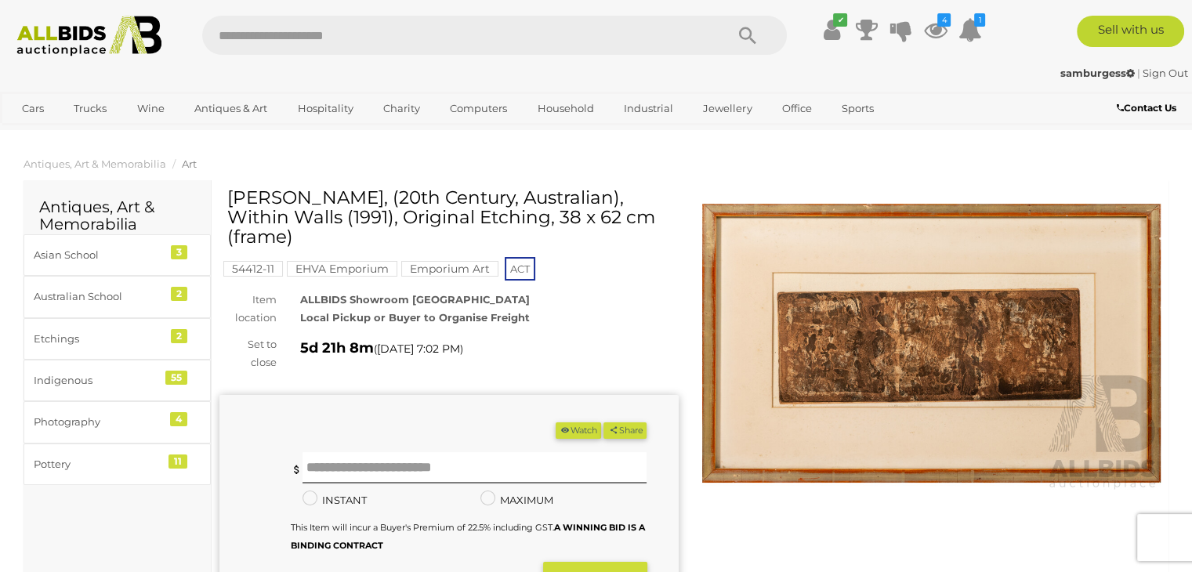
click at [912, 349] on img at bounding box center [931, 344] width 459 height 296
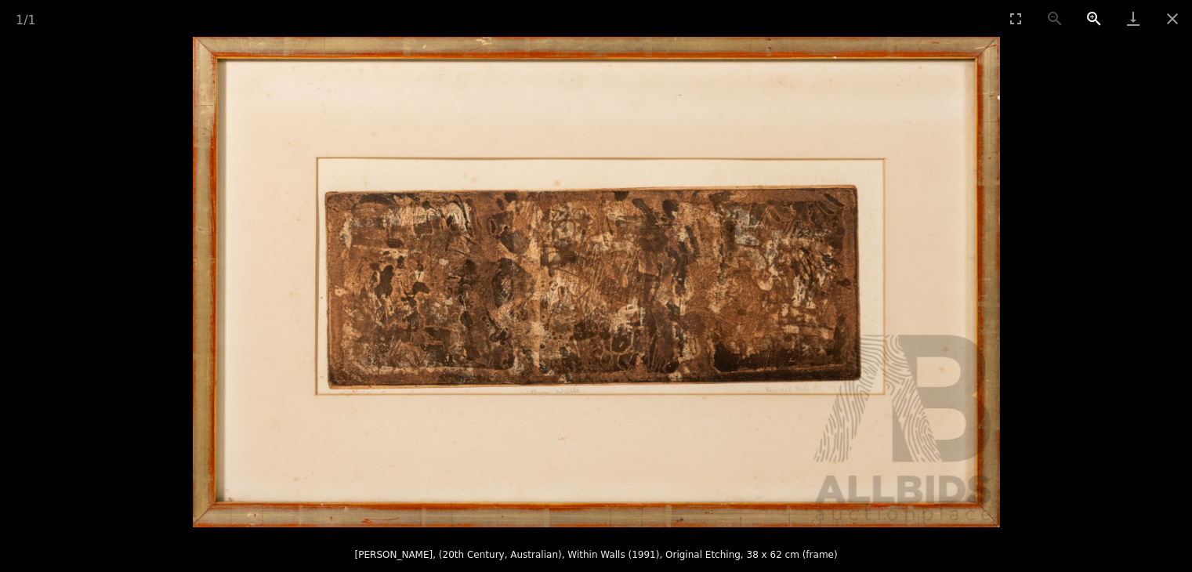
click at [1095, 21] on button "Zoom in" at bounding box center [1094, 18] width 39 height 37
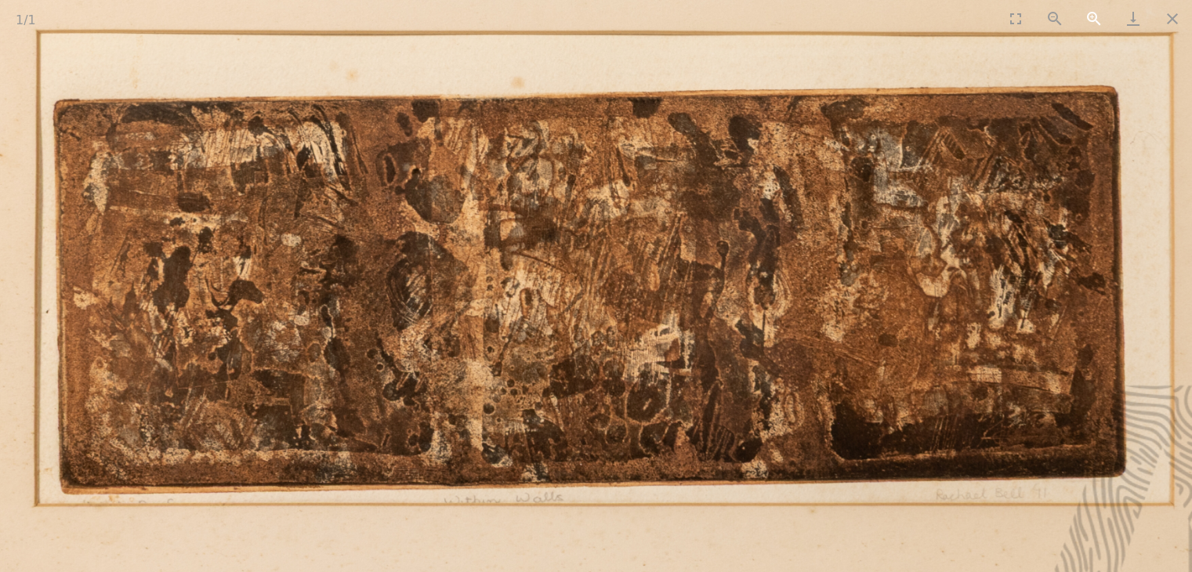
click at [1095, 21] on button "Zoom in" at bounding box center [1094, 18] width 39 height 37
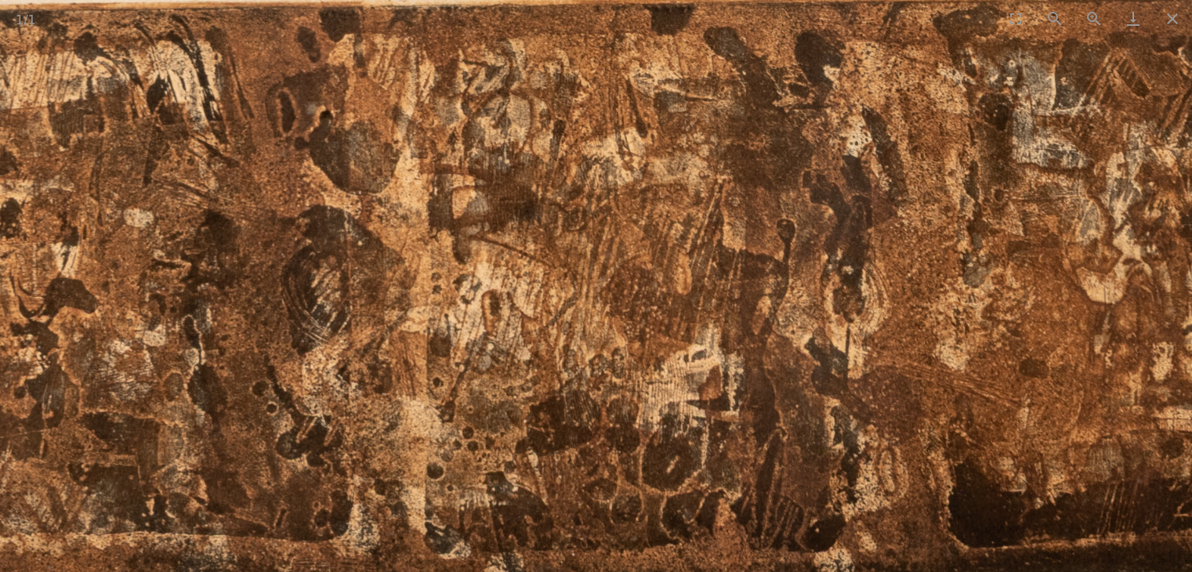
click at [1090, 181] on img at bounding box center [596, 278] width 2421 height 1472
click at [1176, 26] on button "Close gallery" at bounding box center [1172, 18] width 39 height 37
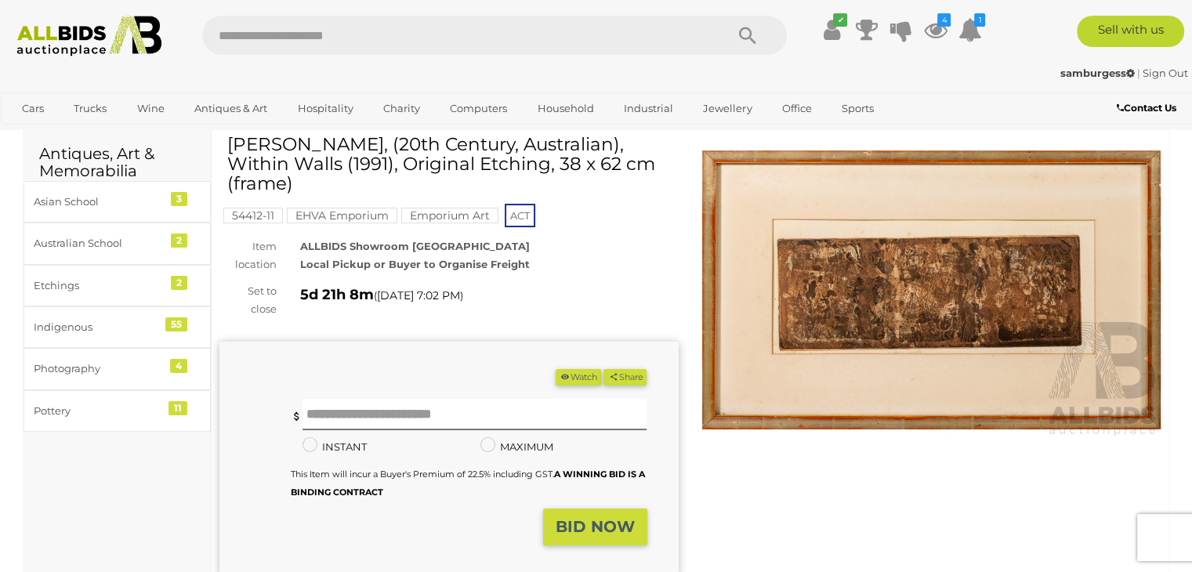
scroll to position [157, 0]
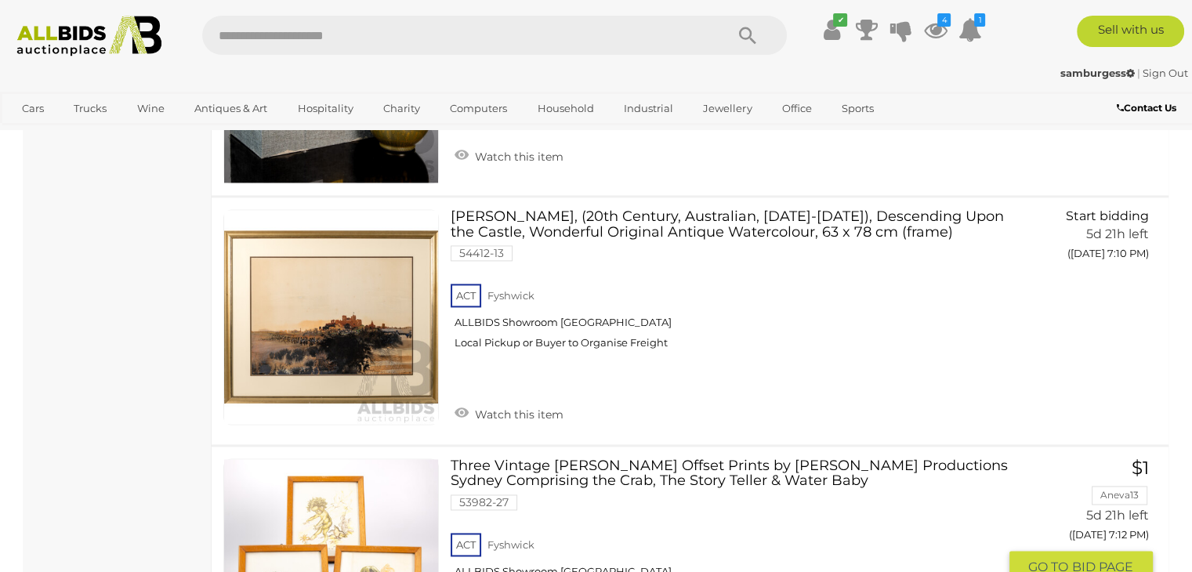
scroll to position [2383, 0]
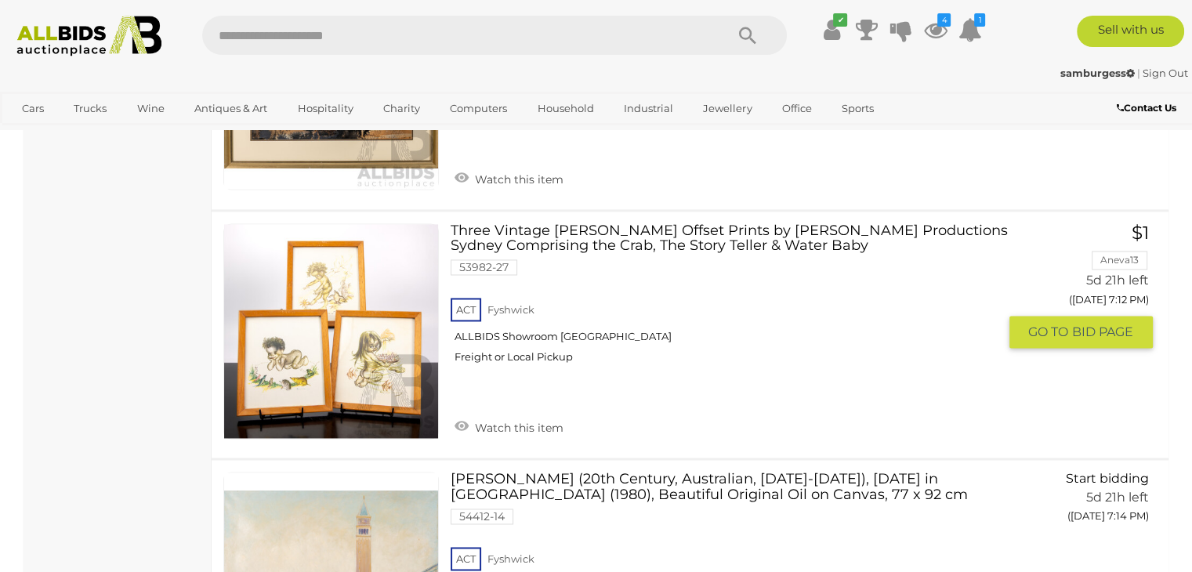
click at [339, 322] on link at bounding box center [331, 331] width 216 height 216
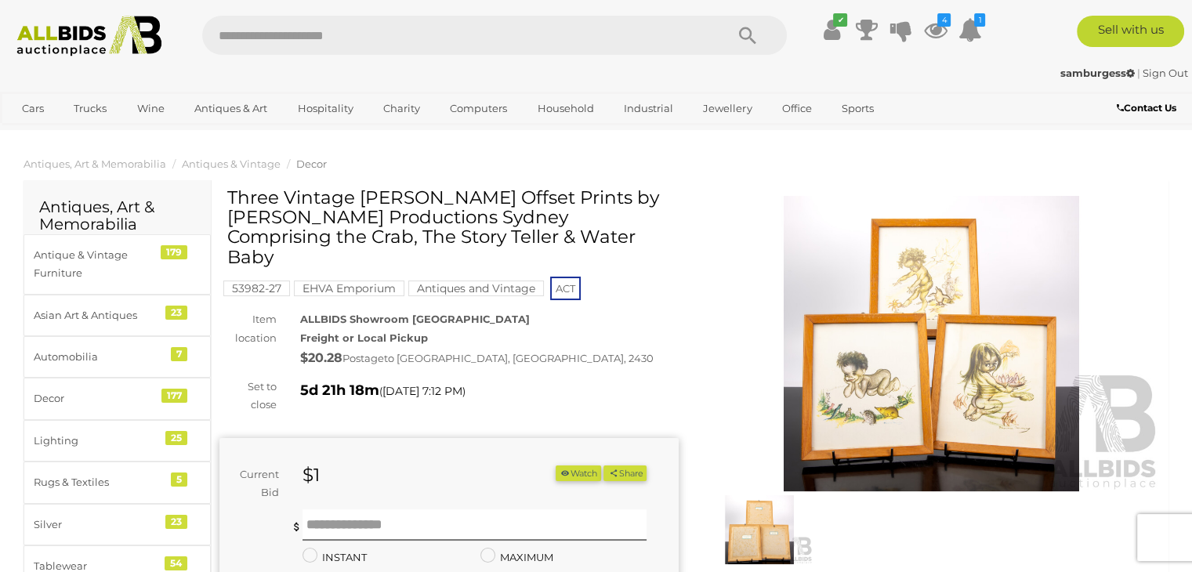
click at [933, 350] on img at bounding box center [931, 344] width 459 height 296
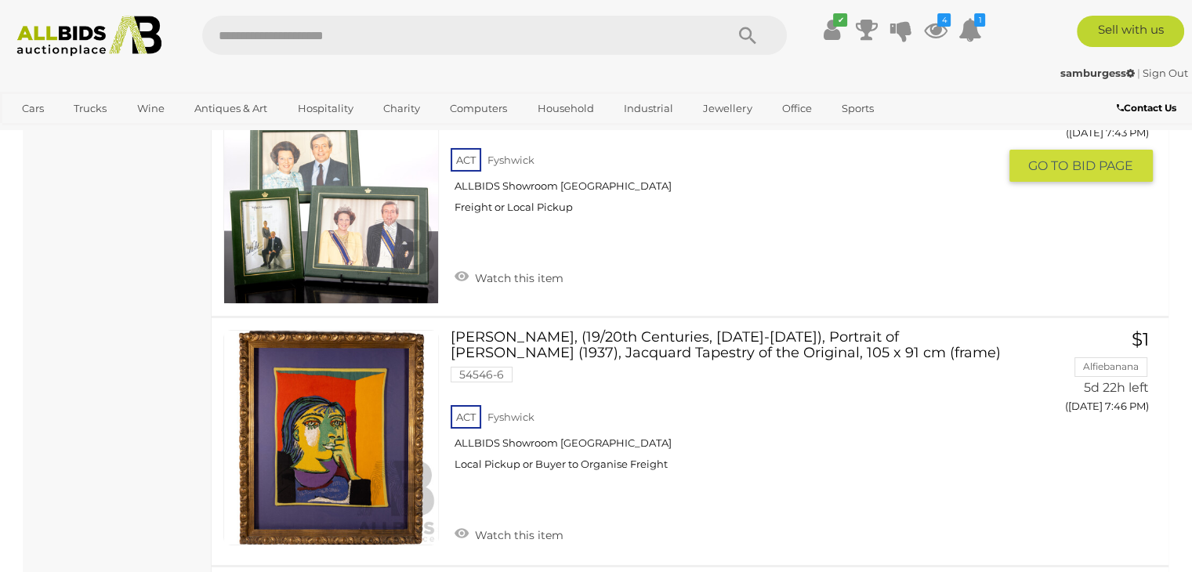
scroll to position [5518, 0]
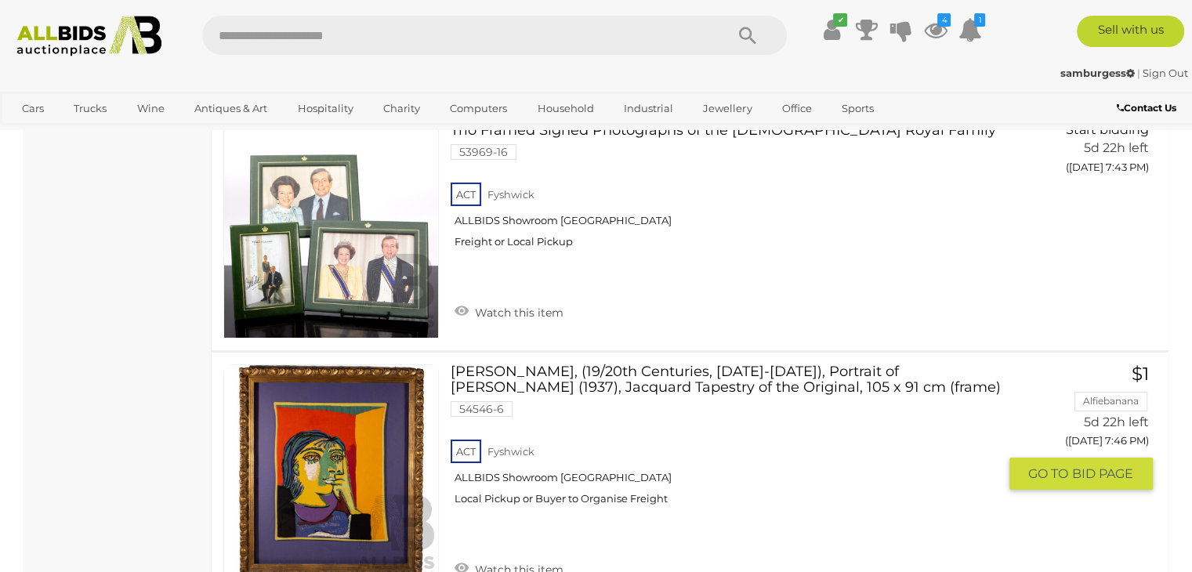
click at [530, 365] on link "Pablo Picasso, (19/20th Centuries, 1881-1973), Portrait of Dora Maar (1937), Ja…" at bounding box center [729, 441] width 535 height 153
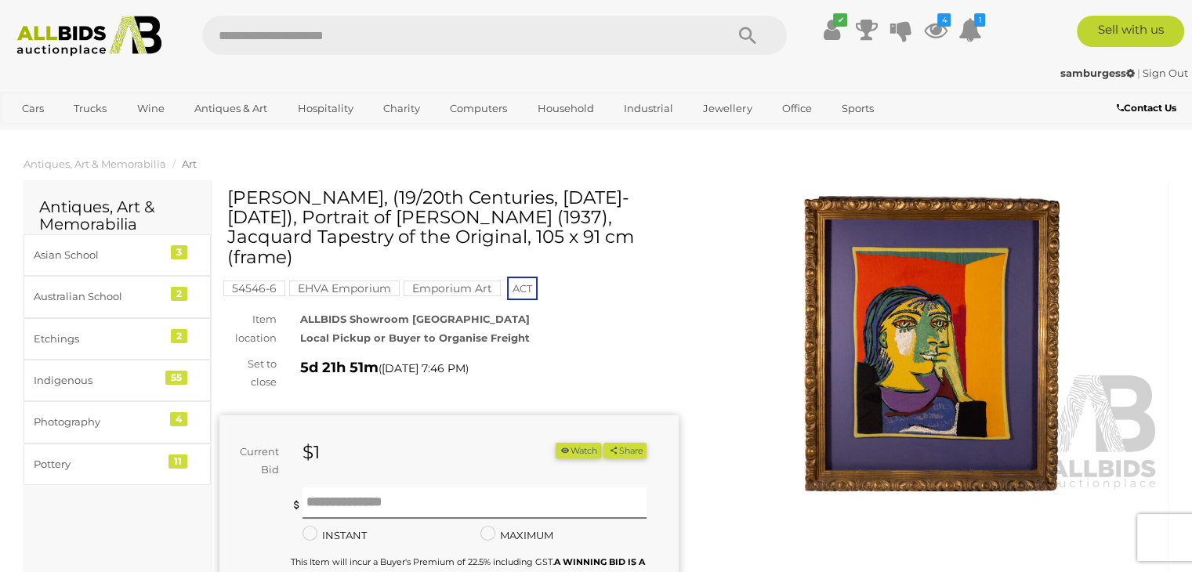
click at [909, 316] on img at bounding box center [931, 344] width 459 height 296
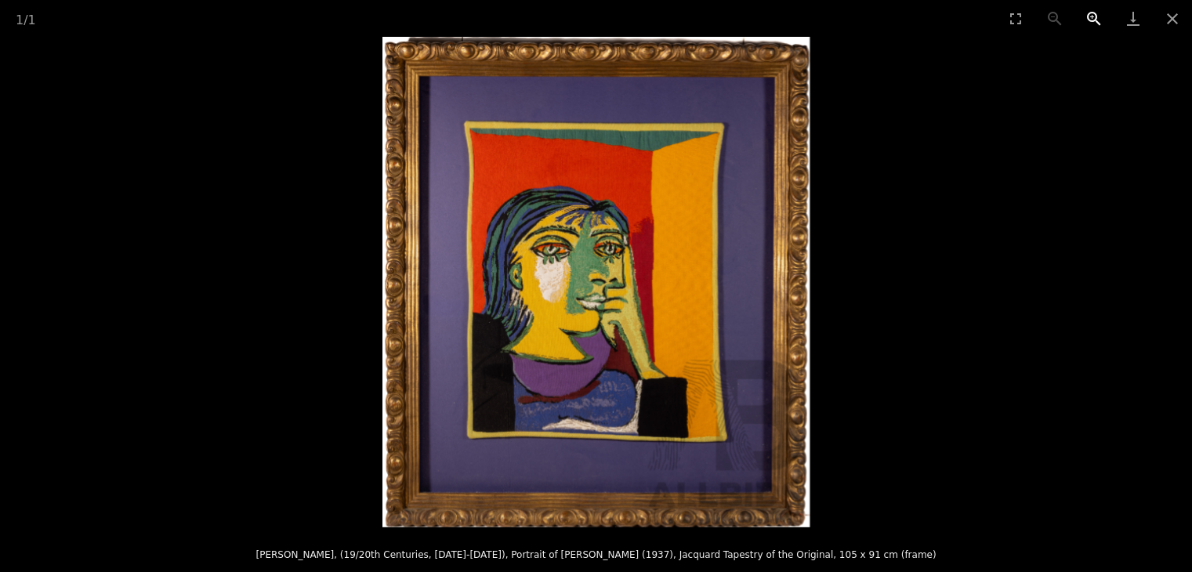
click at [1079, 20] on button "Zoom in" at bounding box center [1094, 18] width 39 height 37
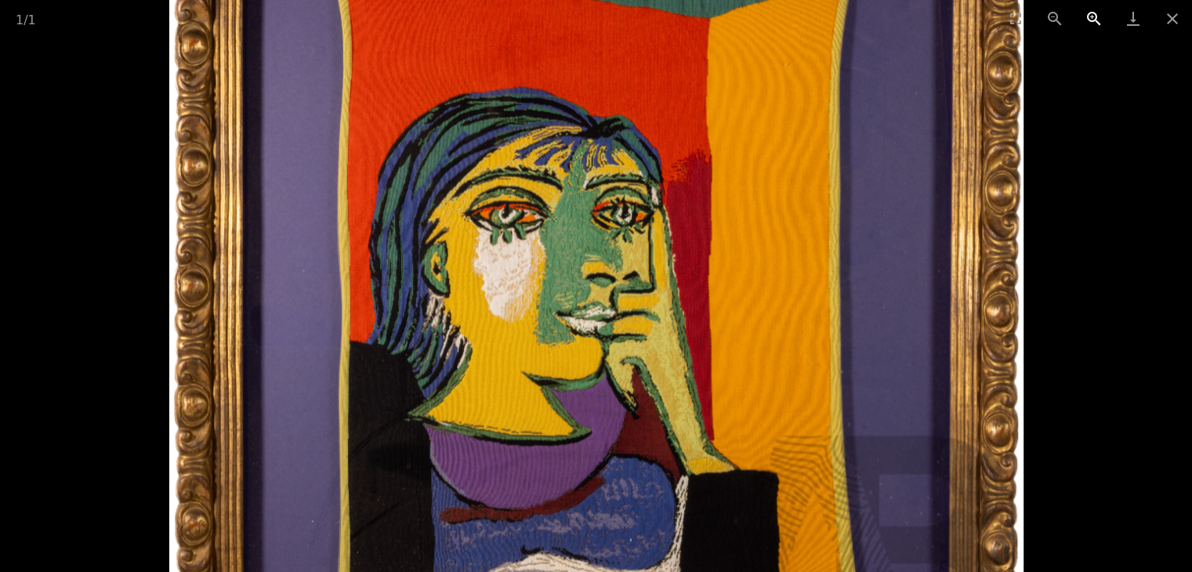
click at [1079, 20] on button "Zoom in" at bounding box center [1094, 18] width 39 height 37
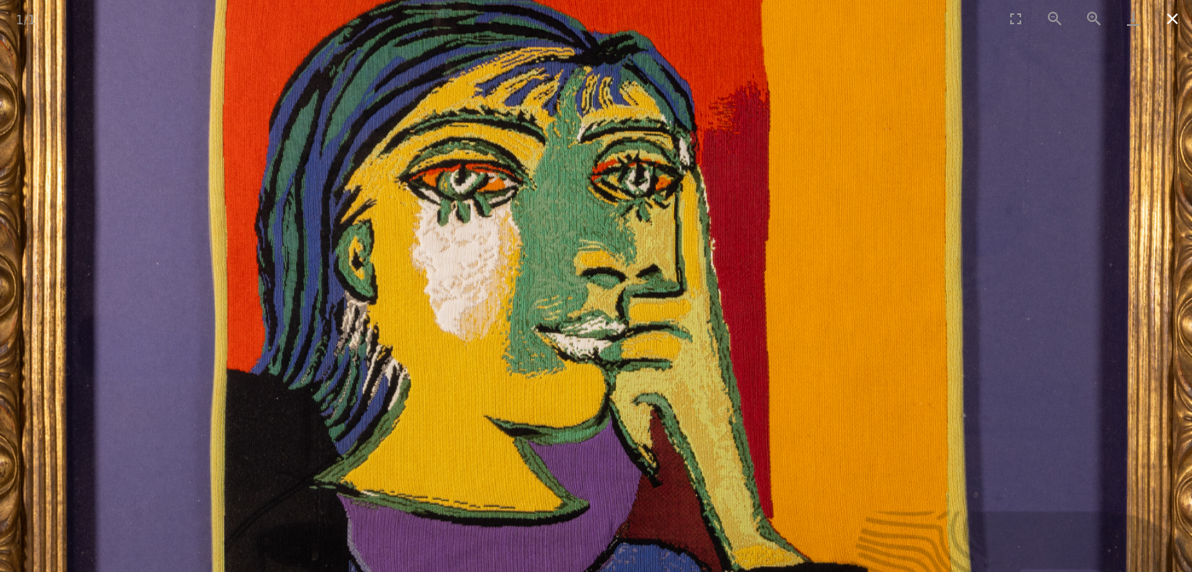
click at [1184, 19] on button "Close gallery" at bounding box center [1172, 18] width 39 height 37
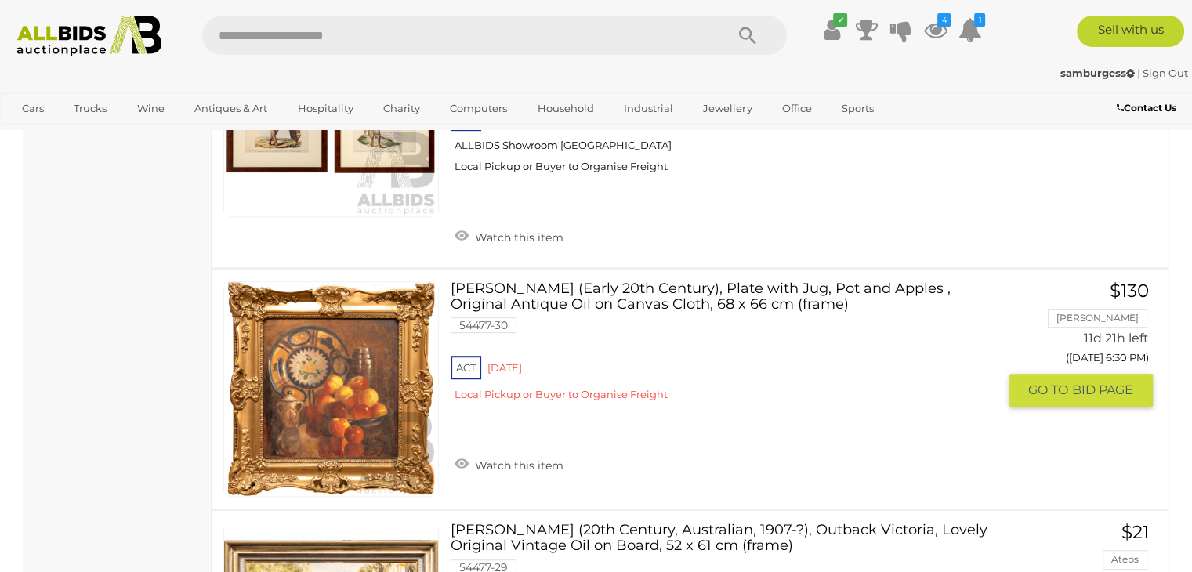
scroll to position [6926, 0]
click at [740, 281] on link "Artist Unknown (Early 20th Century), Plate with Jug, Pot and Apples , Original …" at bounding box center [729, 347] width 535 height 132
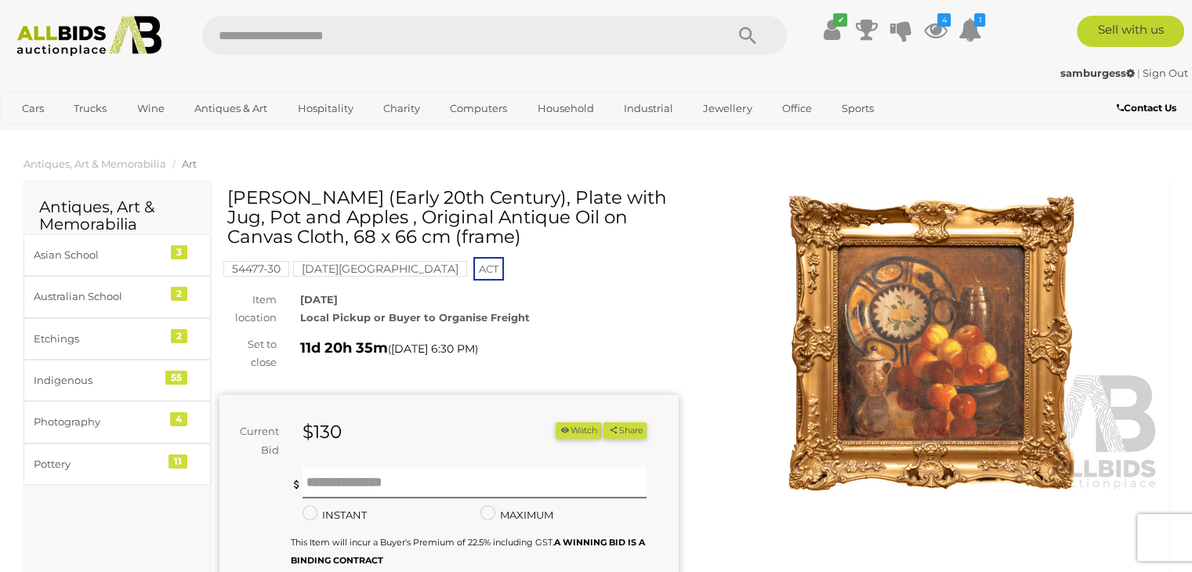
click at [890, 332] on img at bounding box center [931, 344] width 459 height 296
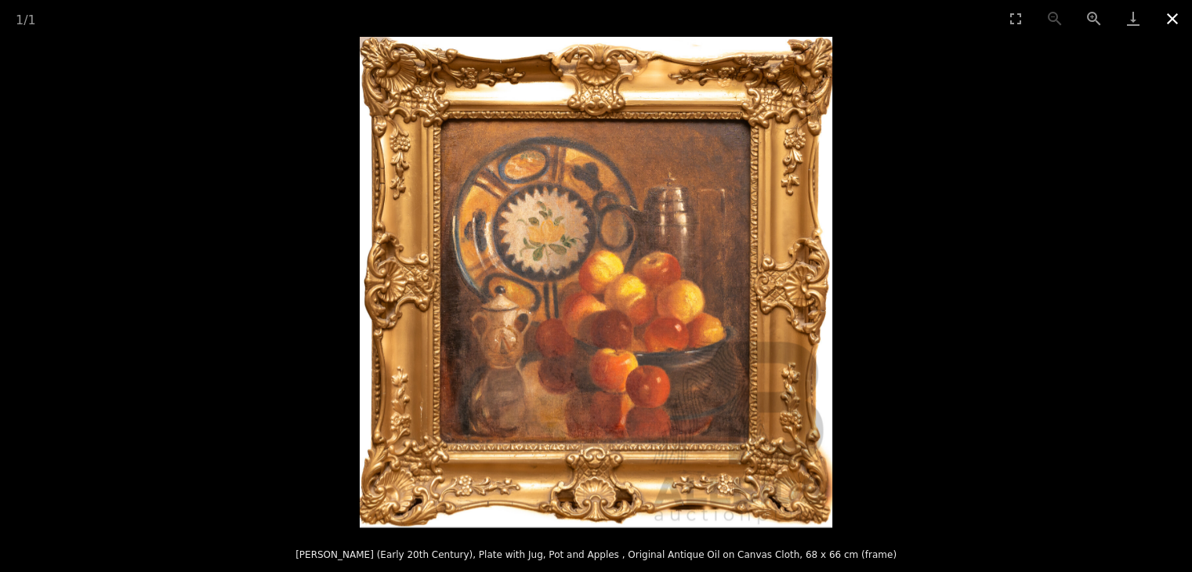
click at [1176, 22] on button "Close gallery" at bounding box center [1172, 18] width 39 height 37
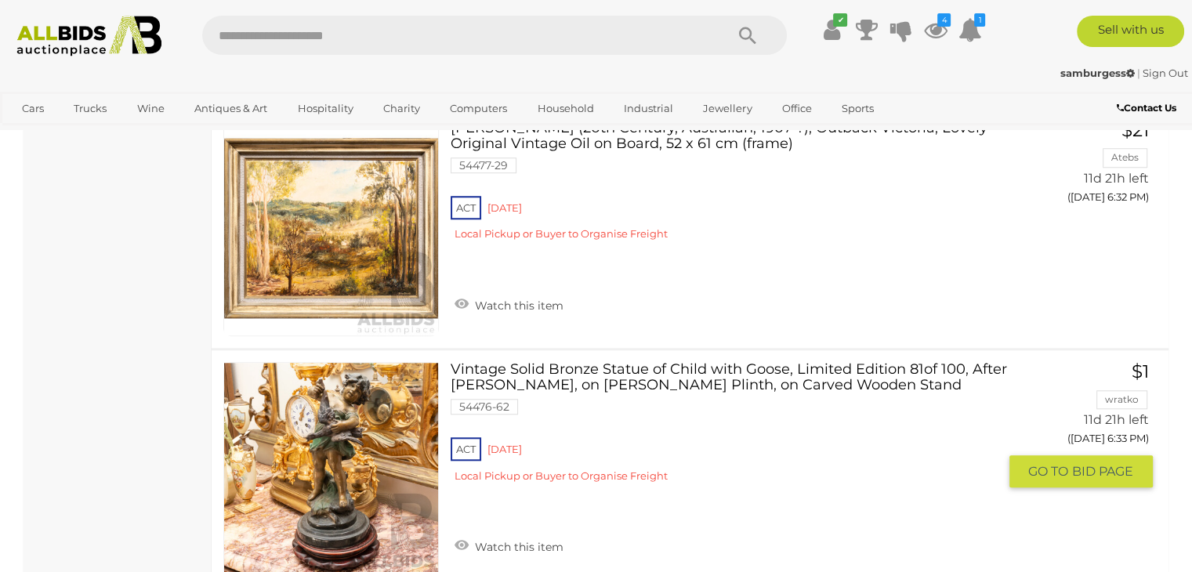
scroll to position [7416, 0]
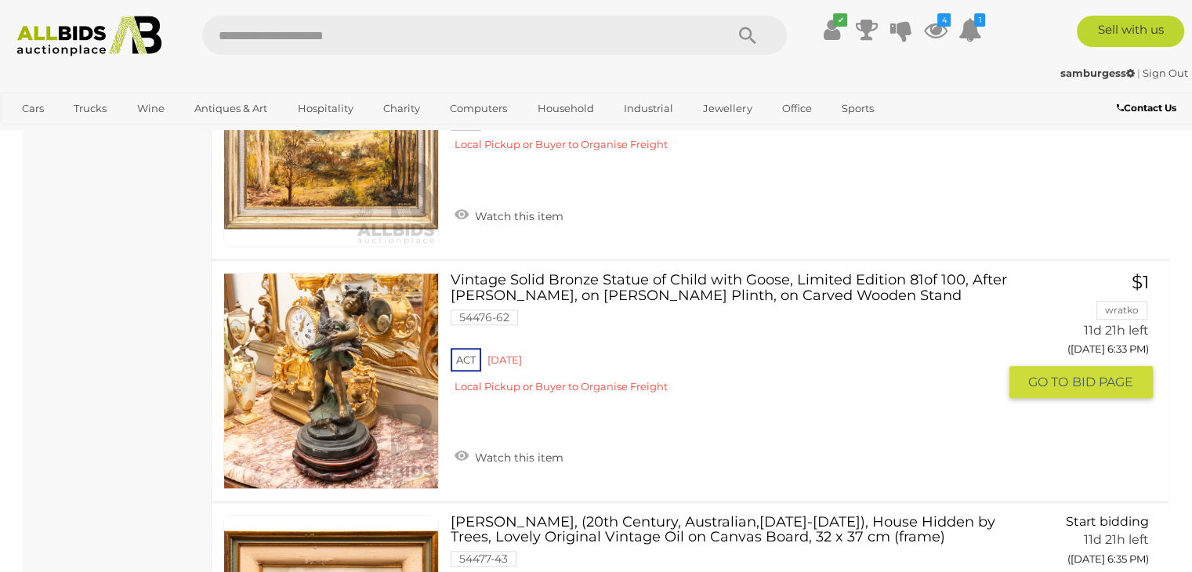
click at [342, 273] on link at bounding box center [331, 381] width 216 height 216
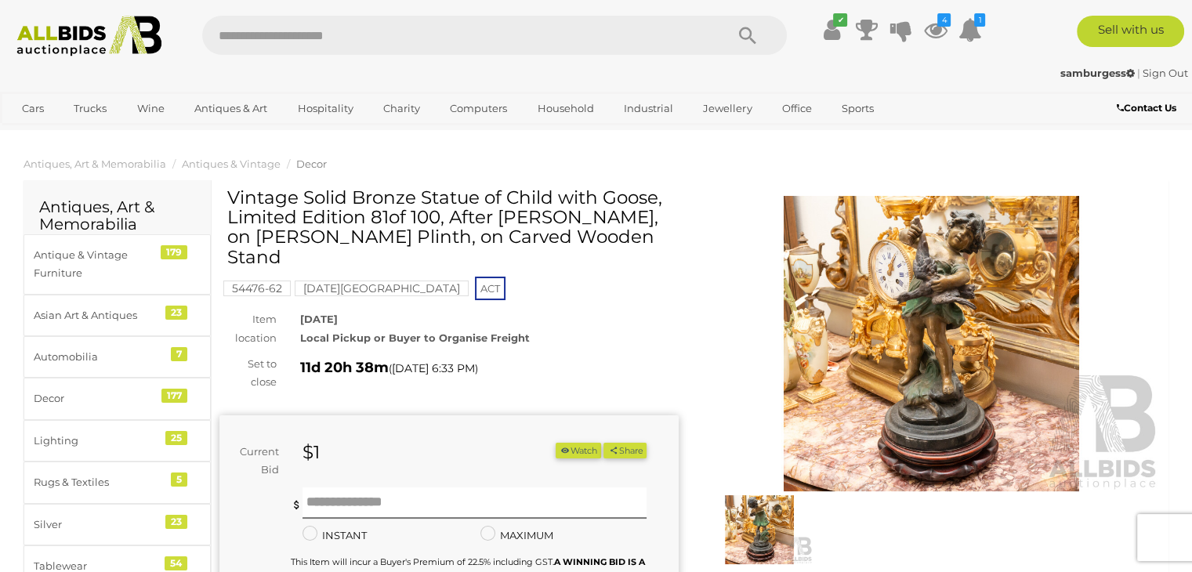
click at [855, 327] on img at bounding box center [931, 344] width 459 height 296
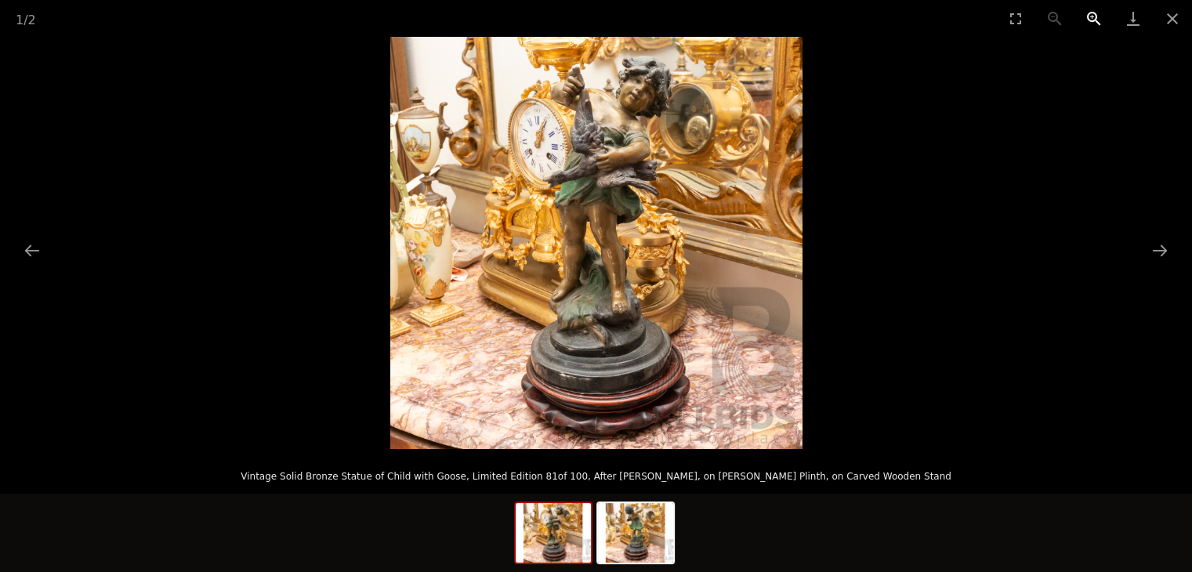
click at [1095, 15] on button "Zoom in" at bounding box center [1094, 18] width 39 height 37
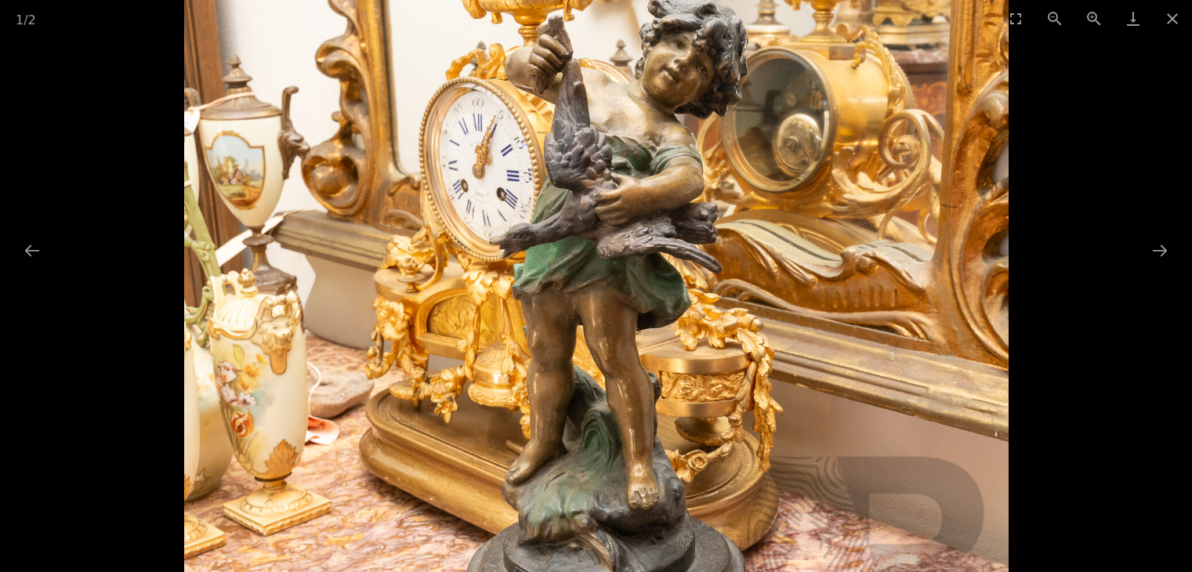
drag, startPoint x: 644, startPoint y: 283, endPoint x: 673, endPoint y: 430, distance: 149.4
click at [673, 430] on img at bounding box center [596, 368] width 825 height 825
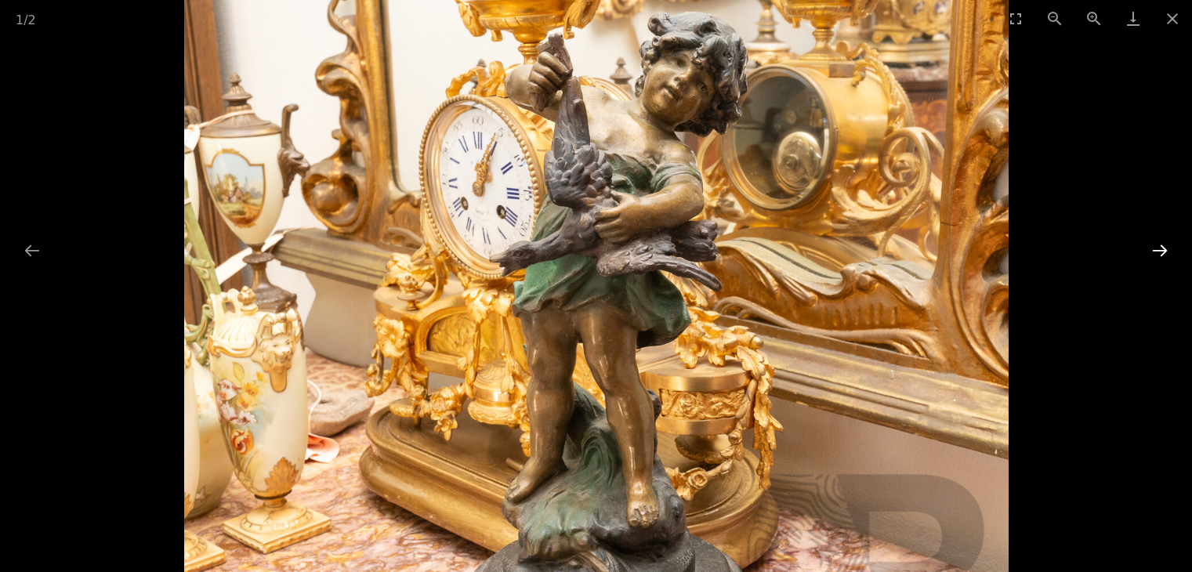
click at [1169, 241] on button "Next slide" at bounding box center [1160, 250] width 33 height 31
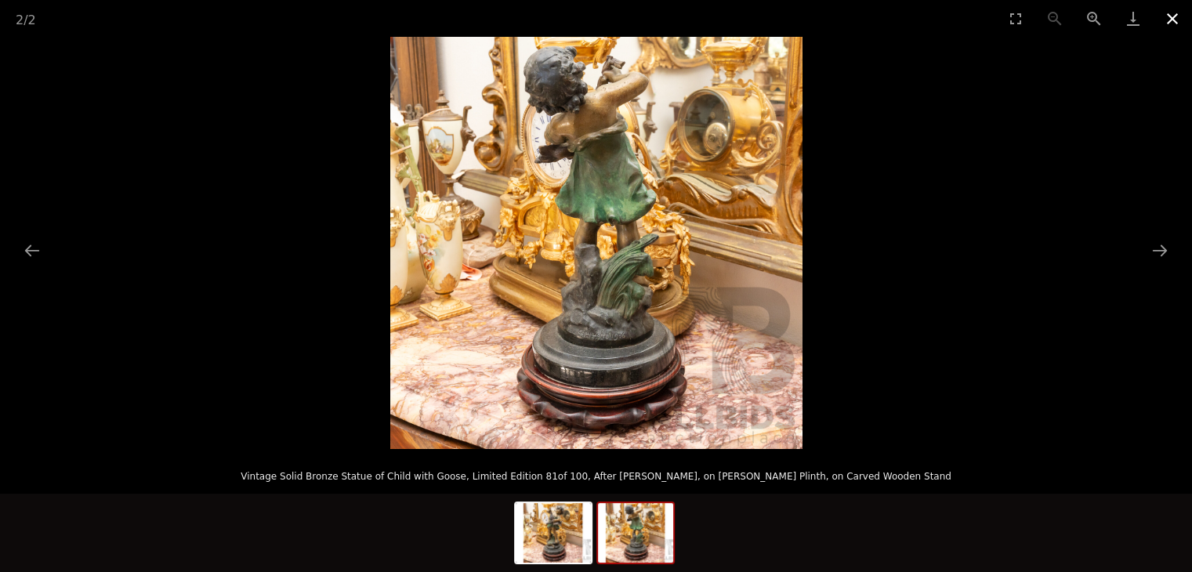
click at [1179, 25] on button "Close gallery" at bounding box center [1172, 18] width 39 height 37
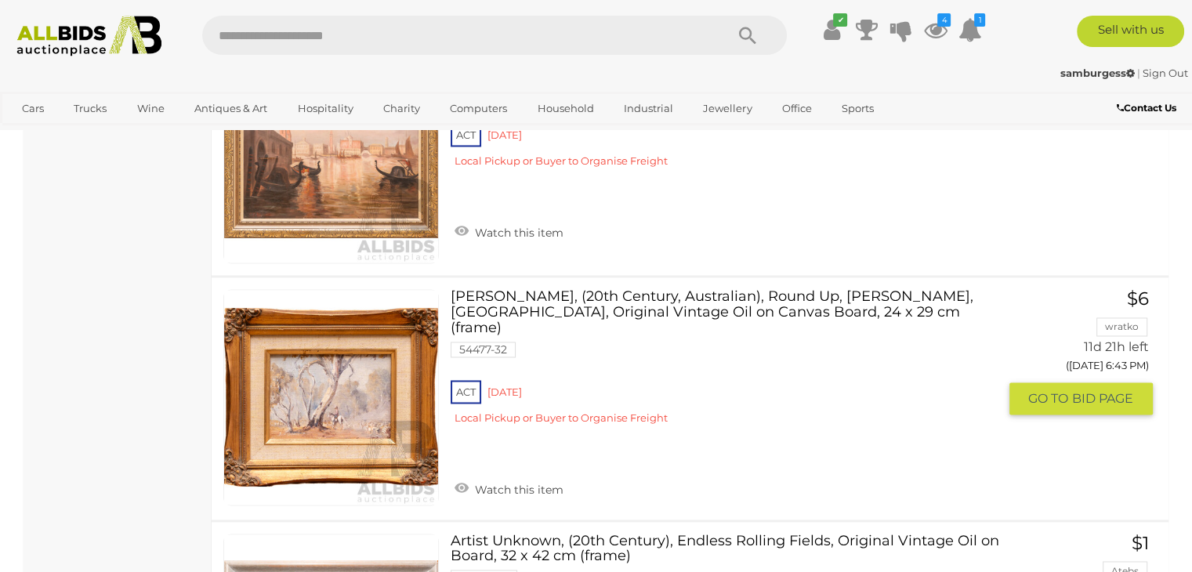
scroll to position [8369, 0]
click at [589, 289] on link "Mary E. Urquhart, (20th Century, Australian), Round Up, Yanco Weir, NSW, Origin…" at bounding box center [729, 362] width 535 height 147
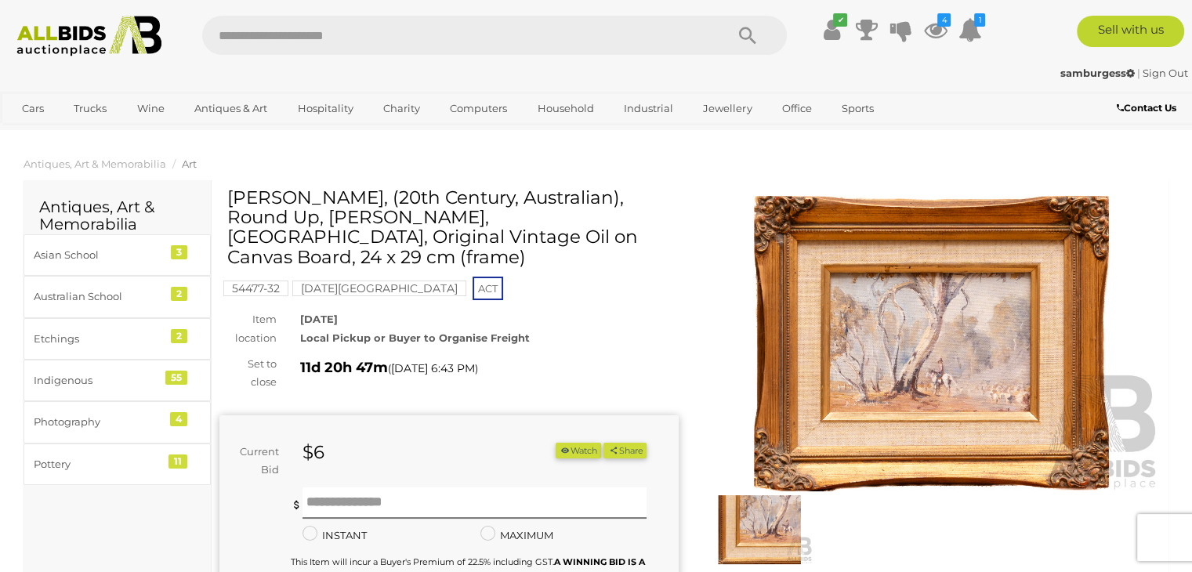
click at [890, 346] on img at bounding box center [931, 344] width 459 height 296
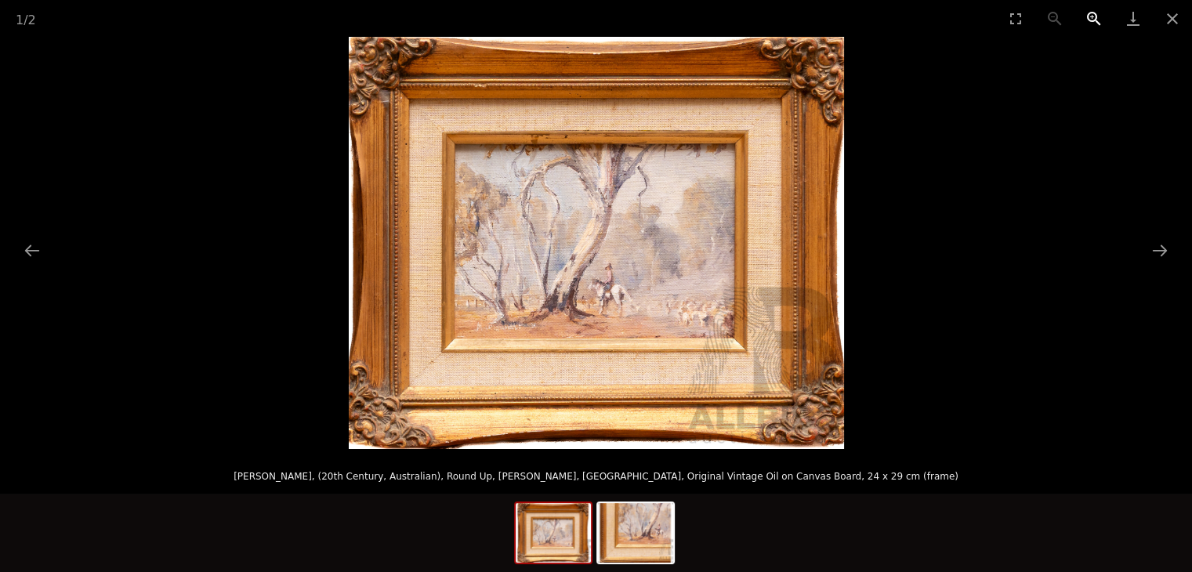
click at [1096, 21] on button "Zoom in" at bounding box center [1094, 18] width 39 height 37
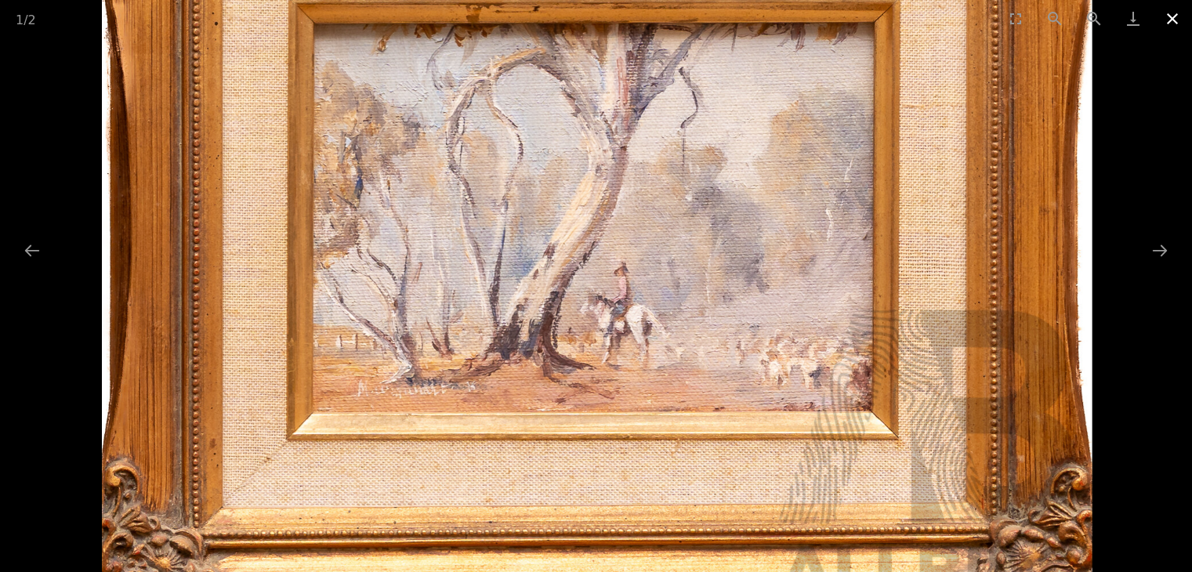
click at [1173, 23] on button "Close gallery" at bounding box center [1172, 18] width 39 height 37
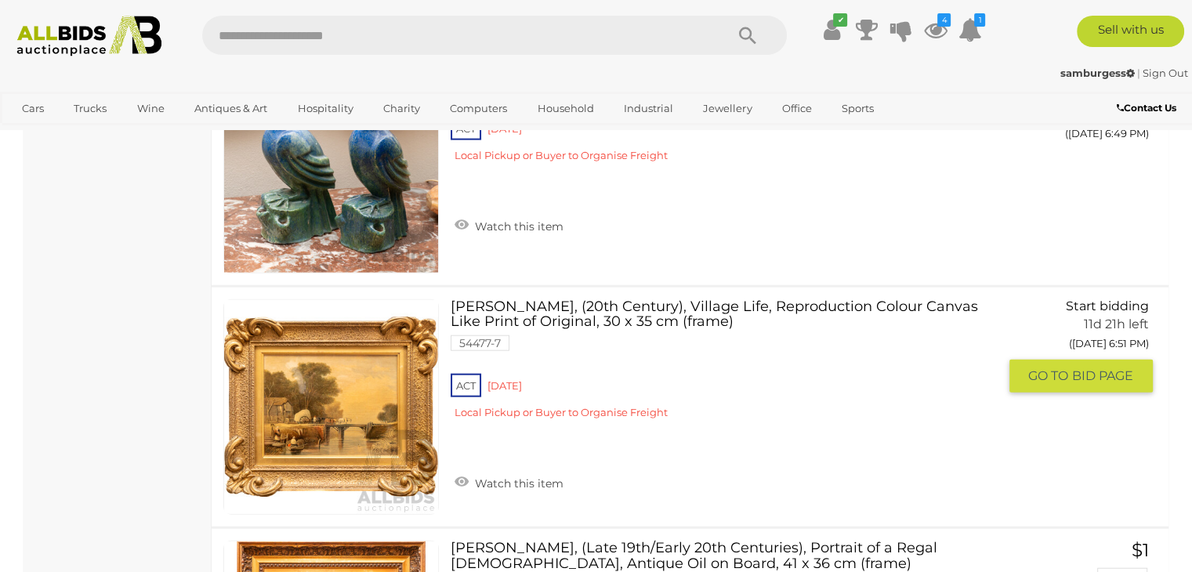
scroll to position [9571, 0]
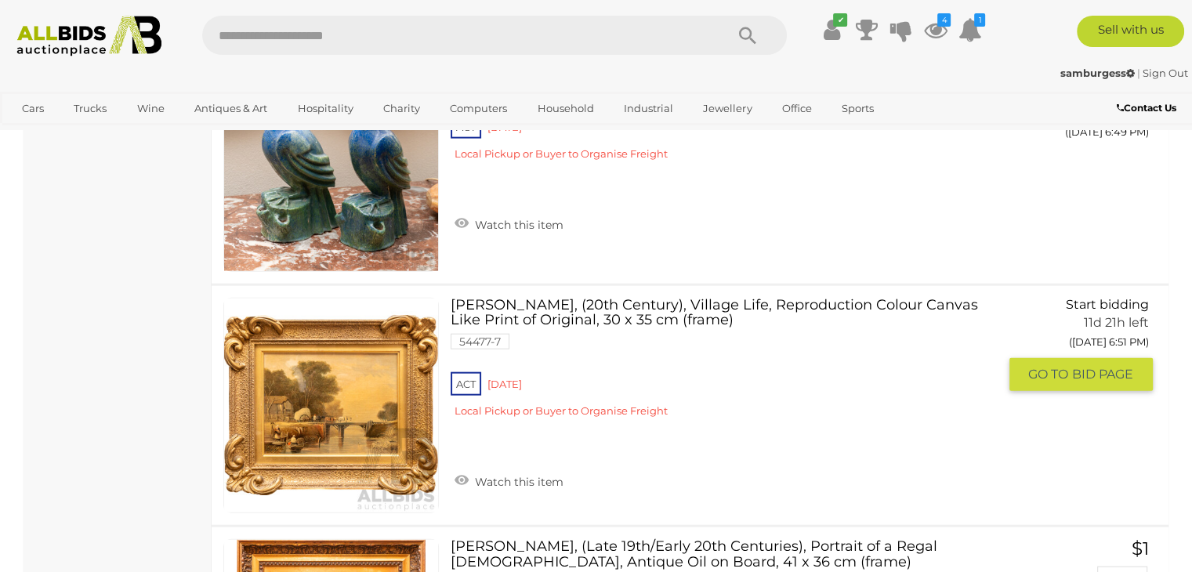
click at [328, 303] on link at bounding box center [331, 406] width 216 height 216
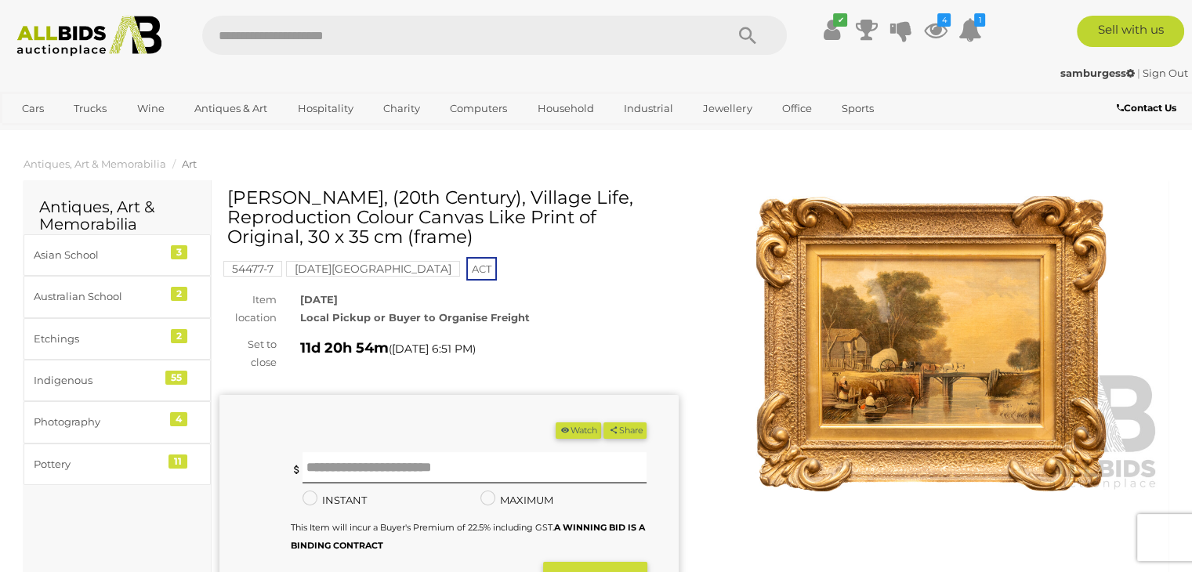
click at [851, 326] on img at bounding box center [931, 344] width 459 height 296
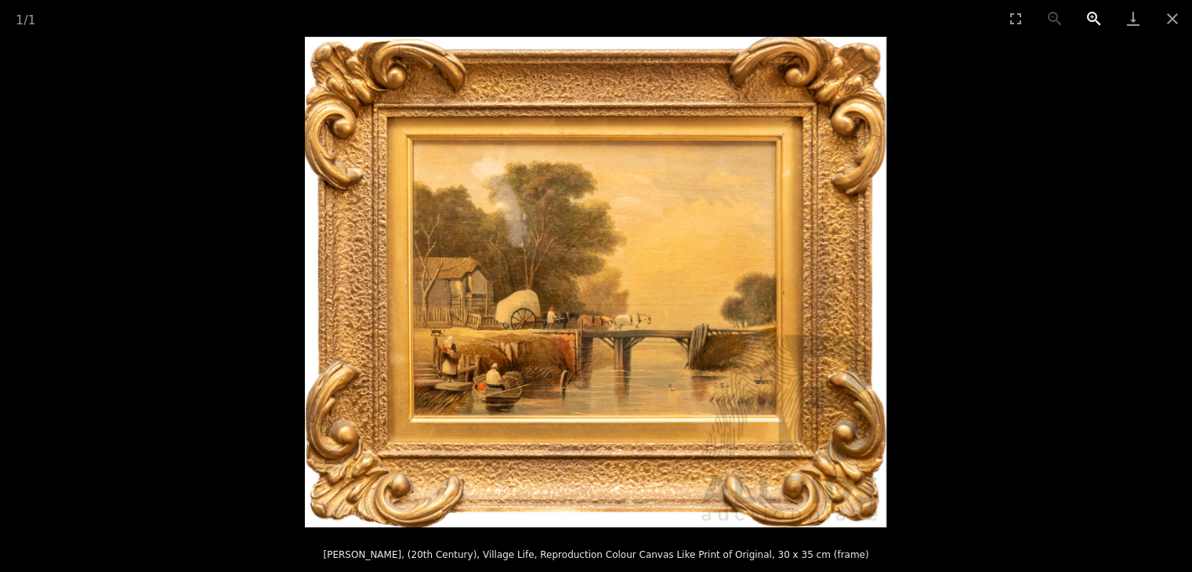
click at [1100, 14] on button "Zoom in" at bounding box center [1094, 18] width 39 height 37
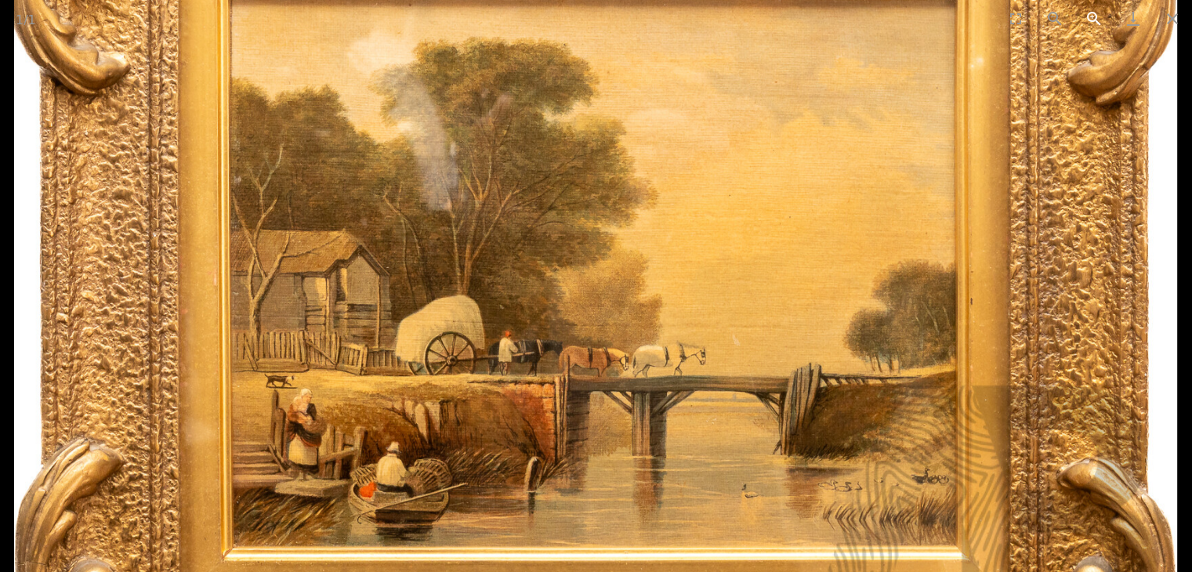
click at [1100, 14] on button "Zoom in" at bounding box center [1094, 18] width 39 height 37
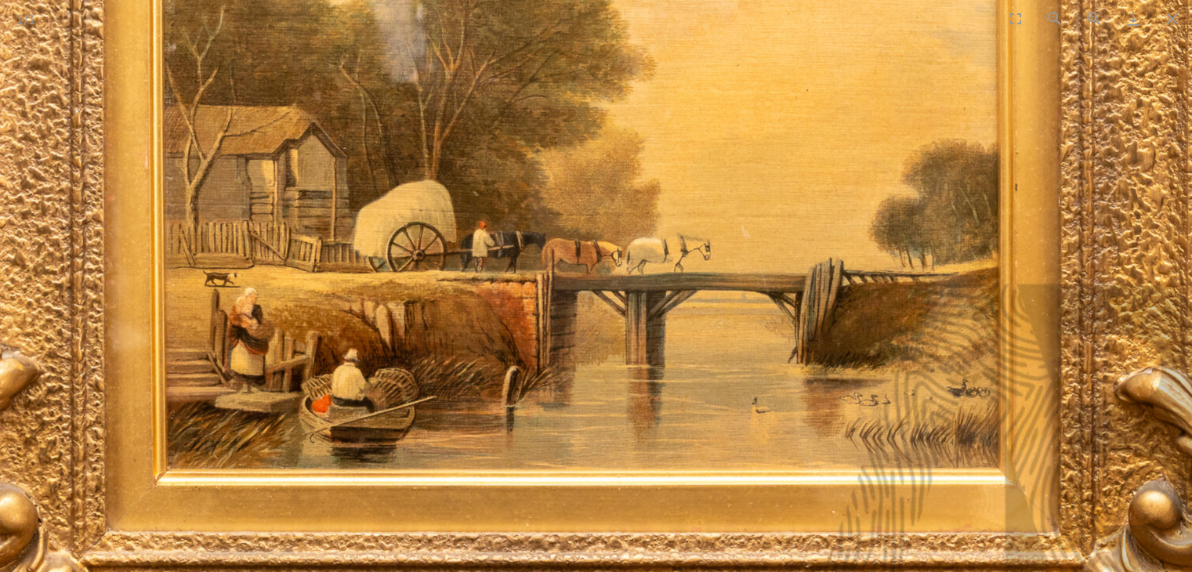
drag, startPoint x: 806, startPoint y: 333, endPoint x: 794, endPoint y: 216, distance: 117.4
click at [794, 216] on img at bounding box center [584, 163] width 1338 height 1129
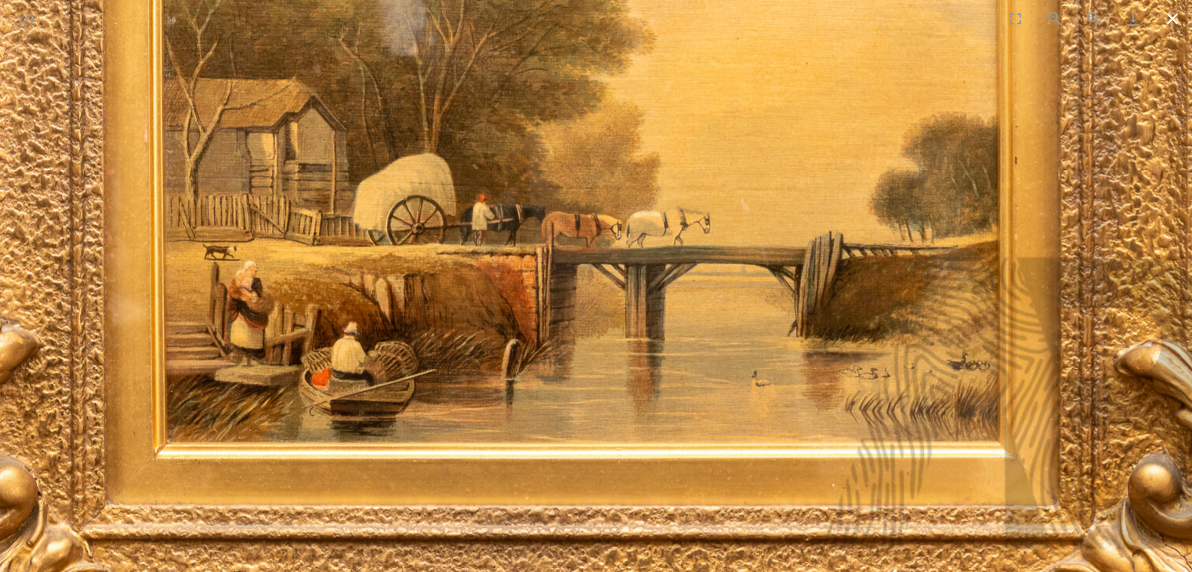
click at [1166, 13] on button "Close gallery" at bounding box center [1172, 18] width 39 height 37
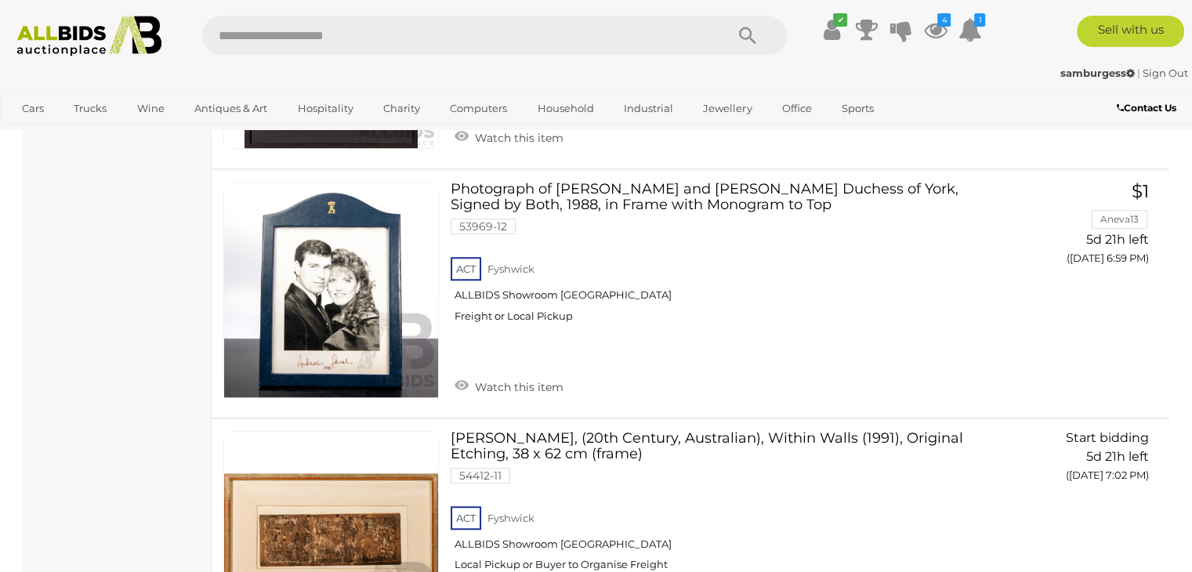
scroll to position [9679, 0]
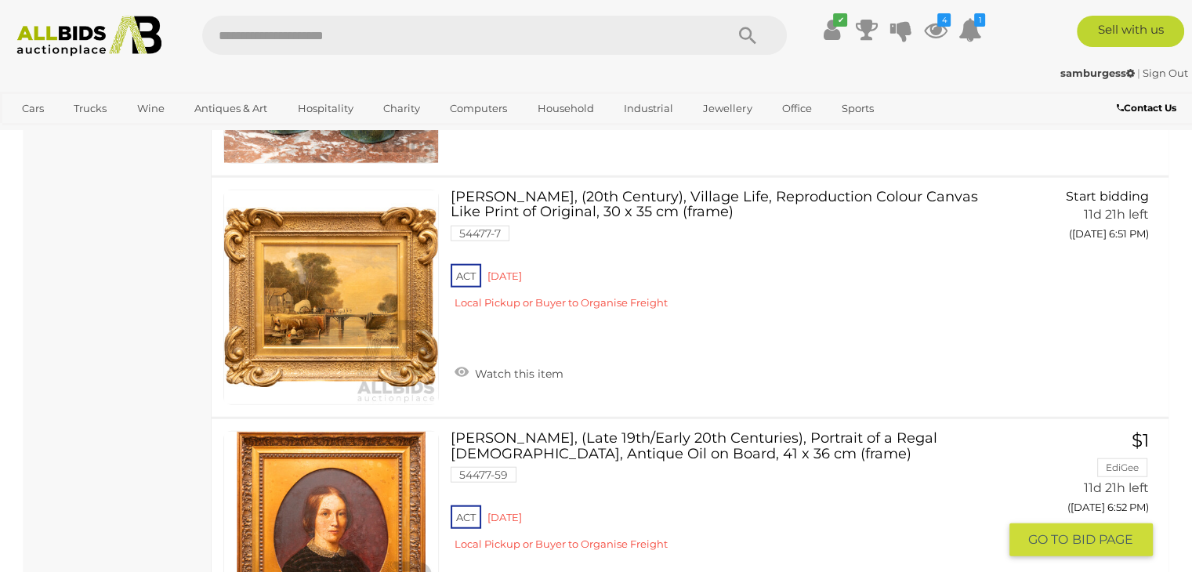
click at [343, 437] on link at bounding box center [331, 539] width 216 height 216
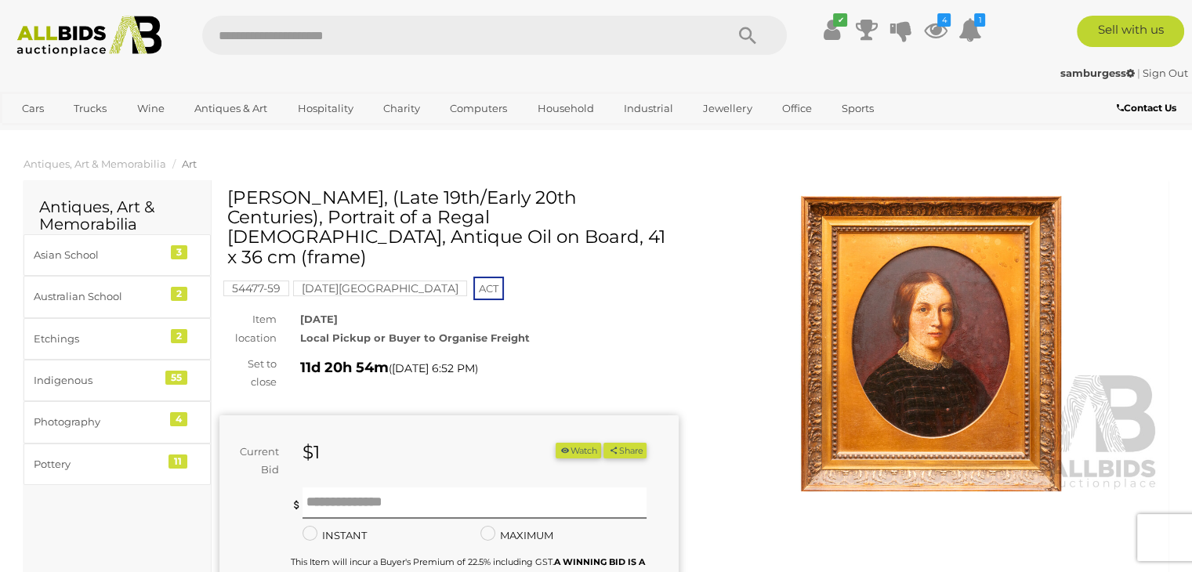
click at [925, 316] on img at bounding box center [931, 344] width 459 height 296
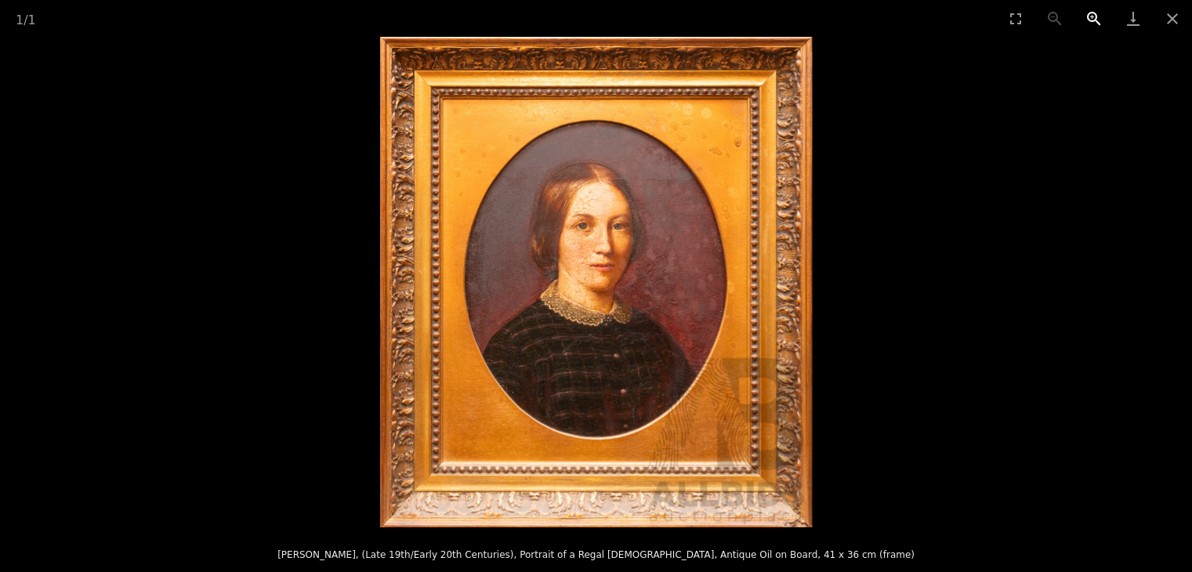
click at [1093, 16] on button "Zoom in" at bounding box center [1094, 18] width 39 height 37
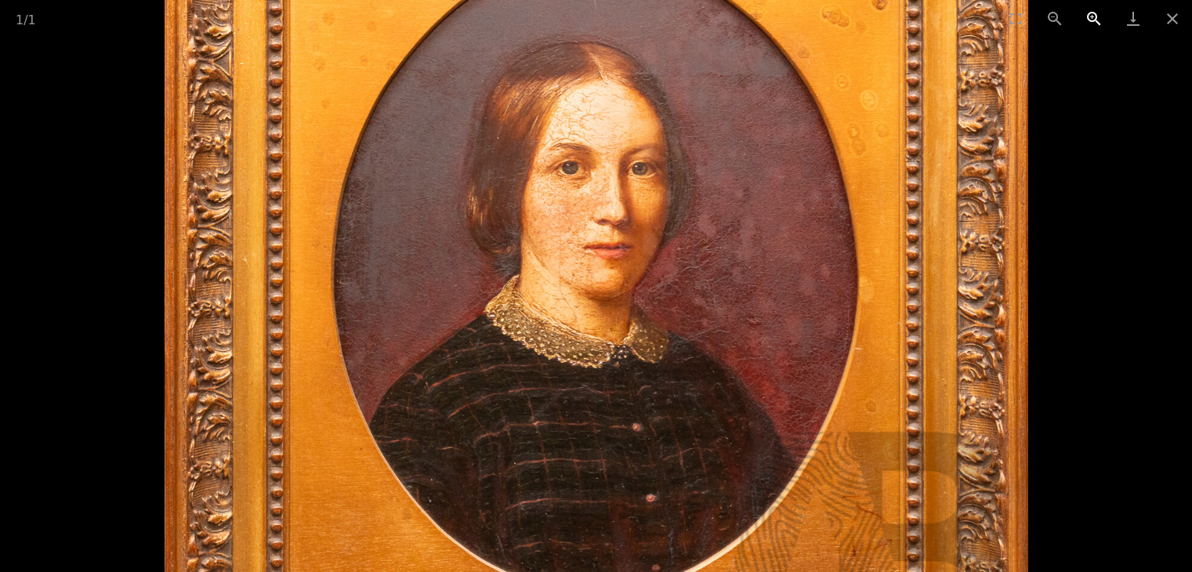
click at [1093, 16] on button "Zoom in" at bounding box center [1094, 18] width 39 height 37
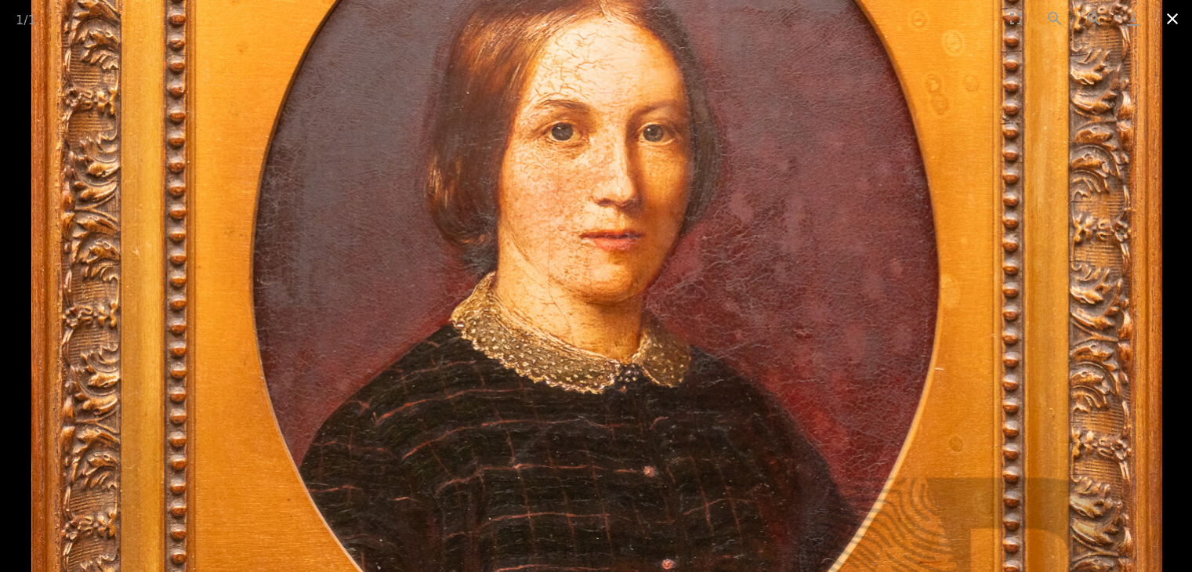
click at [1172, 21] on button "Close gallery" at bounding box center [1172, 18] width 39 height 37
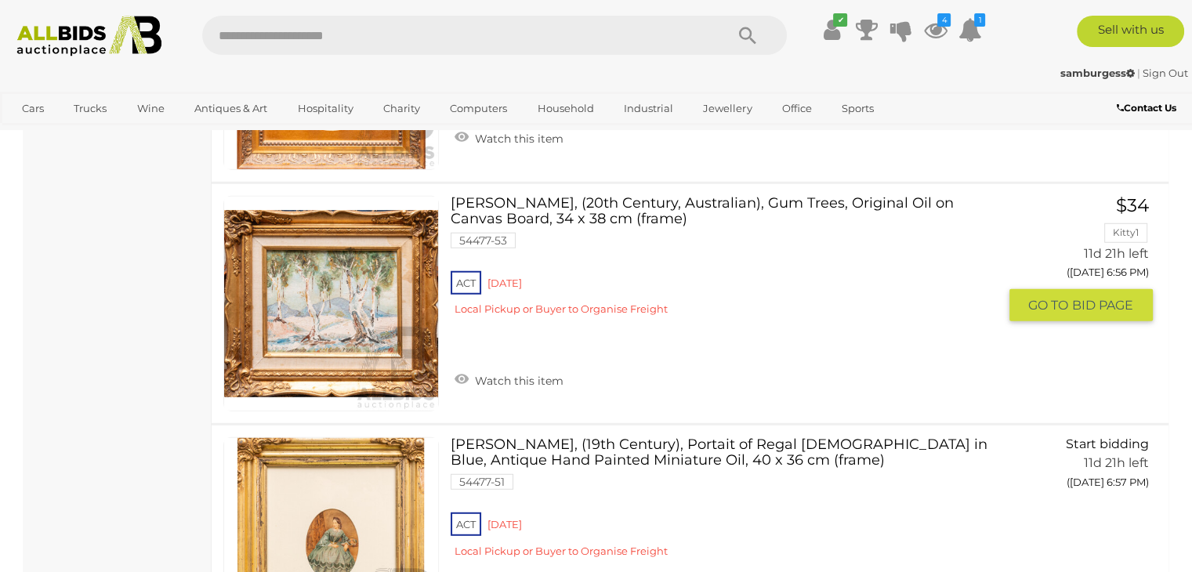
scroll to position [10313, 0]
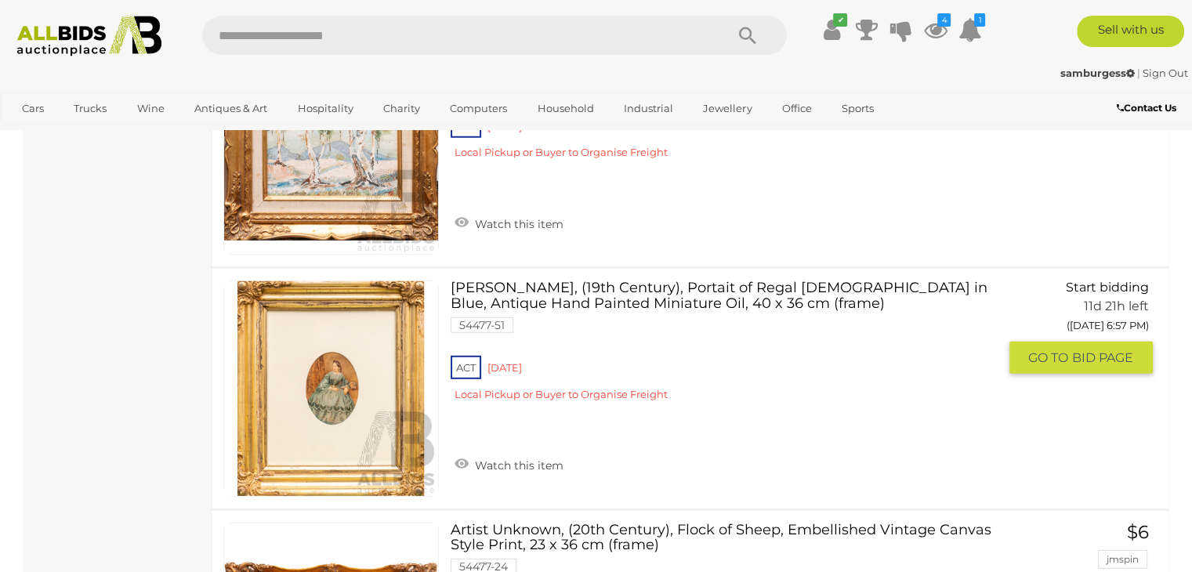
click at [619, 281] on link "Artist Unknown, (19th Century), Portait of Regal Lady in Blue, Antique Hand Pai…" at bounding box center [729, 347] width 535 height 132
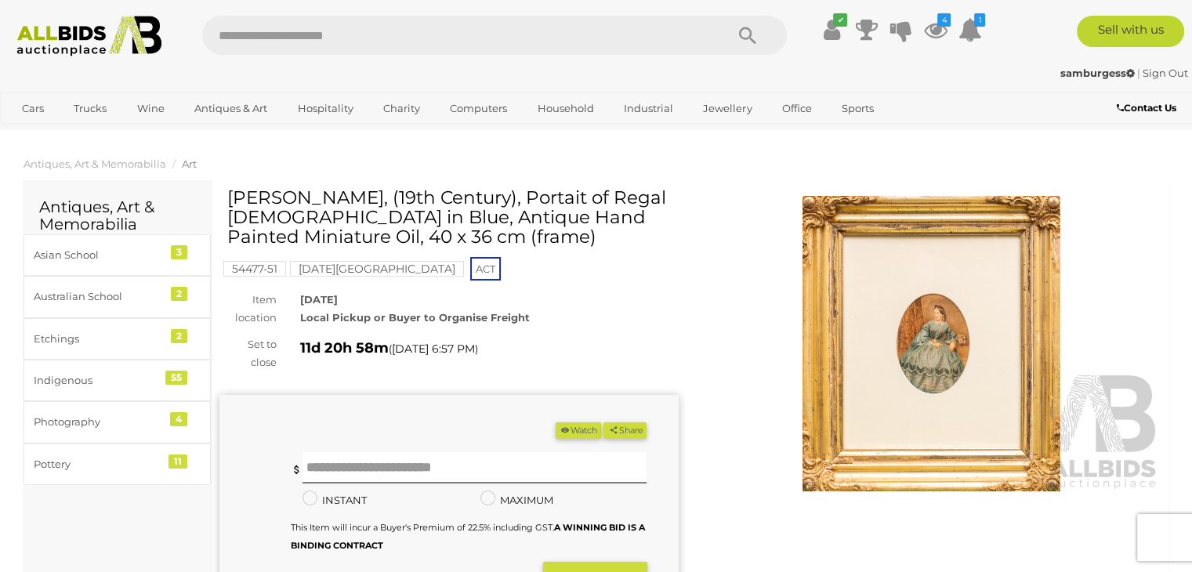
click at [963, 343] on img at bounding box center [931, 344] width 459 height 296
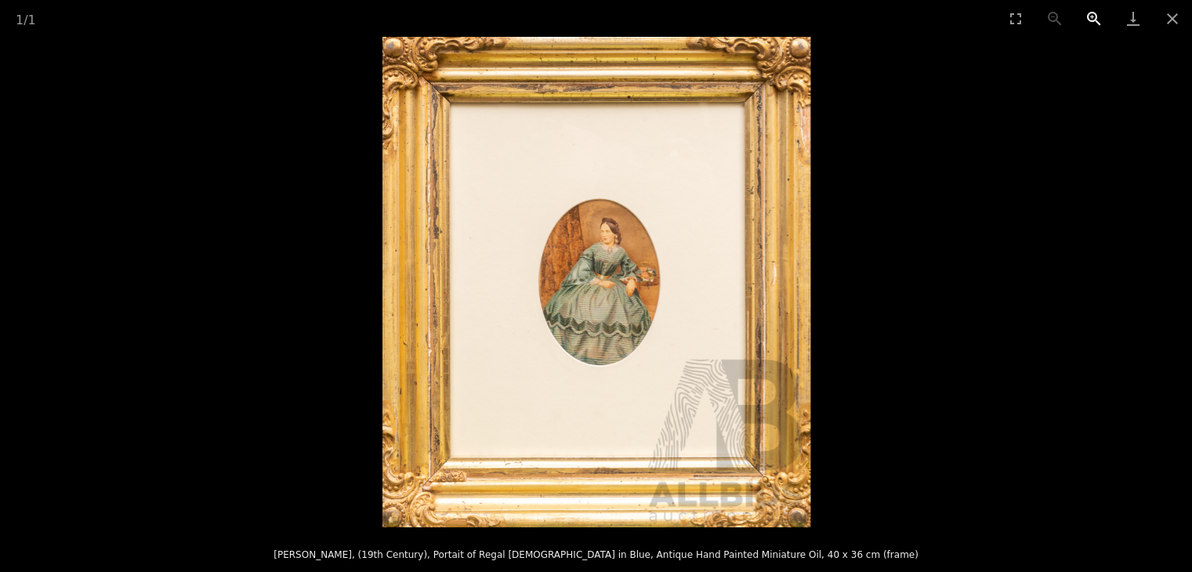
click at [1088, 17] on button "Zoom in" at bounding box center [1094, 18] width 39 height 37
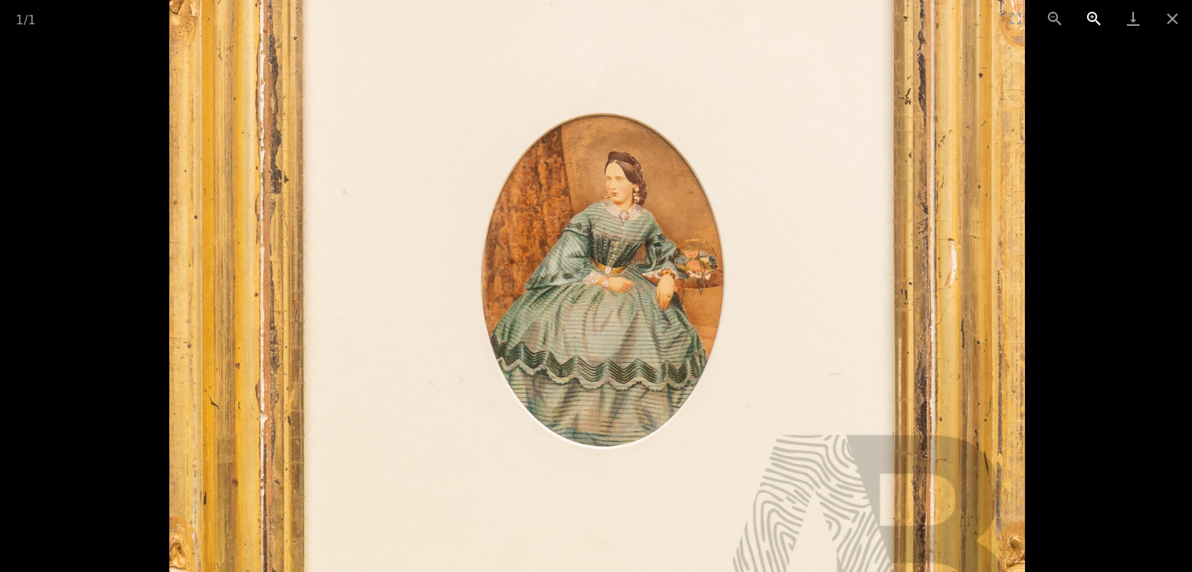
click at [1088, 17] on button "Zoom in" at bounding box center [1094, 18] width 39 height 37
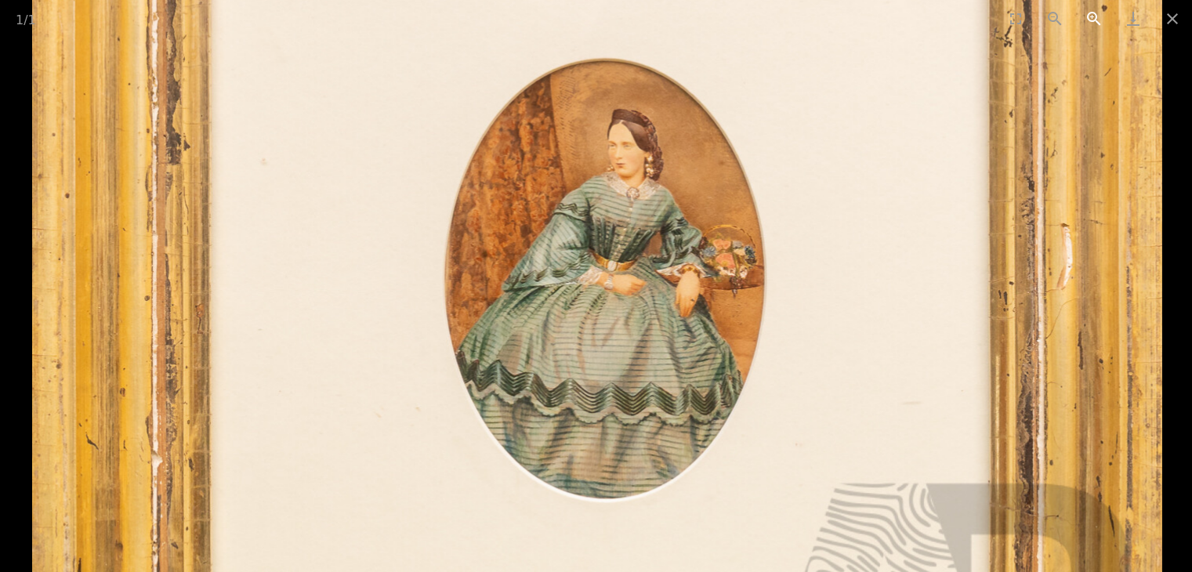
click at [1088, 17] on button "Zoom in" at bounding box center [1094, 18] width 39 height 37
click at [1171, 20] on button "Close gallery" at bounding box center [1172, 18] width 39 height 37
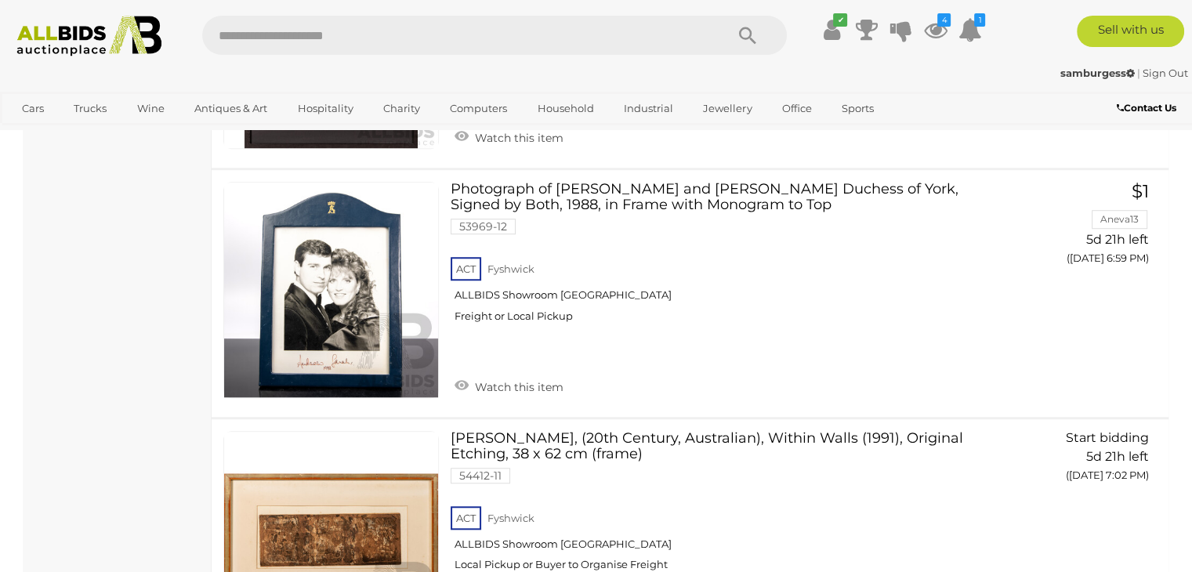
scroll to position [10403, 0]
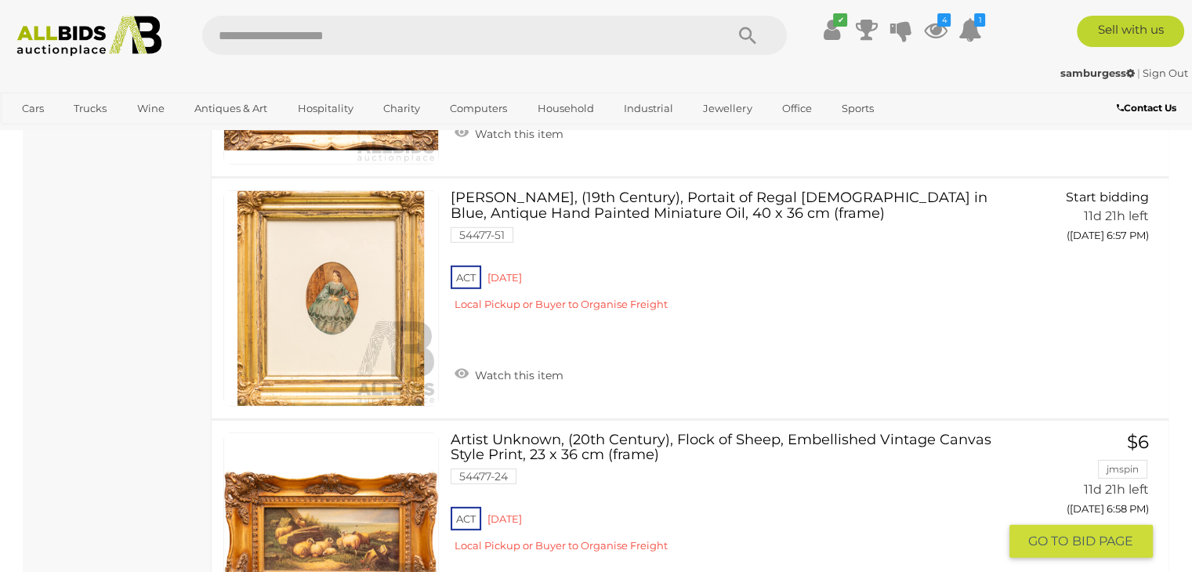
click at [559, 433] on link "Artist Unknown, (20th Century), Flock of Sheep, Embellished Vintage Canvas Styl…" at bounding box center [729, 499] width 535 height 132
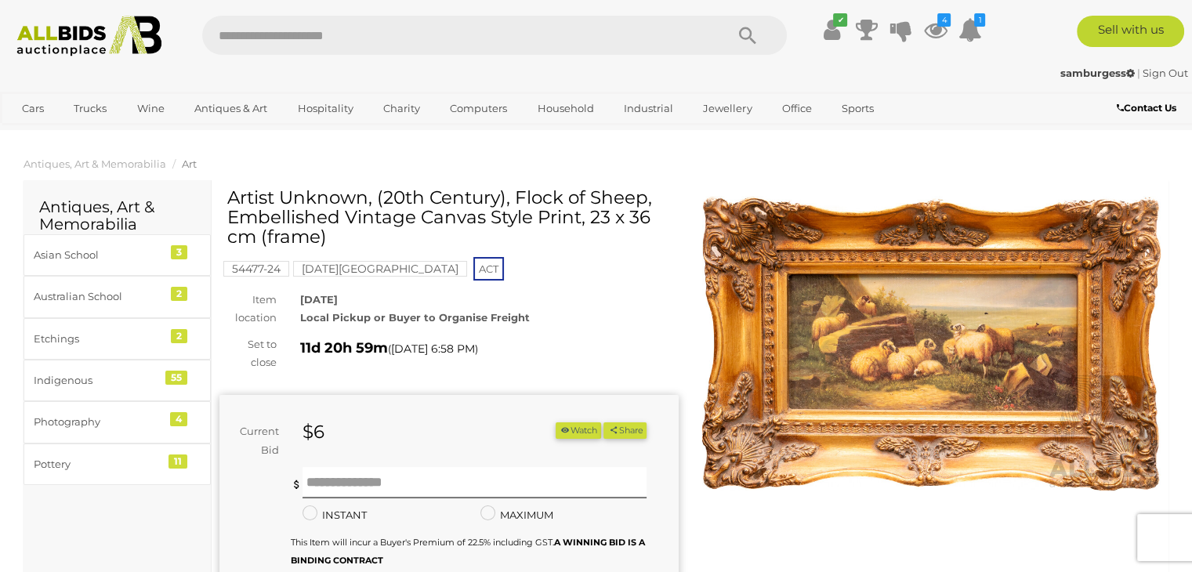
click at [896, 363] on img at bounding box center [931, 344] width 459 height 296
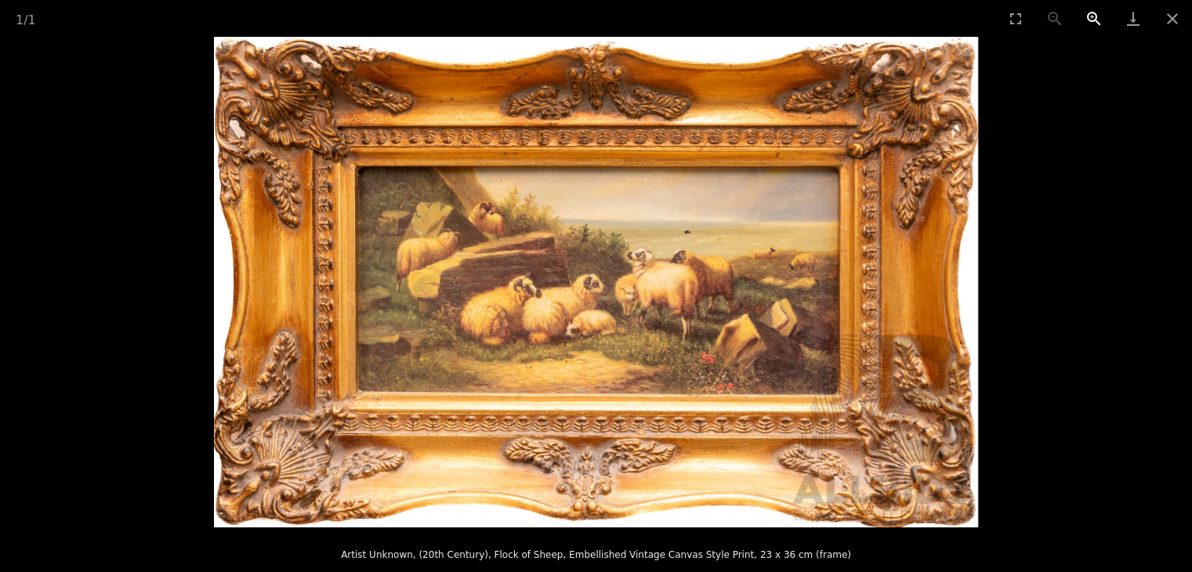
click at [1096, 19] on button "Zoom in" at bounding box center [1094, 18] width 39 height 37
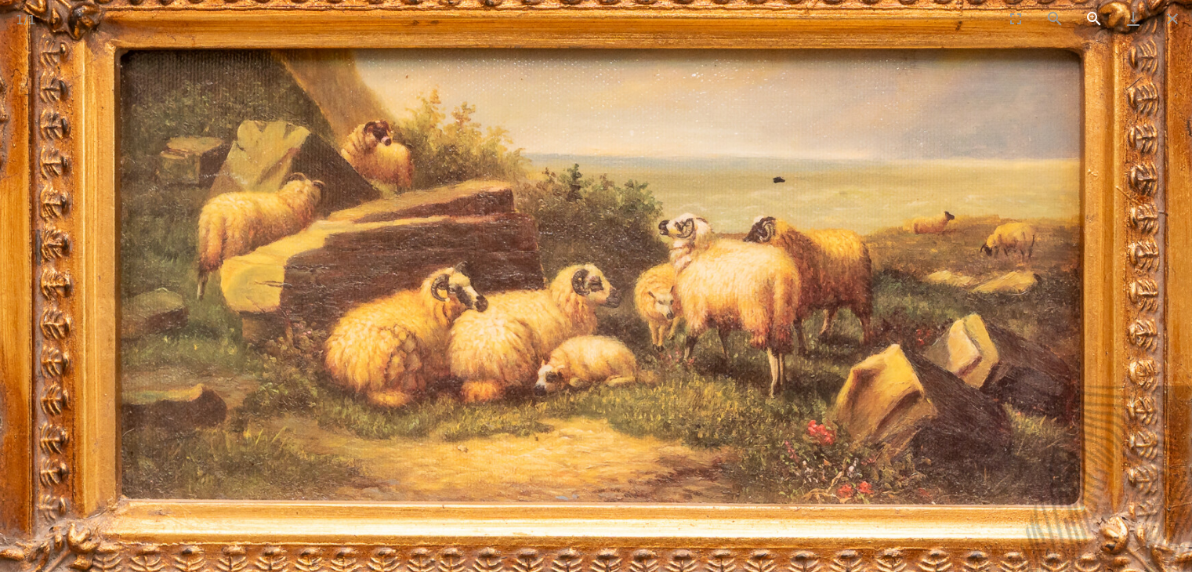
click at [1096, 19] on button "Zoom in" at bounding box center [1094, 18] width 39 height 37
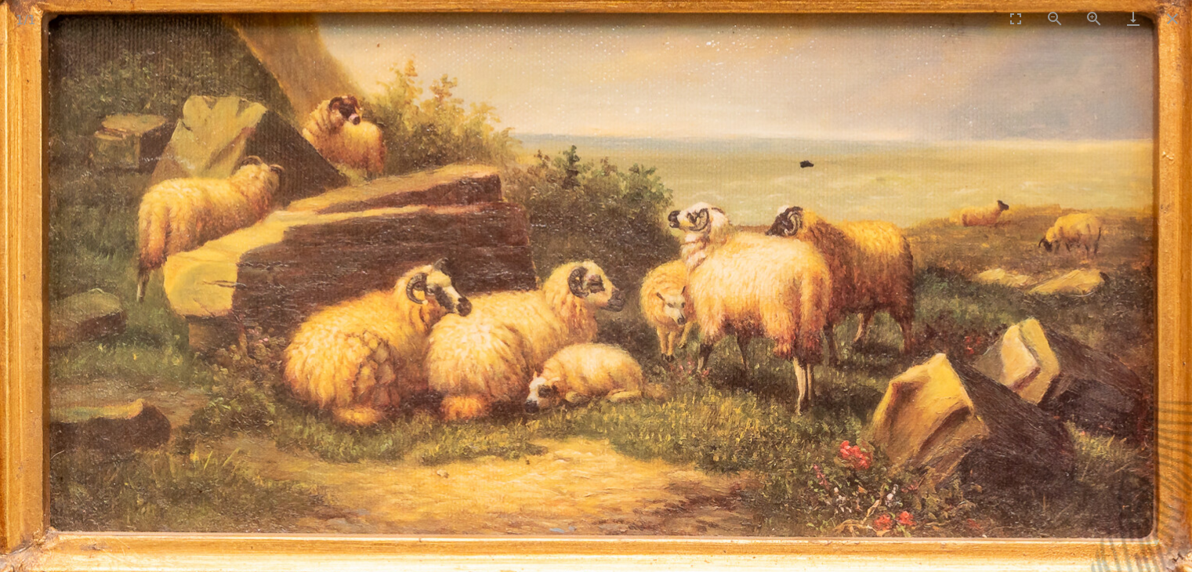
scroll to position [314, 0]
click at [1169, 17] on button "Close gallery" at bounding box center [1172, 18] width 39 height 37
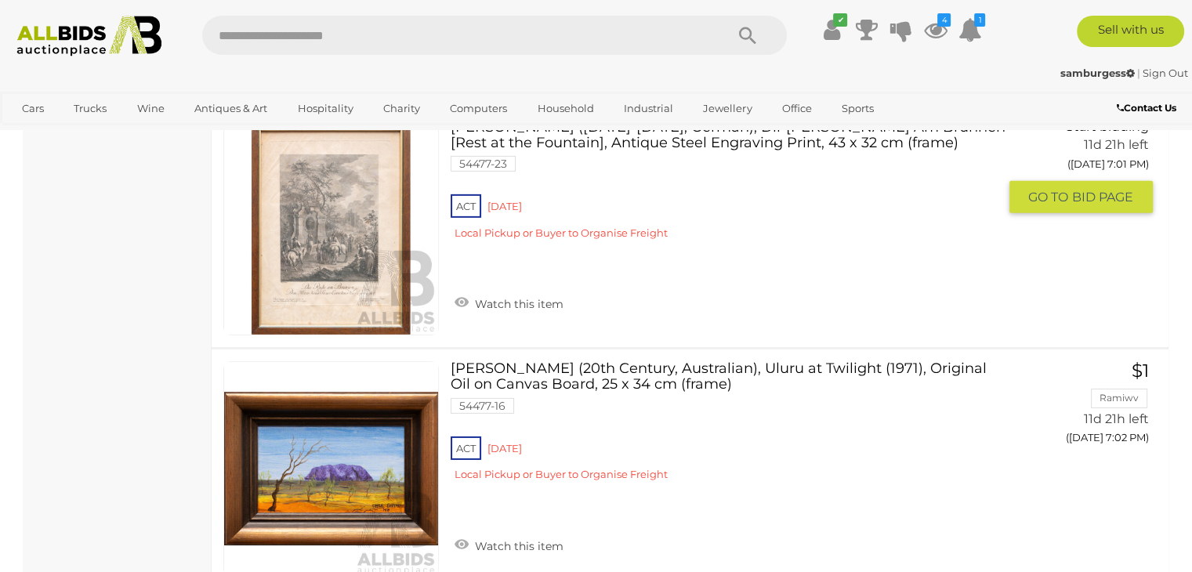
scroll to position [11035, 0]
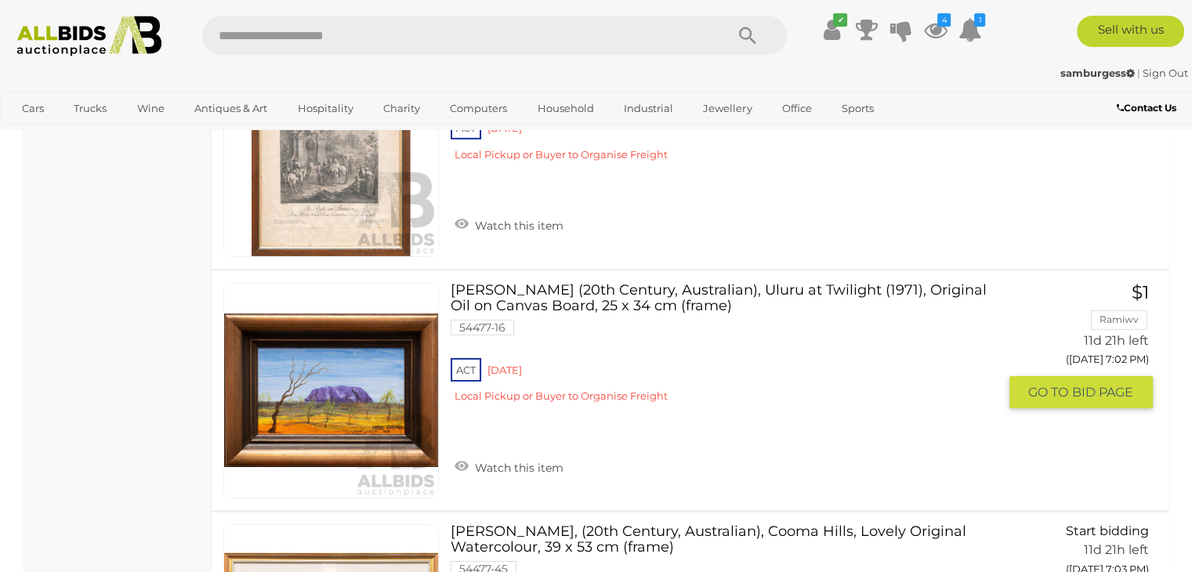
click at [608, 283] on link "Gayle Battarbee (20th Century, Australian), Uluru at Twilight (1971), Original …" at bounding box center [729, 349] width 535 height 132
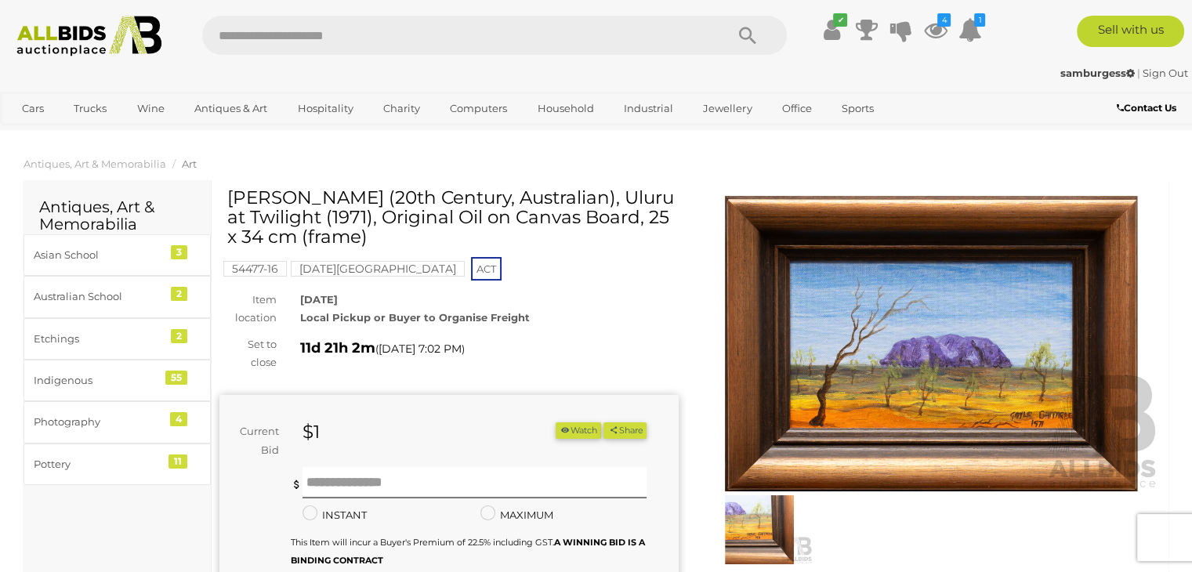
click at [978, 336] on img at bounding box center [931, 344] width 459 height 296
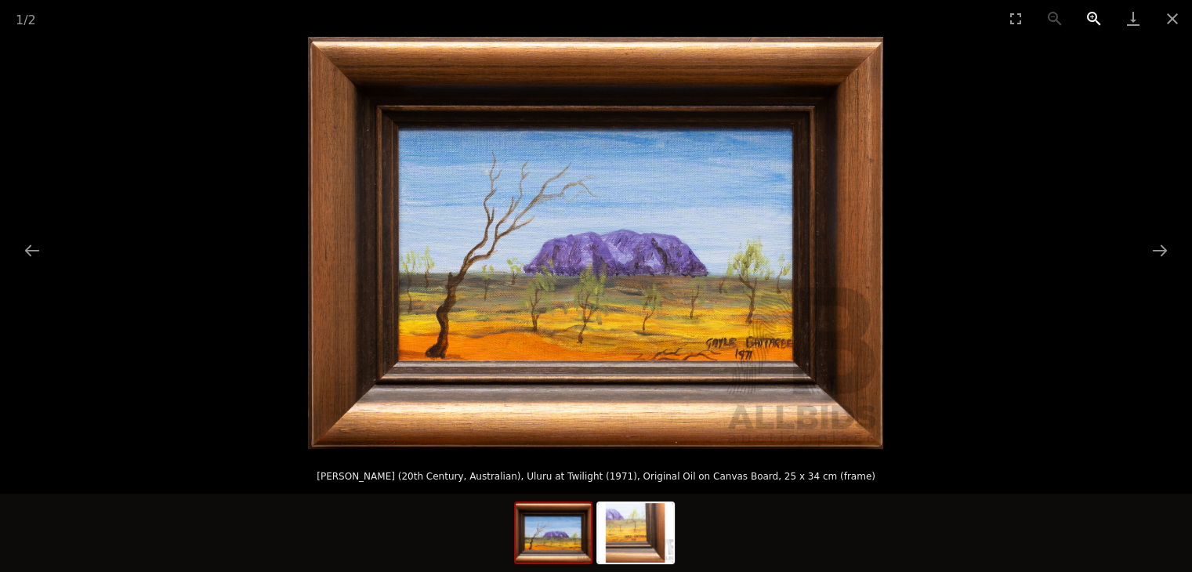
click at [1094, 28] on button "Zoom in" at bounding box center [1094, 18] width 39 height 37
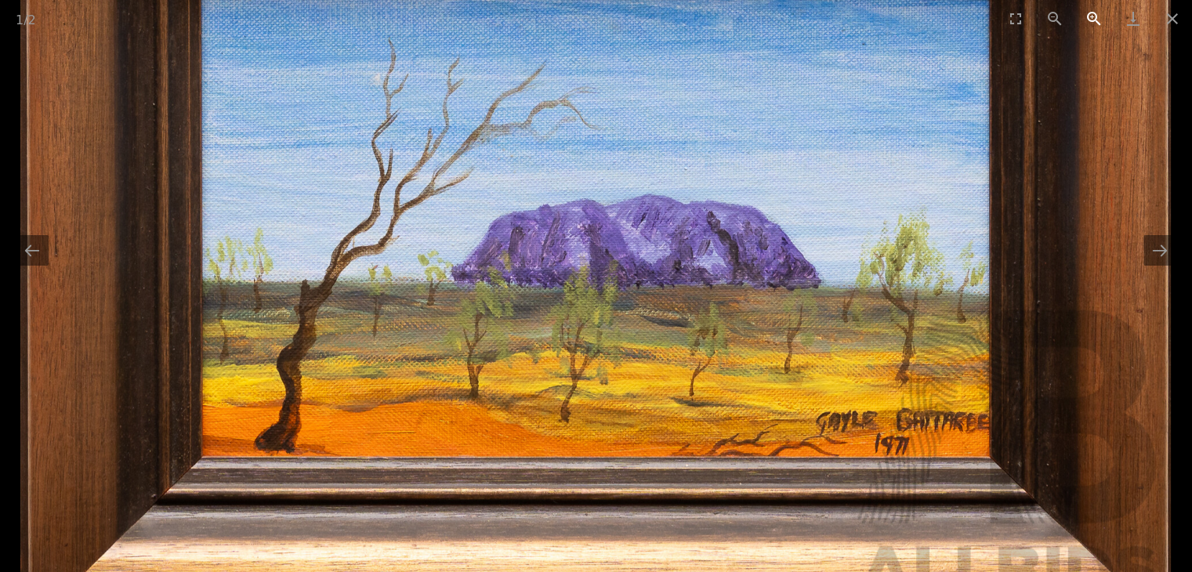
click at [1094, 28] on button "Zoom in" at bounding box center [1094, 18] width 39 height 37
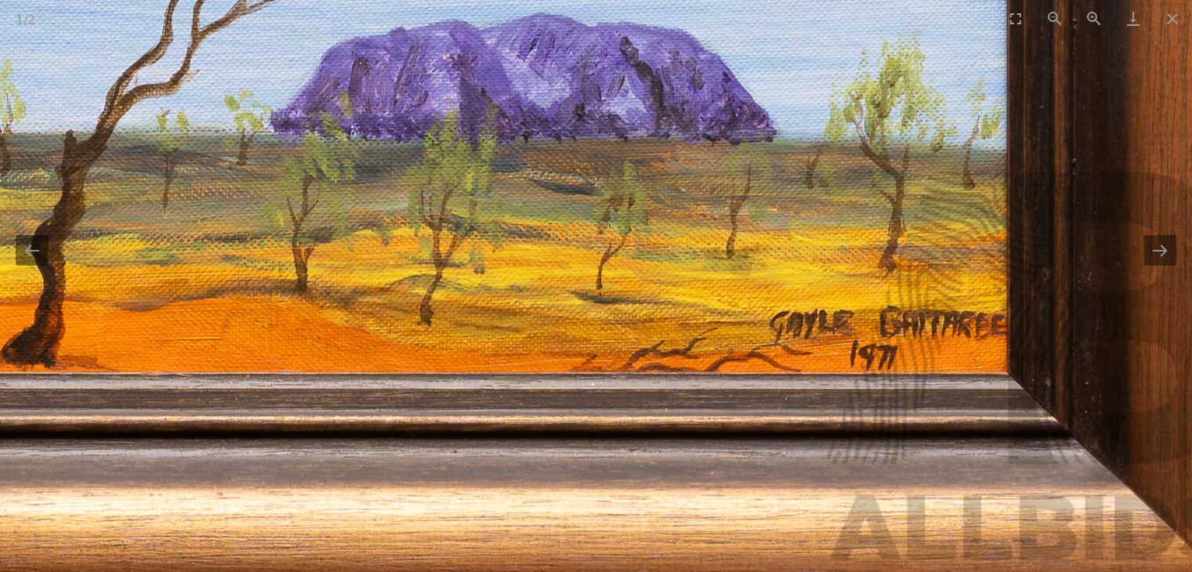
drag, startPoint x: 988, startPoint y: 262, endPoint x: 965, endPoint y: 222, distance: 46.4
click at [965, 222] on img at bounding box center [468, 50] width 1576 height 1129
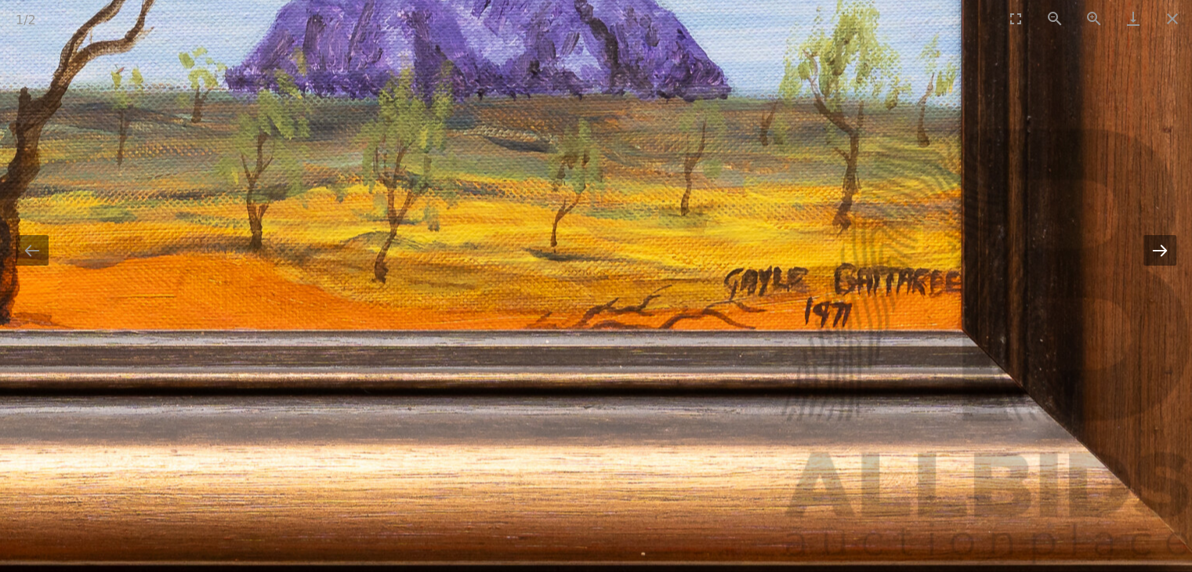
click at [1166, 257] on button "Next slide" at bounding box center [1160, 250] width 33 height 31
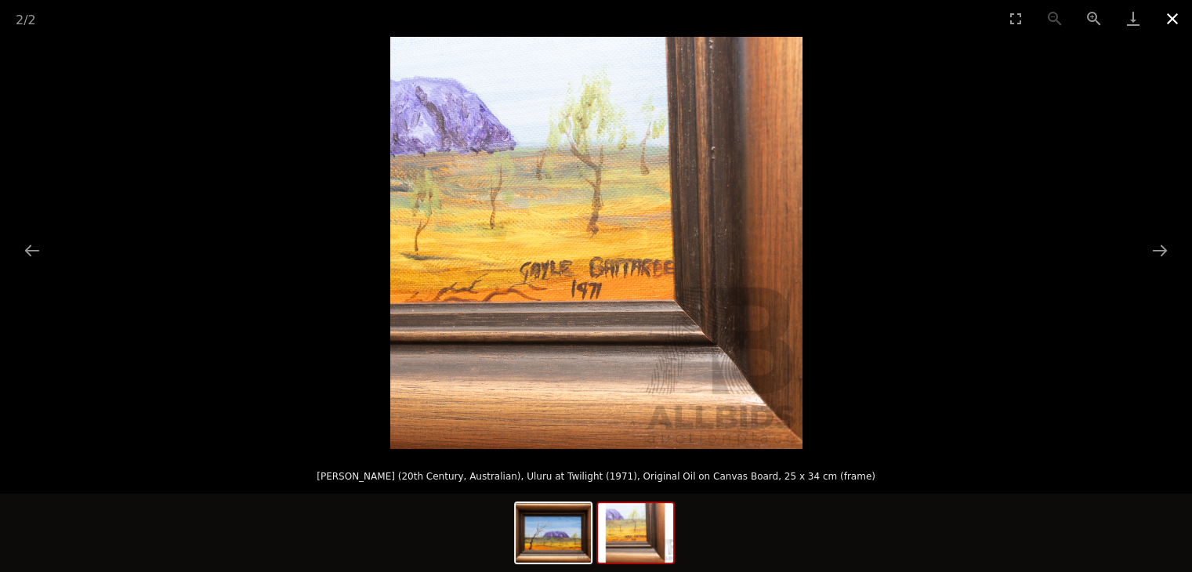
click at [1177, 23] on button "Close gallery" at bounding box center [1172, 18] width 39 height 37
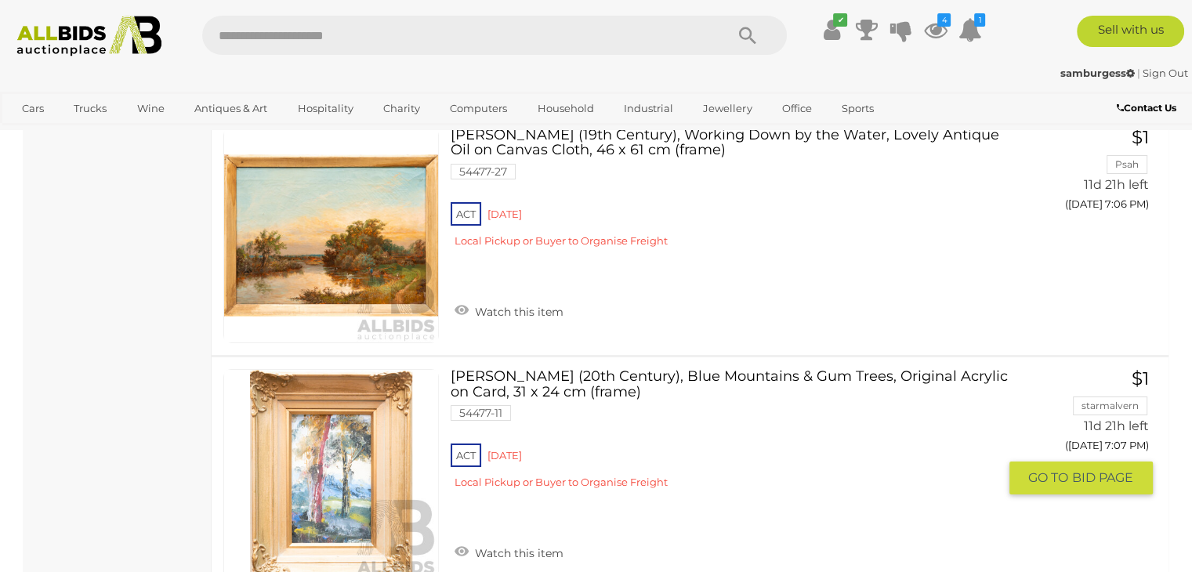
scroll to position [11831, 0]
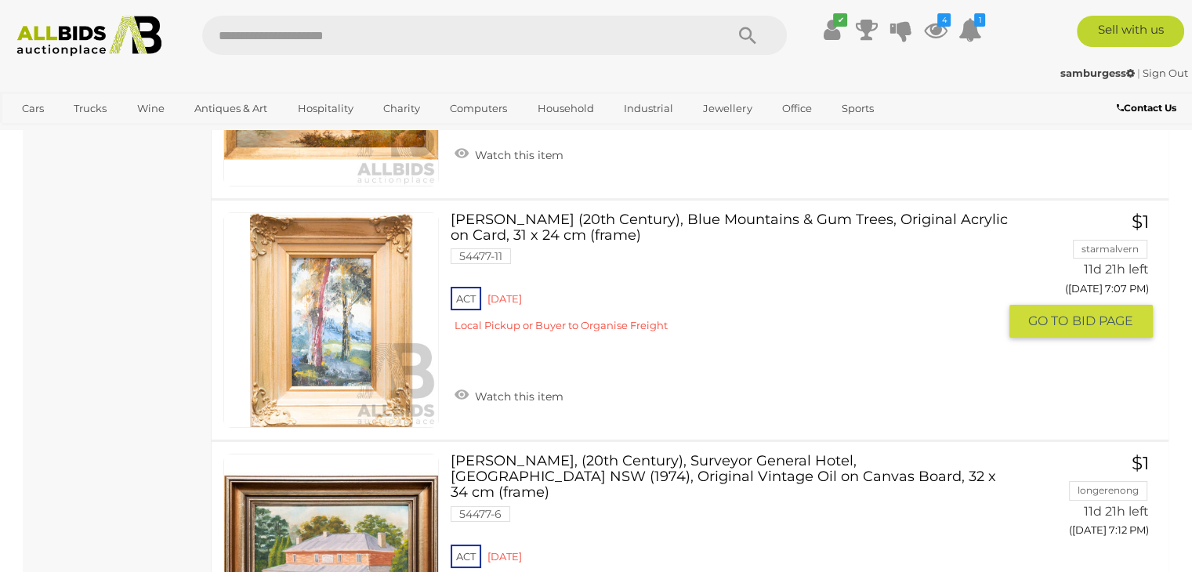
click at [335, 223] on link at bounding box center [331, 320] width 216 height 216
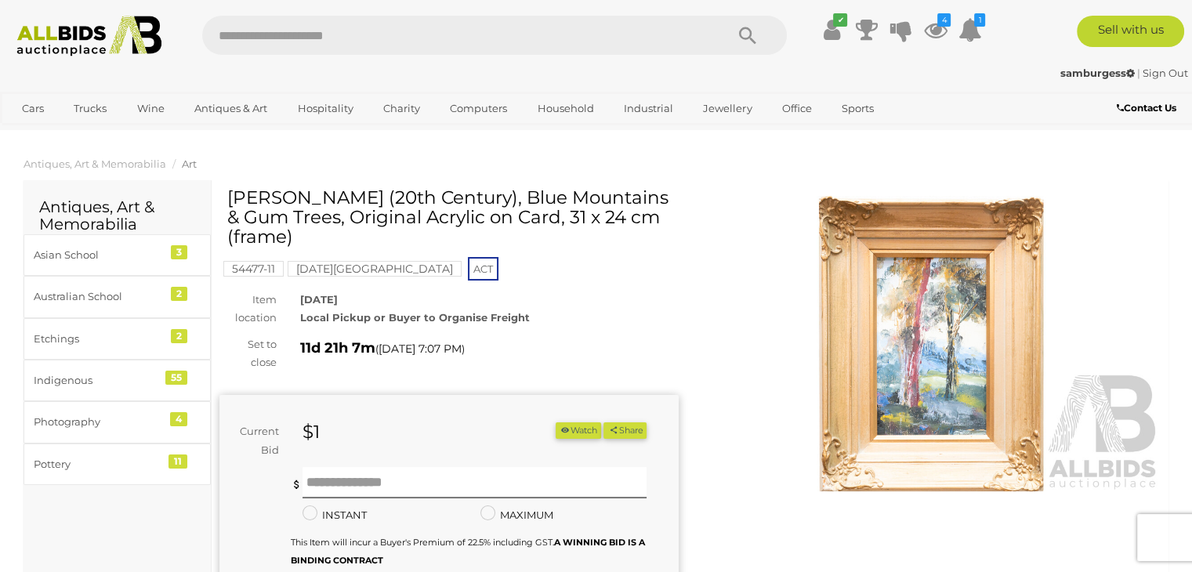
click at [919, 344] on img at bounding box center [931, 344] width 459 height 296
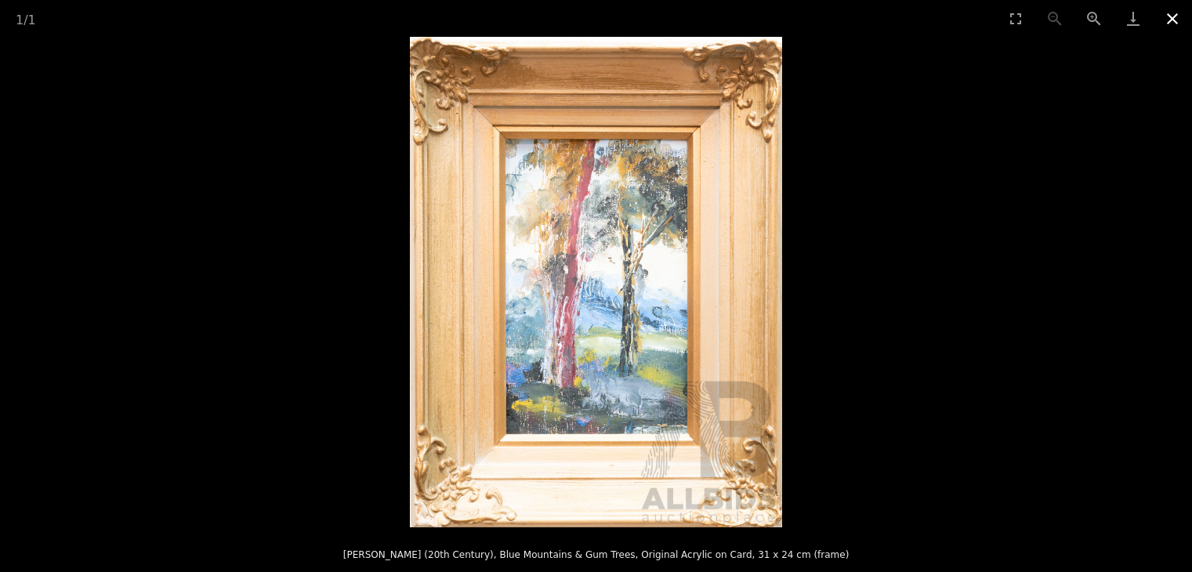
click at [1166, 26] on button "Close gallery" at bounding box center [1172, 18] width 39 height 37
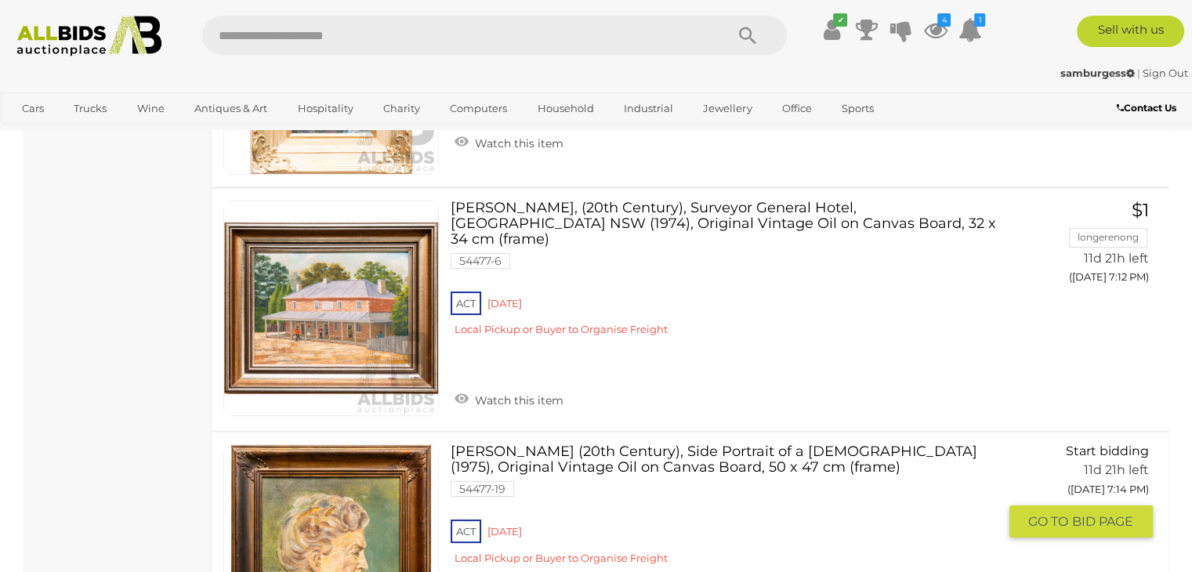
scroll to position [12319, 0]
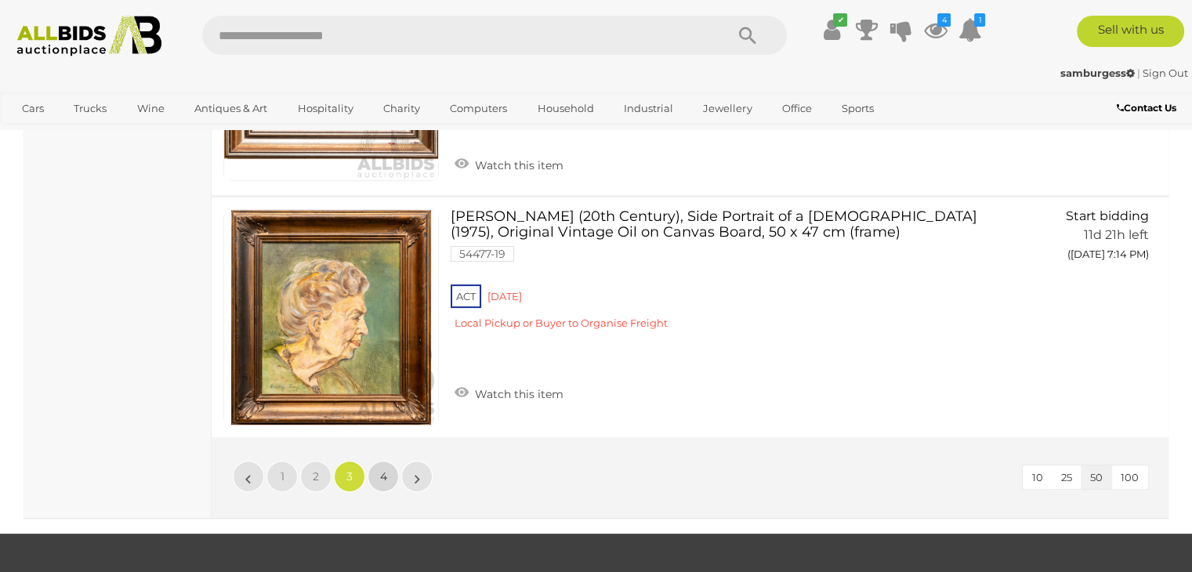
click at [389, 461] on link "4" at bounding box center [383, 476] width 31 height 31
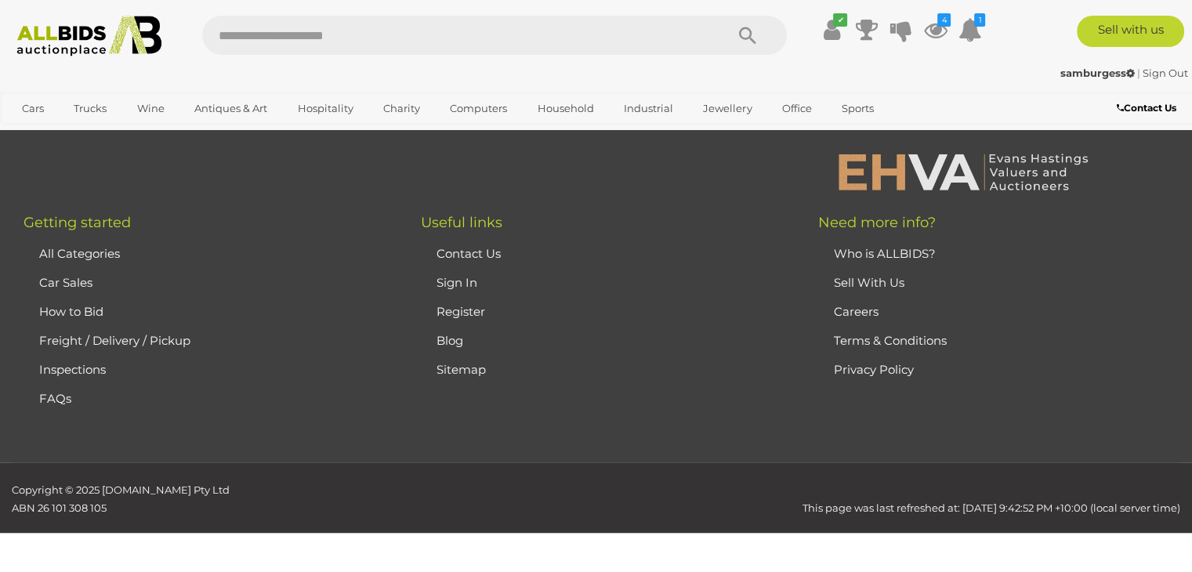
scroll to position [193, 0]
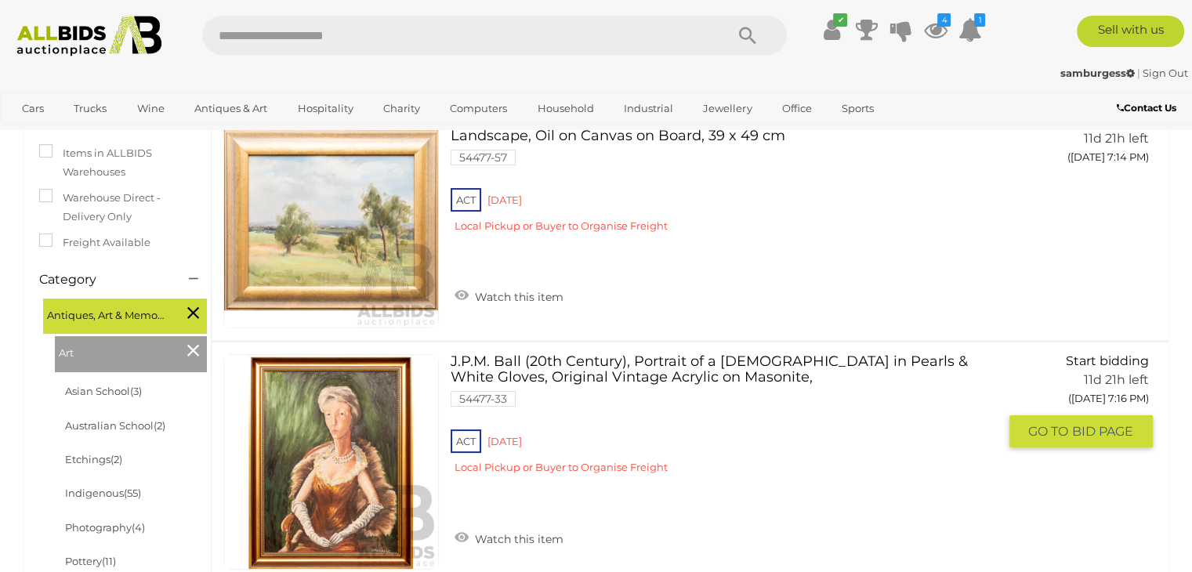
scroll to position [350, 0]
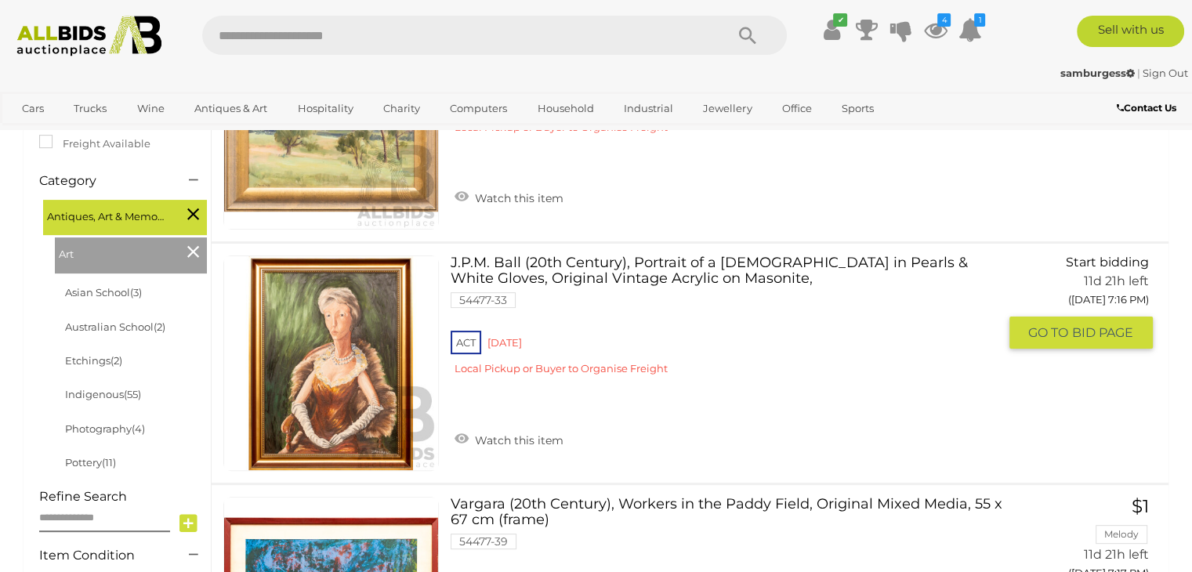
click at [563, 267] on link "J.P.M. Ball (20th Century), Portrait of a Lady in Pearls & White Gloves, Origin…" at bounding box center [729, 322] width 535 height 132
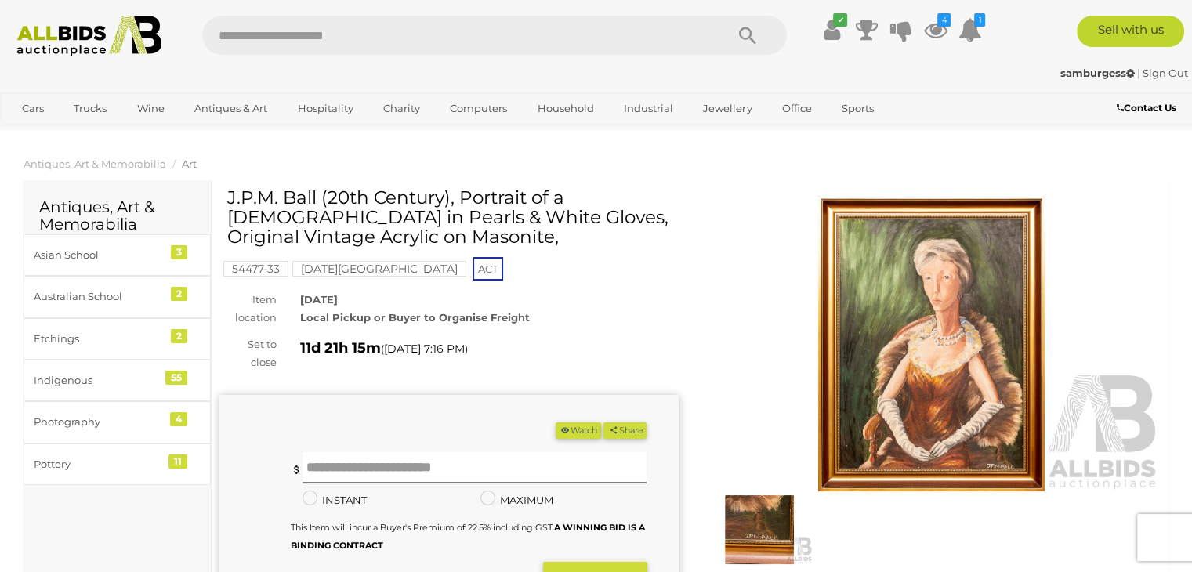
click at [884, 290] on img at bounding box center [931, 344] width 459 height 296
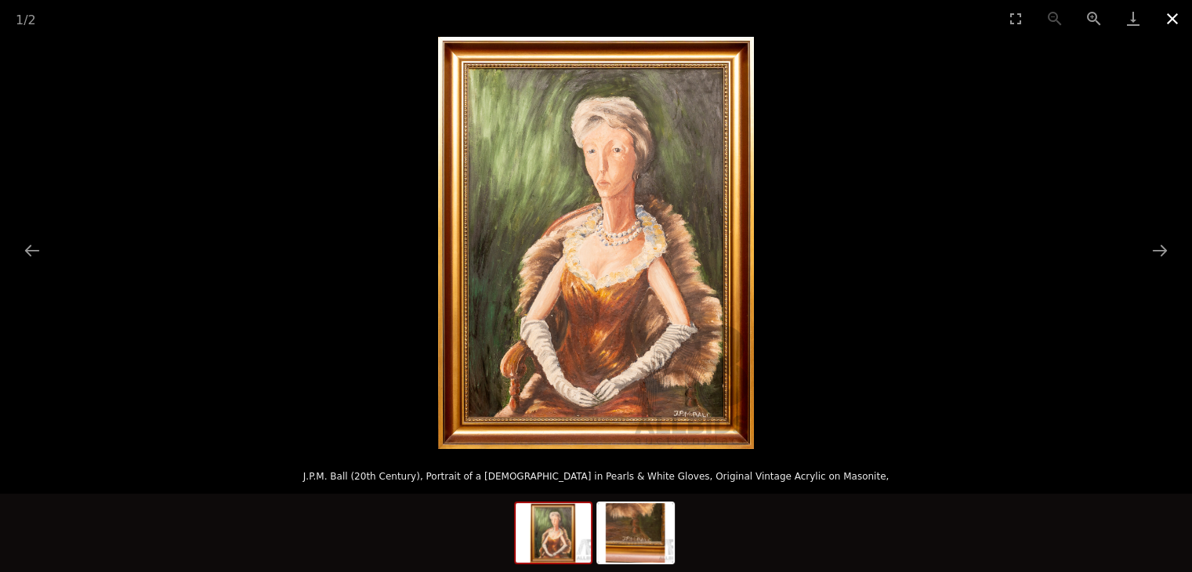
click at [1177, 16] on button "Close gallery" at bounding box center [1172, 18] width 39 height 37
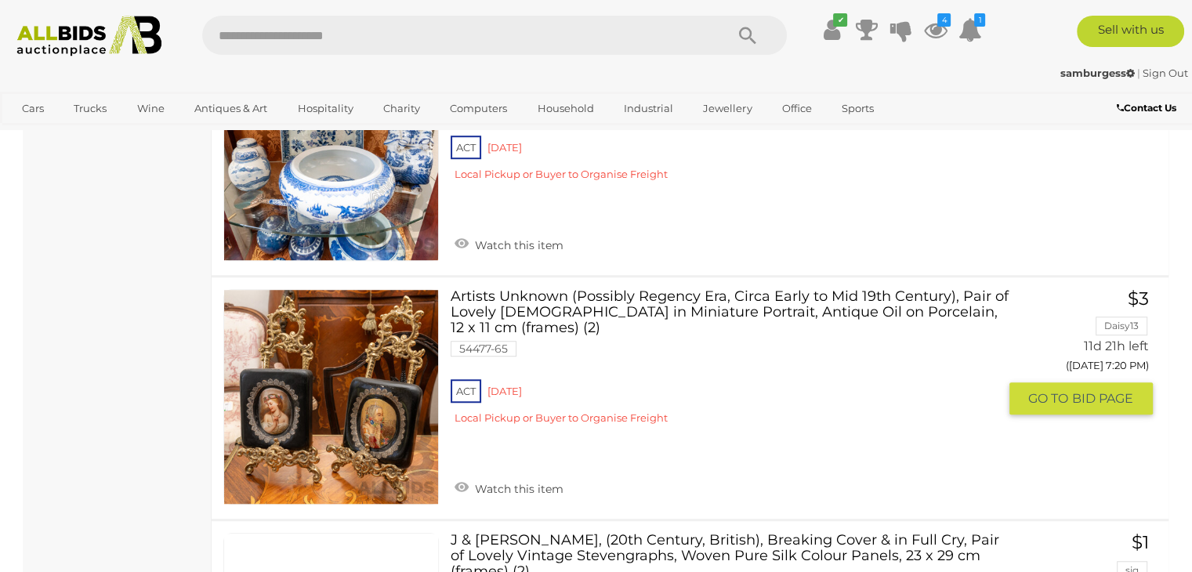
scroll to position [1137, 0]
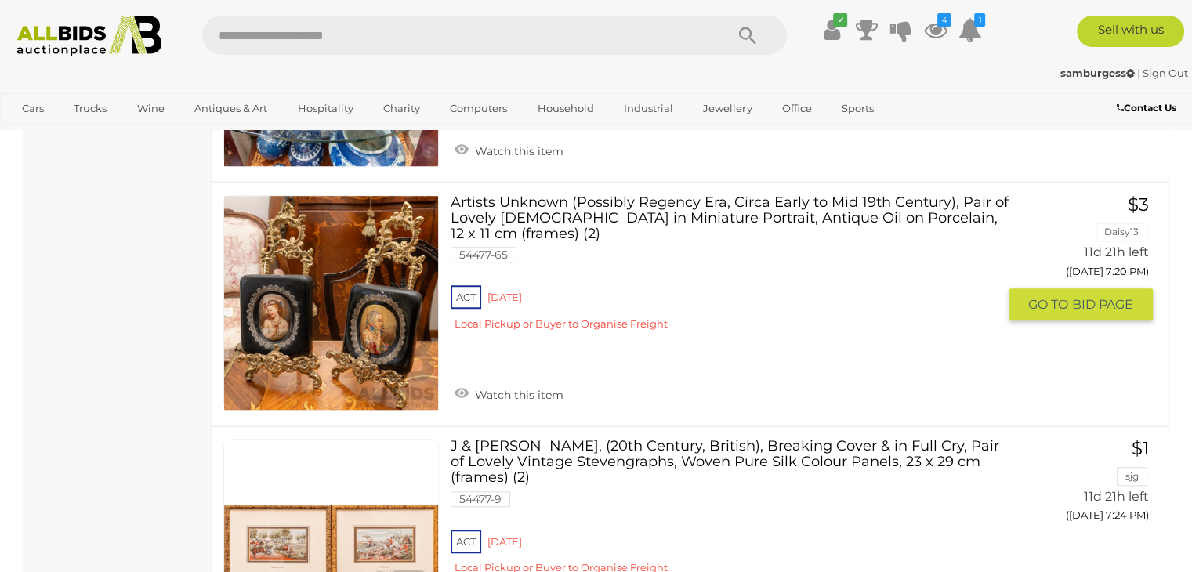
click at [343, 292] on link at bounding box center [331, 303] width 216 height 216
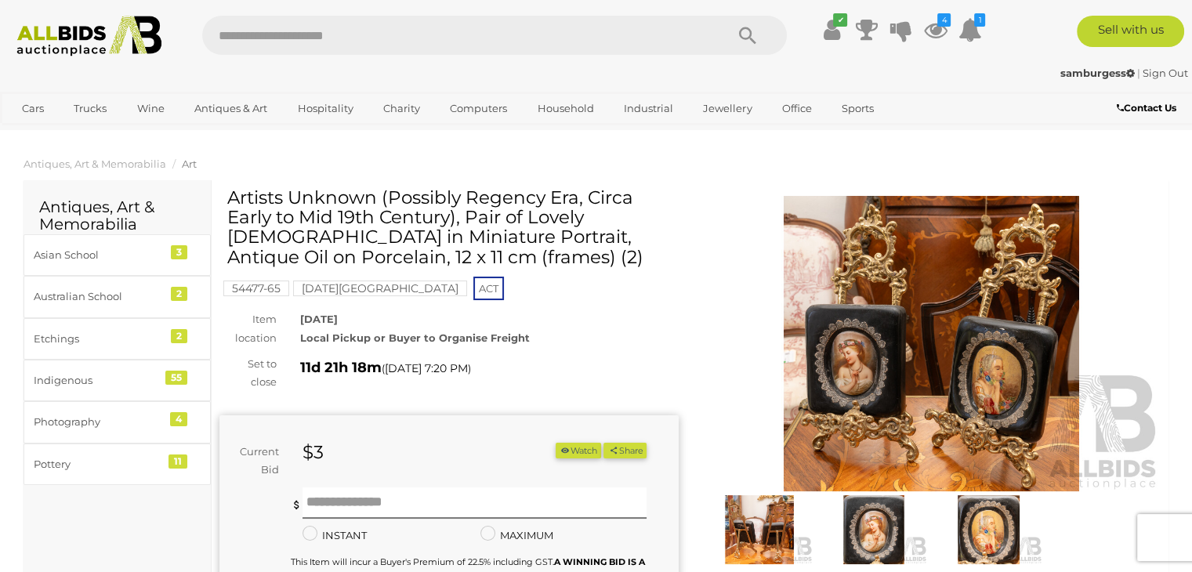
click at [900, 310] on img at bounding box center [931, 344] width 459 height 296
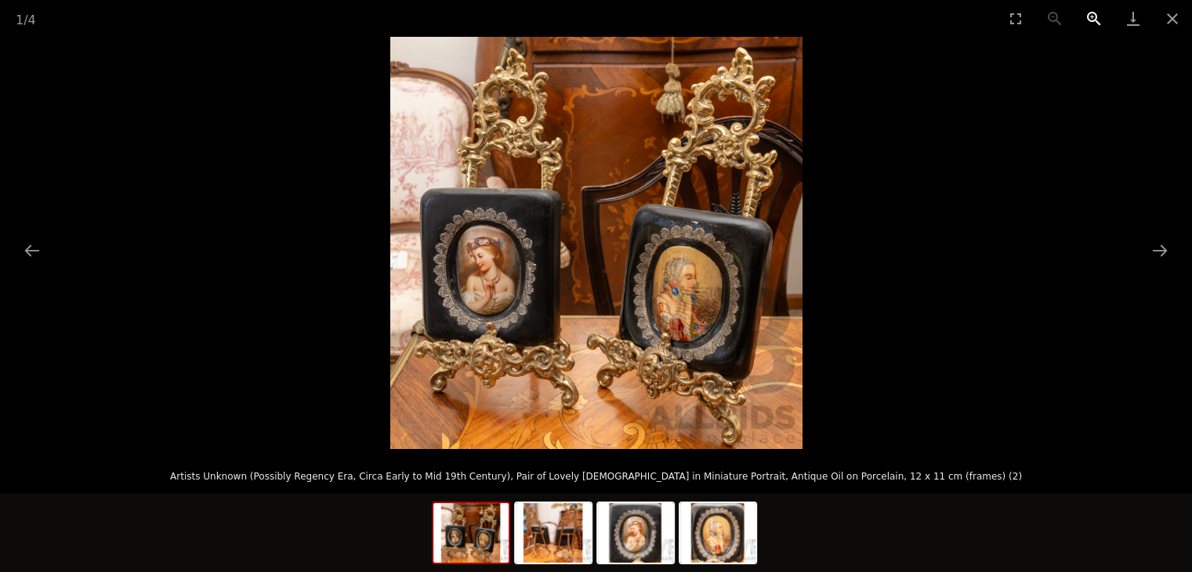
click at [1093, 27] on button "Zoom in" at bounding box center [1094, 18] width 39 height 37
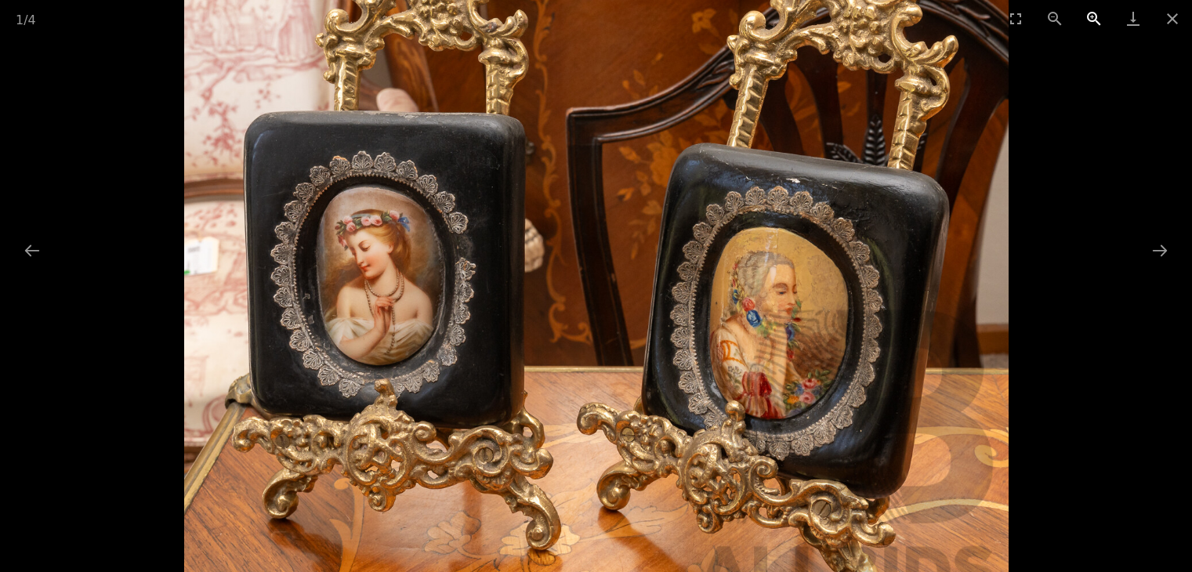
click at [1093, 27] on button "Zoom in" at bounding box center [1094, 18] width 39 height 37
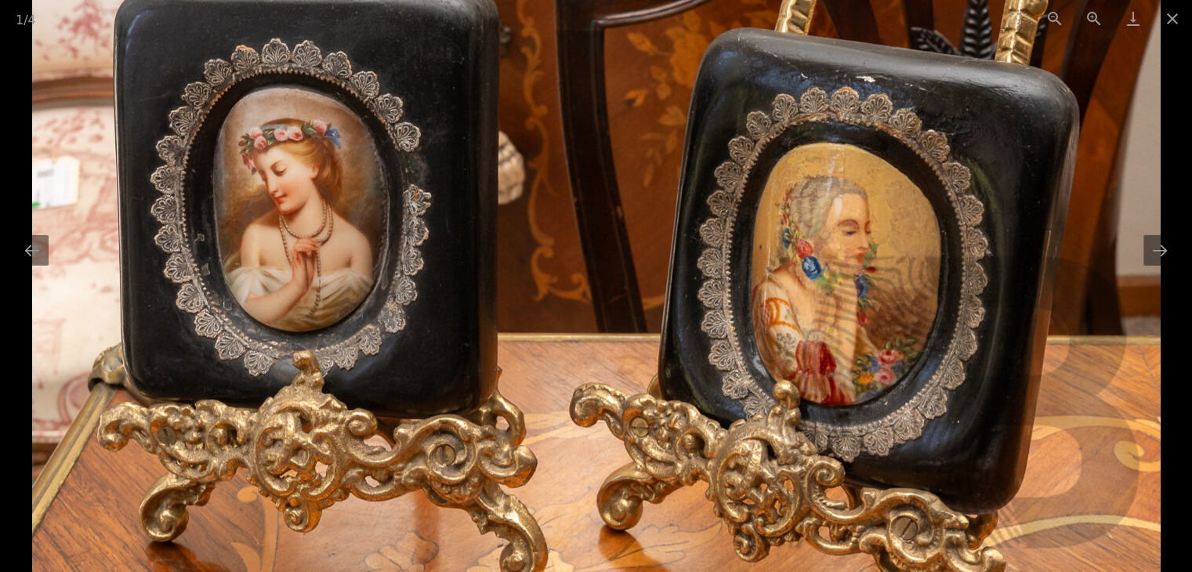
drag, startPoint x: 877, startPoint y: 368, endPoint x: 737, endPoint y: 297, distance: 157.1
click at [737, 297] on img at bounding box center [596, 134] width 1129 height 1129
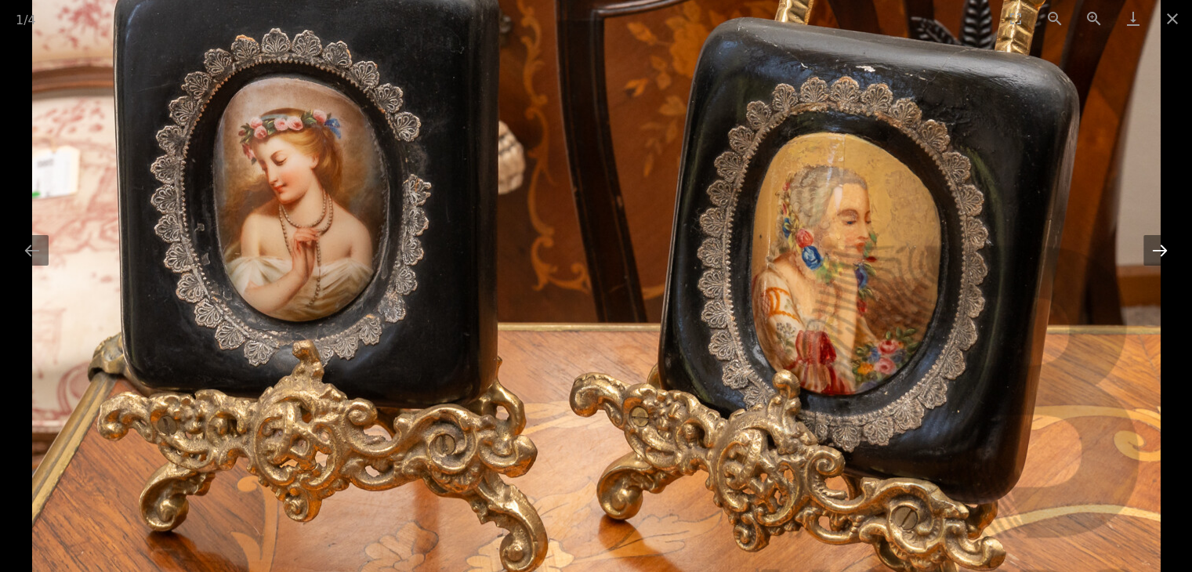
click at [1165, 248] on button "Next slide" at bounding box center [1160, 250] width 33 height 31
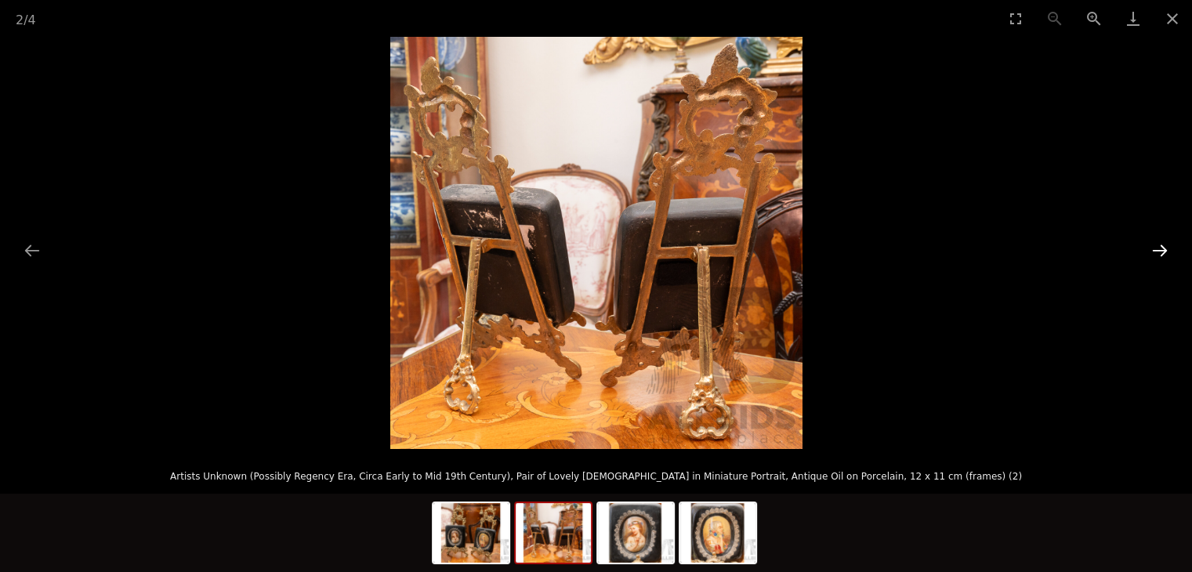
click at [1165, 248] on button "Next slide" at bounding box center [1160, 250] width 33 height 31
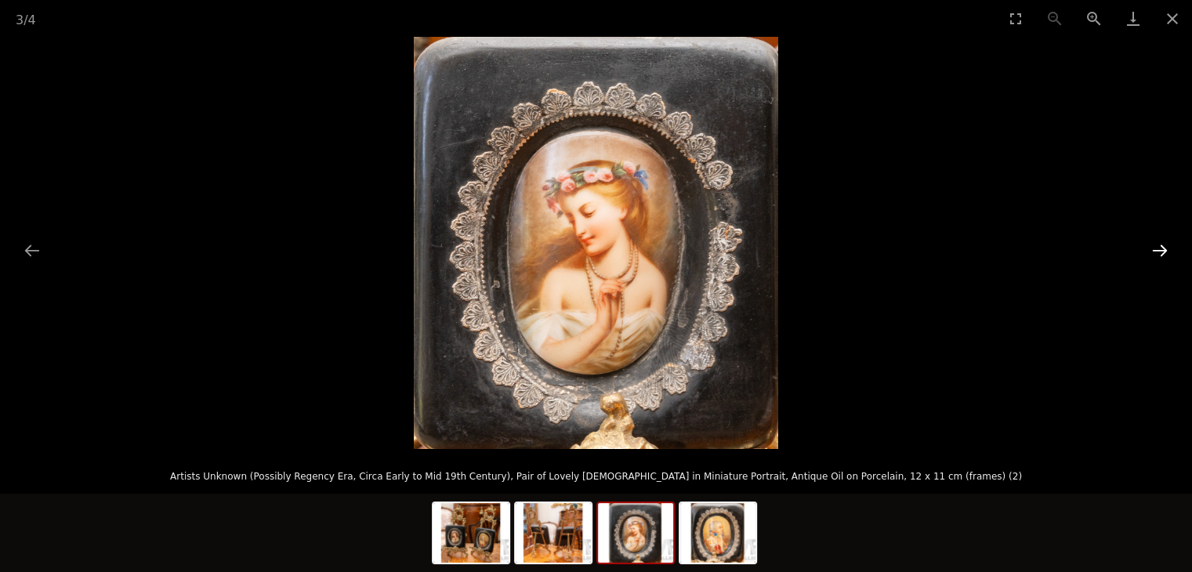
click at [1165, 248] on button "Next slide" at bounding box center [1160, 250] width 33 height 31
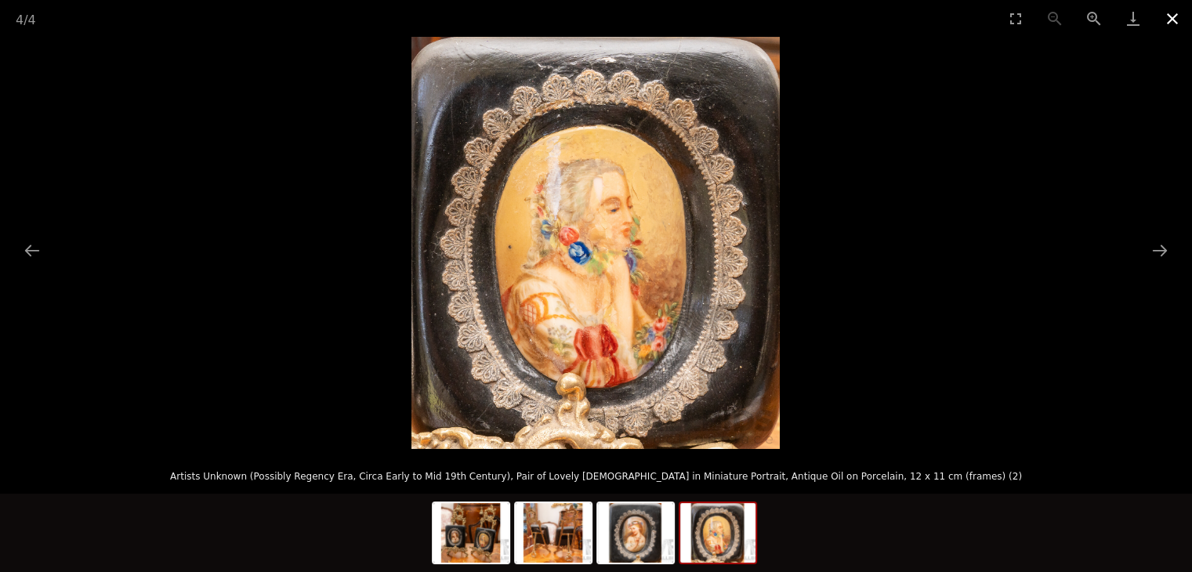
click at [1180, 13] on button "Close gallery" at bounding box center [1172, 18] width 39 height 37
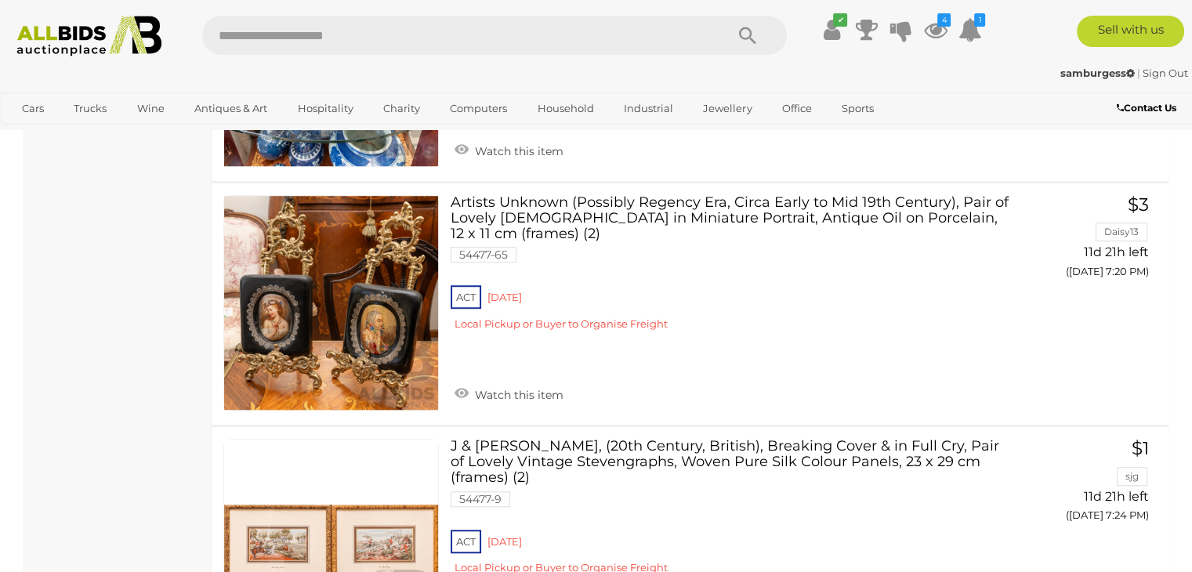
scroll to position [1236, 0]
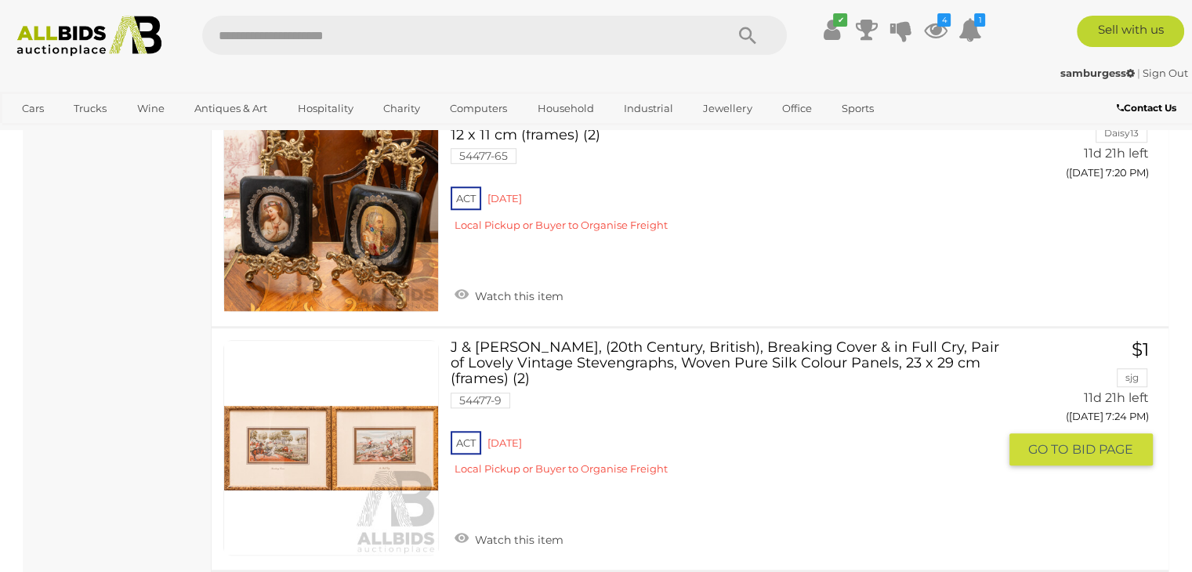
click at [386, 433] on link at bounding box center [331, 448] width 216 height 216
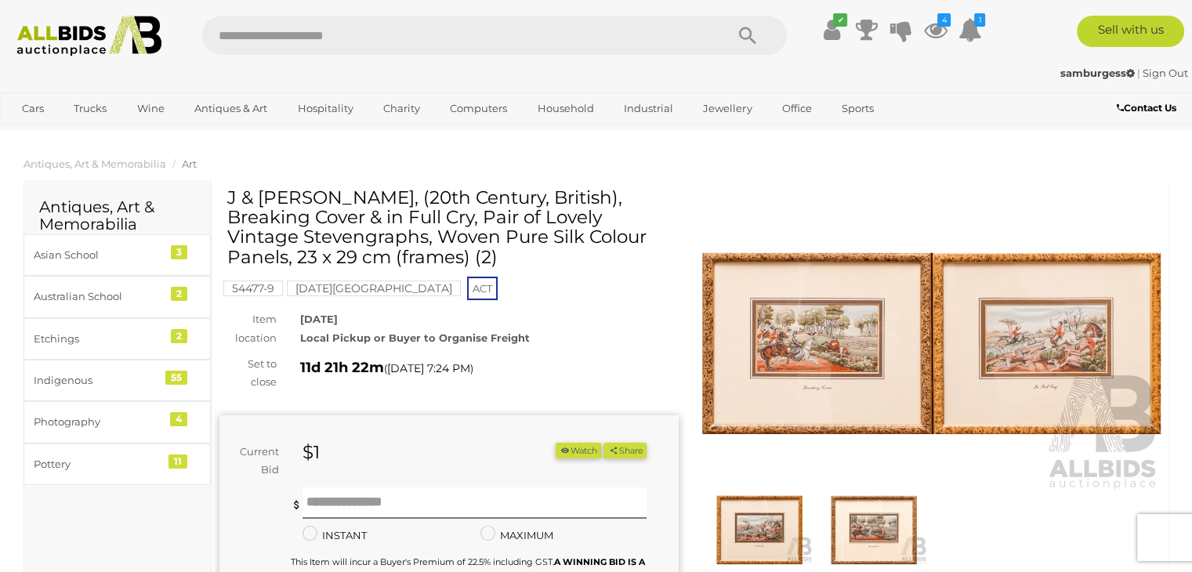
click at [851, 337] on img at bounding box center [931, 344] width 459 height 296
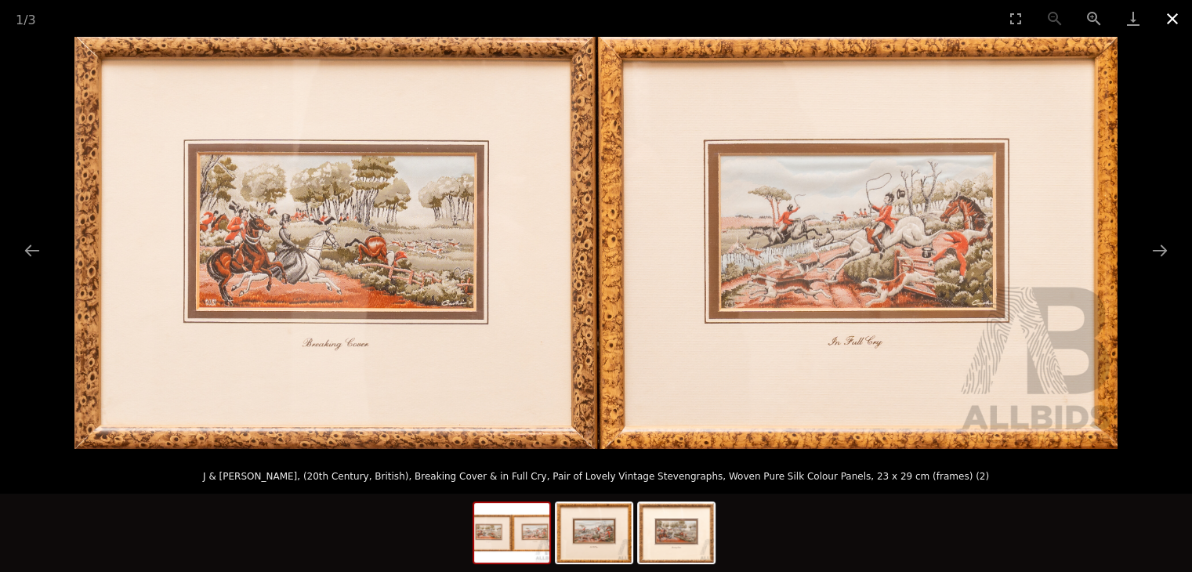
click at [1177, 20] on button "Close gallery" at bounding box center [1172, 18] width 39 height 37
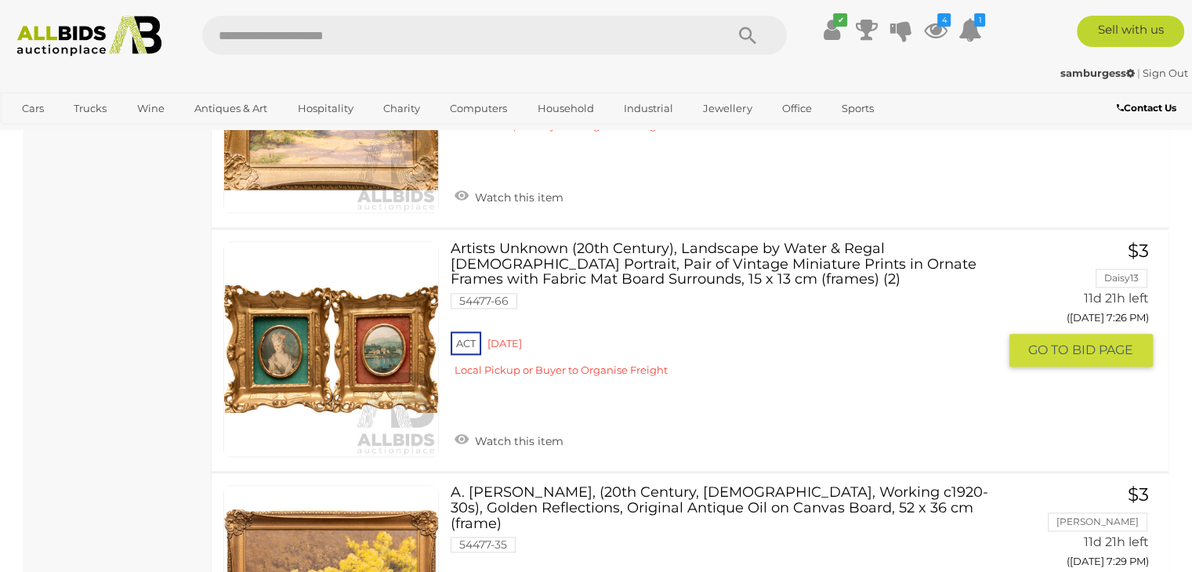
scroll to position [1950, 0]
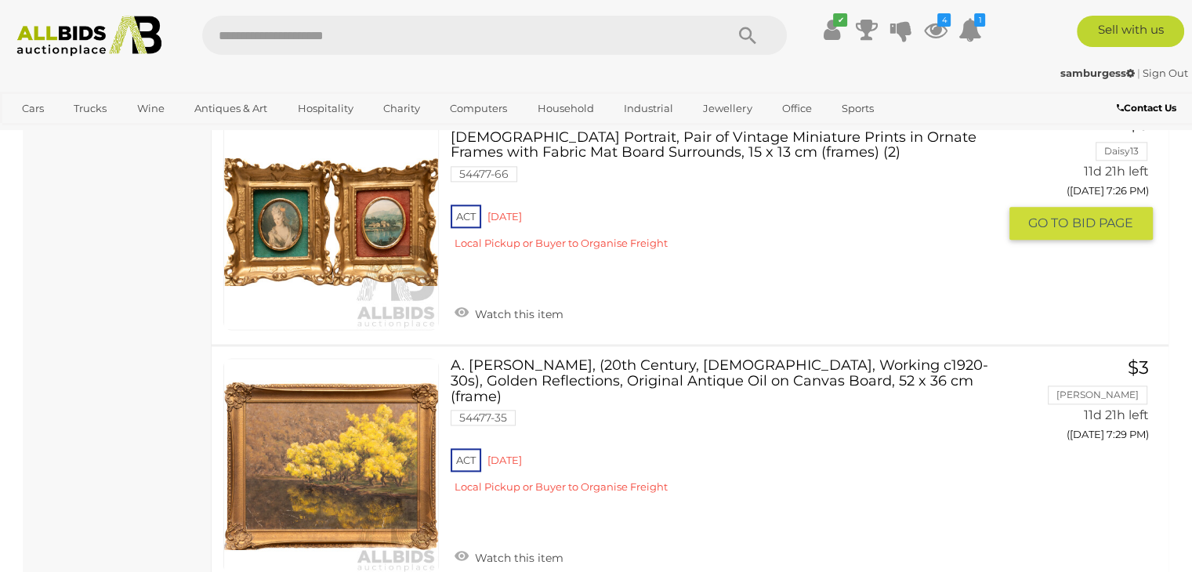
click at [366, 200] on link at bounding box center [331, 222] width 216 height 216
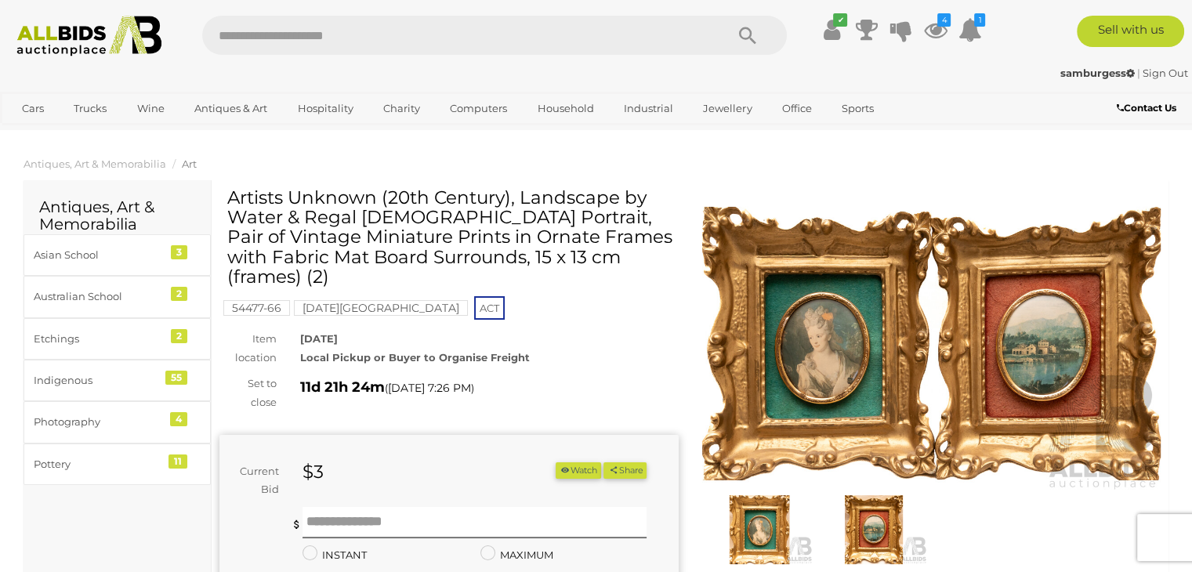
click at [821, 325] on img at bounding box center [931, 344] width 459 height 296
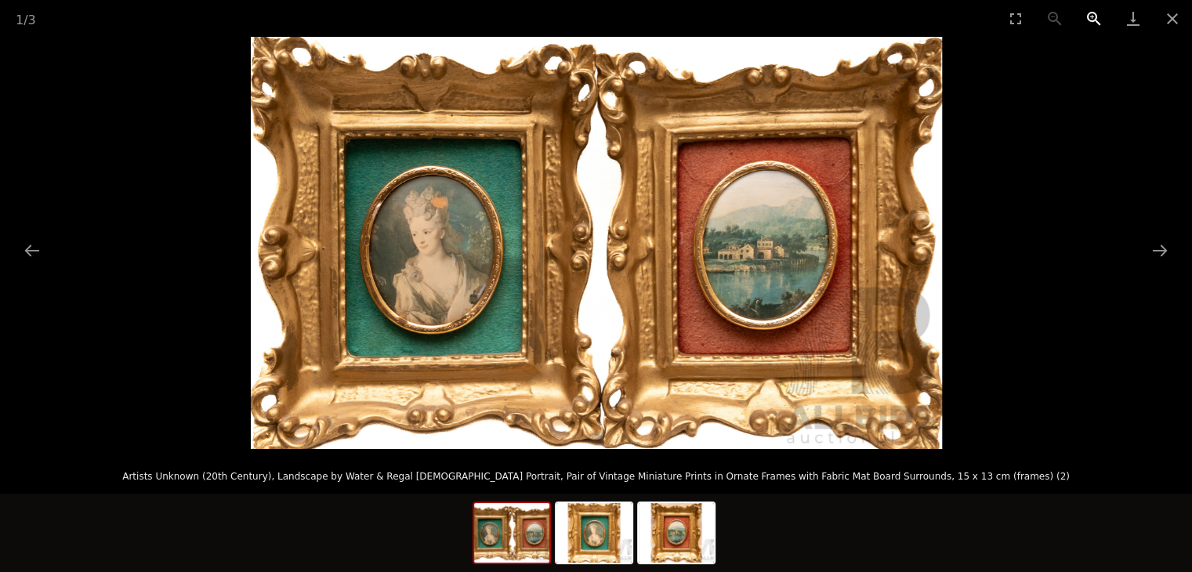
click at [1097, 20] on button "Zoom in" at bounding box center [1094, 18] width 39 height 37
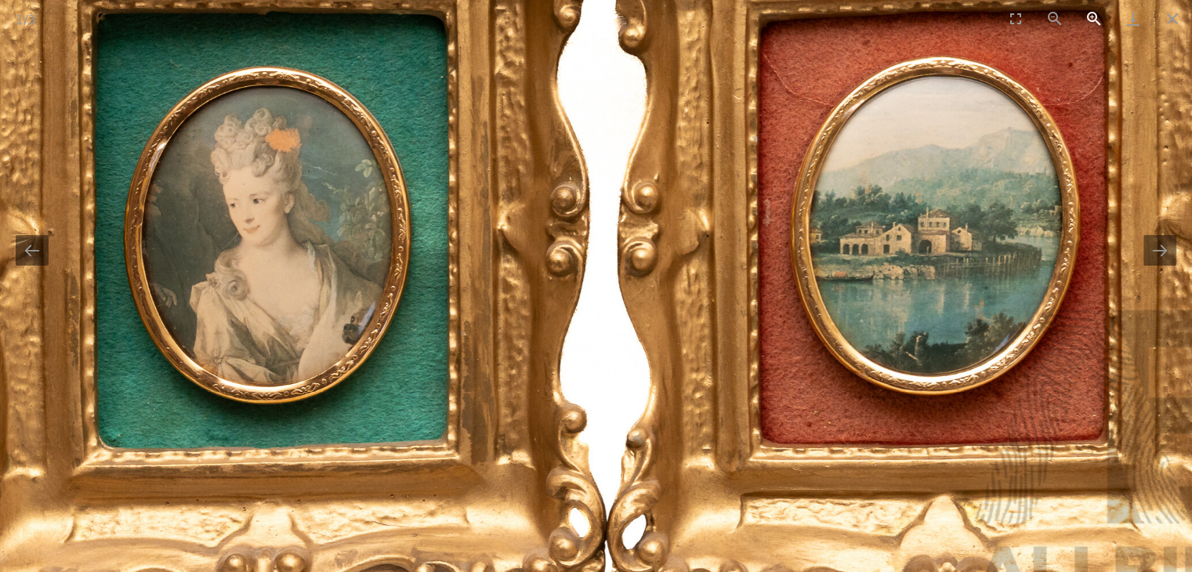
click at [1097, 20] on button "Zoom in" at bounding box center [1094, 18] width 39 height 37
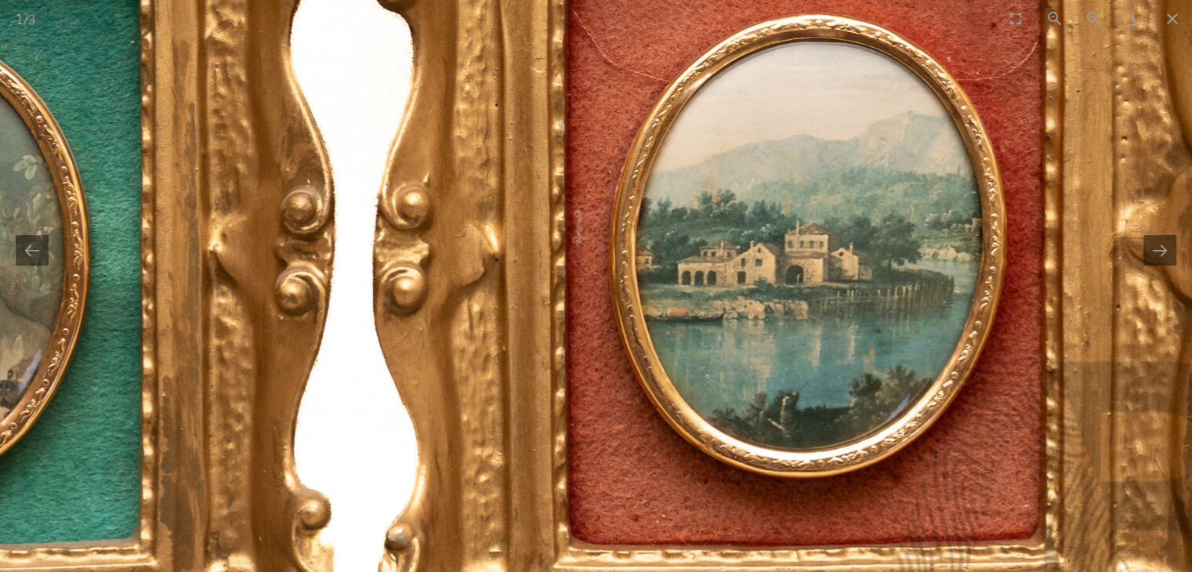
drag, startPoint x: 1048, startPoint y: 299, endPoint x: 795, endPoint y: 338, distance: 256.1
click at [795, 338] on img at bounding box center [344, 240] width 1894 height 1130
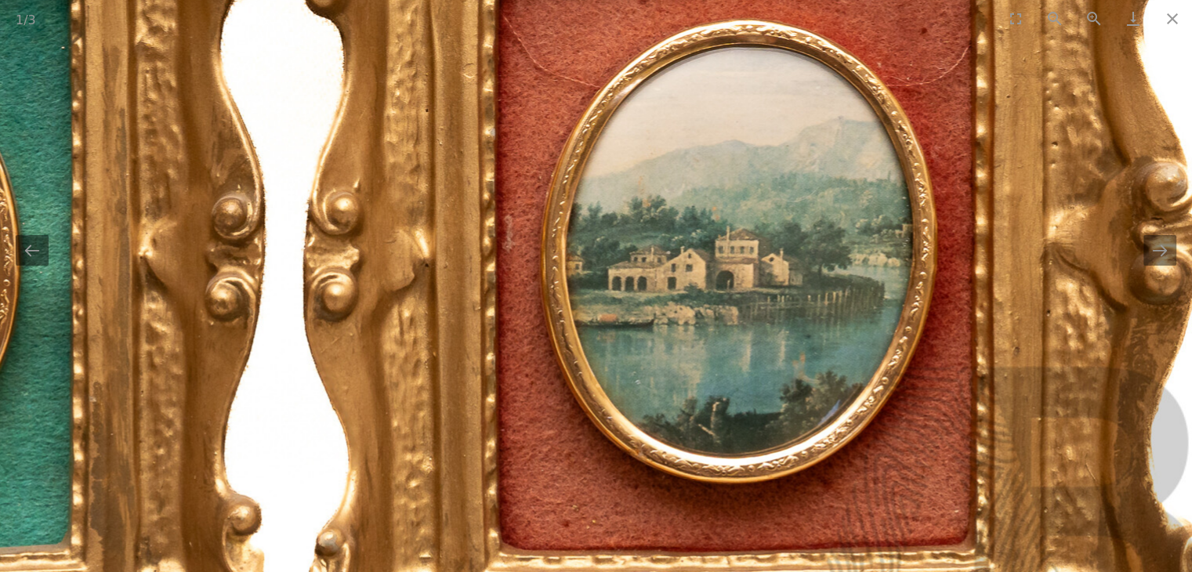
click at [1161, 271] on img at bounding box center [274, 246] width 1894 height 1130
click at [1161, 269] on img at bounding box center [274, 246] width 1894 height 1130
click at [1188, 33] on button "Close gallery" at bounding box center [1172, 18] width 39 height 37
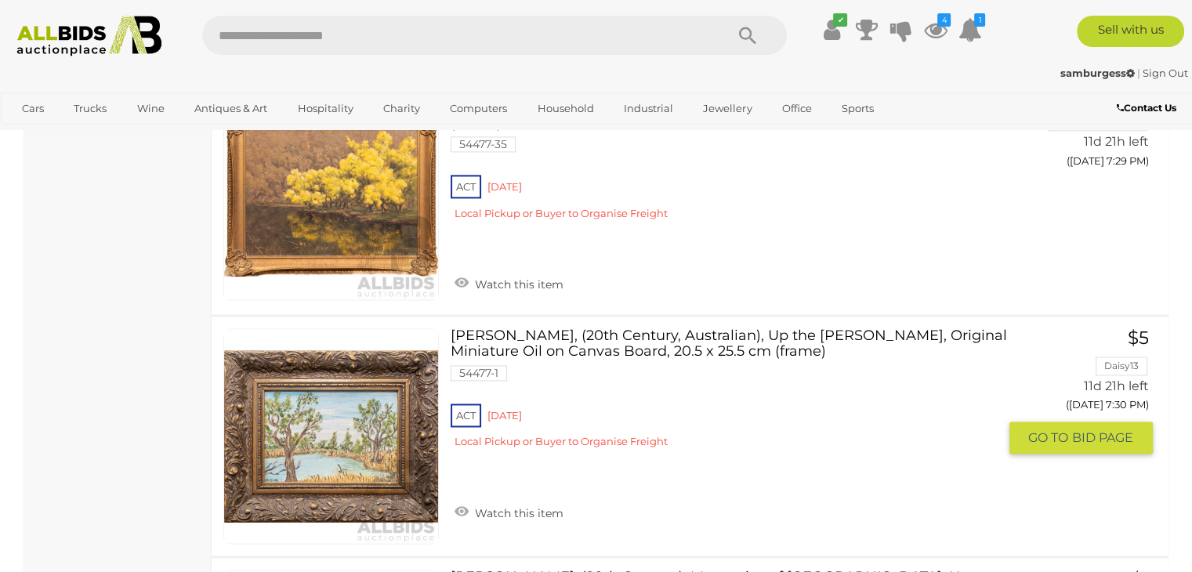
scroll to position [2197, 0]
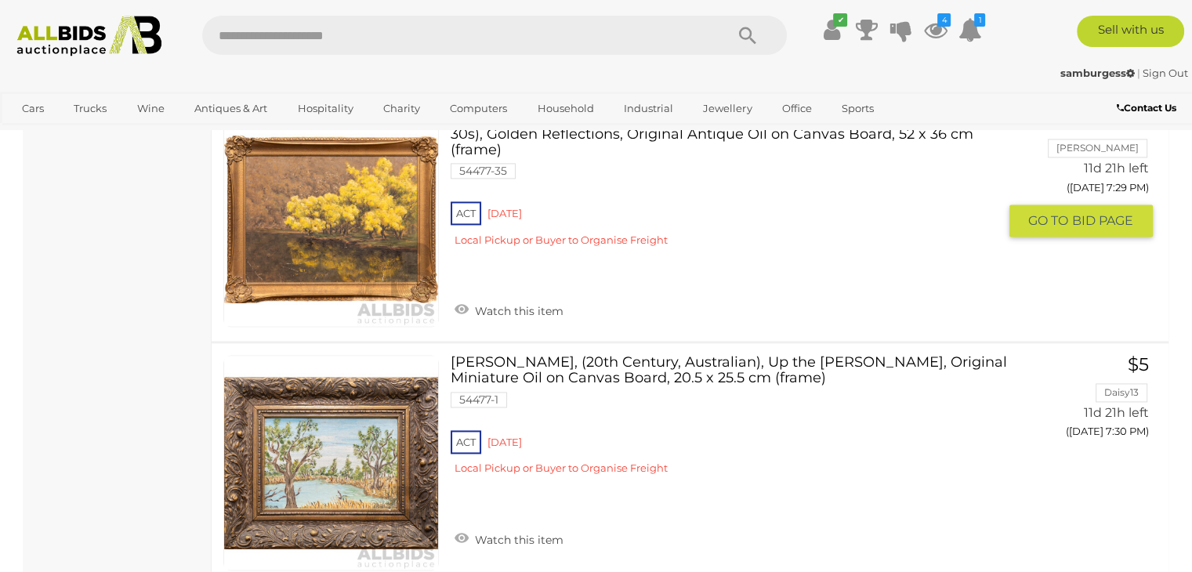
click at [361, 237] on img at bounding box center [331, 219] width 214 height 214
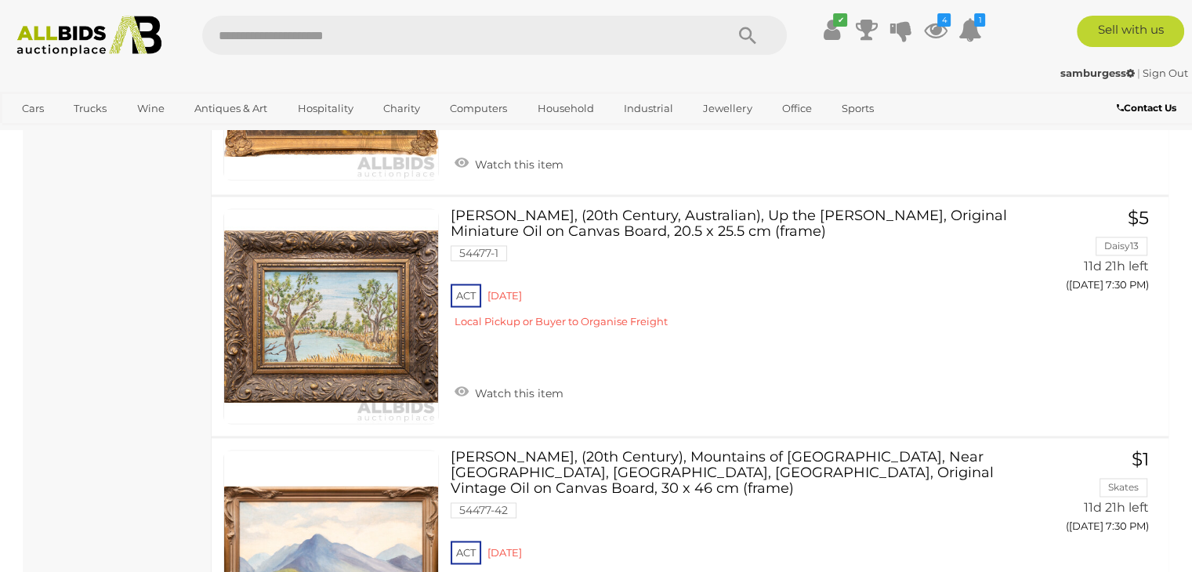
scroll to position [2354, 0]
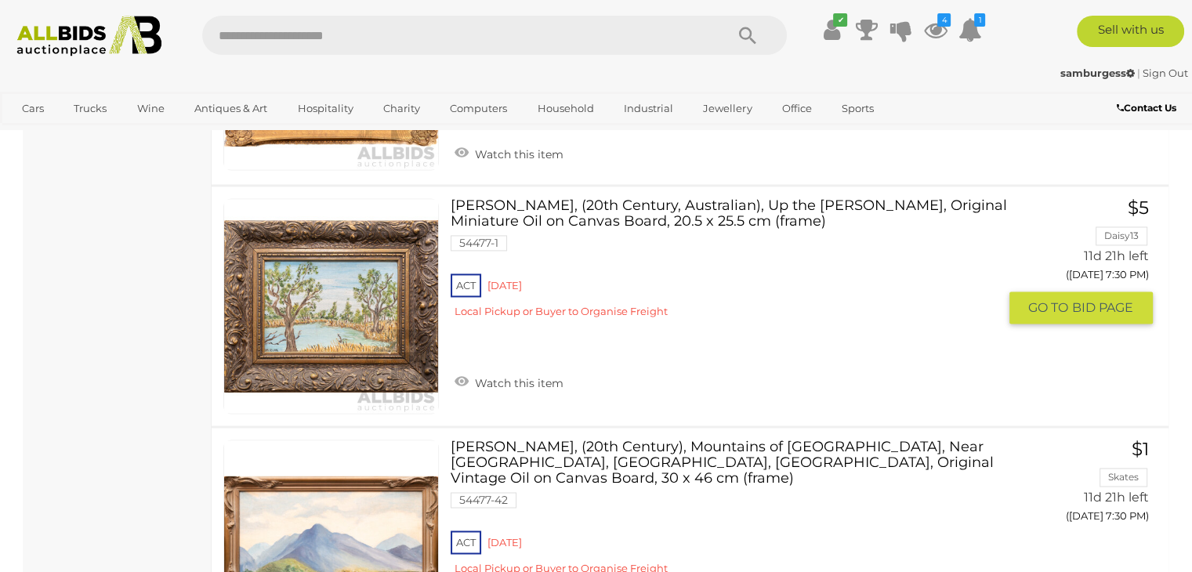
click at [526, 201] on link "Maureen Ruiz, (20th Century, Australian), Up the Murray, Original Miniature Oil…" at bounding box center [729, 264] width 535 height 132
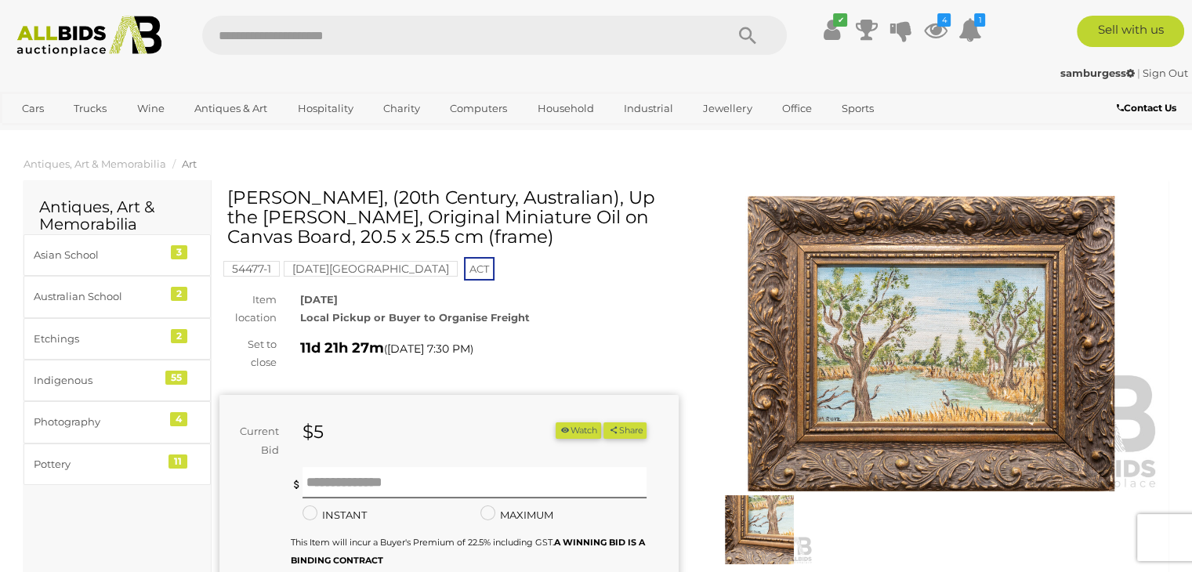
click at [957, 363] on img at bounding box center [931, 344] width 459 height 296
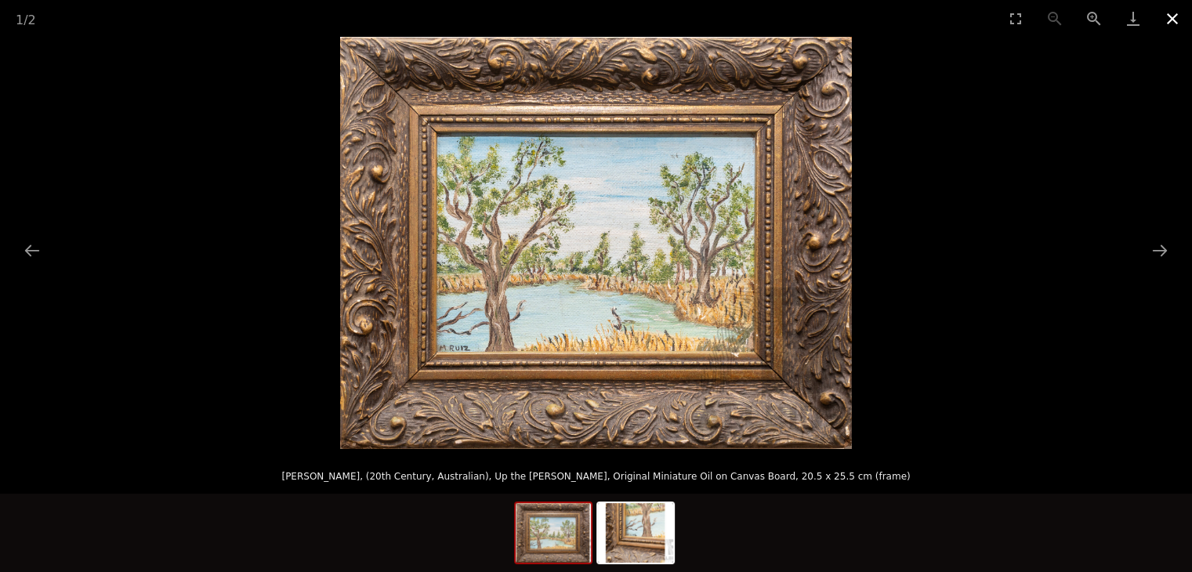
drag, startPoint x: 1179, startPoint y: 20, endPoint x: 1134, endPoint y: 42, distance: 49.8
click at [1178, 20] on button "Close gallery" at bounding box center [1172, 18] width 39 height 37
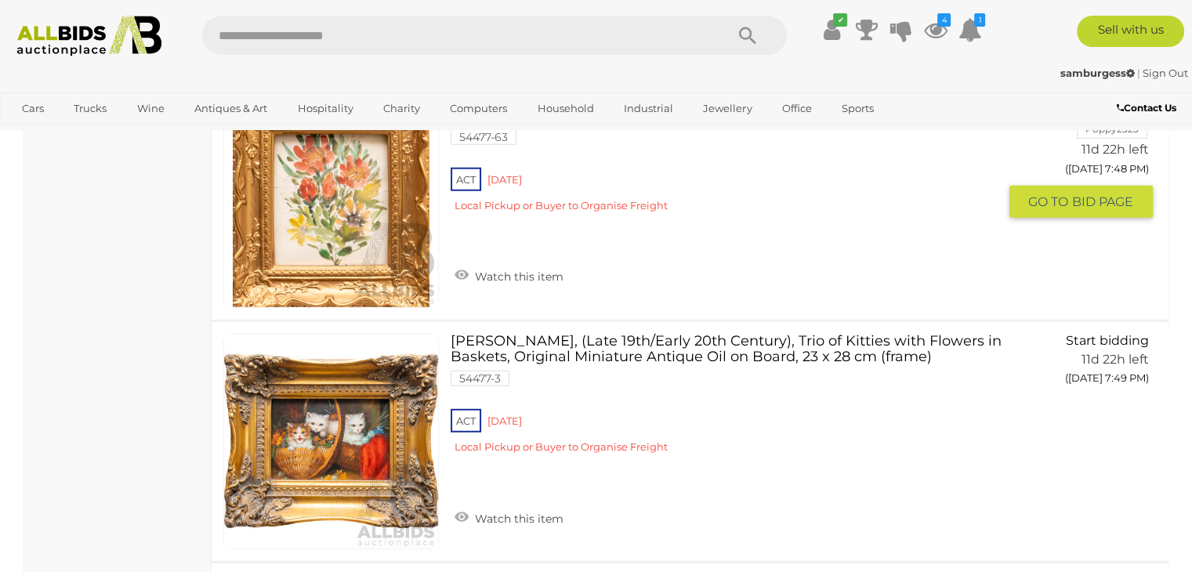
scroll to position [4249, 0]
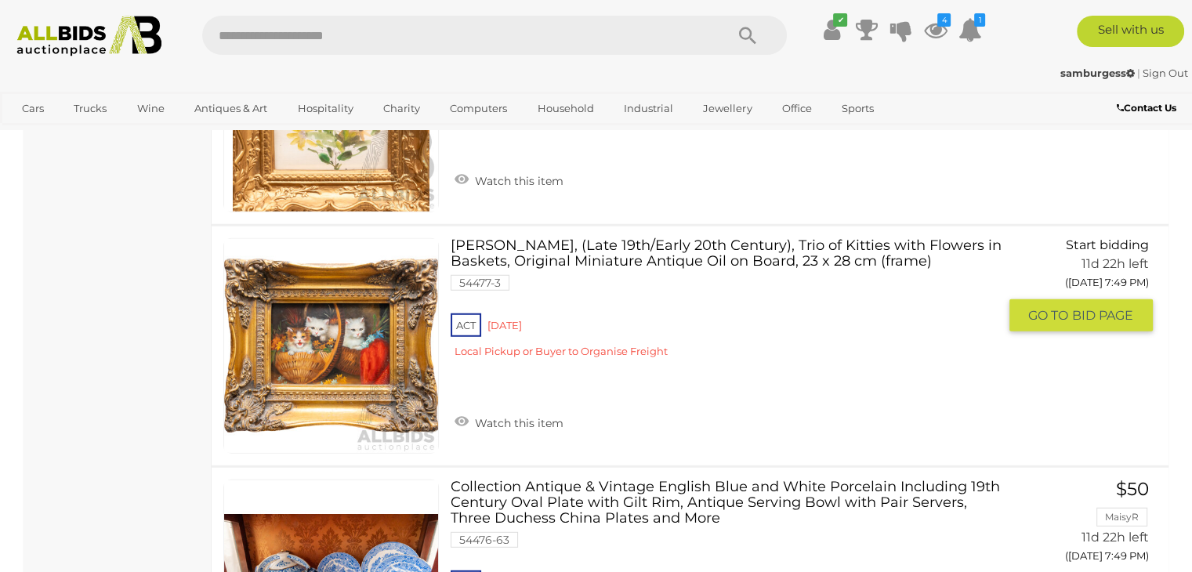
click at [360, 321] on link at bounding box center [331, 346] width 216 height 216
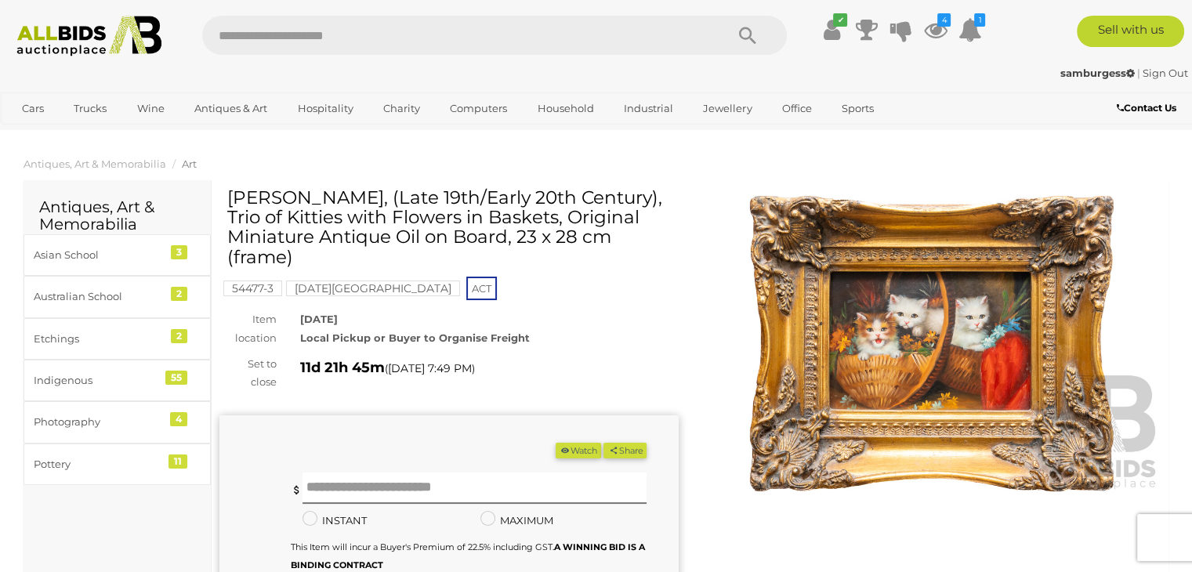
click at [909, 339] on img at bounding box center [931, 344] width 459 height 296
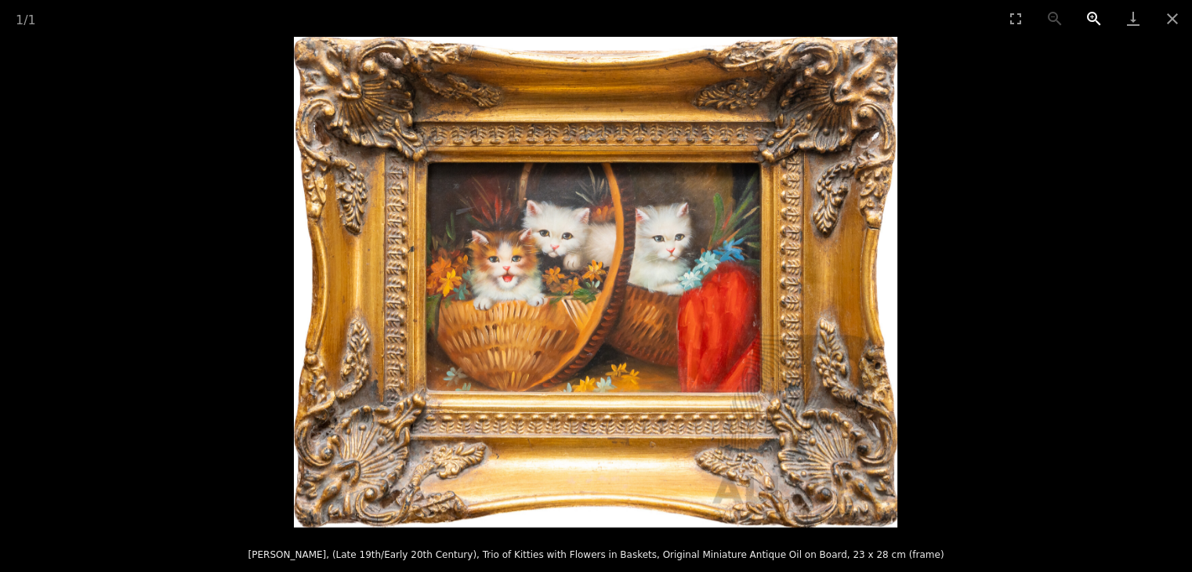
click at [1086, 20] on button "Zoom in" at bounding box center [1094, 18] width 39 height 37
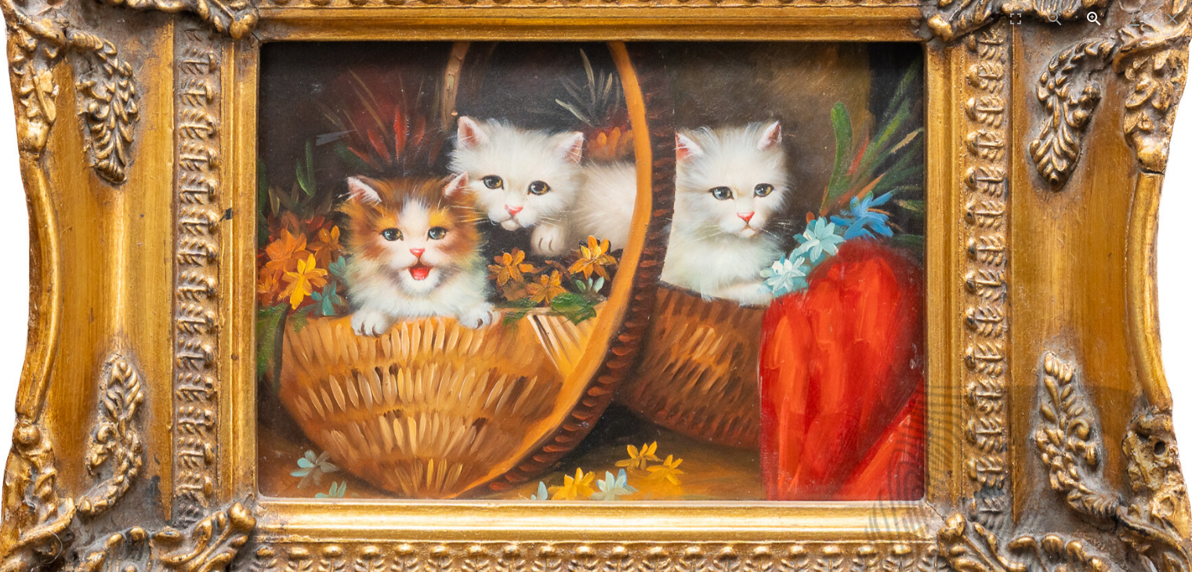
click at [1086, 20] on button "Zoom in" at bounding box center [1094, 18] width 39 height 37
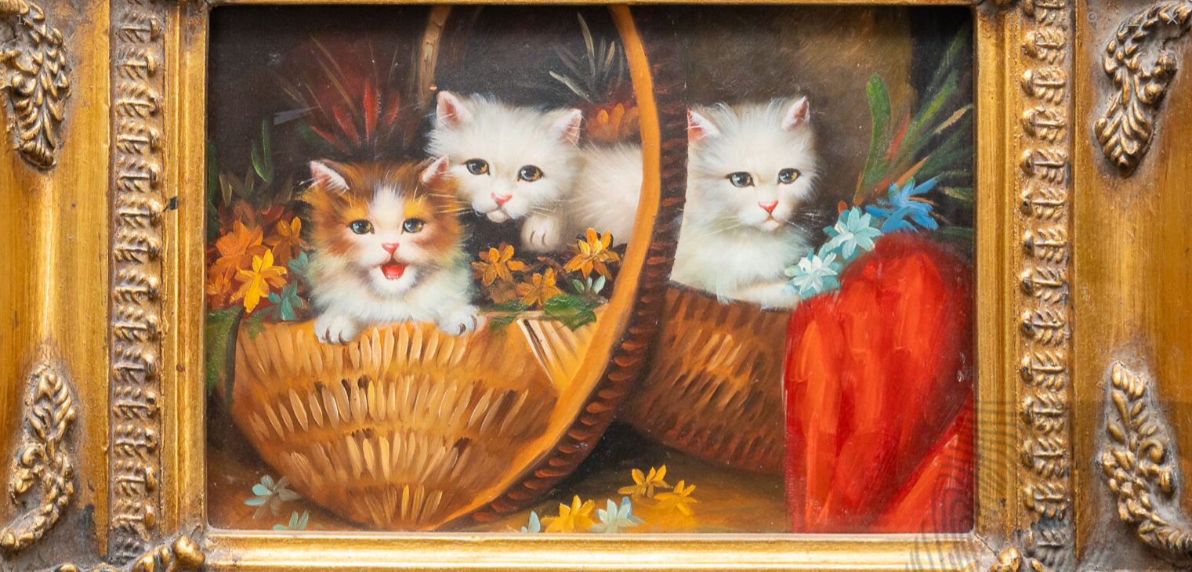
scroll to position [314, 0]
click at [1170, 16] on button "Close gallery" at bounding box center [1172, 18] width 39 height 37
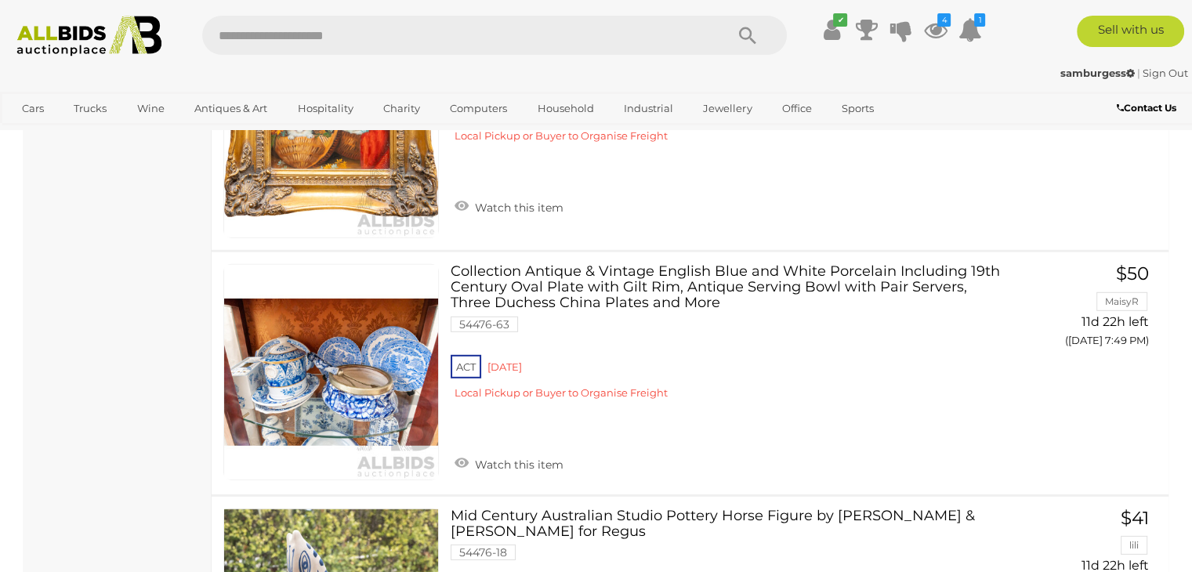
scroll to position [4613, 0]
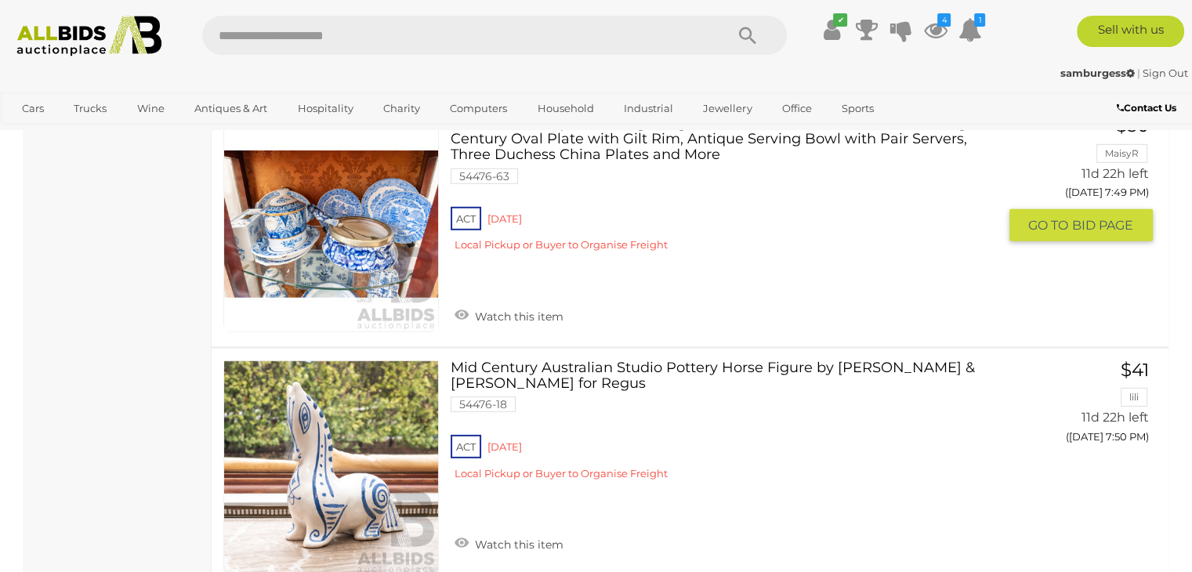
click at [383, 201] on link at bounding box center [331, 224] width 216 height 216
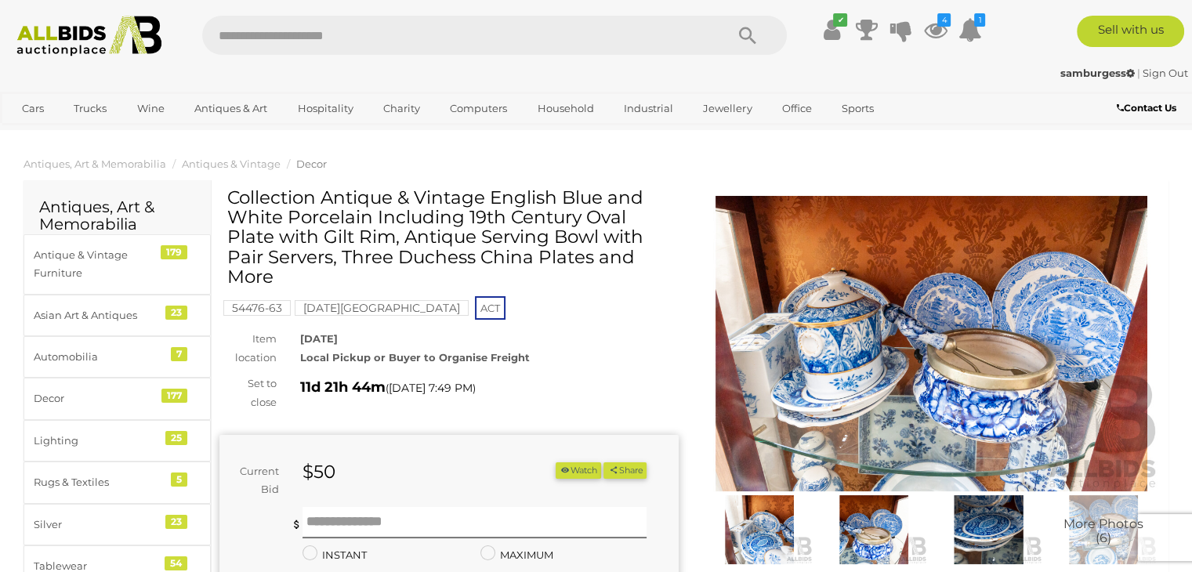
click at [877, 336] on img at bounding box center [931, 344] width 459 height 296
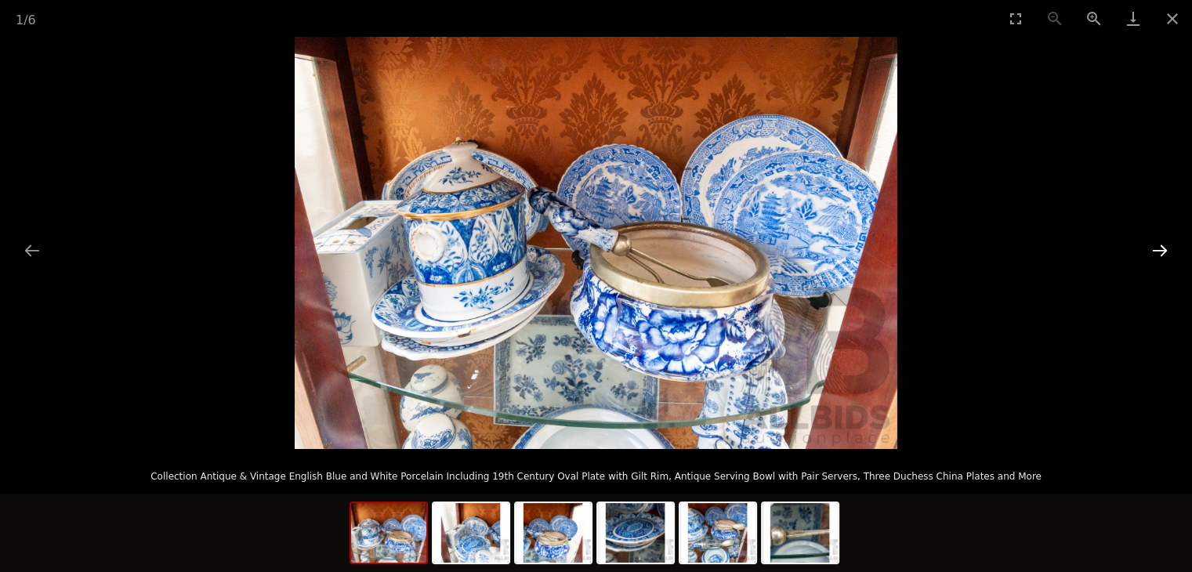
click at [1166, 248] on button "Next slide" at bounding box center [1160, 250] width 33 height 31
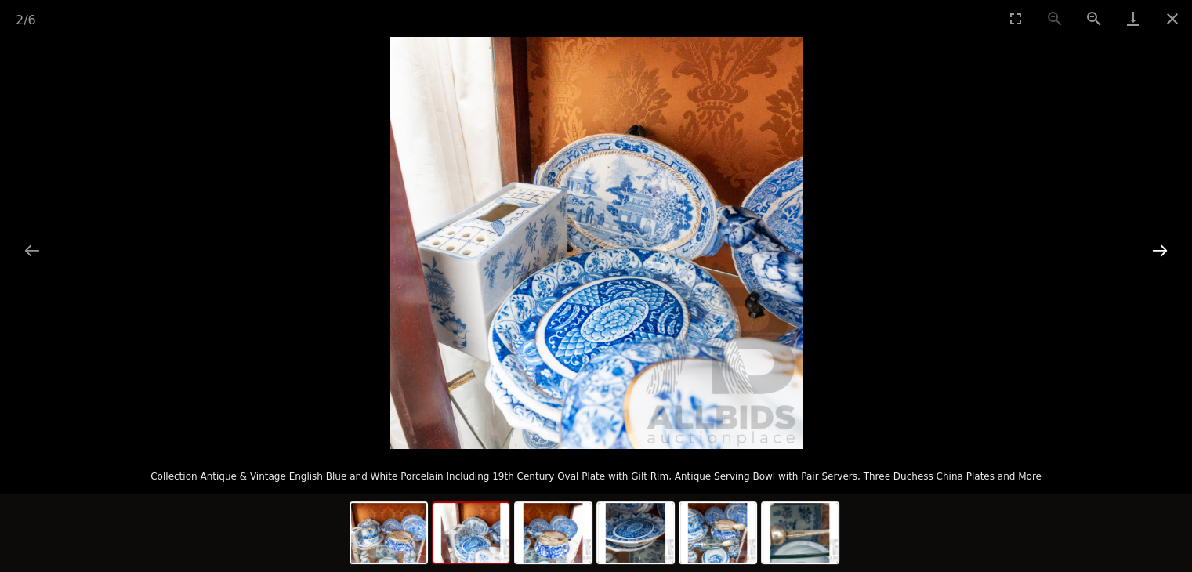
click at [1167, 248] on button "Next slide" at bounding box center [1160, 250] width 33 height 31
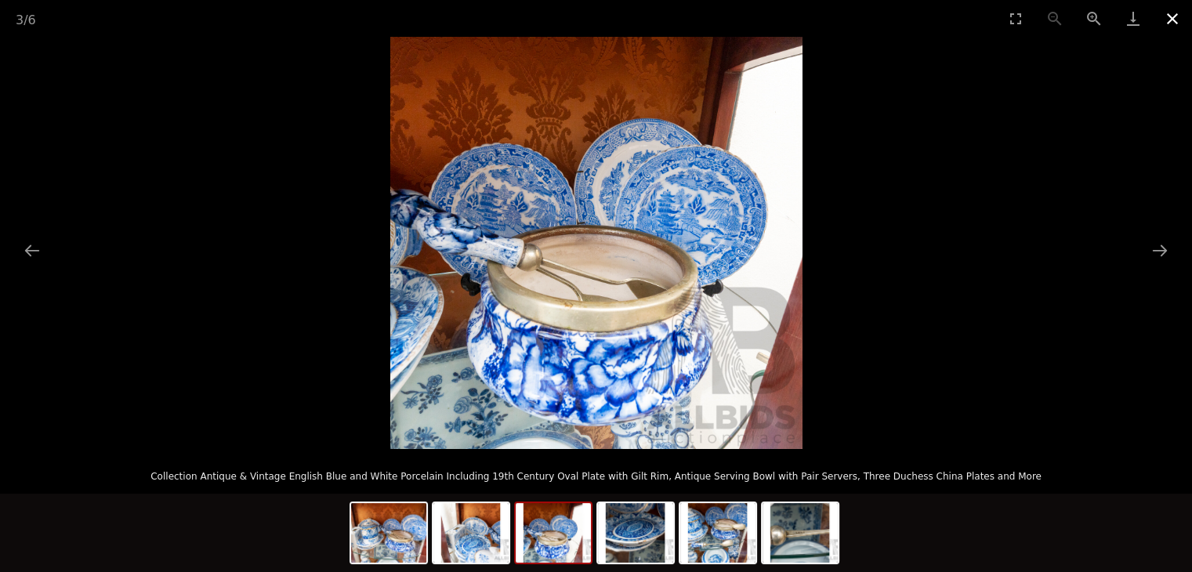
click at [1180, 17] on button "Close gallery" at bounding box center [1172, 18] width 39 height 37
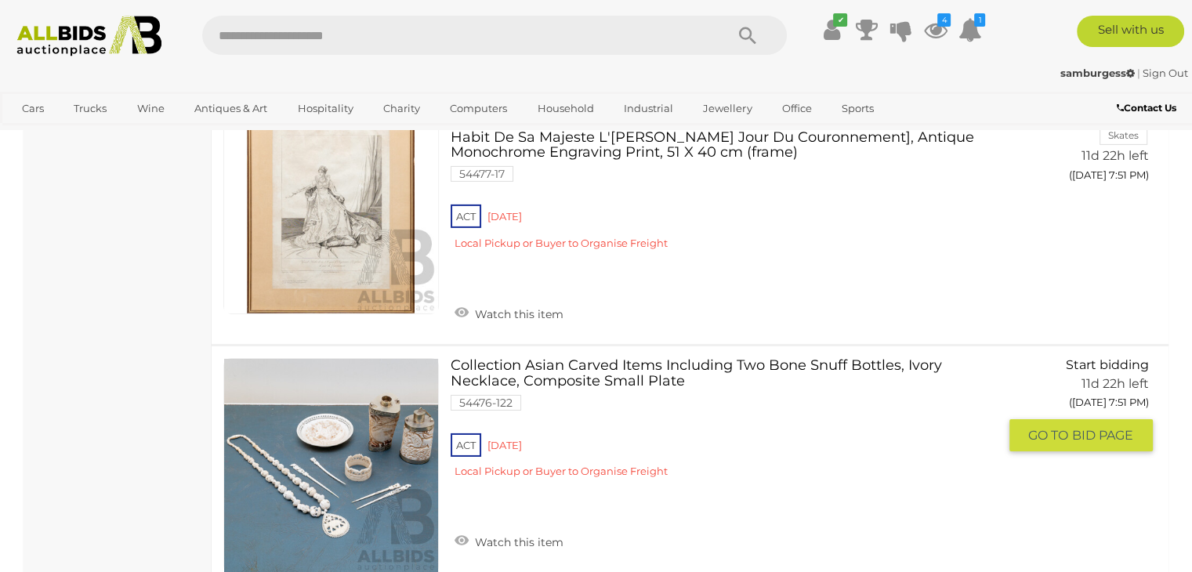
scroll to position [5246, 0]
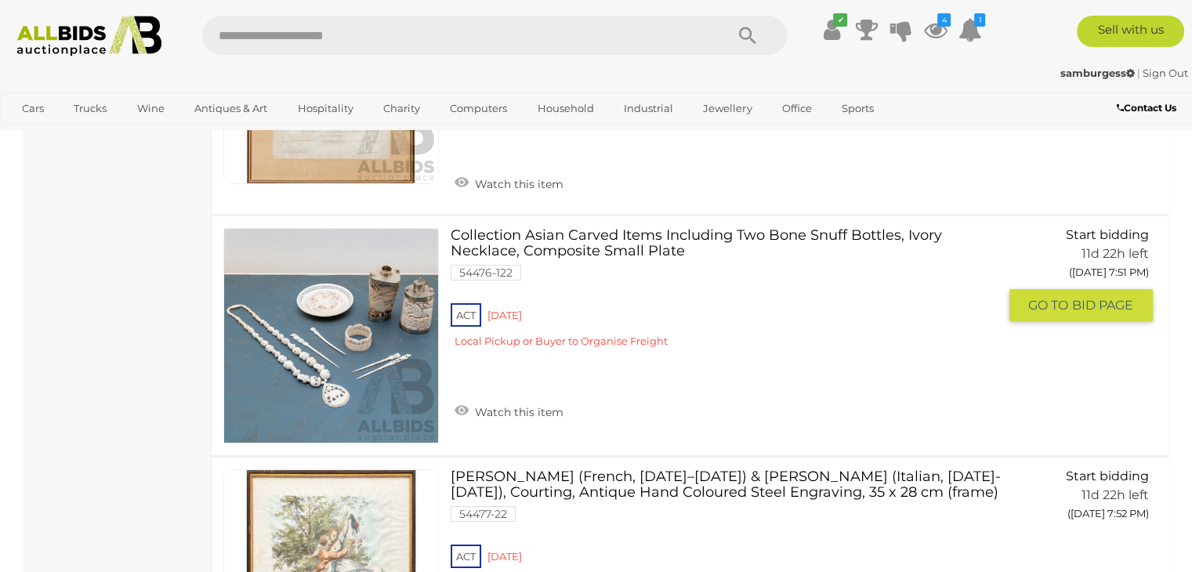
click at [567, 228] on link "Collection Asian Carved Items Including Two Bone Snuff Bottles, Ivory Necklace,…" at bounding box center [729, 294] width 535 height 132
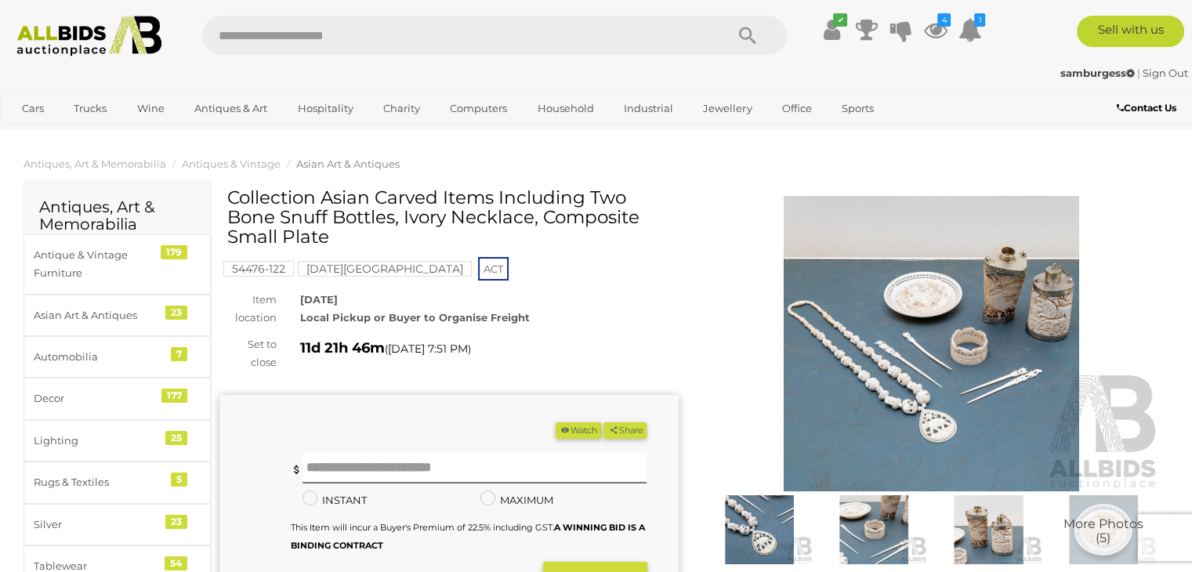
click at [925, 361] on img at bounding box center [931, 344] width 459 height 296
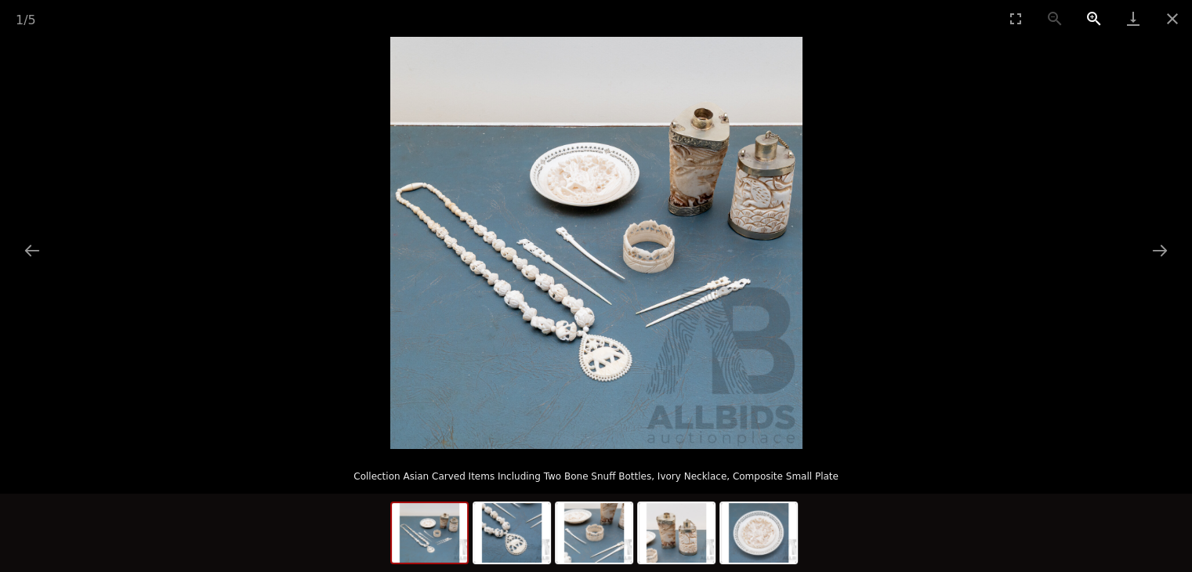
click at [1088, 13] on button "Zoom in" at bounding box center [1094, 18] width 39 height 37
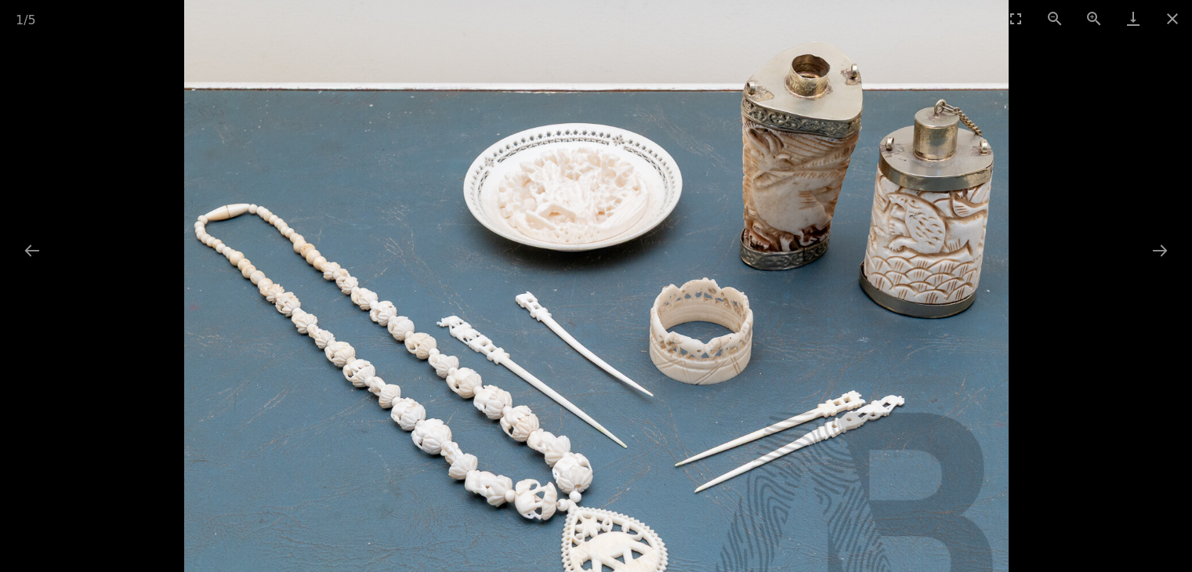
drag, startPoint x: 825, startPoint y: 204, endPoint x: 727, endPoint y: 275, distance: 120.6
click at [727, 275] on img at bounding box center [596, 324] width 825 height 825
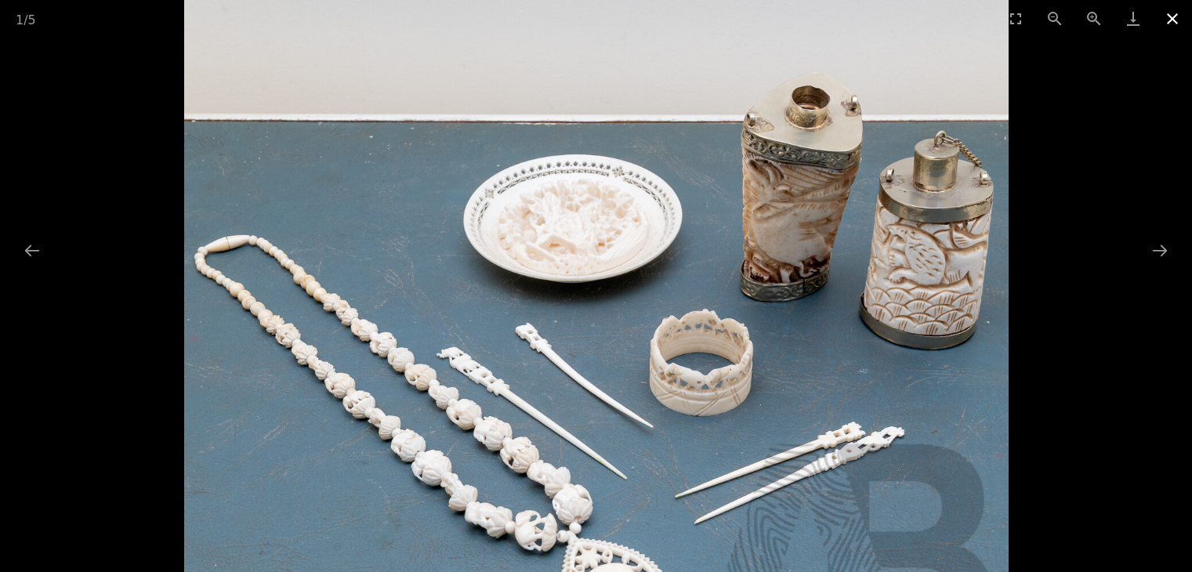
click at [1173, 18] on button "Close gallery" at bounding box center [1172, 18] width 39 height 37
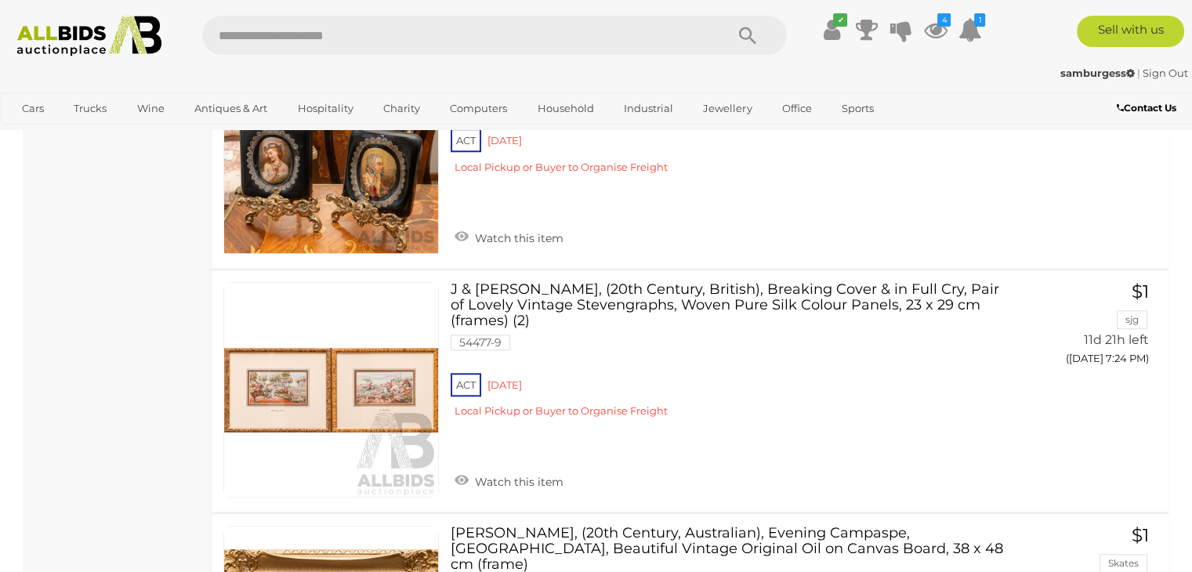
scroll to position [1193, 0]
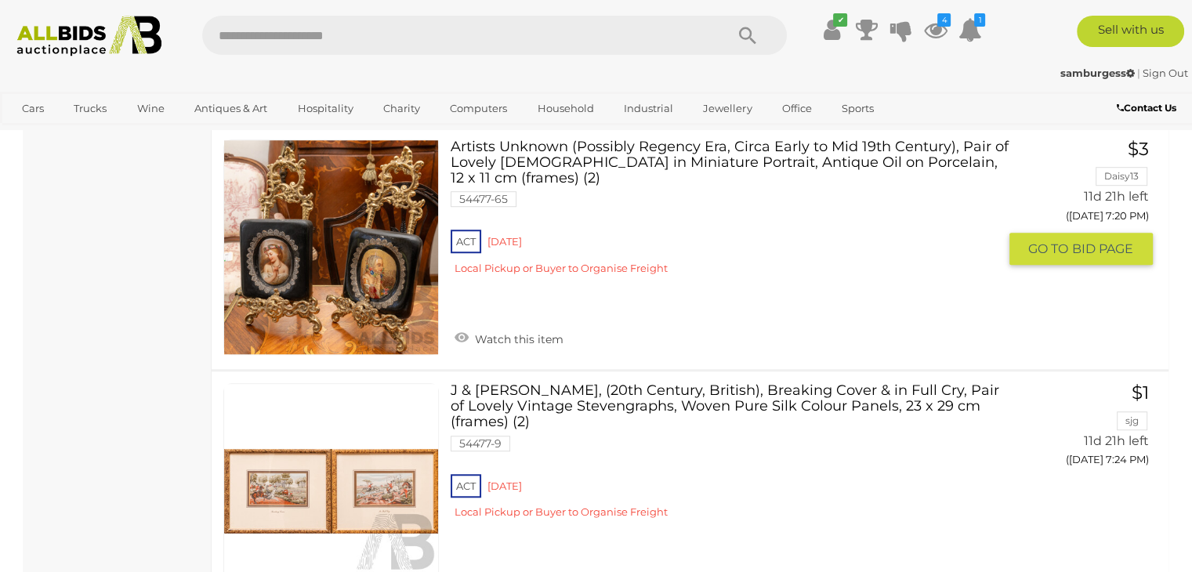
click at [361, 256] on link at bounding box center [331, 248] width 216 height 216
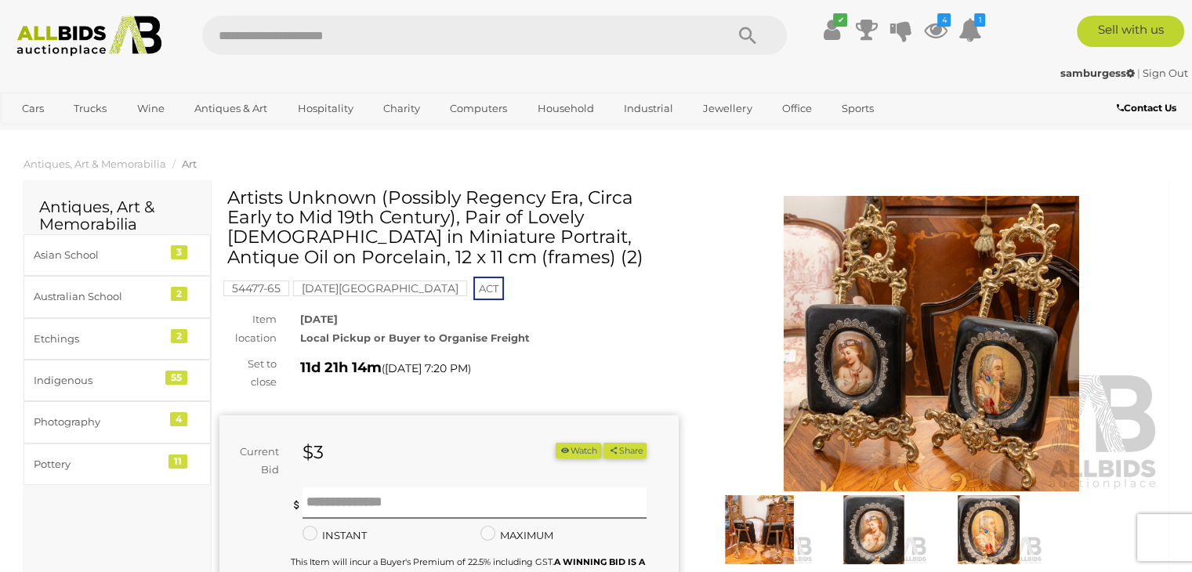
click at [941, 288] on img at bounding box center [931, 344] width 459 height 296
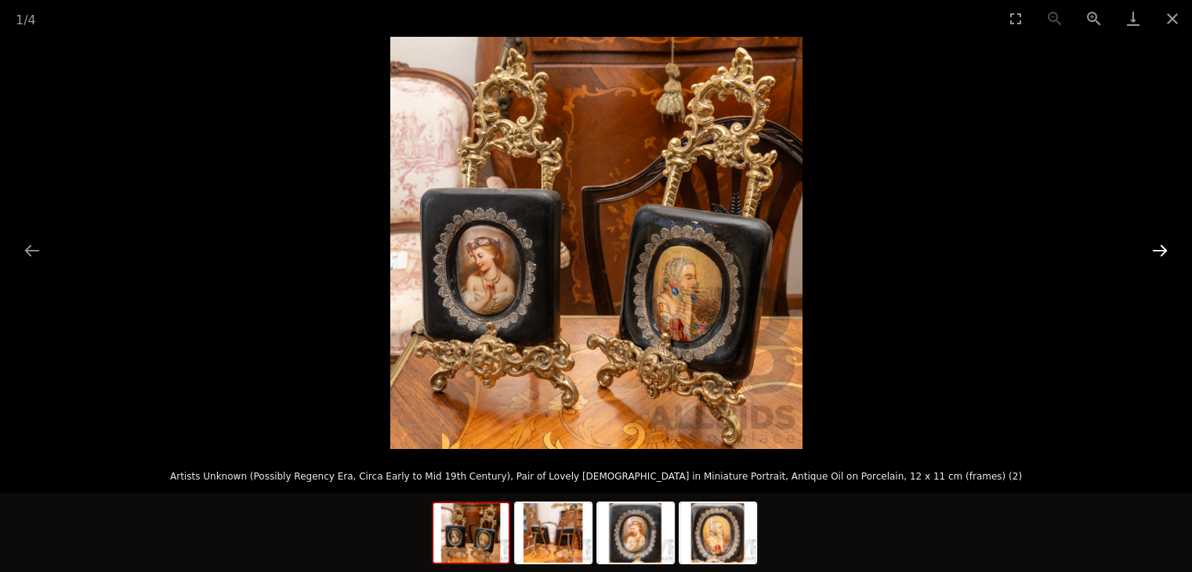
click at [1155, 248] on button "Next slide" at bounding box center [1160, 250] width 33 height 31
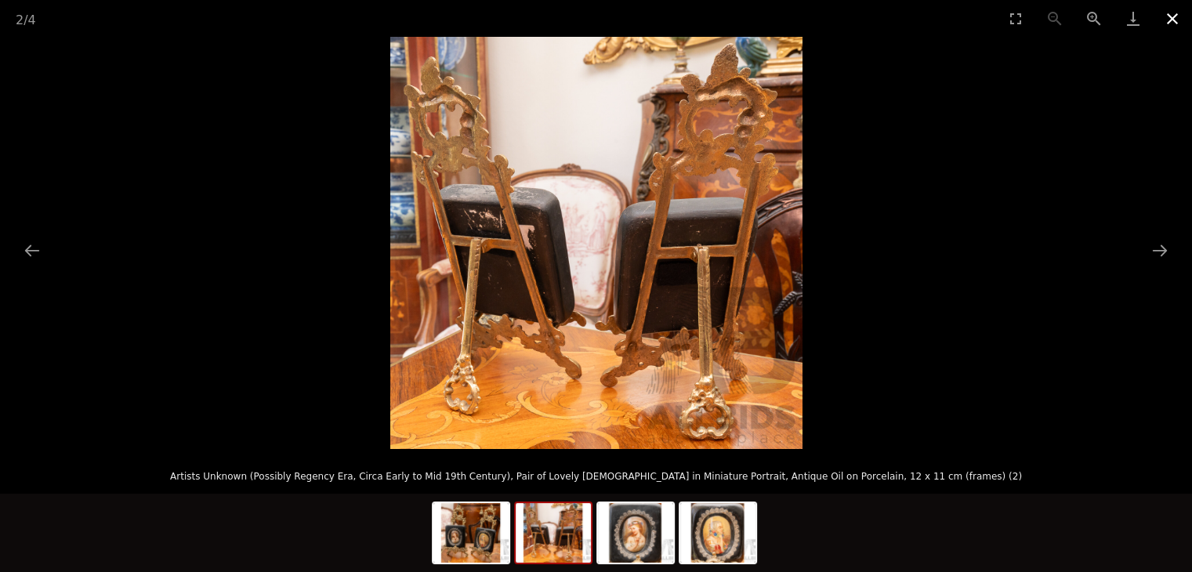
click at [1173, 22] on button "Close gallery" at bounding box center [1172, 18] width 39 height 37
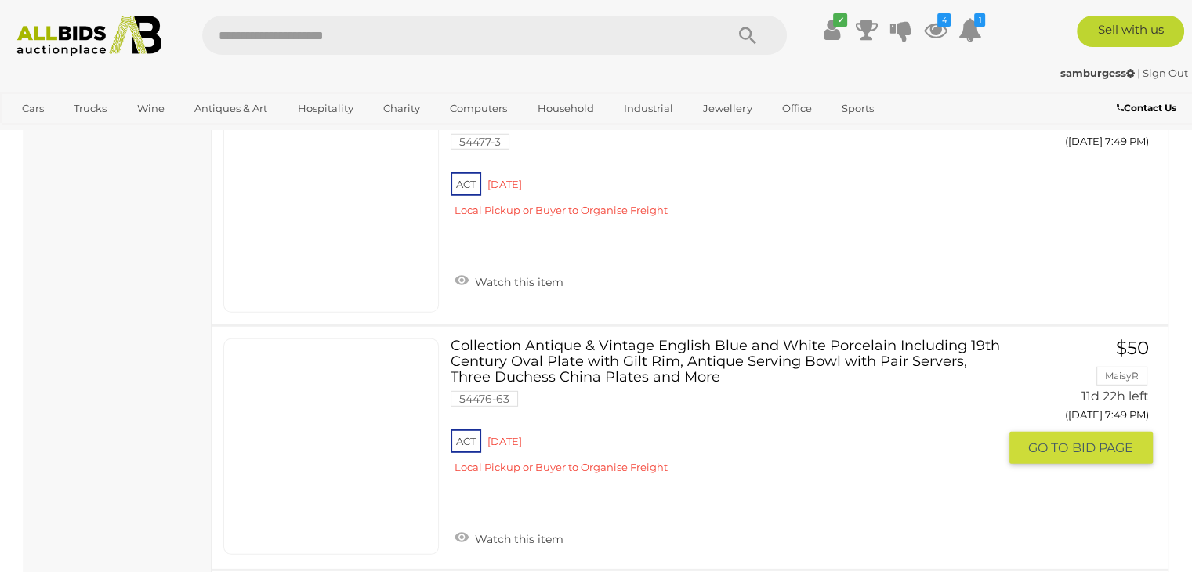
scroll to position [4329, 0]
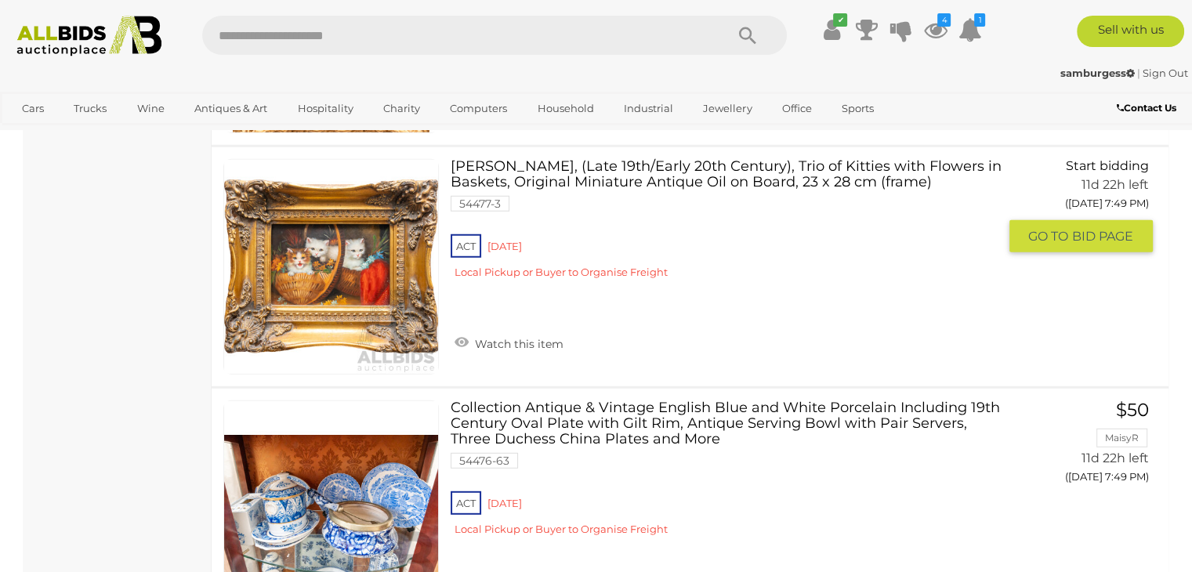
click at [350, 239] on link at bounding box center [331, 267] width 216 height 216
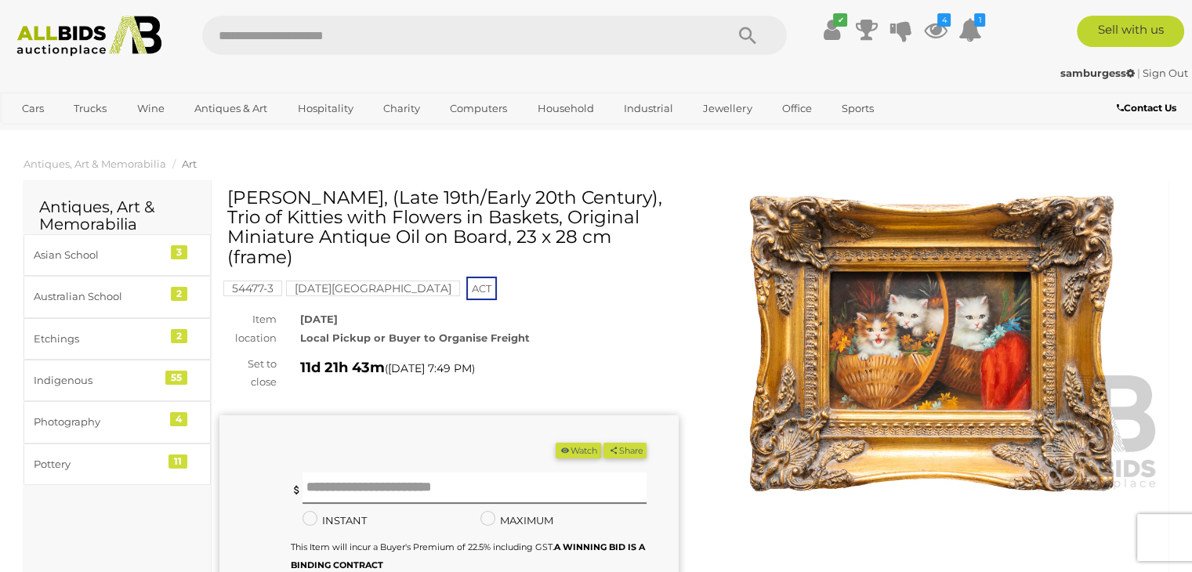
click at [956, 321] on img at bounding box center [931, 344] width 459 height 296
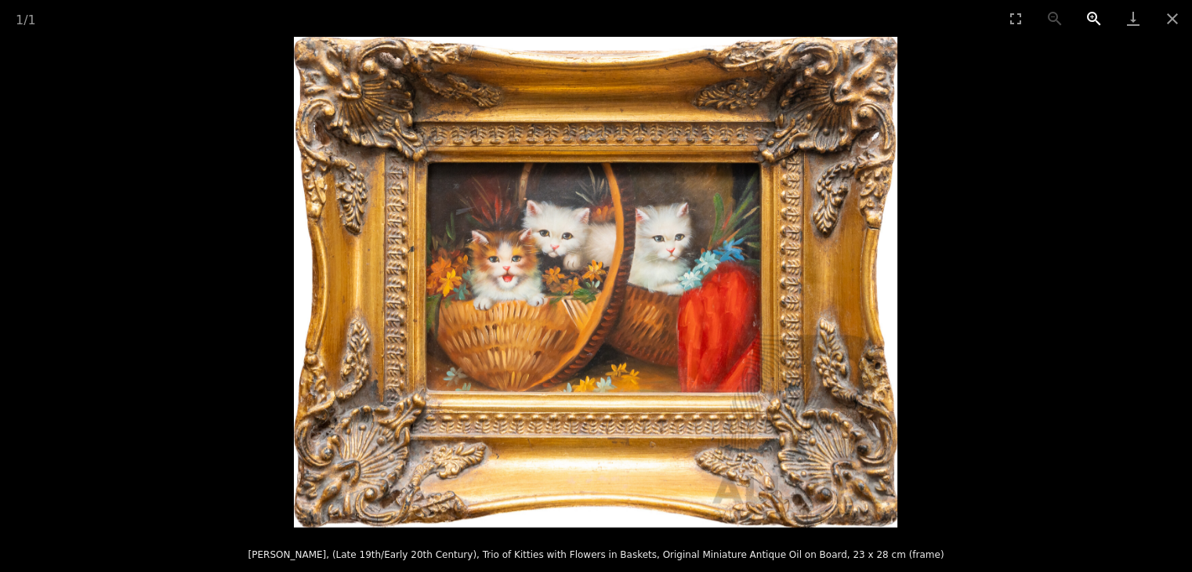
click at [1094, 21] on button "Zoom in" at bounding box center [1094, 18] width 39 height 37
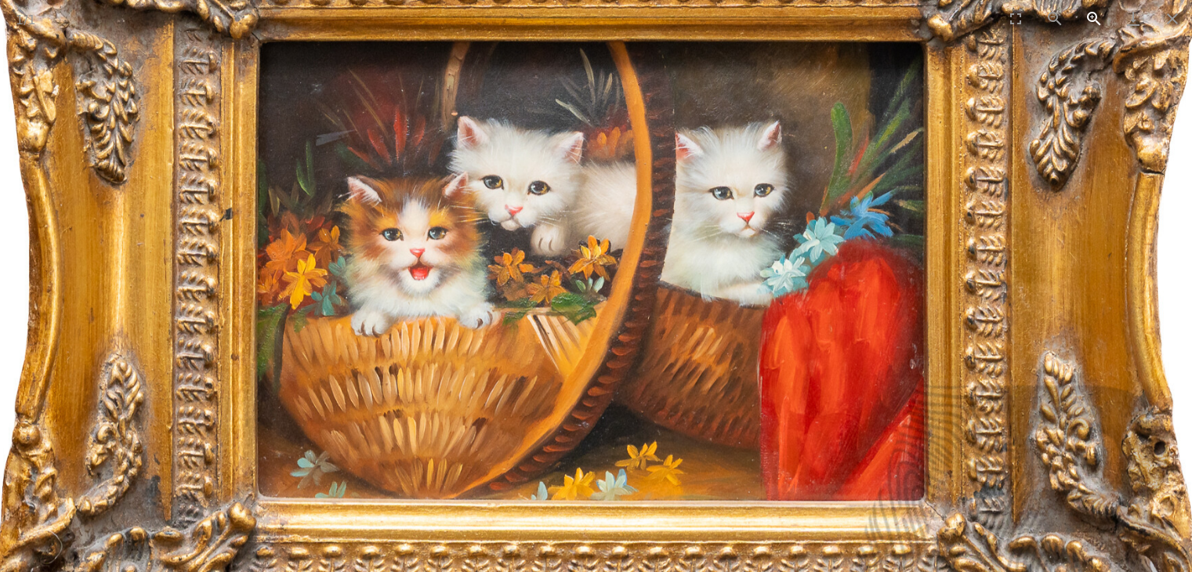
click at [1094, 21] on button "Zoom in" at bounding box center [1094, 18] width 39 height 37
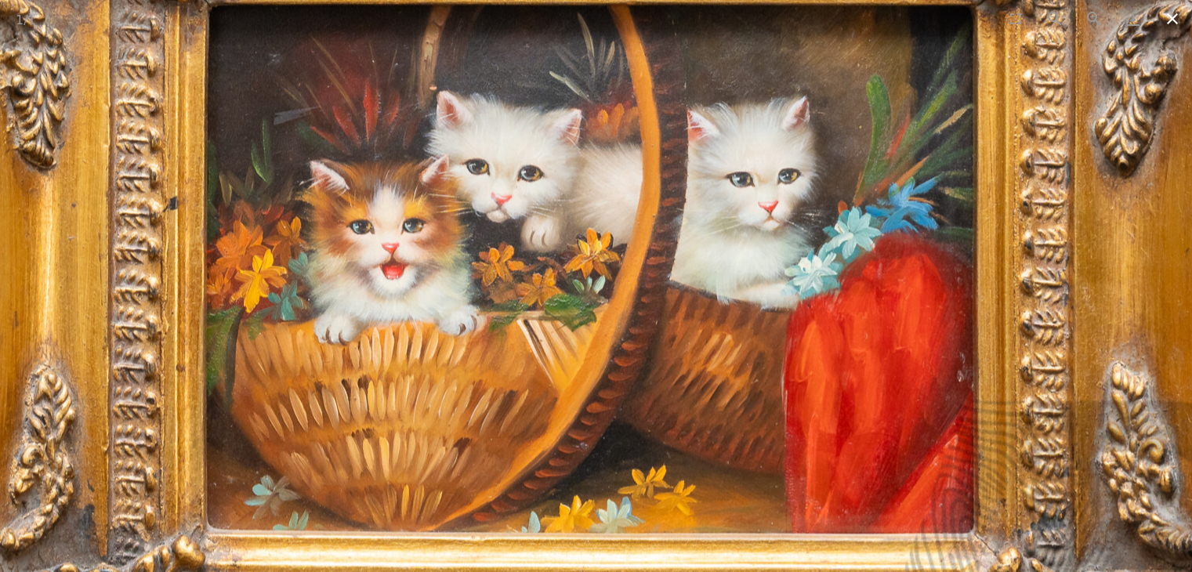
click at [1170, 15] on button "Close gallery" at bounding box center [1172, 18] width 39 height 37
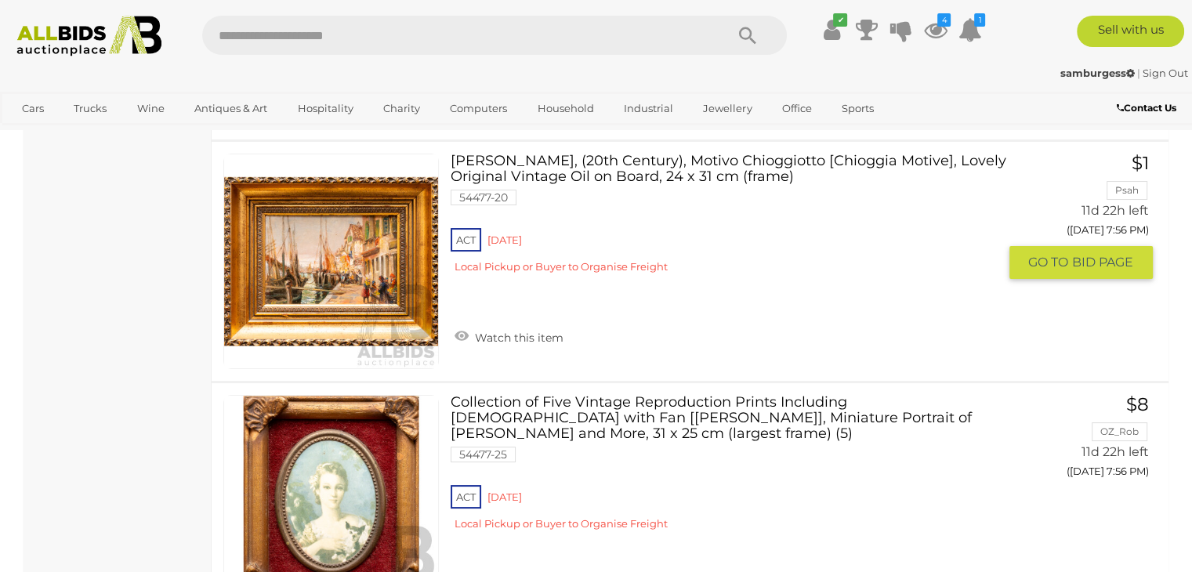
scroll to position [5975, 0]
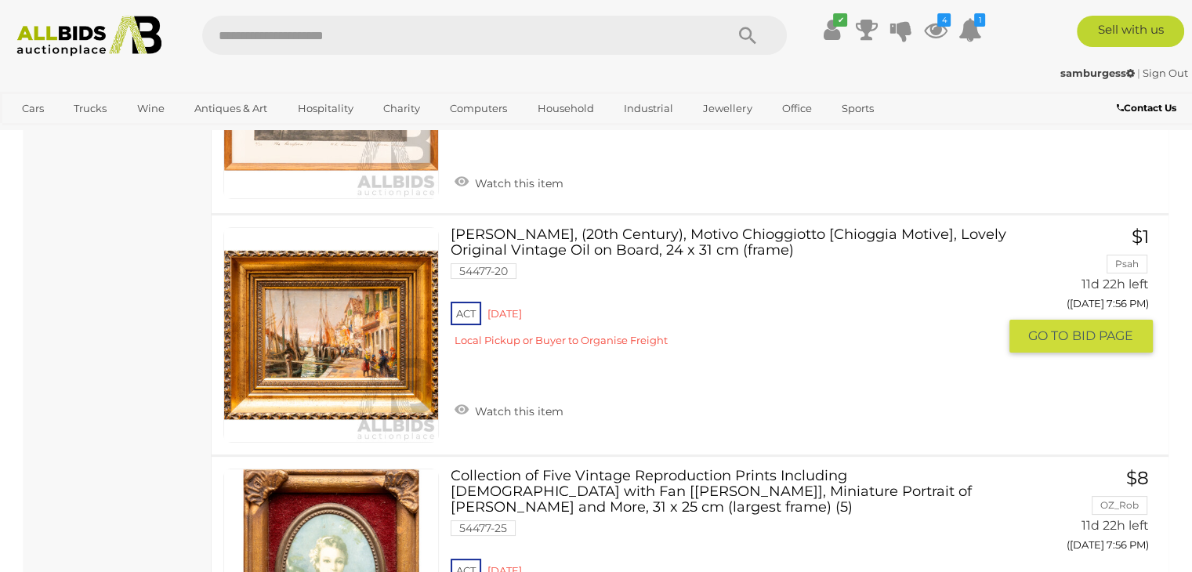
click at [383, 292] on link at bounding box center [331, 335] width 216 height 216
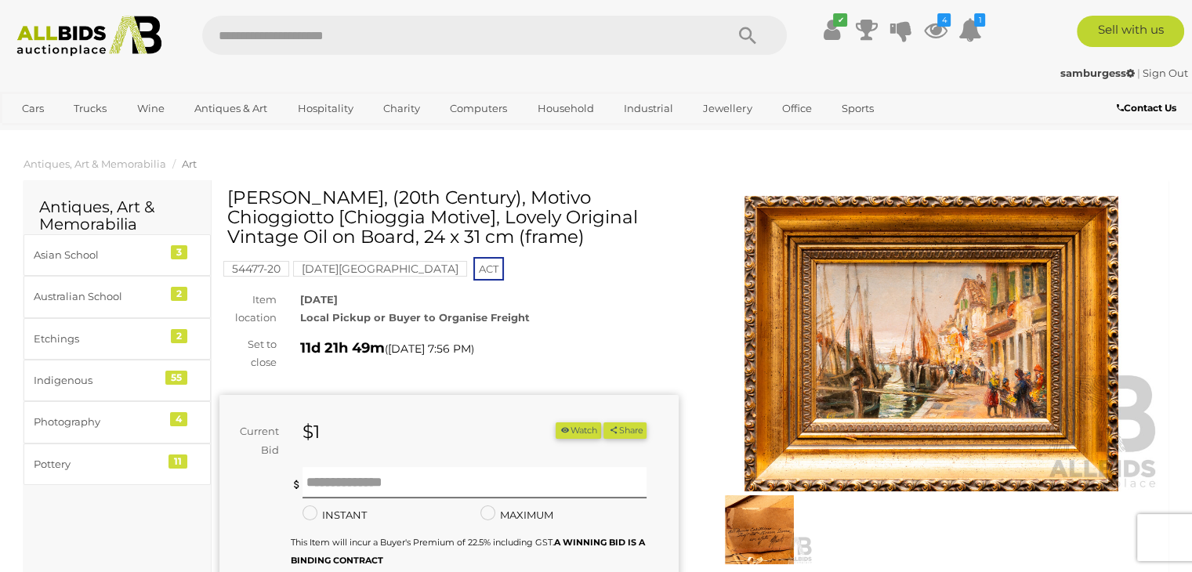
click at [865, 273] on img at bounding box center [931, 344] width 459 height 296
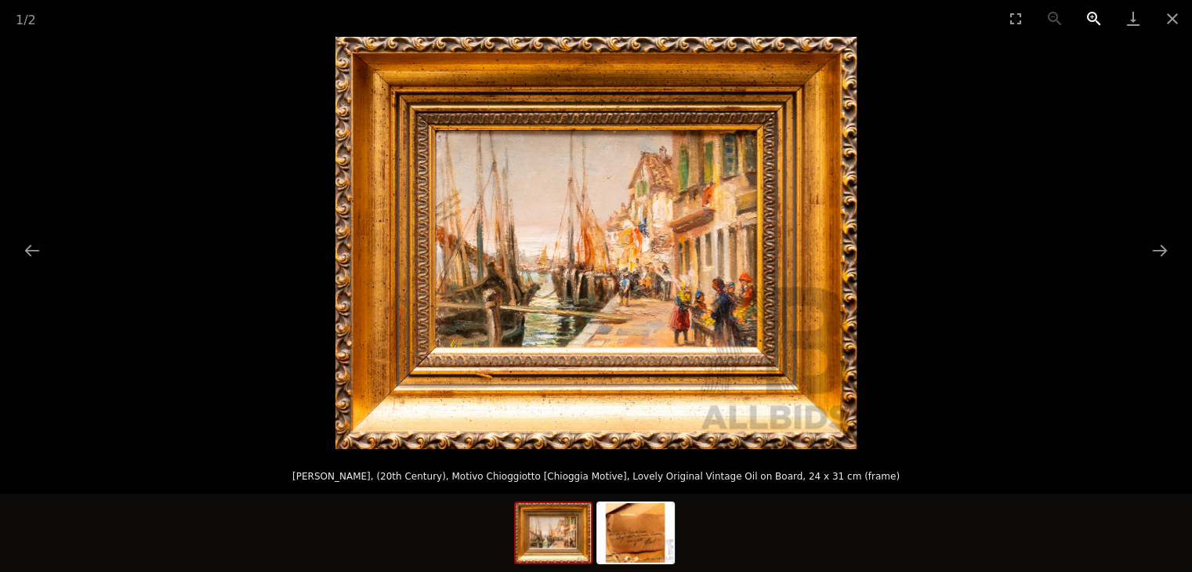
click at [1097, 16] on button "Zoom in" at bounding box center [1094, 18] width 39 height 37
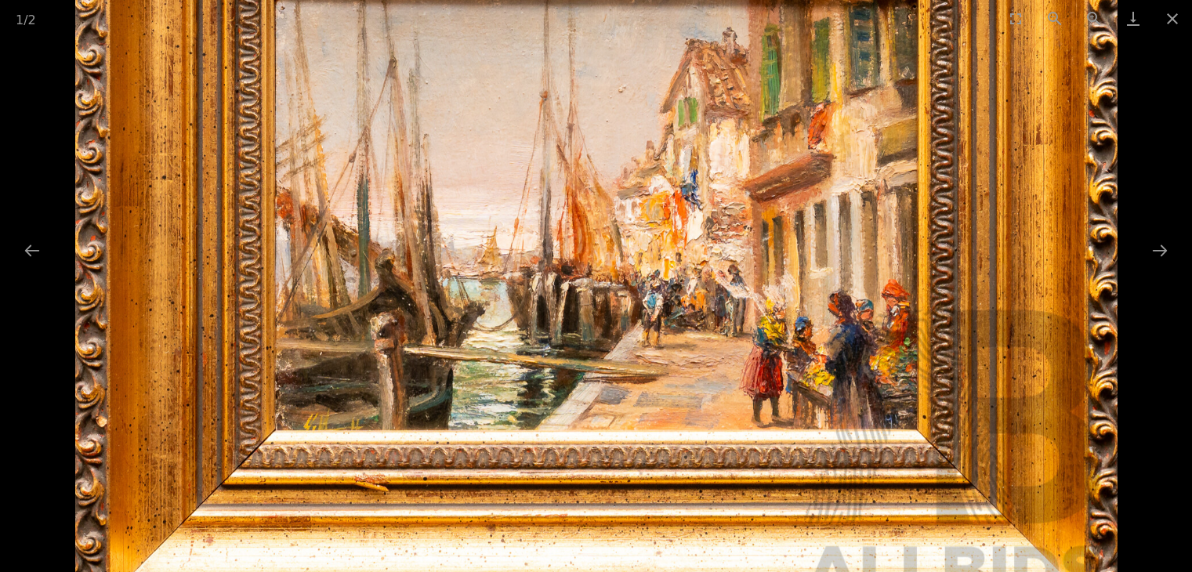
scroll to position [157, 0]
click at [1052, 16] on button "Zoom out" at bounding box center [1054, 18] width 39 height 37
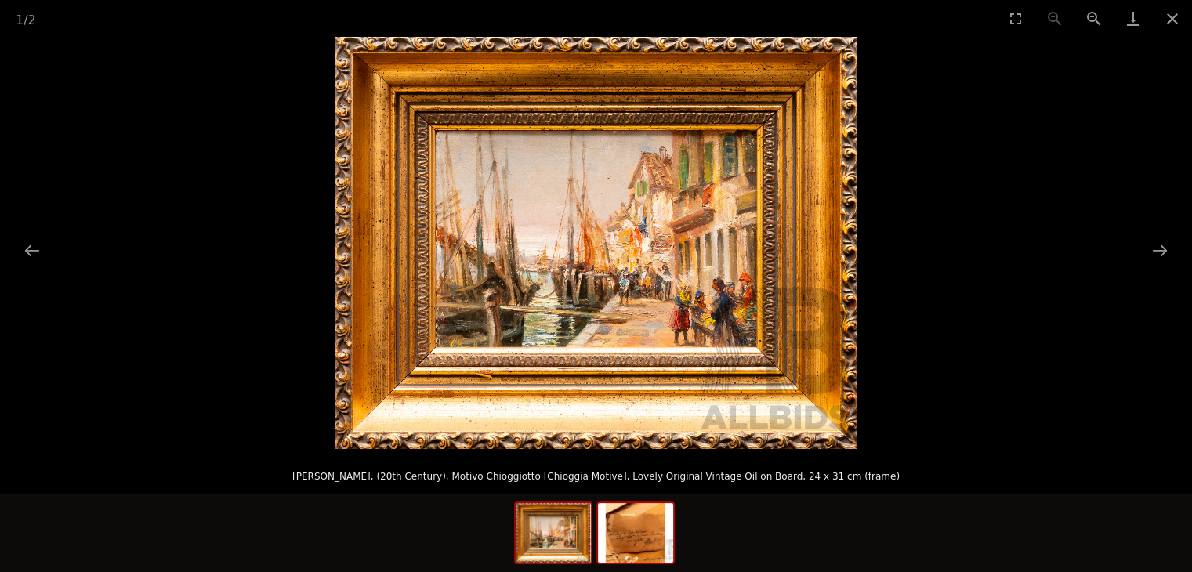
click at [638, 537] on img at bounding box center [635, 533] width 75 height 60
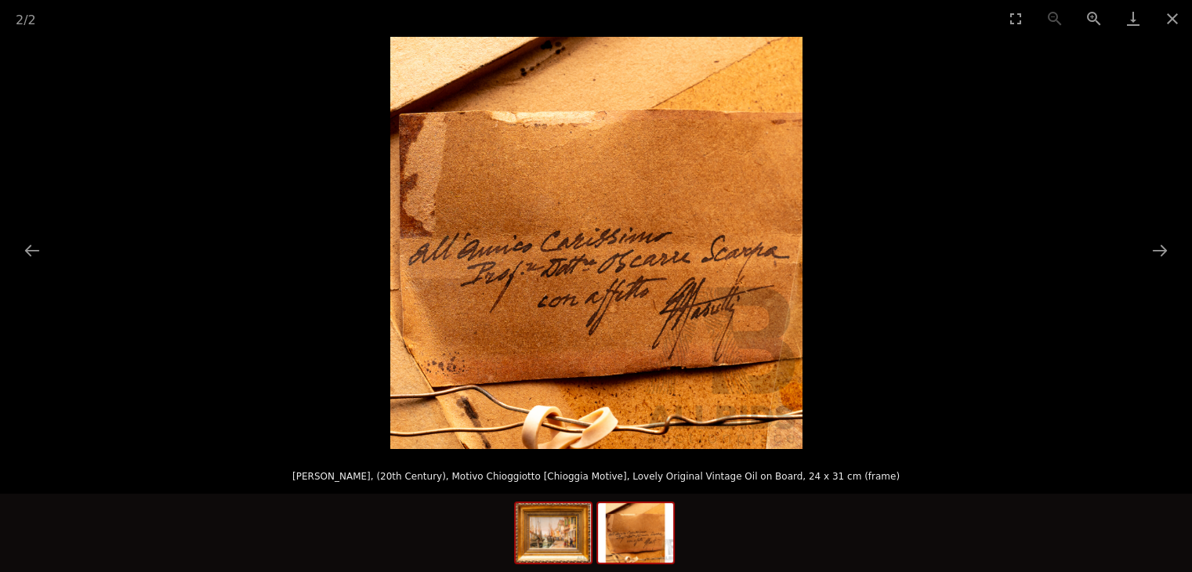
click at [557, 523] on img at bounding box center [553, 533] width 75 height 60
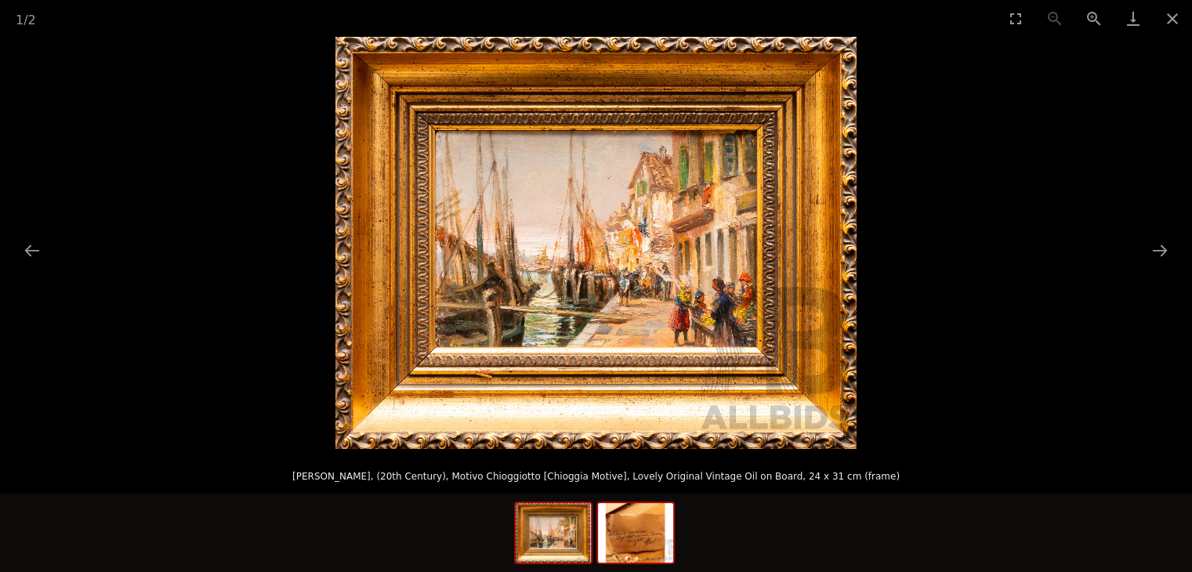
click at [654, 519] on img at bounding box center [635, 533] width 75 height 60
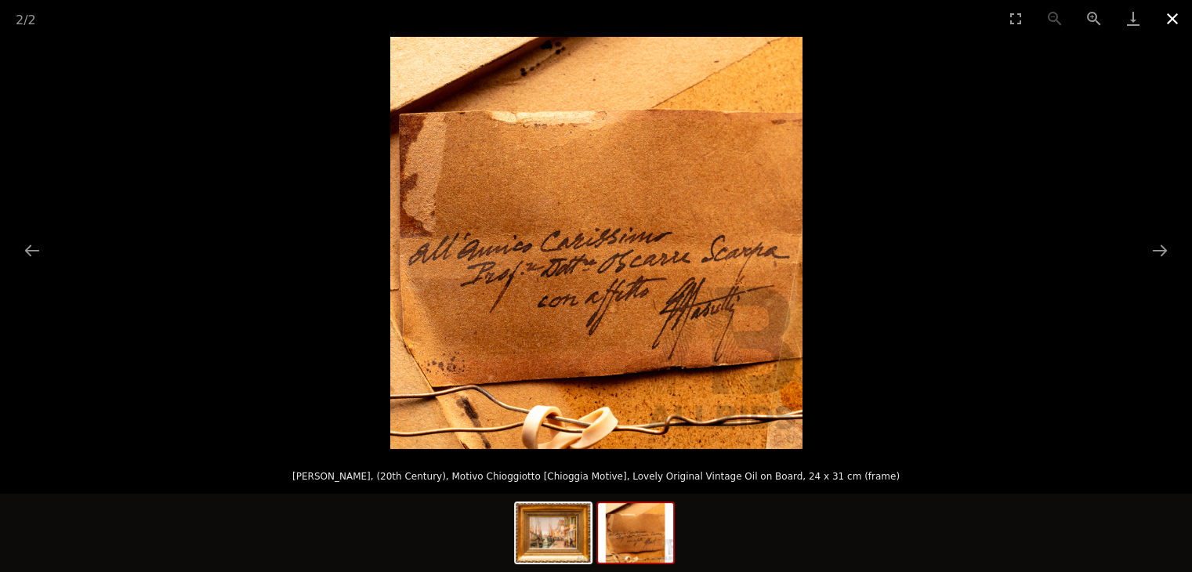
click at [1175, 16] on button "Close gallery" at bounding box center [1172, 18] width 39 height 37
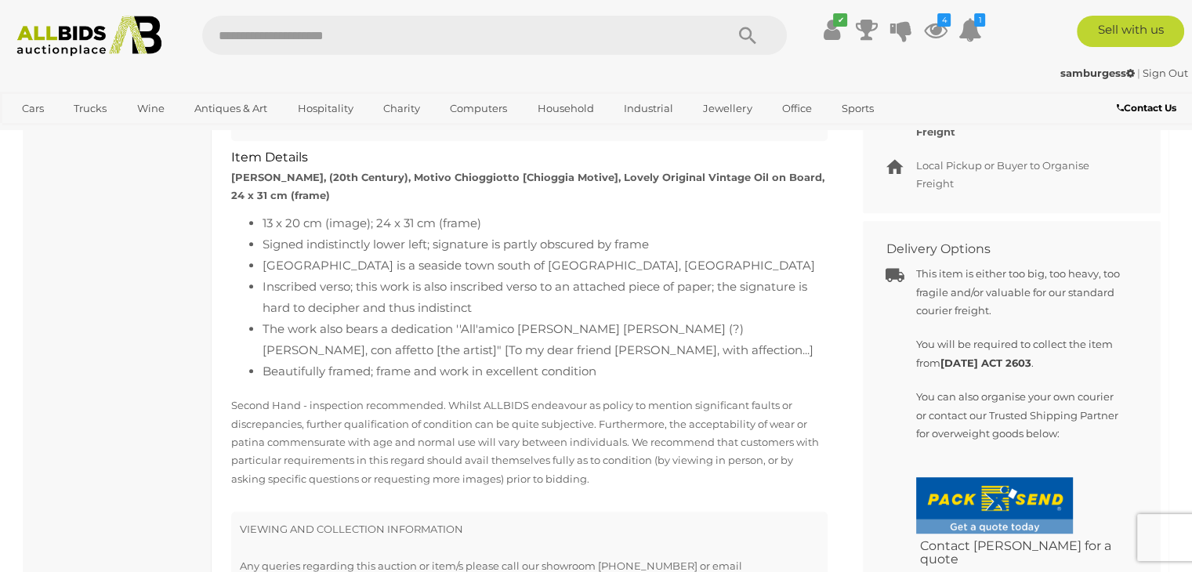
scroll to position [862, 0]
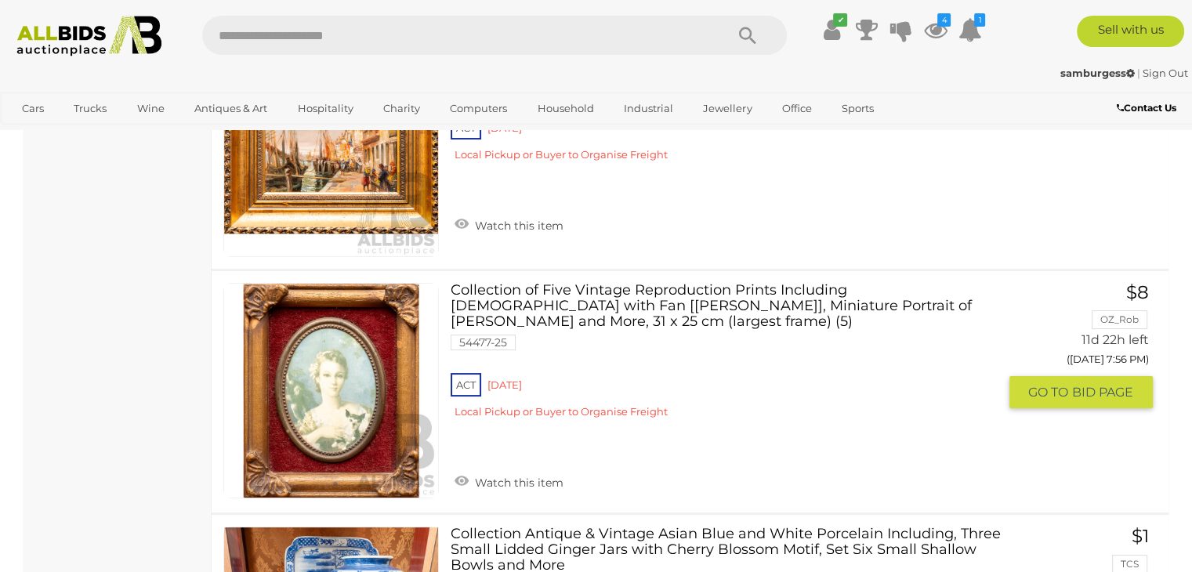
scroll to position [6228, 0]
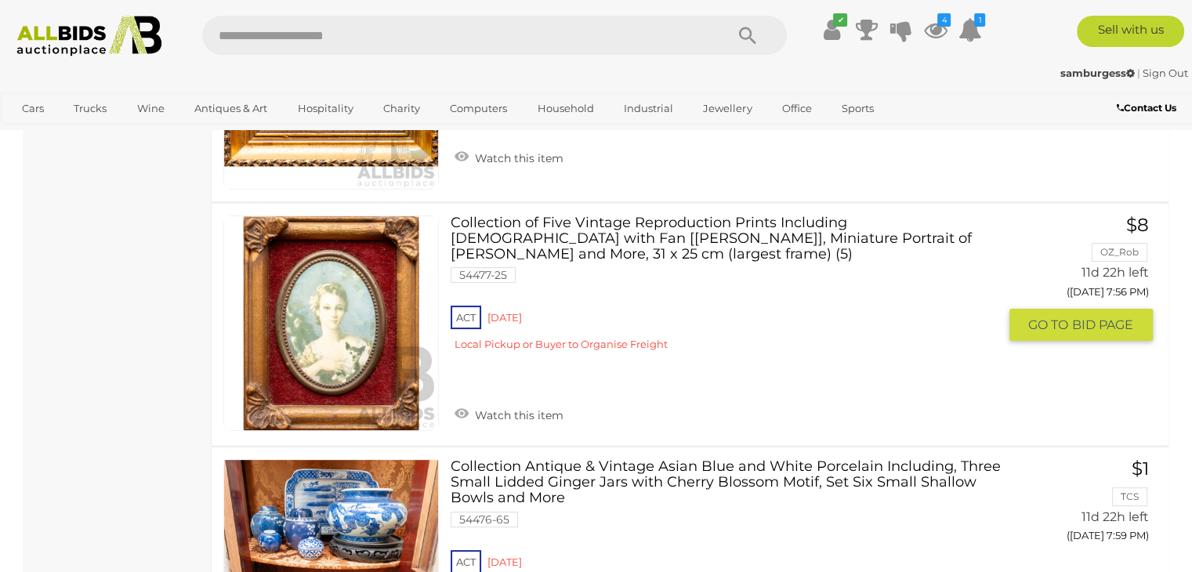
click at [560, 216] on link "Collection of Five Vintage Reproduction Prints Including [DEMOGRAPHIC_DATA] wit…" at bounding box center [729, 289] width 535 height 147
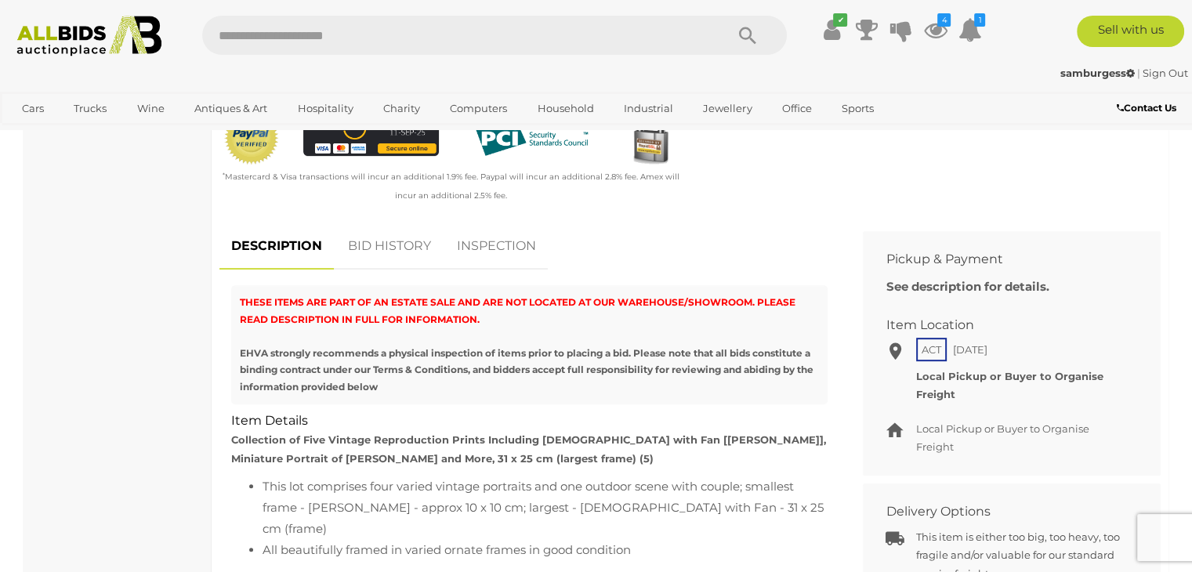
scroll to position [705, 0]
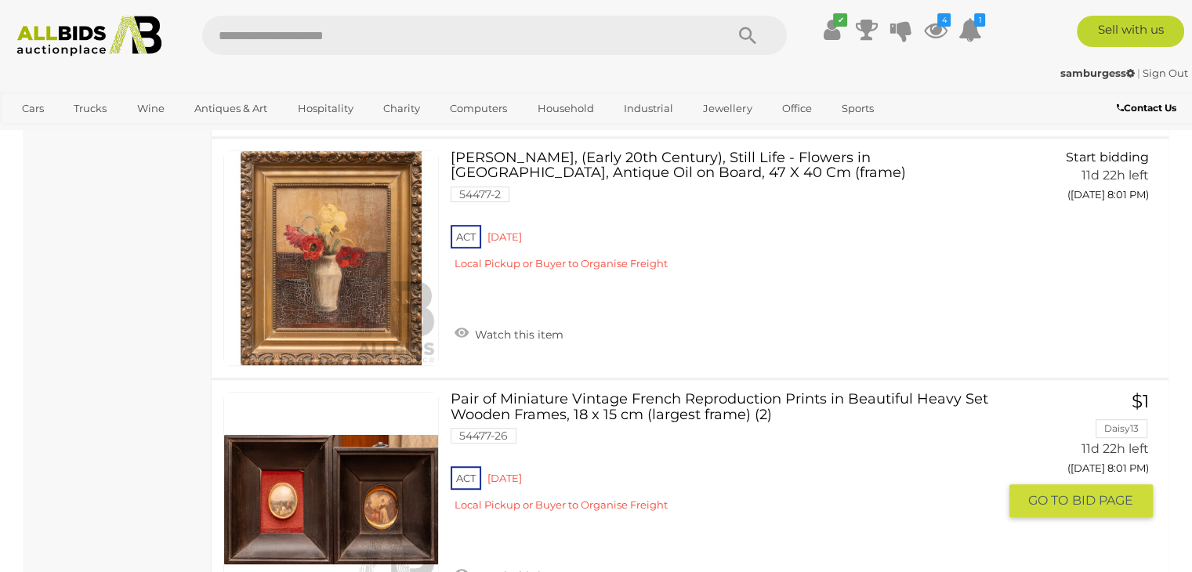
scroll to position [6704, 0]
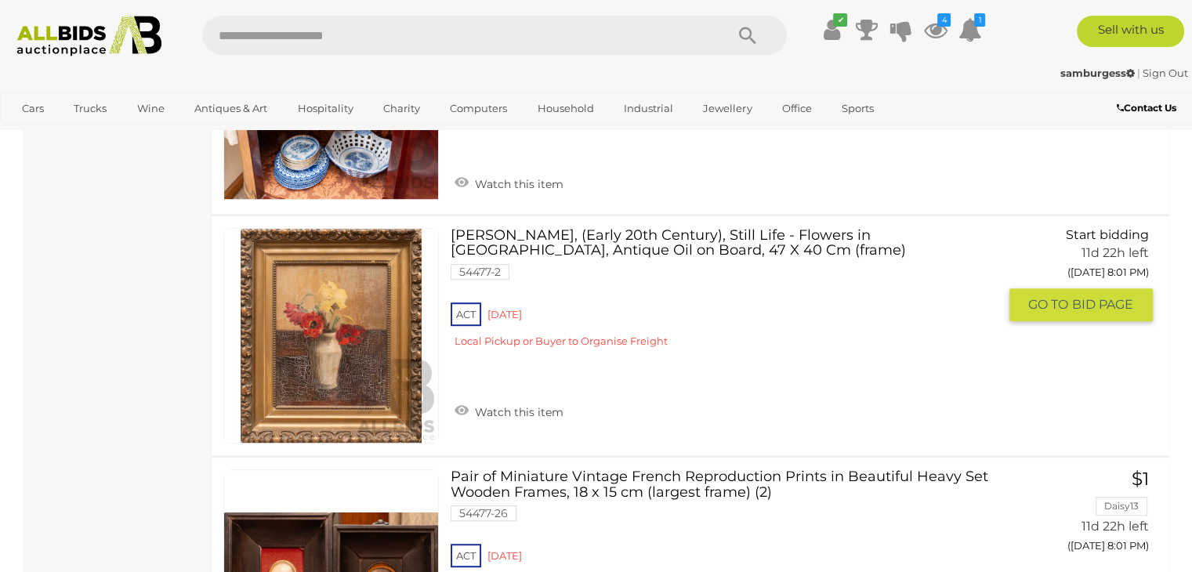
click at [350, 299] on link at bounding box center [331, 336] width 216 height 216
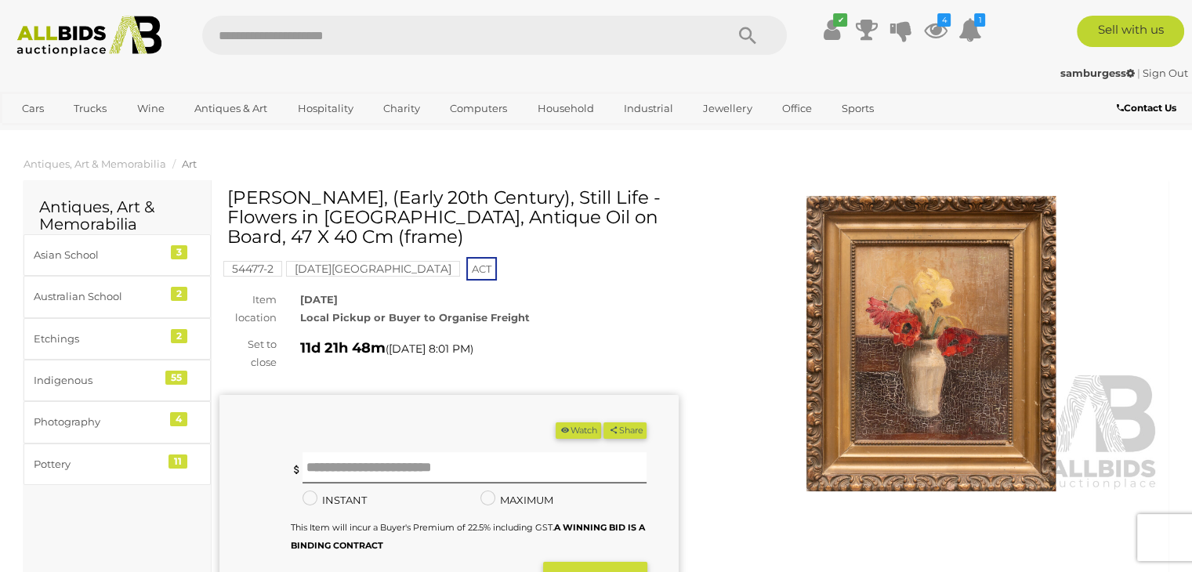
click at [901, 325] on img at bounding box center [931, 344] width 459 height 296
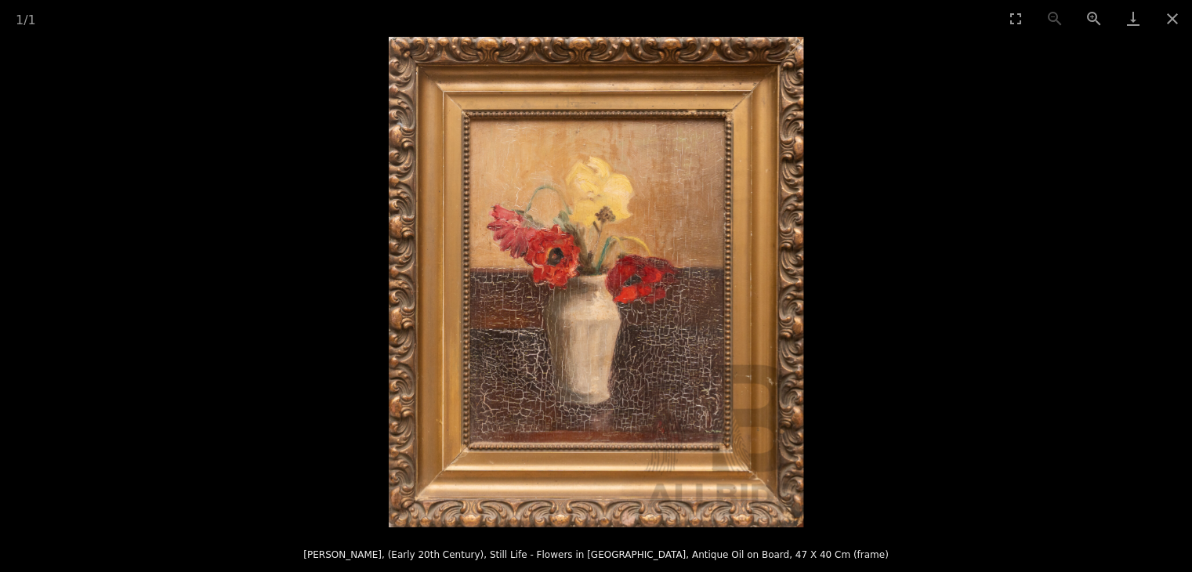
click at [734, 280] on img at bounding box center [596, 282] width 415 height 491
click at [1171, 21] on button "Close gallery" at bounding box center [1172, 18] width 39 height 37
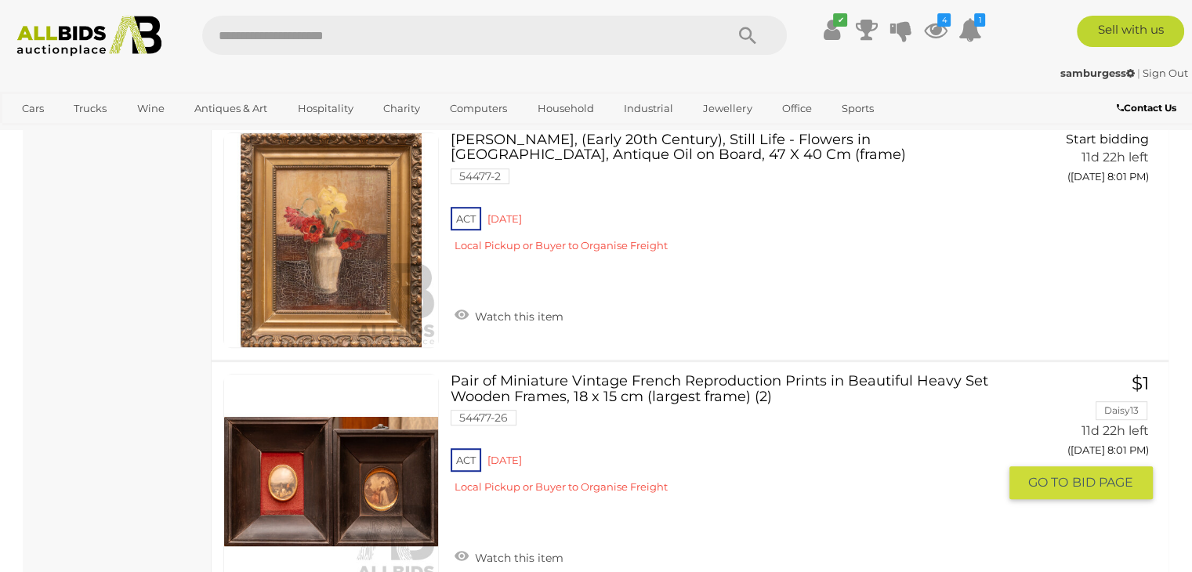
scroll to position [6956, 0]
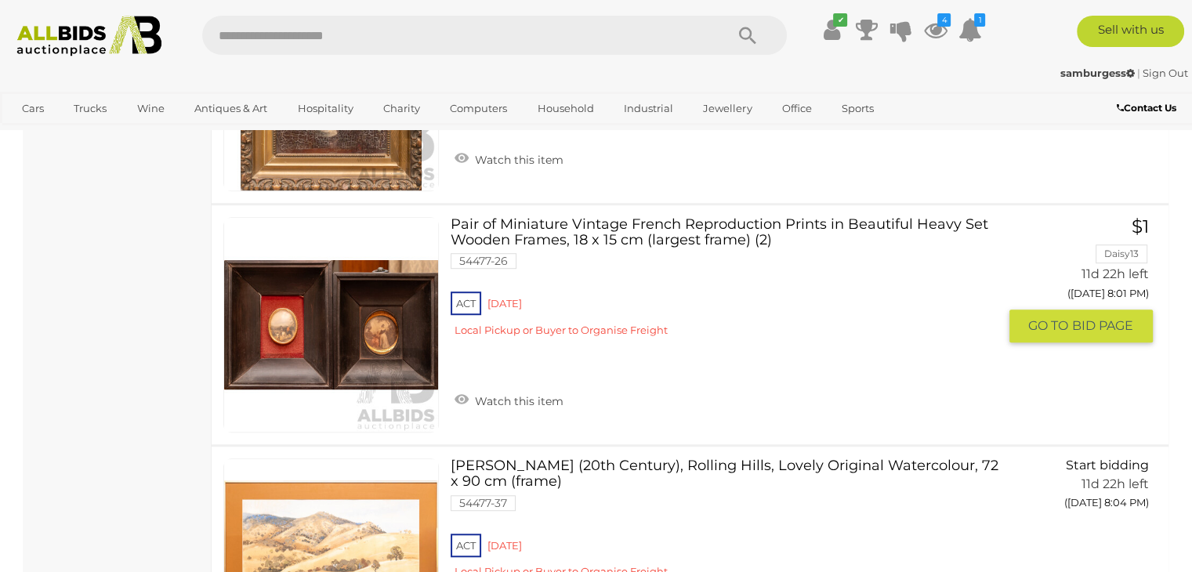
click at [384, 294] on link at bounding box center [331, 325] width 216 height 216
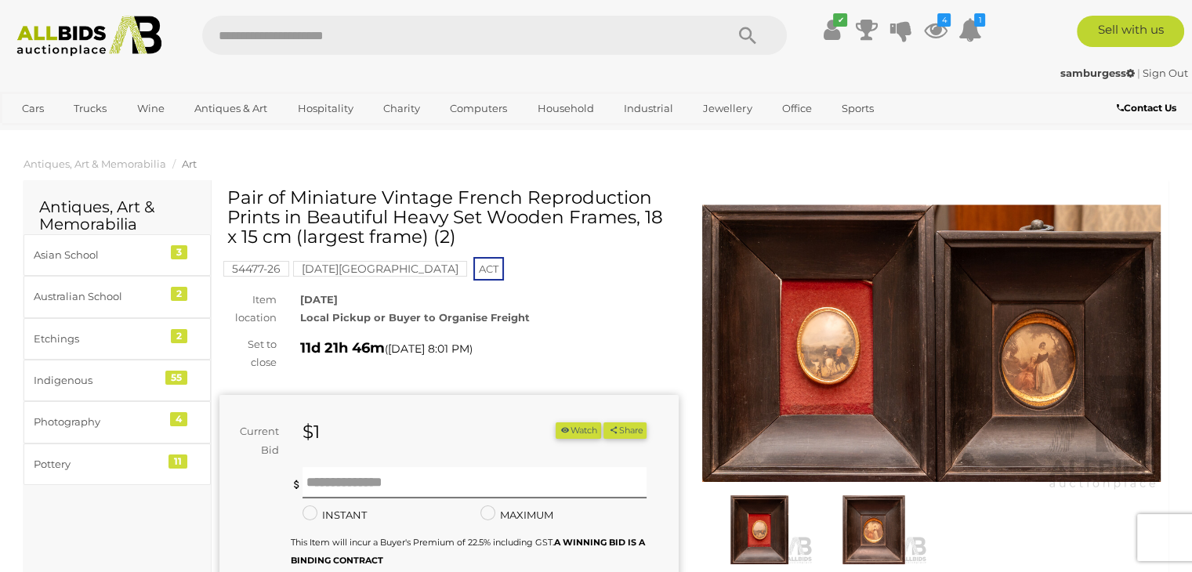
click at [1021, 346] on img at bounding box center [931, 344] width 459 height 296
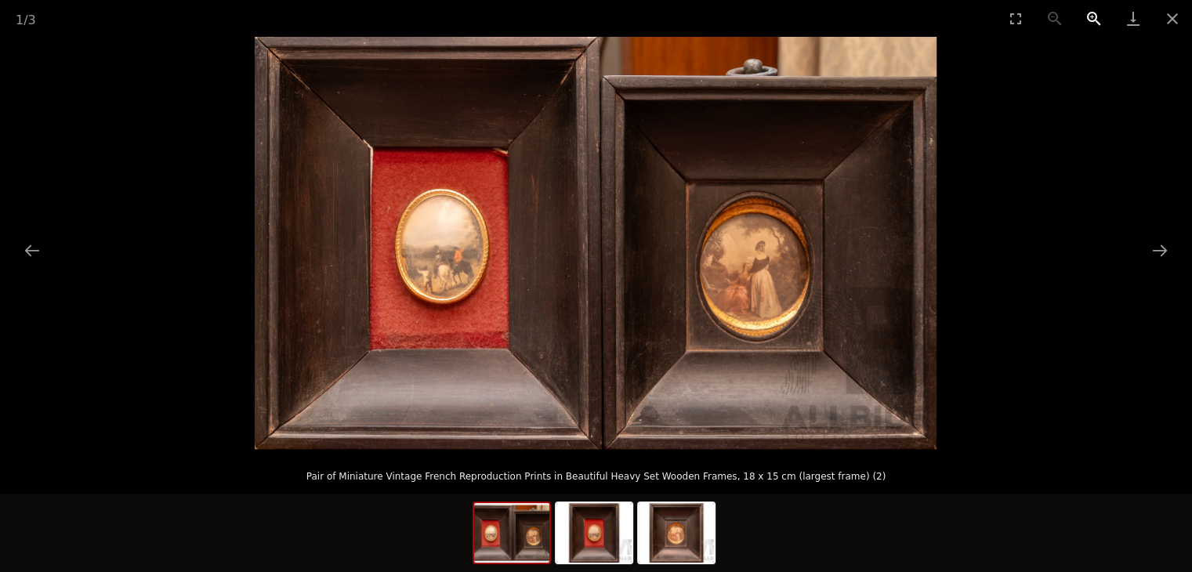
click at [1085, 23] on button "Zoom in" at bounding box center [1094, 18] width 39 height 37
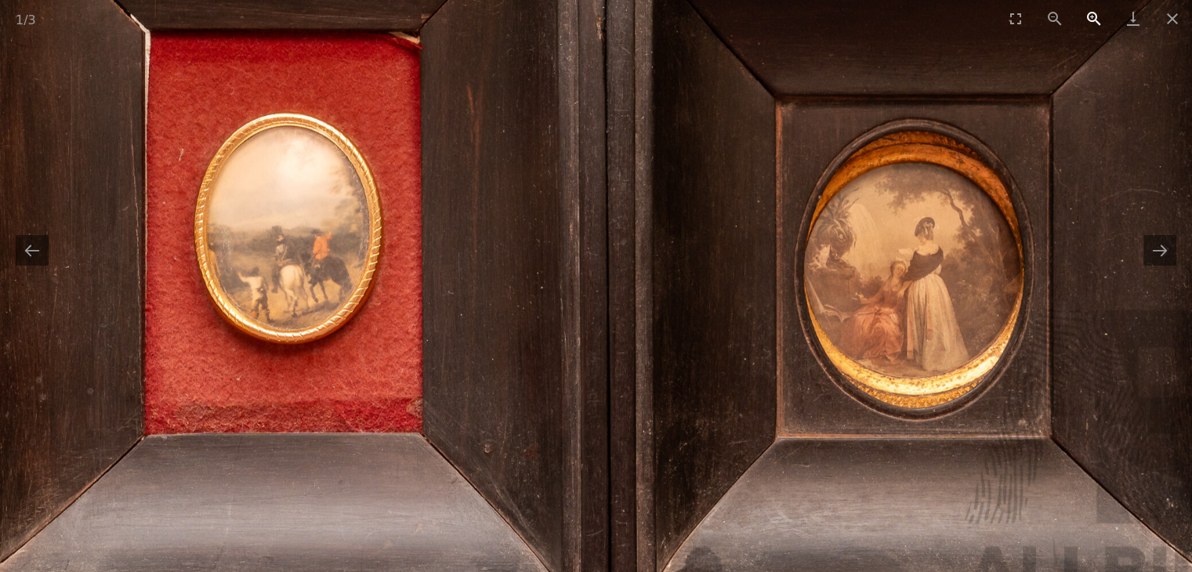
click at [1085, 23] on button "Zoom in" at bounding box center [1094, 18] width 39 height 37
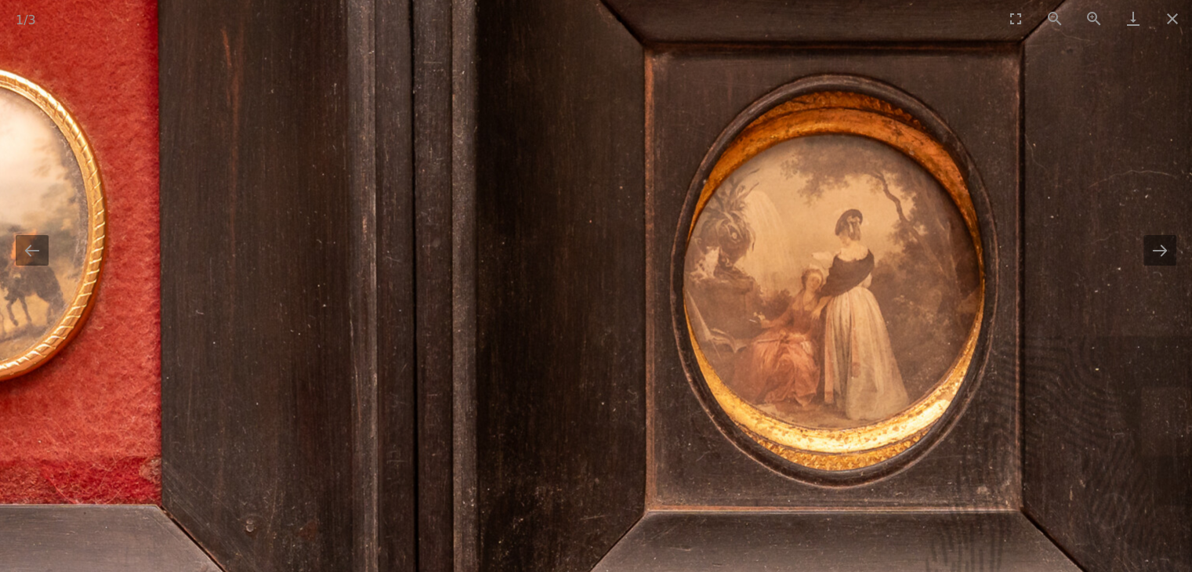
drag, startPoint x: 878, startPoint y: 357, endPoint x: 680, endPoint y: 366, distance: 197.8
click at [680, 366] on img at bounding box center [399, 215] width 1869 height 1130
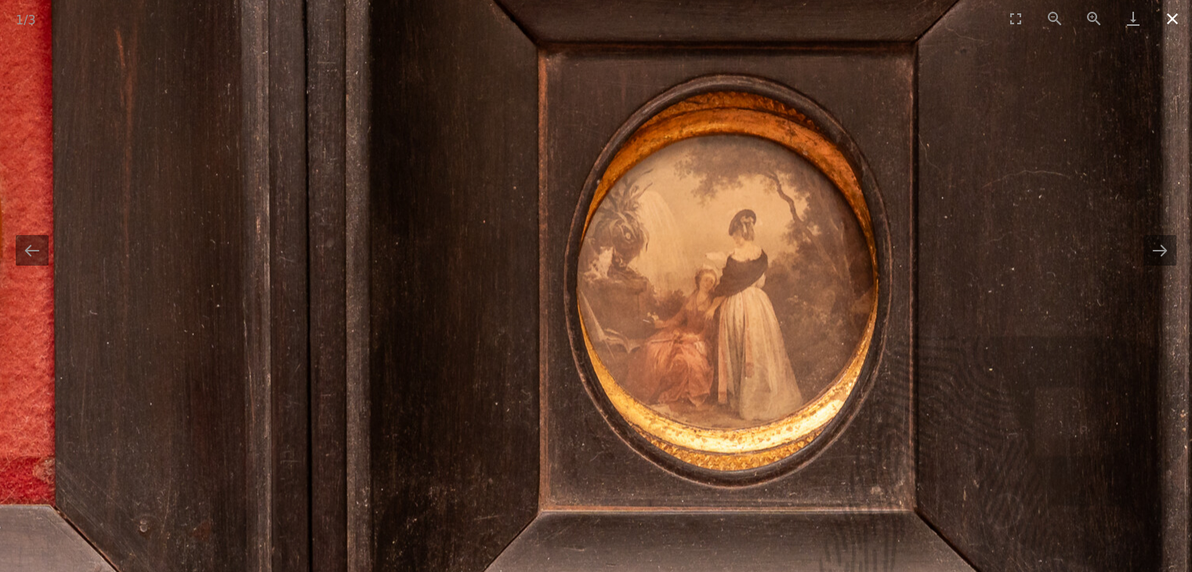
click at [1173, 25] on button "Close gallery" at bounding box center [1172, 18] width 39 height 37
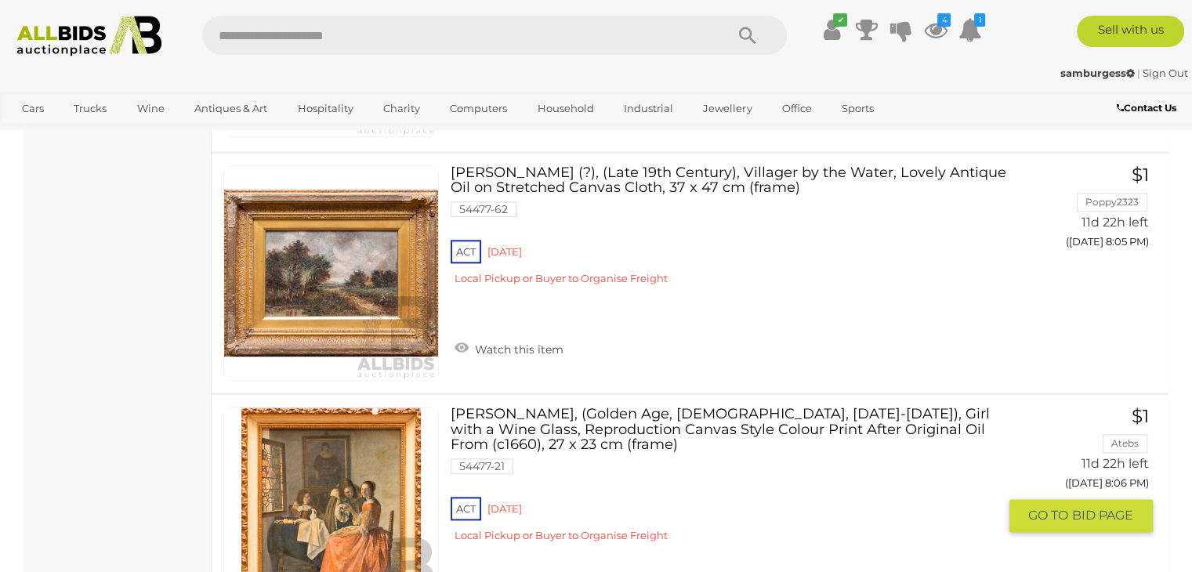
scroll to position [7903, 0]
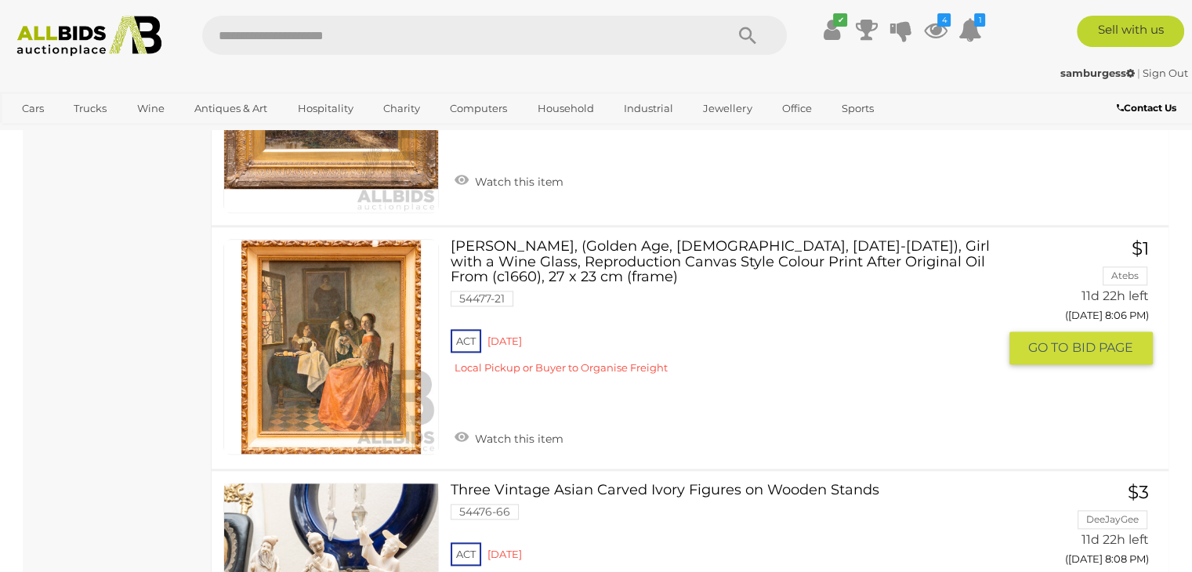
click at [345, 308] on link at bounding box center [331, 347] width 216 height 216
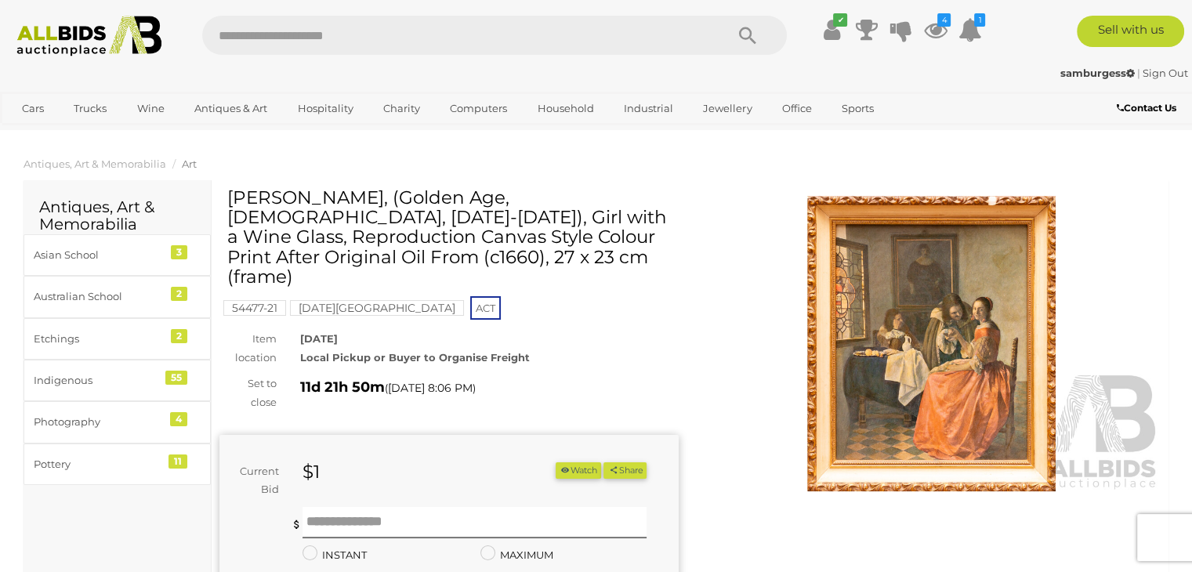
click at [915, 307] on img at bounding box center [931, 344] width 459 height 296
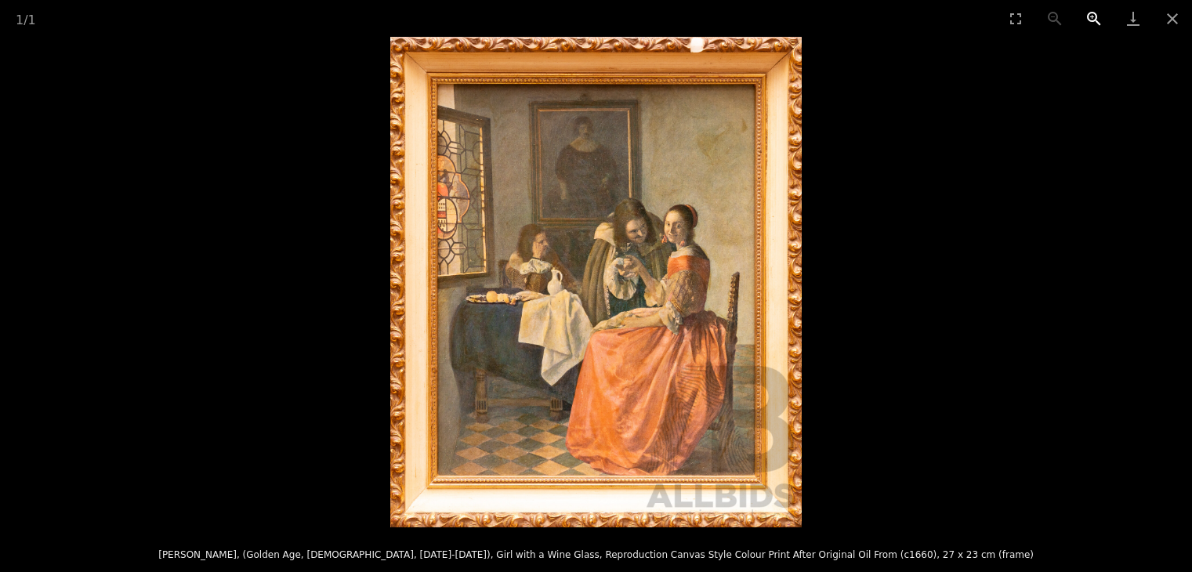
click at [1094, 20] on button "Zoom in" at bounding box center [1094, 18] width 39 height 37
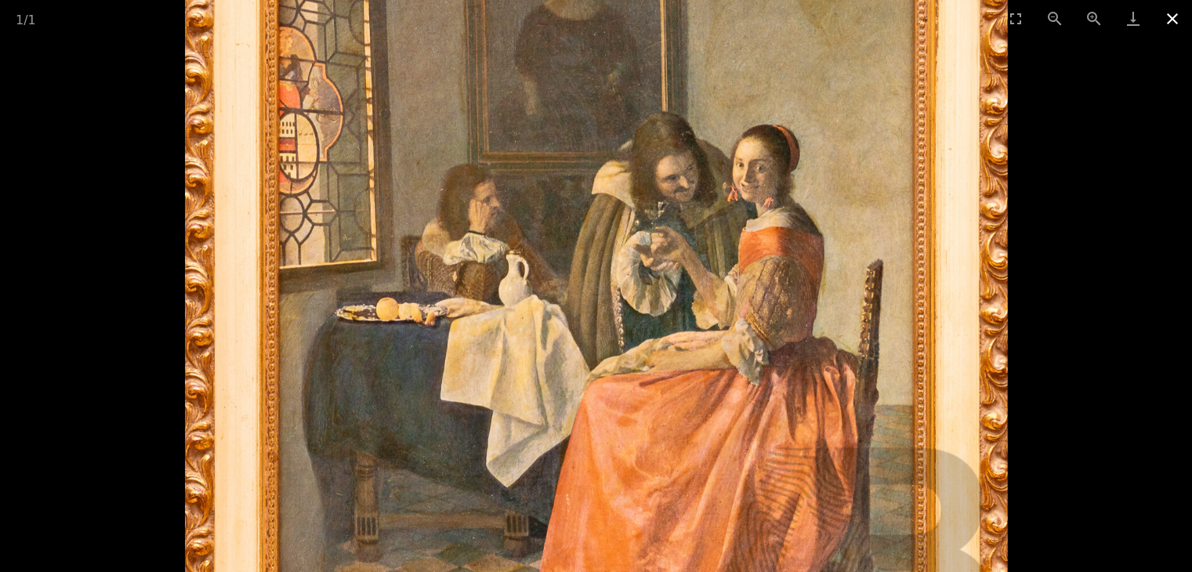
click at [1178, 17] on button "Close gallery" at bounding box center [1172, 18] width 39 height 37
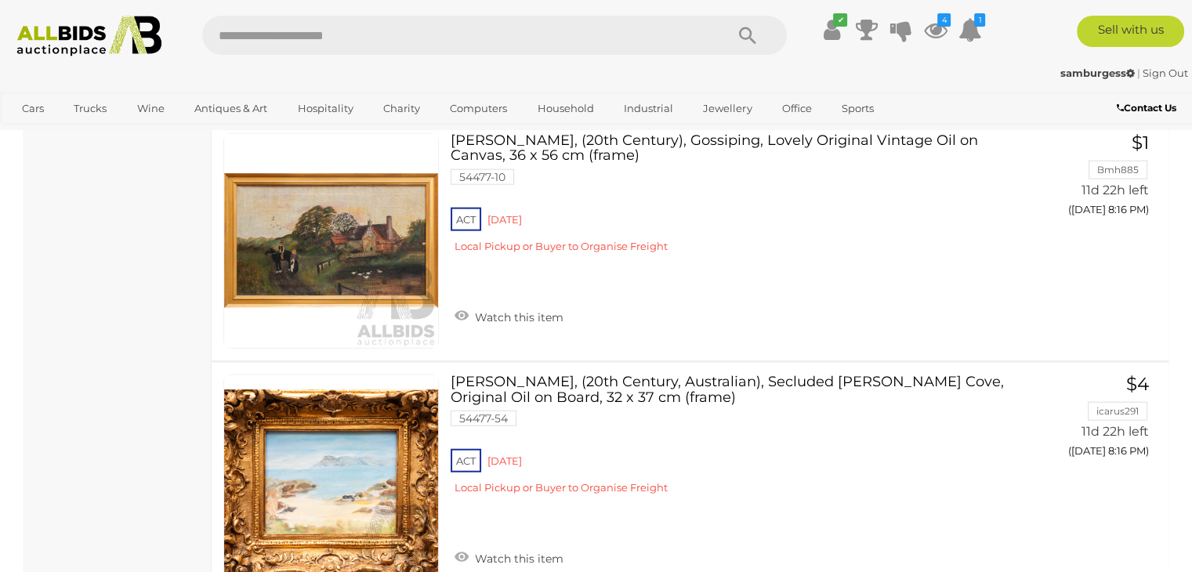
scroll to position [9729, 0]
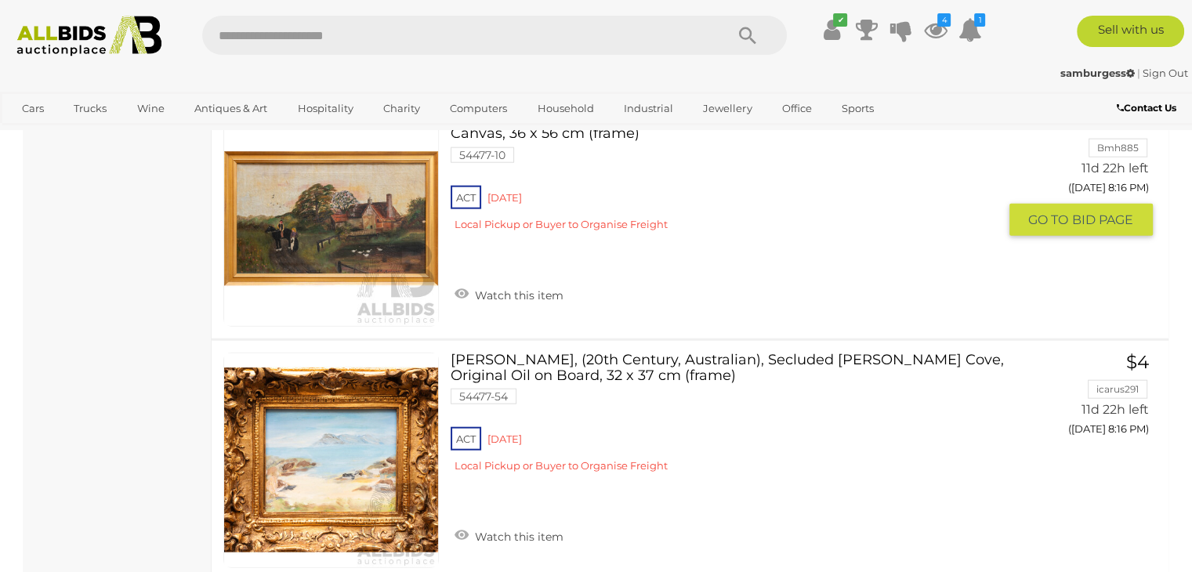
click at [367, 175] on link at bounding box center [331, 219] width 216 height 216
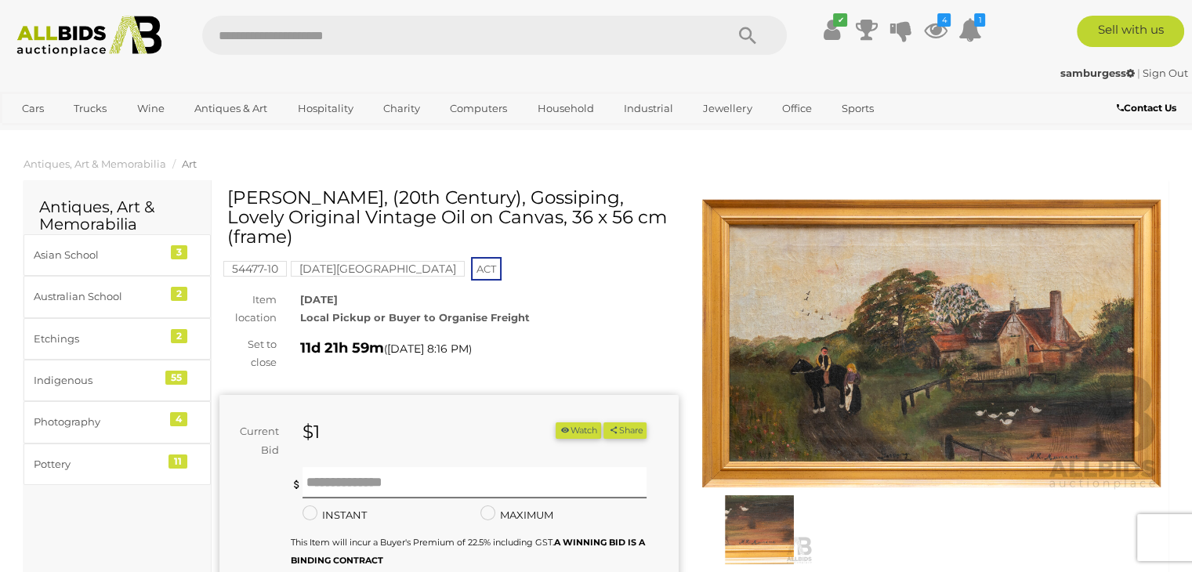
click at [893, 333] on img at bounding box center [931, 344] width 459 height 296
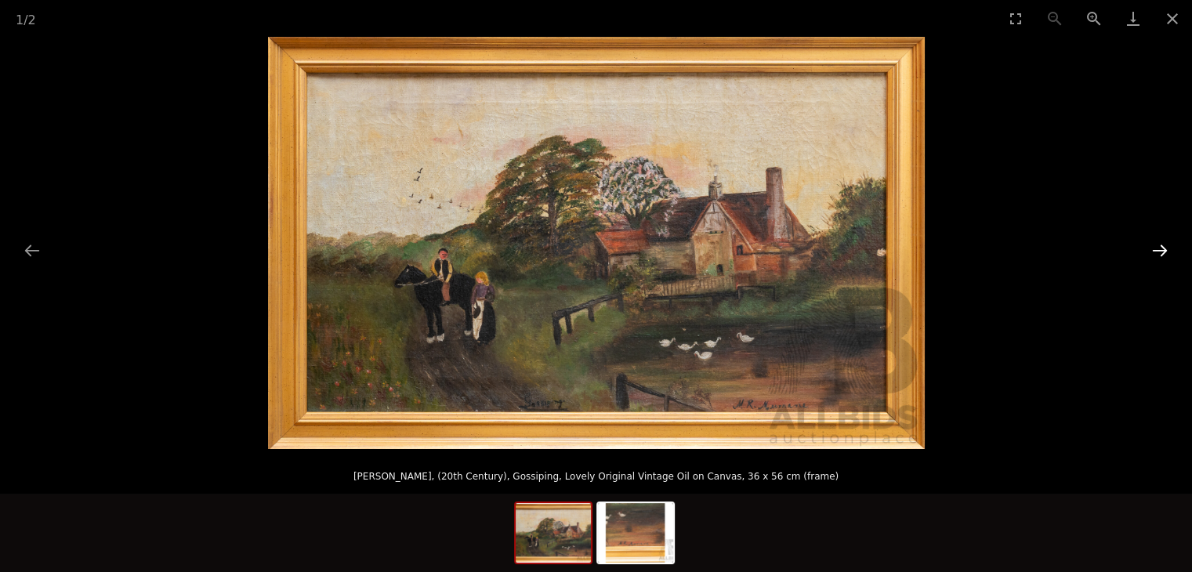
click at [1155, 250] on button "Next slide" at bounding box center [1160, 250] width 33 height 31
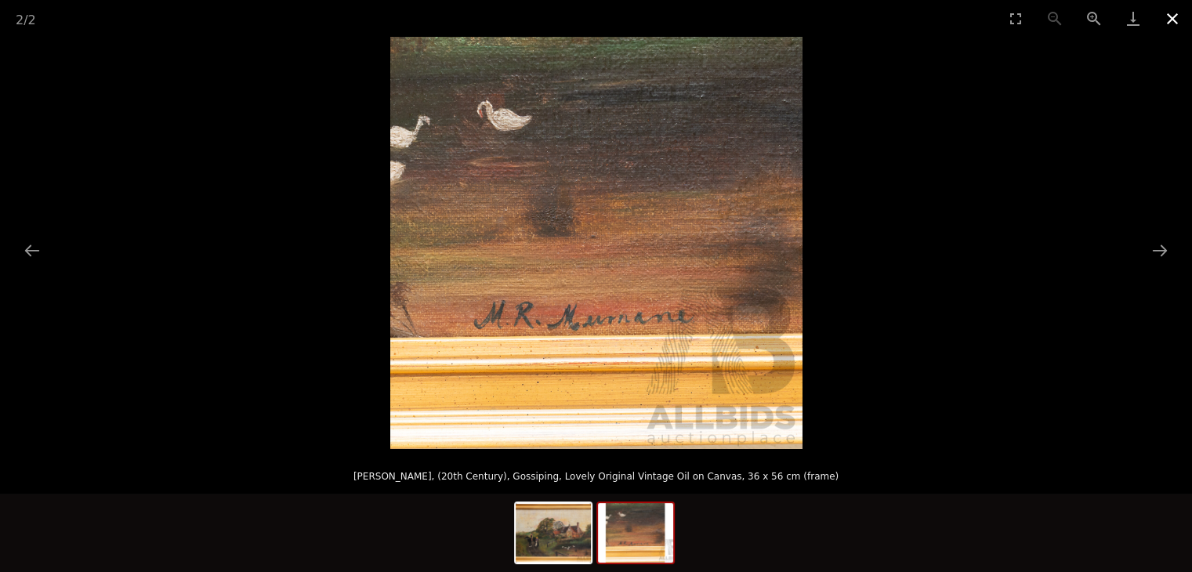
click at [1177, 23] on button "Close gallery" at bounding box center [1172, 18] width 39 height 37
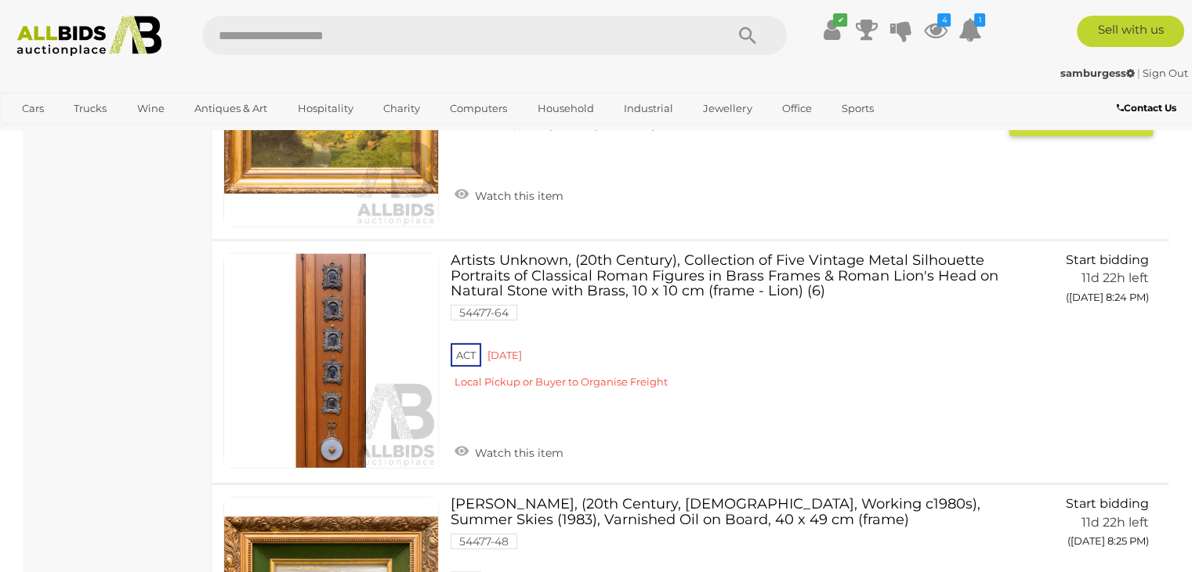
scroll to position [10798, 0]
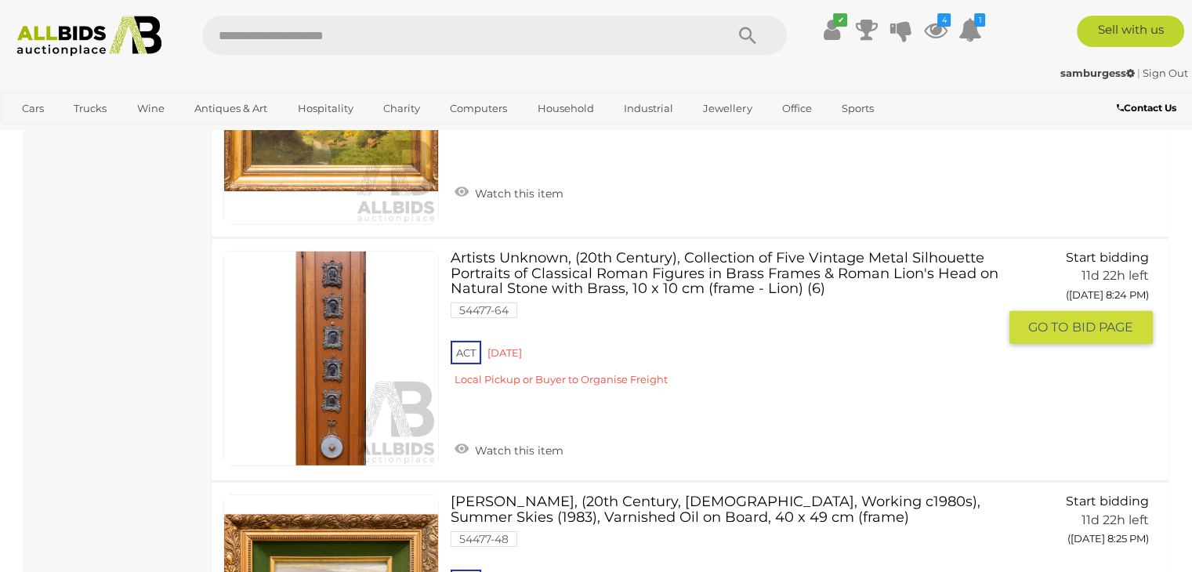
click at [556, 251] on link "Artists Unknown, (20th Century), Collection of Five Vintage Metal Silhouette Po…" at bounding box center [729, 324] width 535 height 147
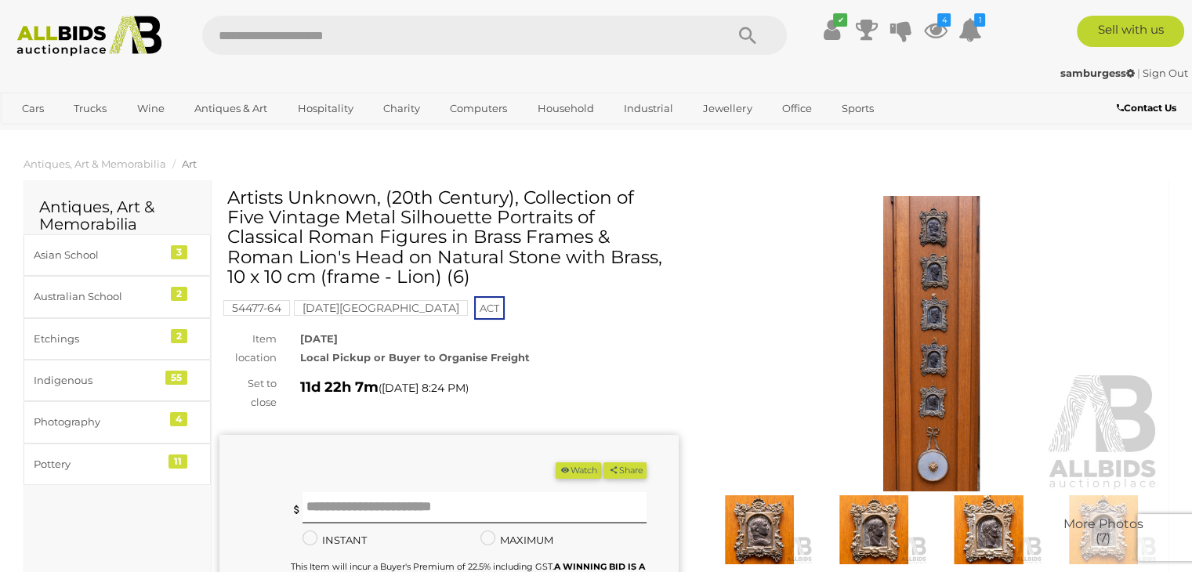
click at [915, 354] on img at bounding box center [931, 344] width 459 height 296
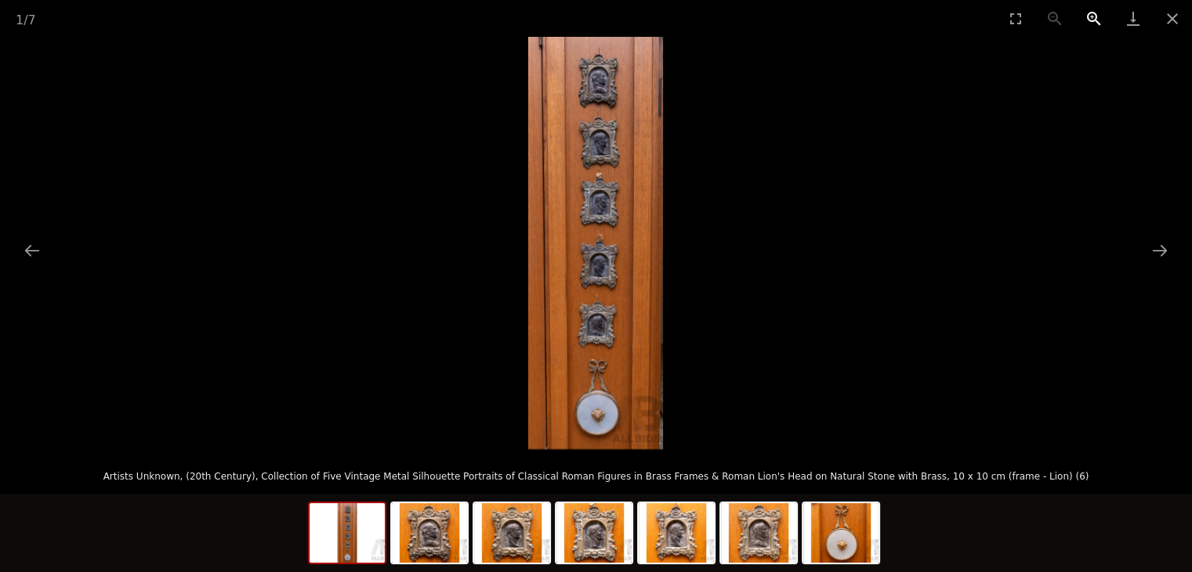
click at [1095, 24] on button "Zoom in" at bounding box center [1094, 18] width 39 height 37
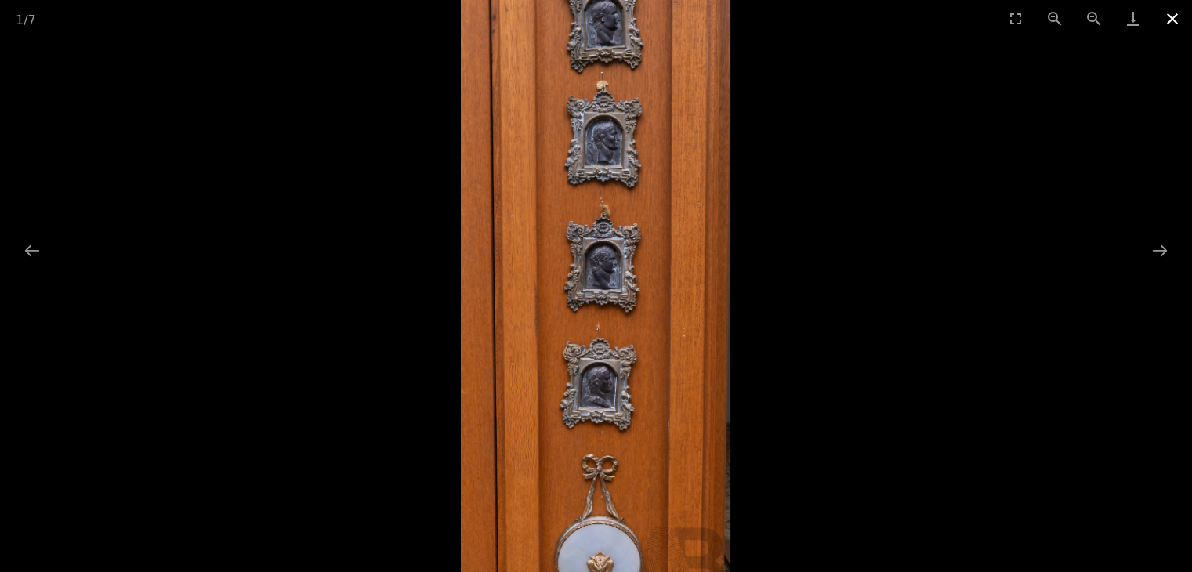
click at [1183, 13] on button "Close gallery" at bounding box center [1172, 18] width 39 height 37
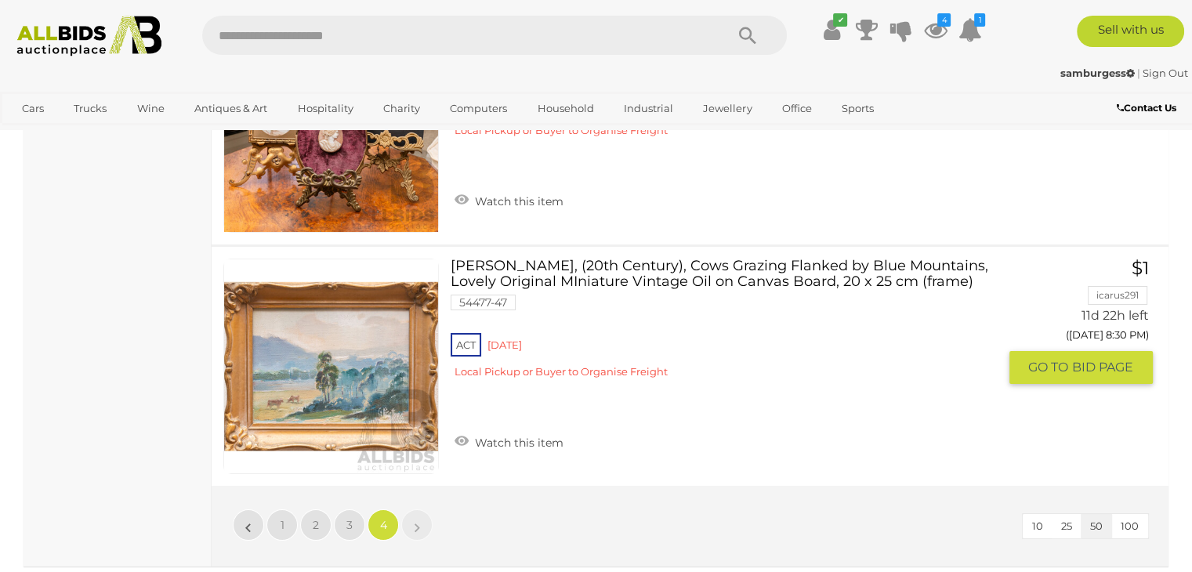
scroll to position [11768, 0]
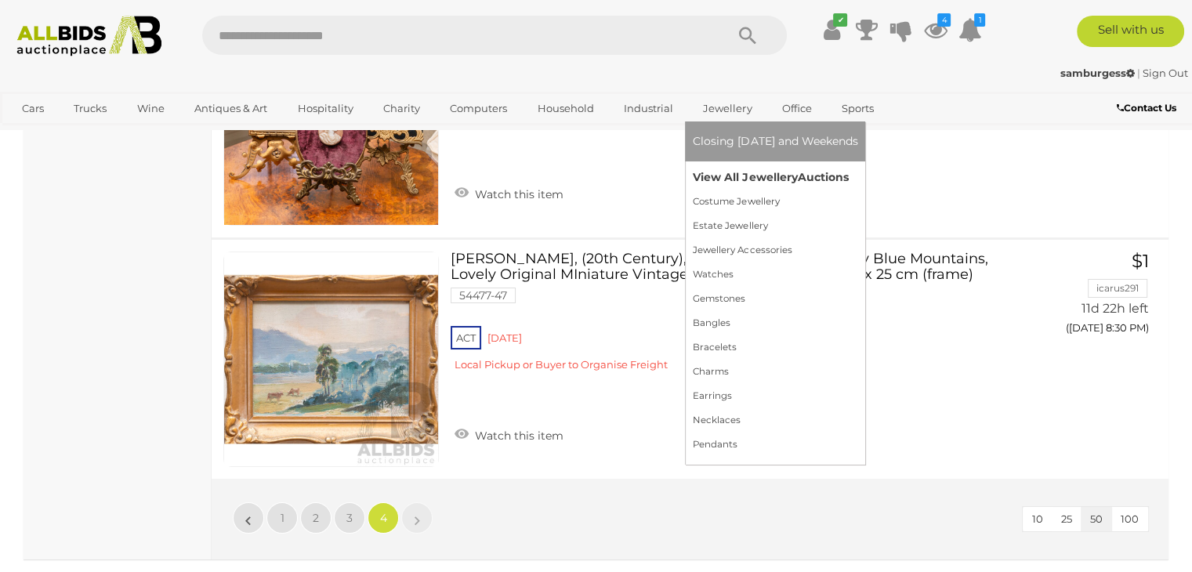
click at [724, 174] on link "View All Jewellery Auctions" at bounding box center [775, 177] width 165 height 24
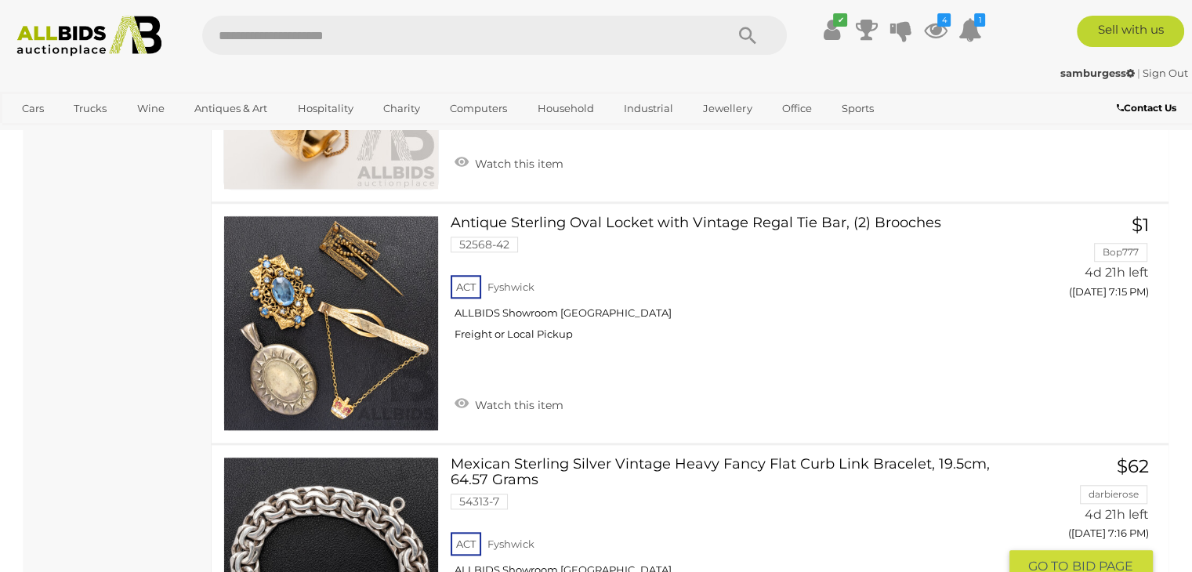
scroll to position [7392, 0]
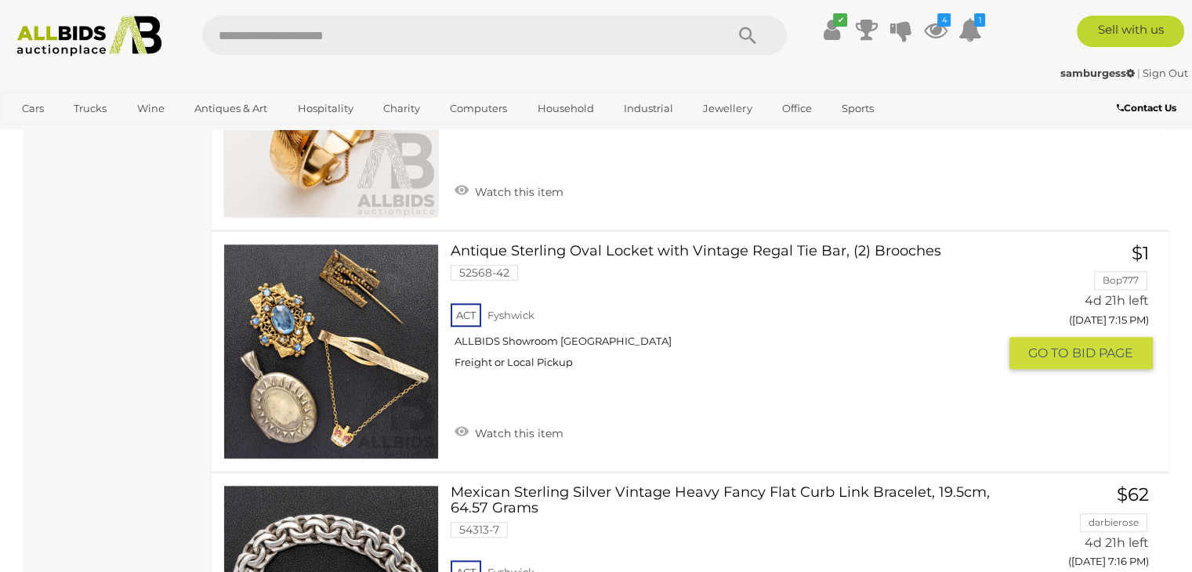
click at [353, 358] on img at bounding box center [331, 352] width 214 height 214
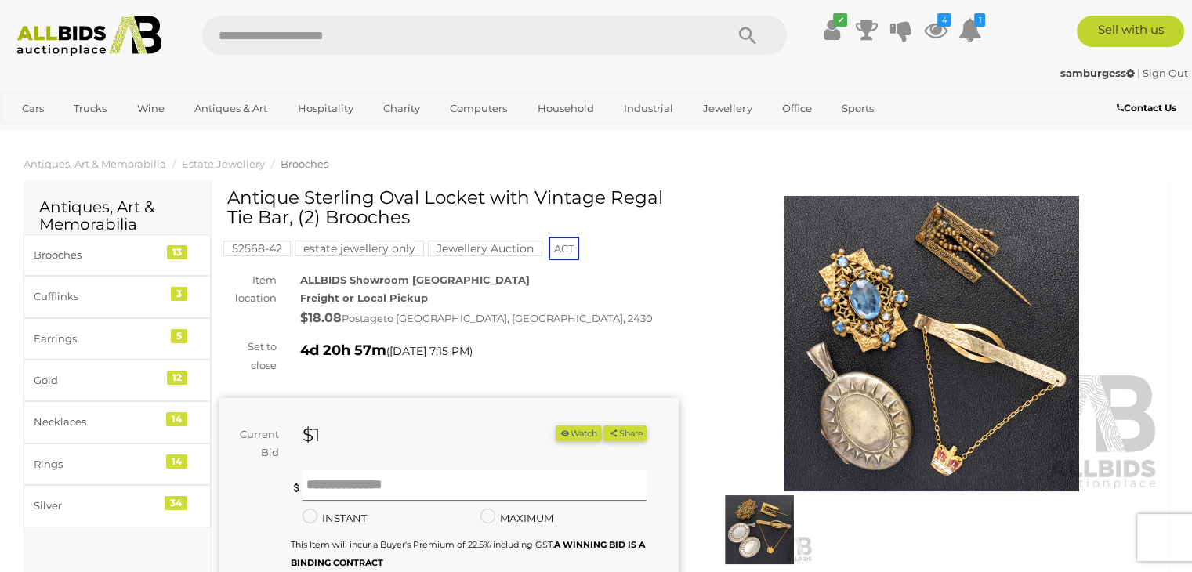
click at [900, 343] on img at bounding box center [931, 344] width 459 height 296
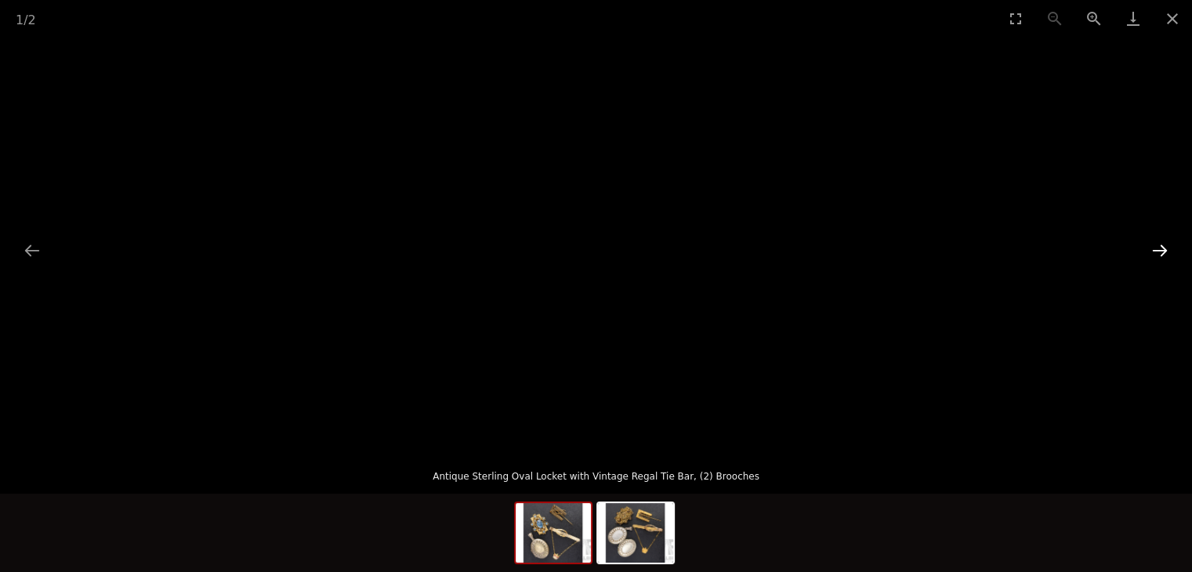
click at [1163, 254] on button "Next slide" at bounding box center [1160, 250] width 33 height 31
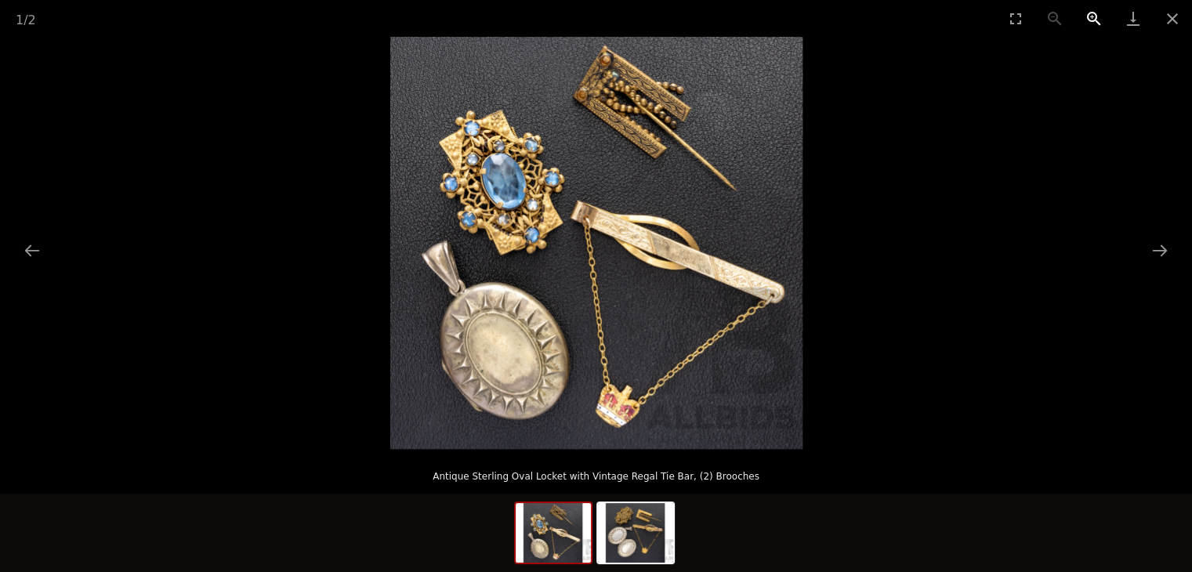
click at [1092, 21] on button "Zoom in" at bounding box center [1094, 18] width 39 height 37
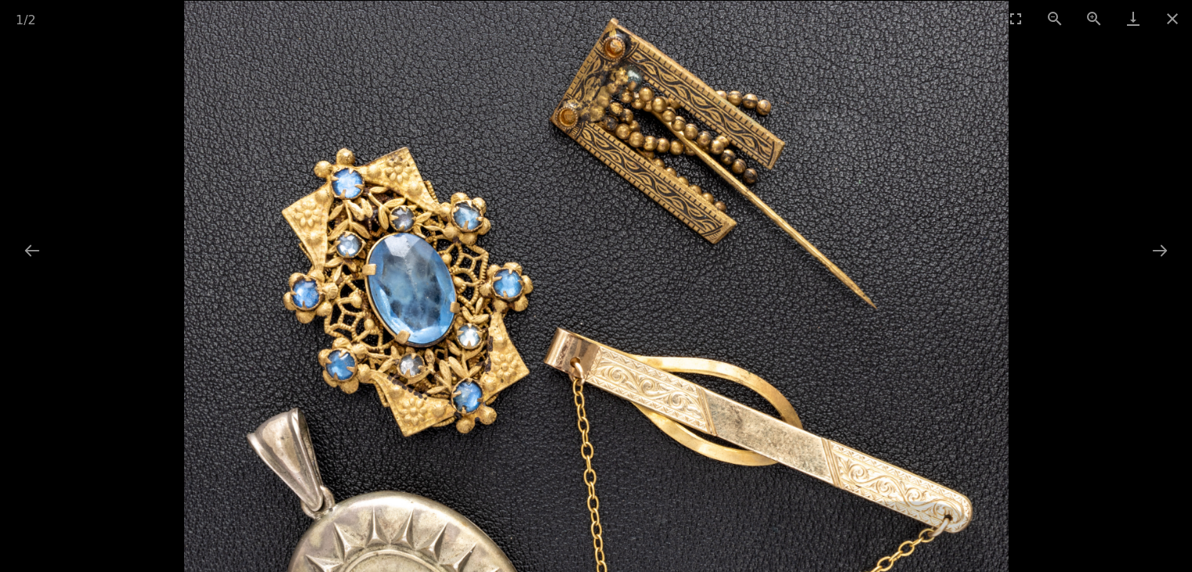
drag, startPoint x: 621, startPoint y: 223, endPoint x: 654, endPoint y: 416, distance: 195.6
click at [654, 416] on img at bounding box center [596, 413] width 825 height 825
click at [1174, 16] on button "Close gallery" at bounding box center [1172, 18] width 39 height 37
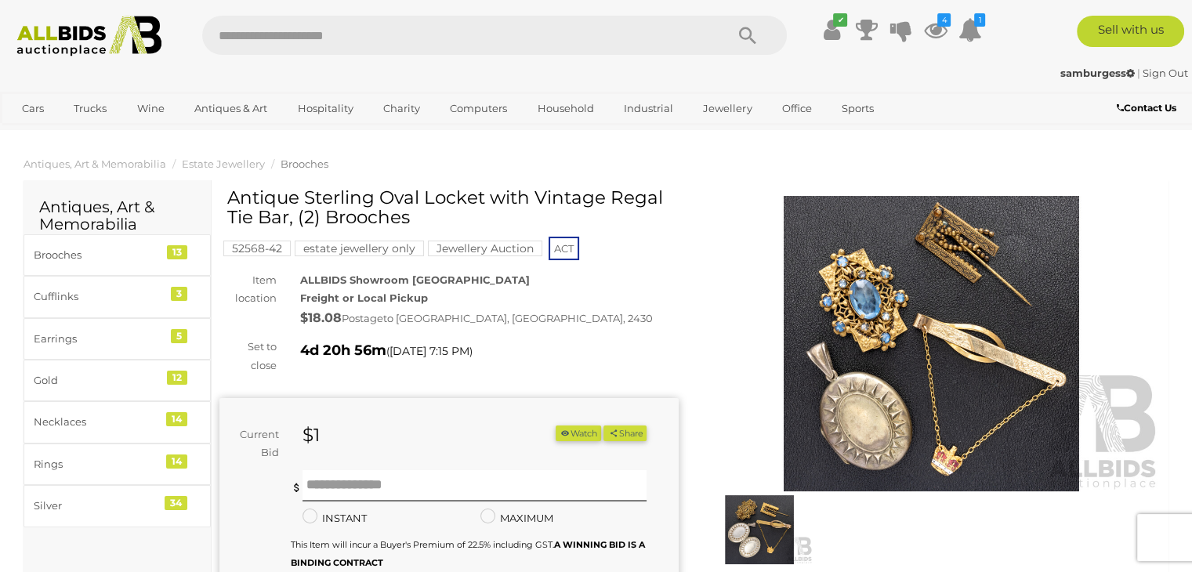
click at [957, 390] on img at bounding box center [931, 344] width 459 height 296
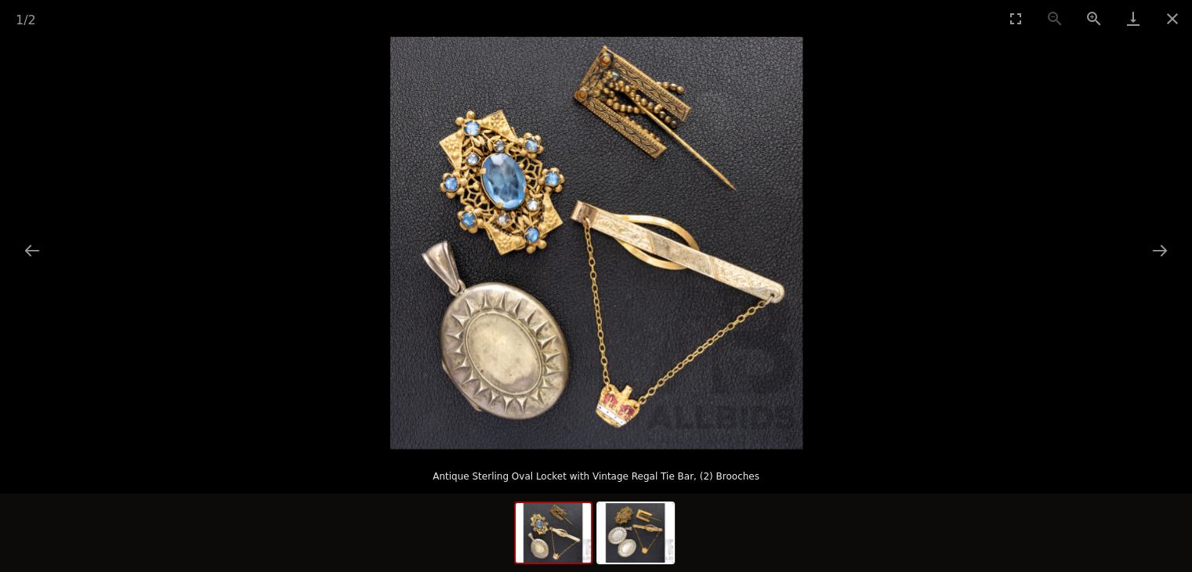
click at [624, 426] on img at bounding box center [596, 243] width 412 height 412
click at [1096, 16] on button "Zoom in" at bounding box center [1094, 18] width 39 height 37
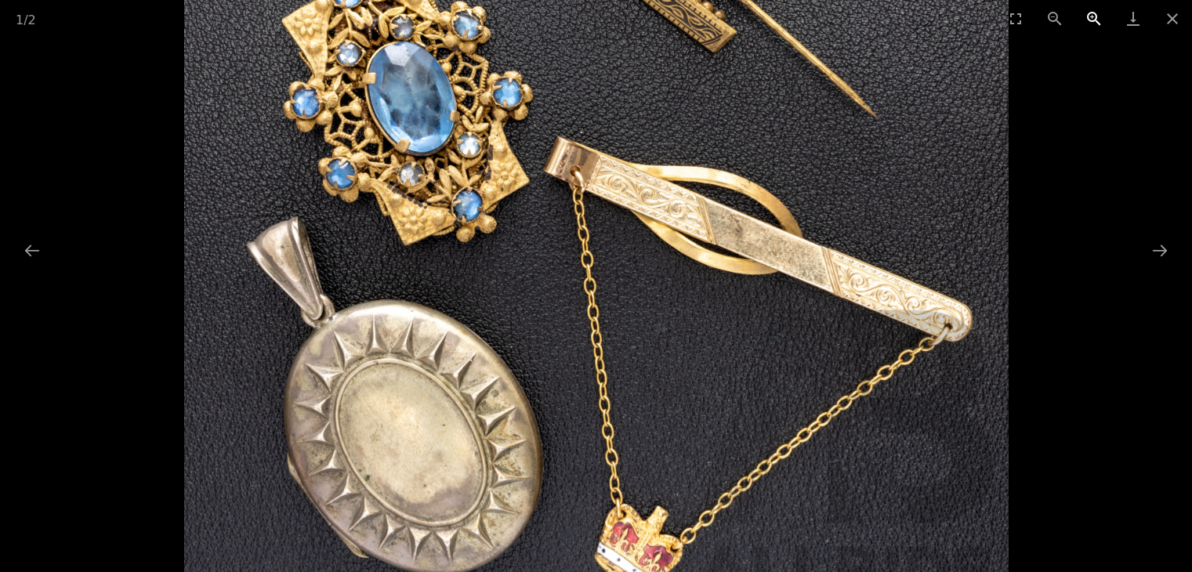
click at [1096, 16] on button "Zoom in" at bounding box center [1094, 18] width 39 height 37
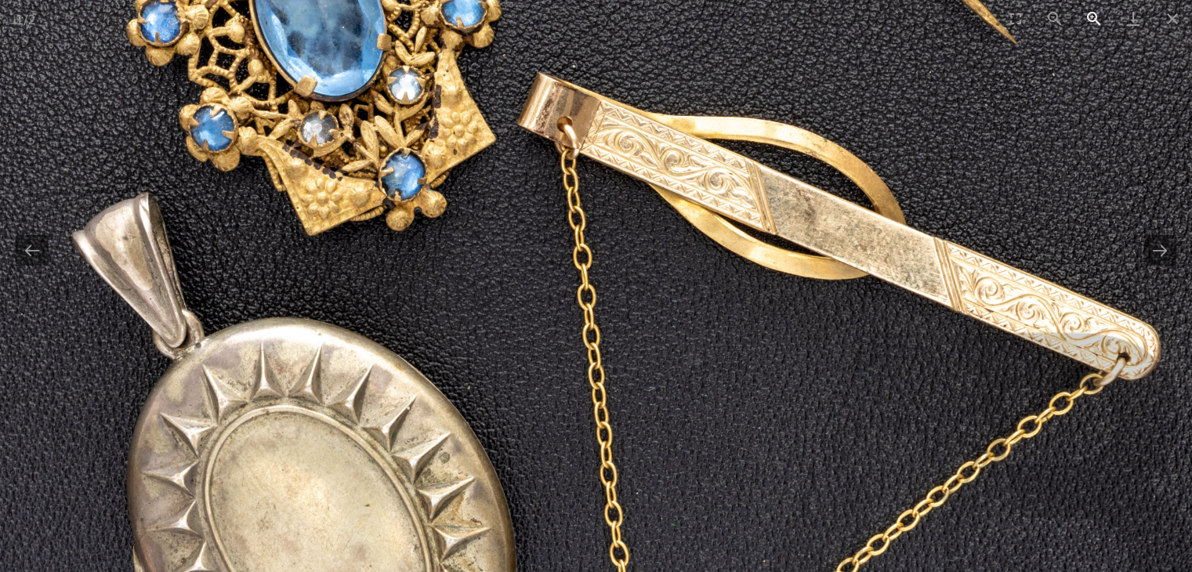
click at [1096, 16] on button "Zoom in" at bounding box center [1094, 18] width 39 height 37
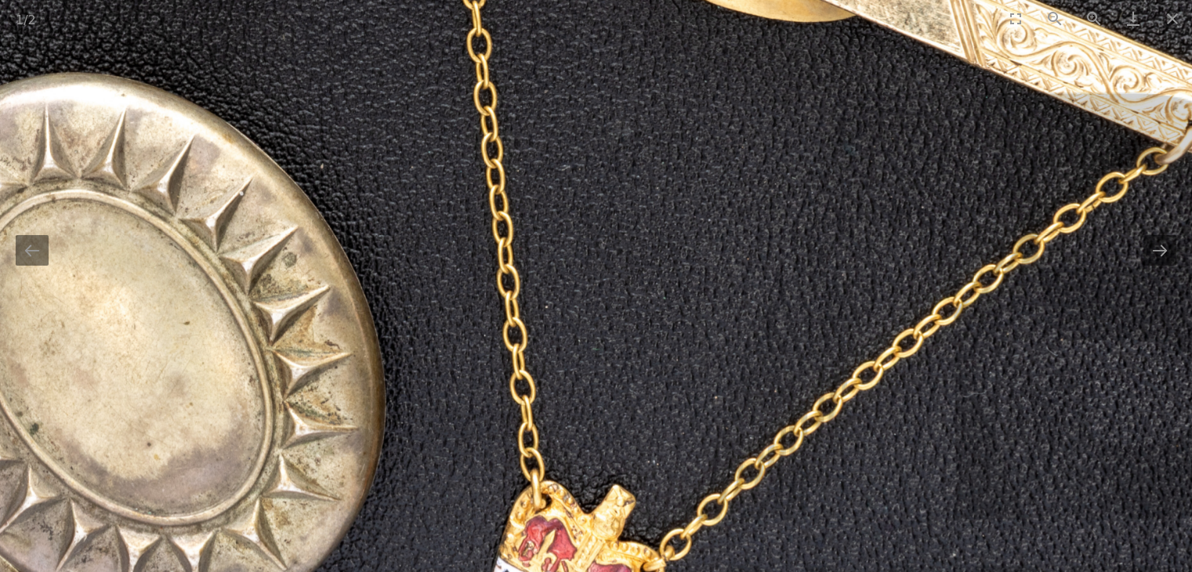
drag, startPoint x: 916, startPoint y: 368, endPoint x: 818, endPoint y: 96, distance: 289.6
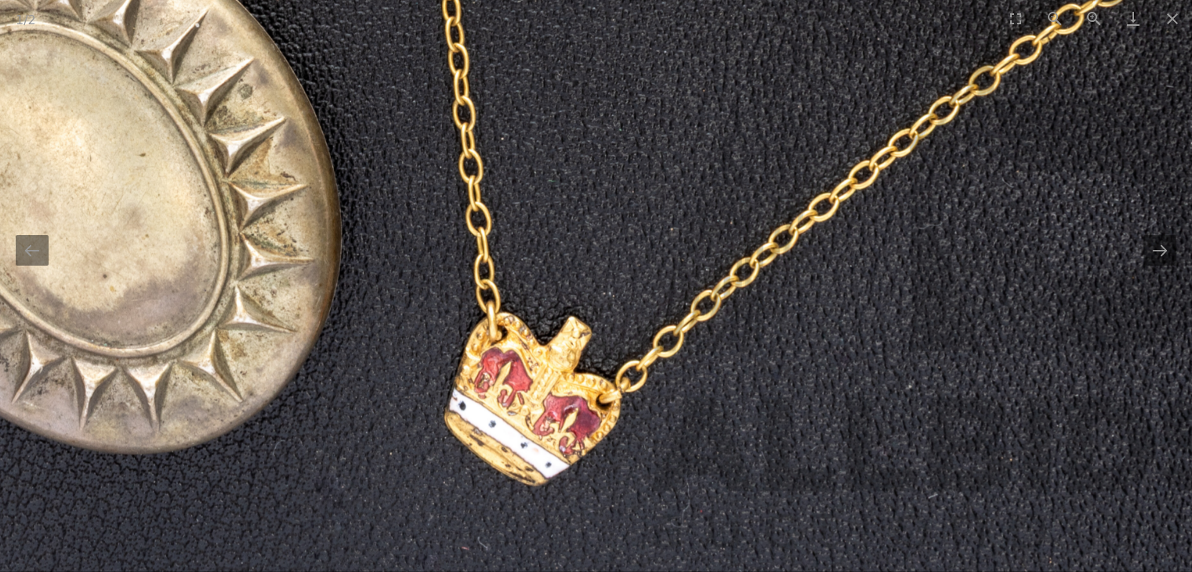
drag, startPoint x: 1150, startPoint y: 243, endPoint x: 1167, endPoint y: 214, distance: 33.7
click at [1148, 242] on button "Next slide" at bounding box center [1160, 250] width 33 height 31
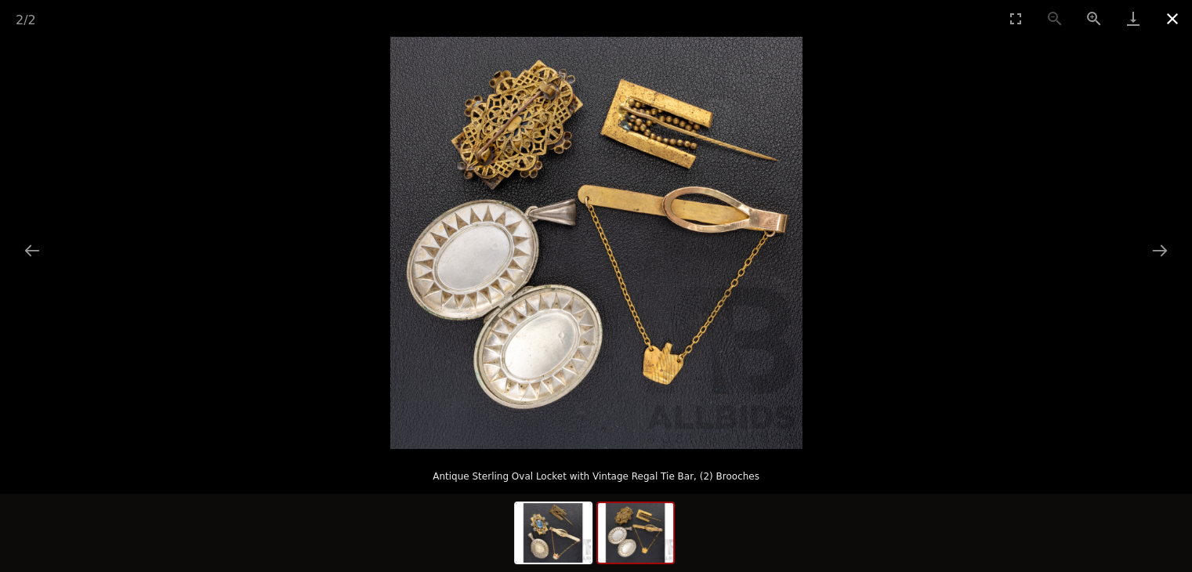
click at [1178, 23] on button "Close gallery" at bounding box center [1172, 18] width 39 height 37
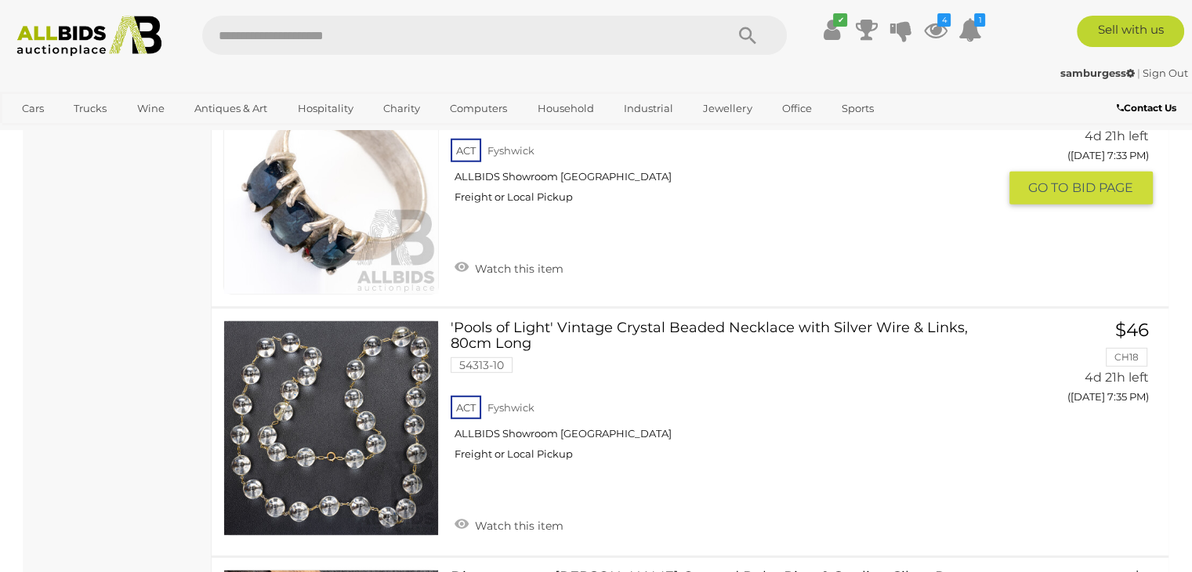
scroll to position [10266, 0]
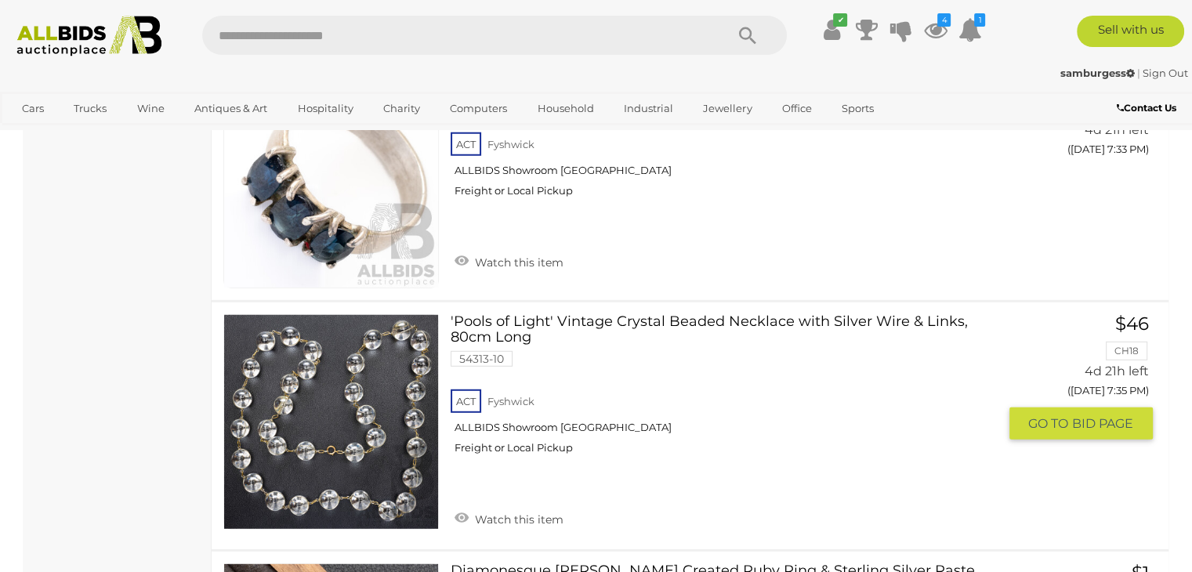
click at [683, 314] on link "'Pools of Light' Vintage Crystal Beaded Necklace with Silver Wire & Links, 80cm…" at bounding box center [729, 390] width 535 height 153
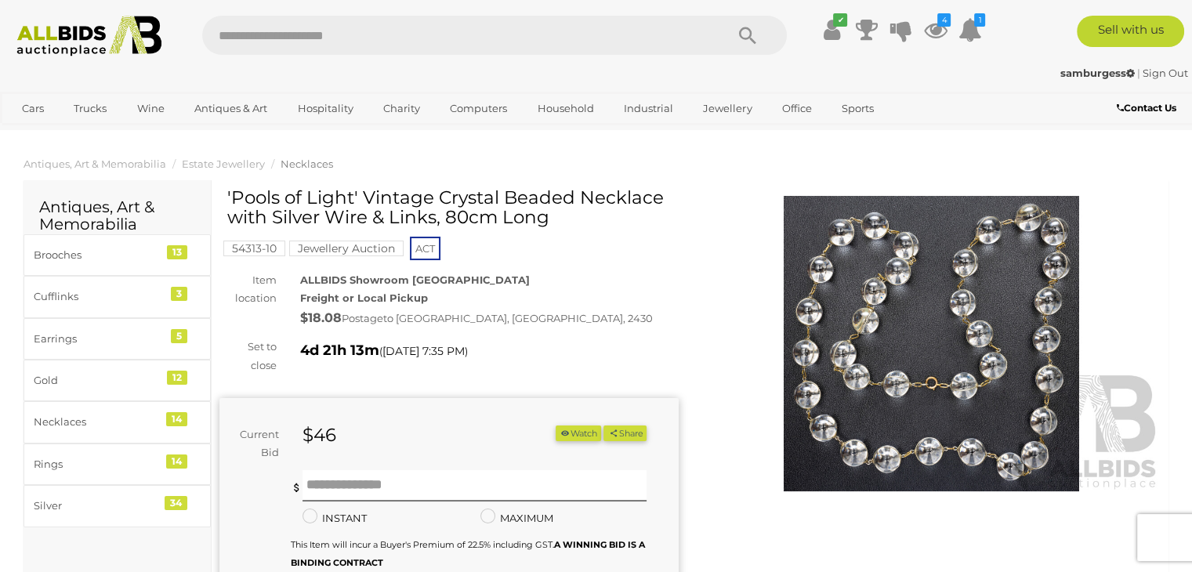
click at [899, 350] on img at bounding box center [931, 344] width 459 height 296
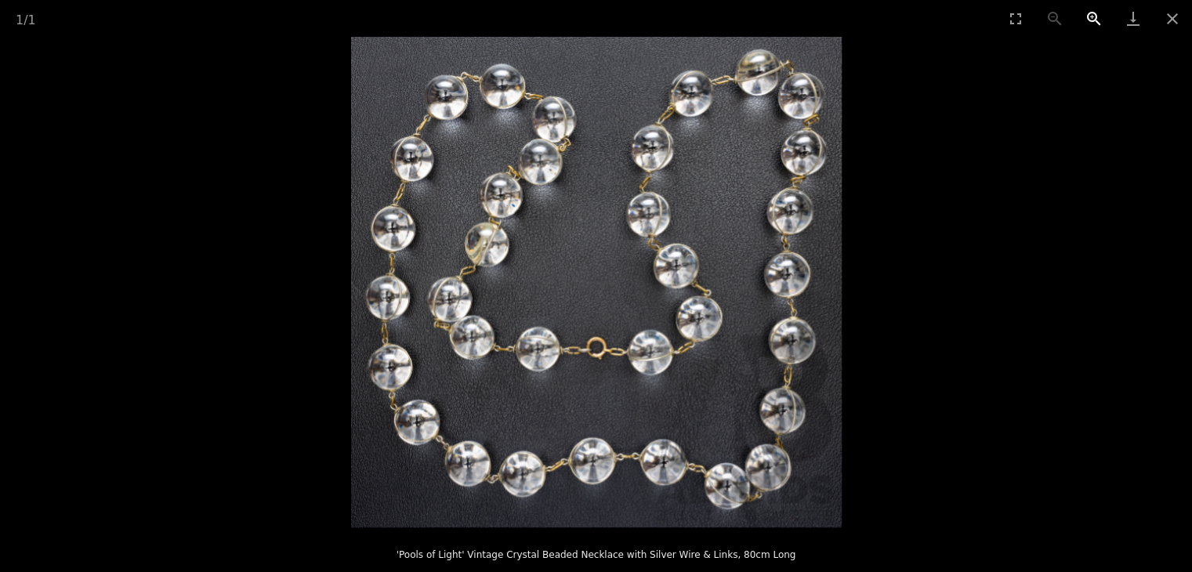
click at [1098, 19] on button "Zoom in" at bounding box center [1094, 18] width 39 height 37
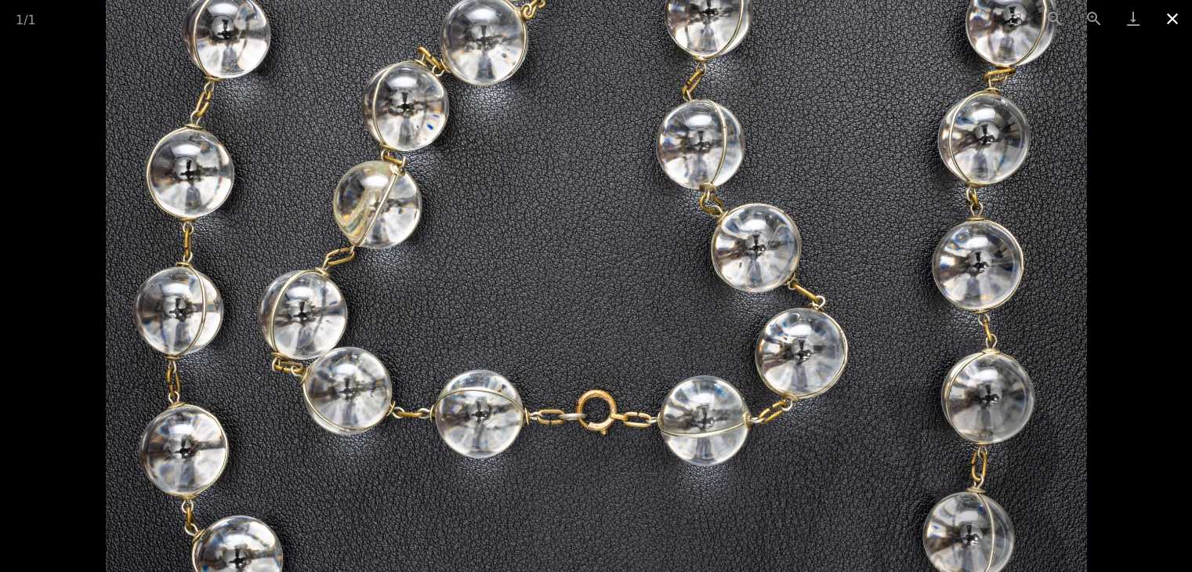
click at [1167, 20] on button "Close gallery" at bounding box center [1172, 18] width 39 height 37
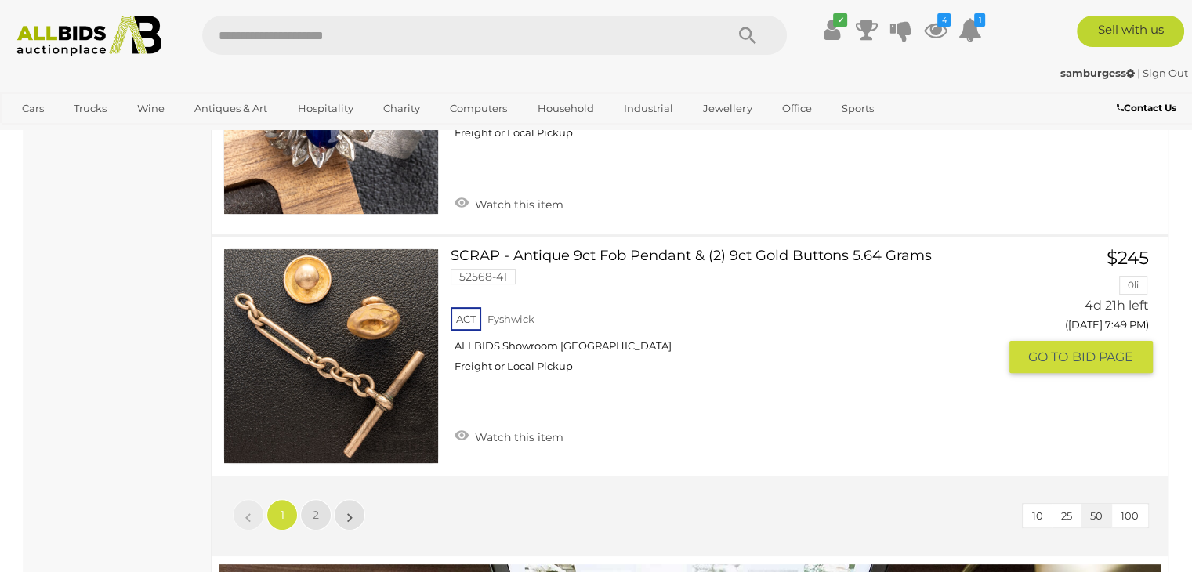
scroll to position [12342, 0]
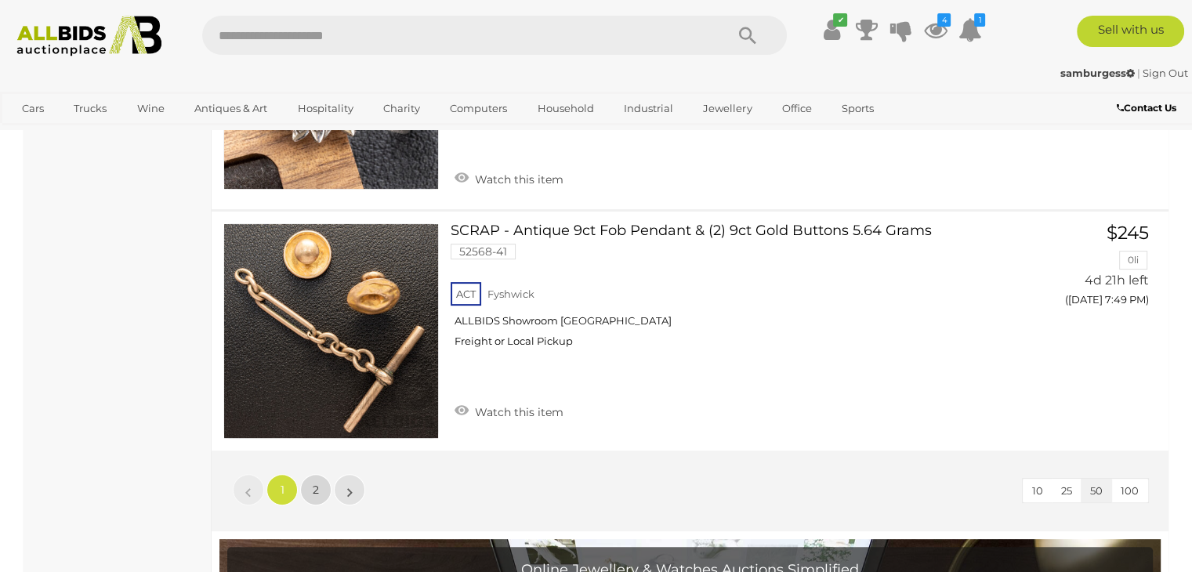
click at [323, 474] on link "2" at bounding box center [315, 489] width 31 height 31
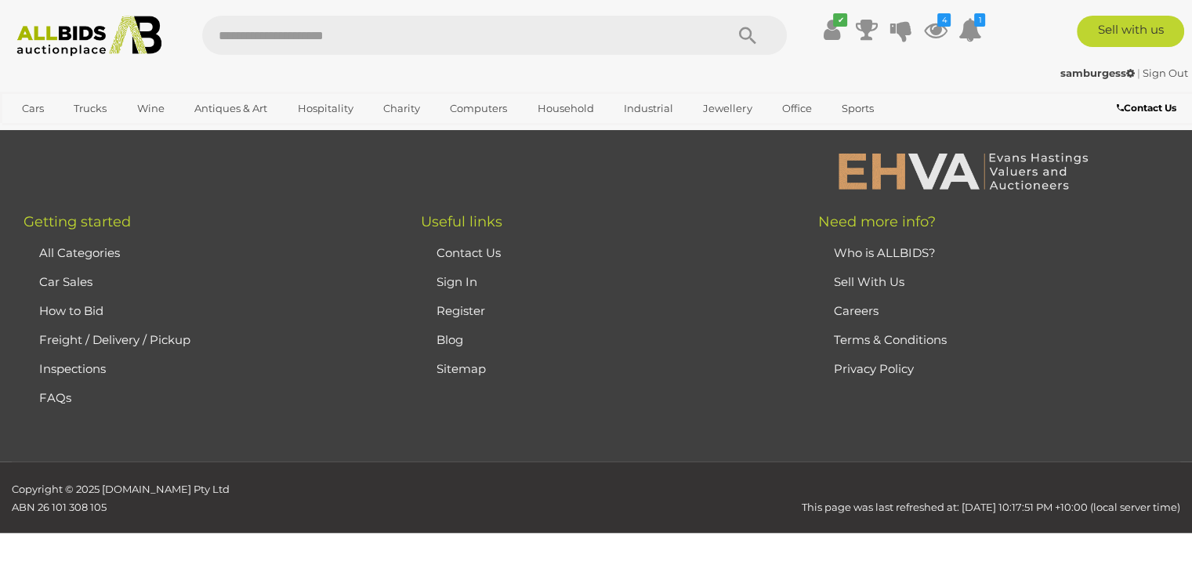
scroll to position [339, 0]
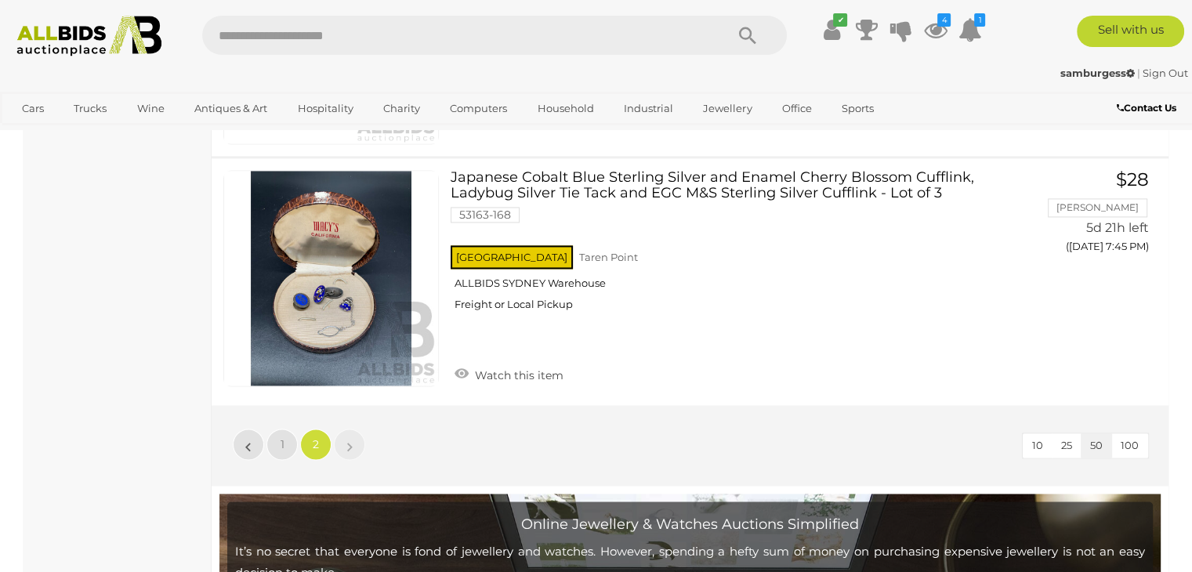
scroll to position [2377, 0]
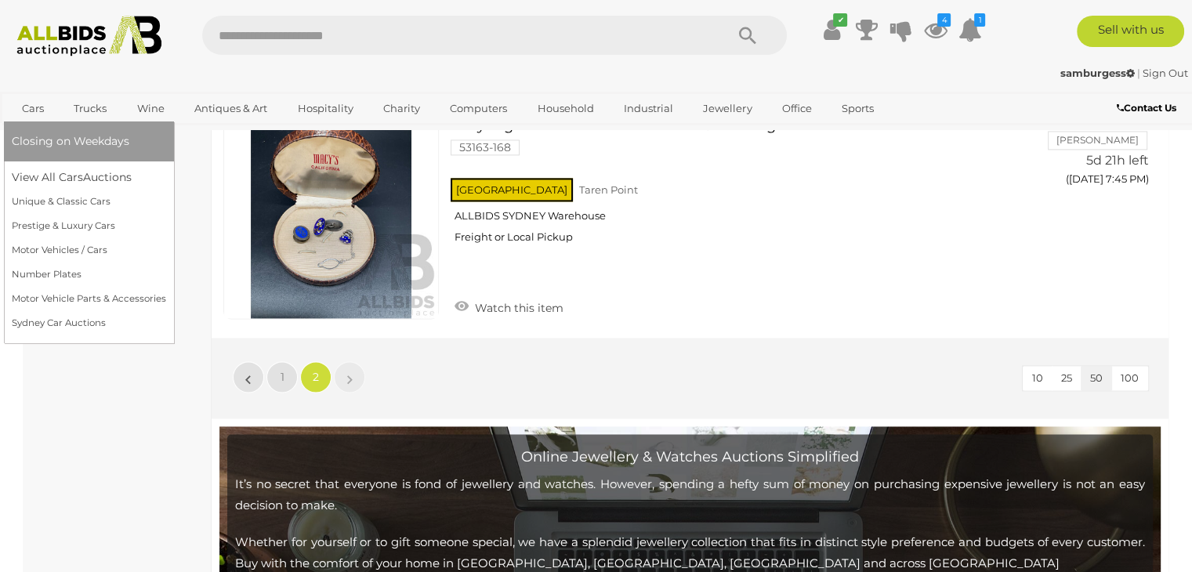
click at [32, 111] on link "Cars" at bounding box center [33, 109] width 42 height 26
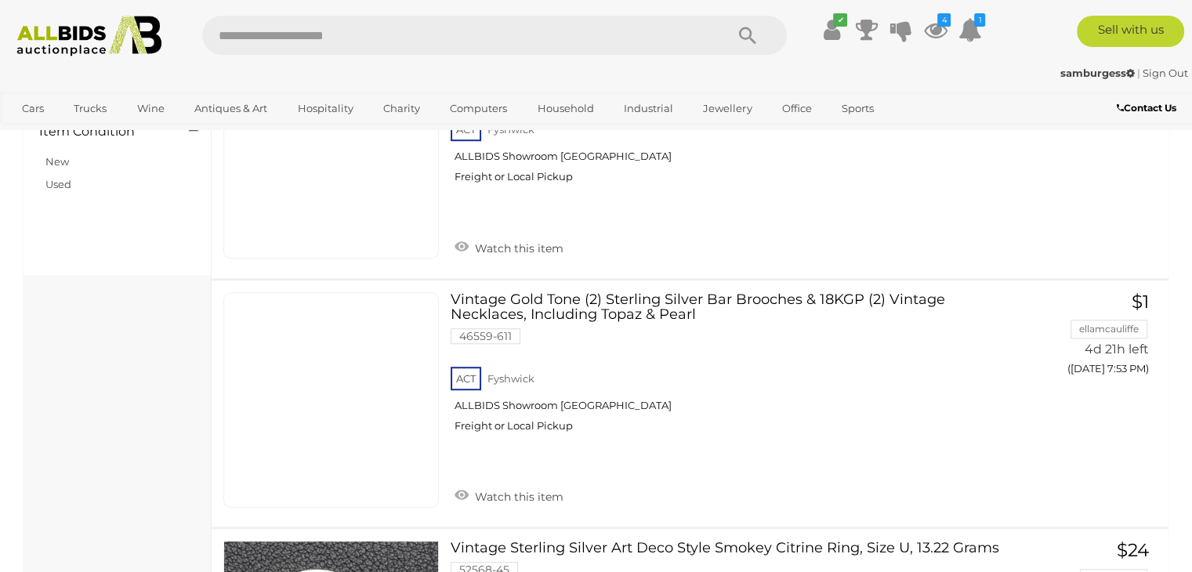
scroll to position [941, 0]
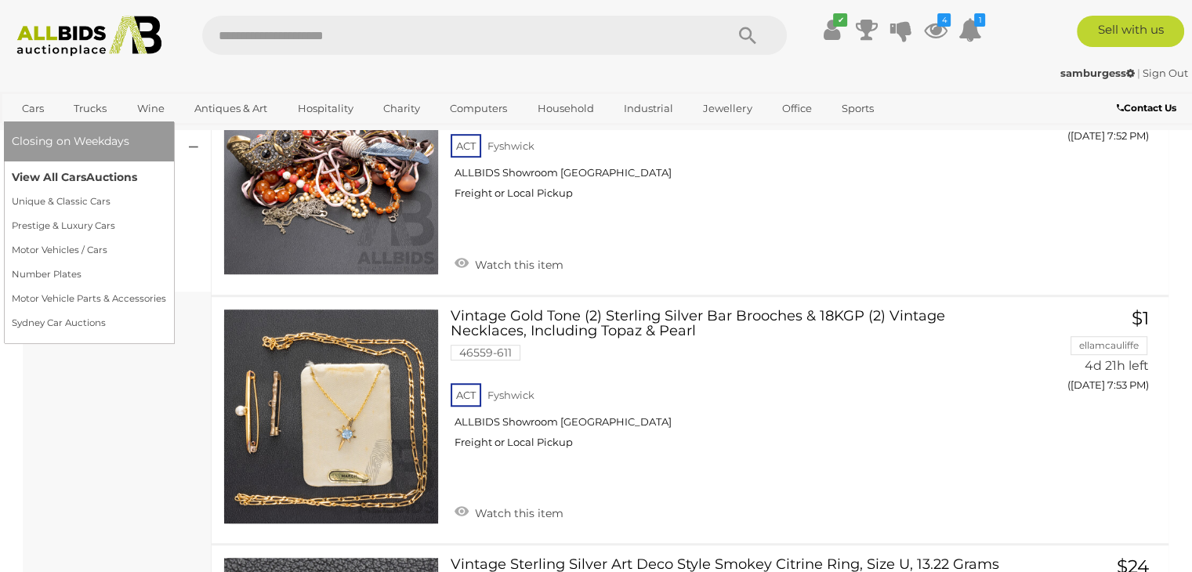
click at [67, 176] on link "View All Cars Auctions" at bounding box center [89, 177] width 154 height 24
